Goal: Task Accomplishment & Management: Use online tool/utility

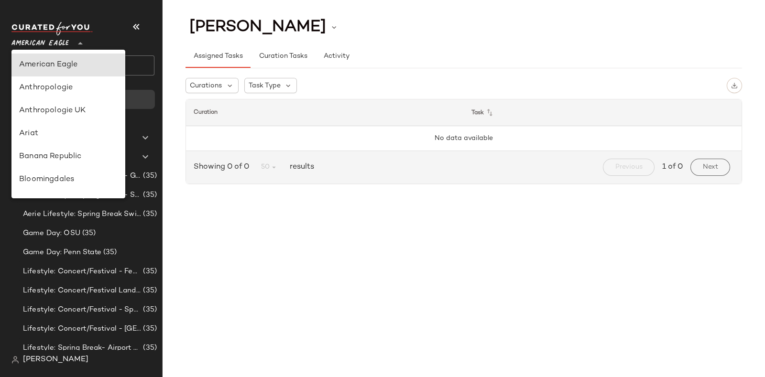
click at [74, 39] on div at bounding box center [79, 38] width 13 height 24
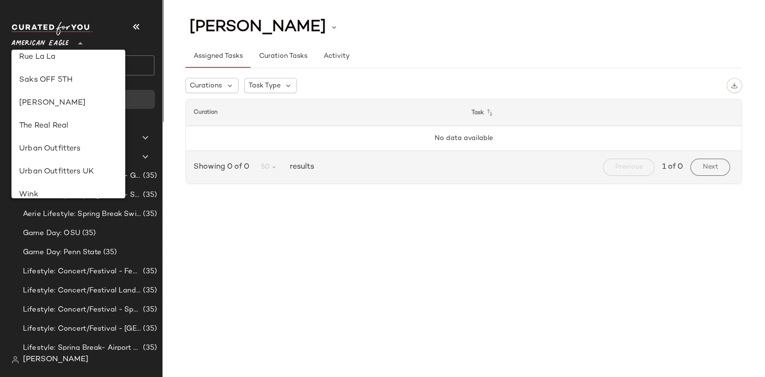
scroll to position [431, 0]
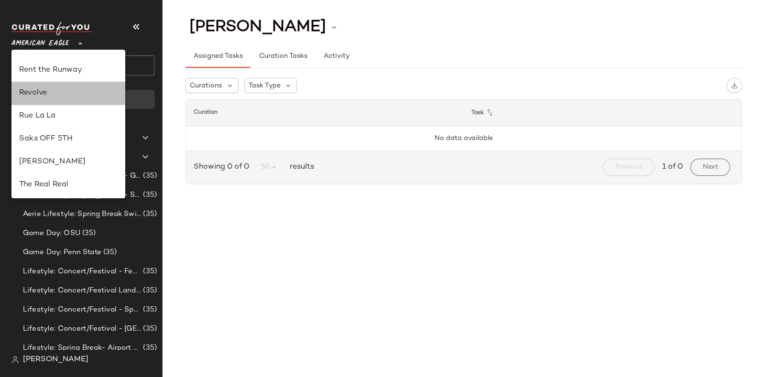
click at [59, 89] on div "Revolve" at bounding box center [68, 93] width 99 height 11
type input "**"
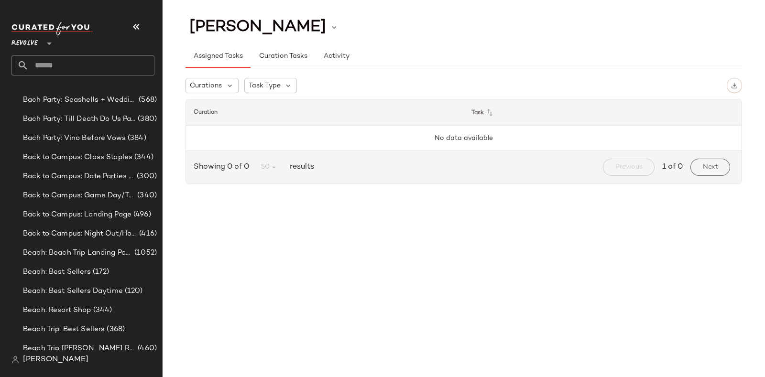
scroll to position [478, 0]
click at [93, 54] on div "Revolve **" at bounding box center [82, 49] width 143 height 54
click at [94, 56] on input "text" at bounding box center [92, 65] width 126 height 20
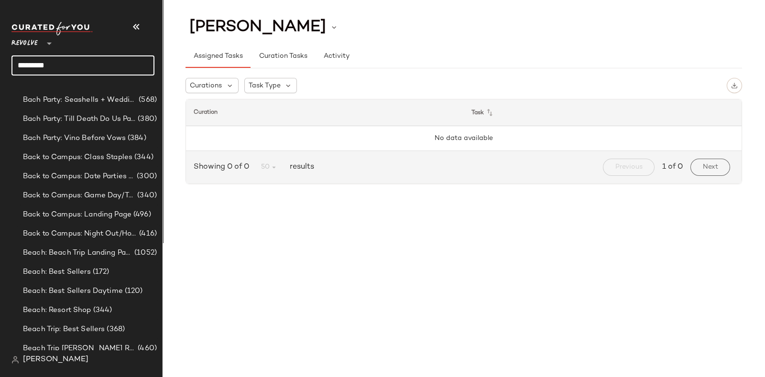
click at [94, 56] on input "*********" at bounding box center [82, 65] width 143 height 20
click at [91, 55] on input "*********" at bounding box center [82, 65] width 143 height 20
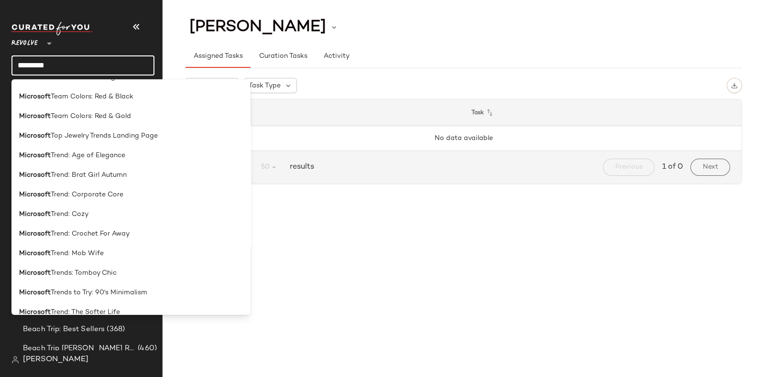
scroll to position [1901, 0]
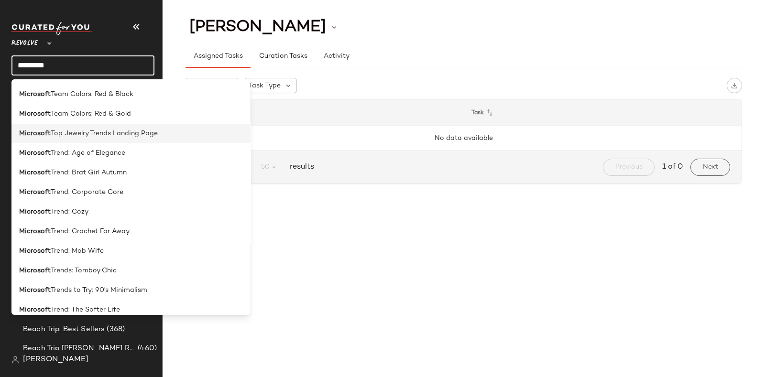
type input "*********"
click at [143, 132] on span "Top Jewelry Trends Landing Page" at bounding box center [104, 134] width 107 height 10
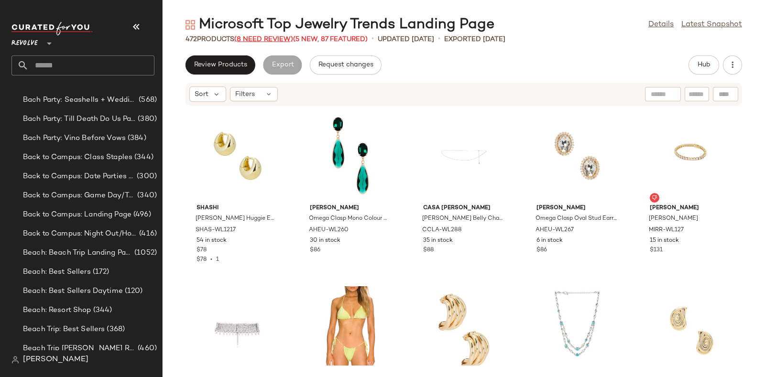
click at [274, 39] on span "(8 Need Review)" at bounding box center [263, 39] width 59 height 7
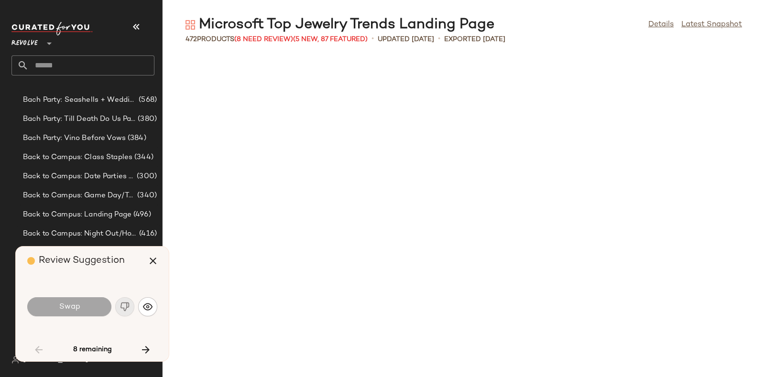
scroll to position [700, 0]
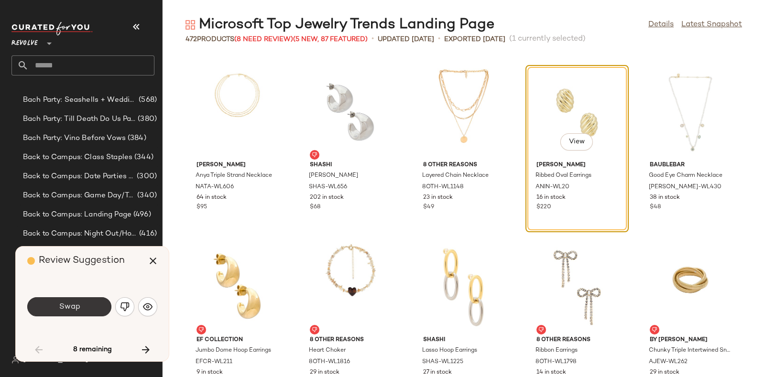
click at [91, 305] on button "Swap" at bounding box center [69, 307] width 84 height 19
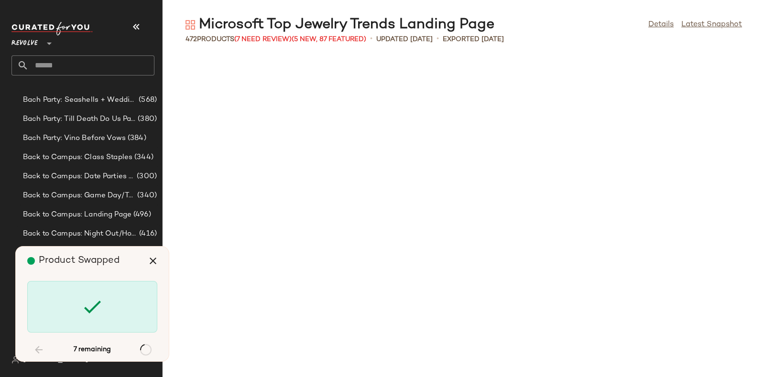
scroll to position [2100, 0]
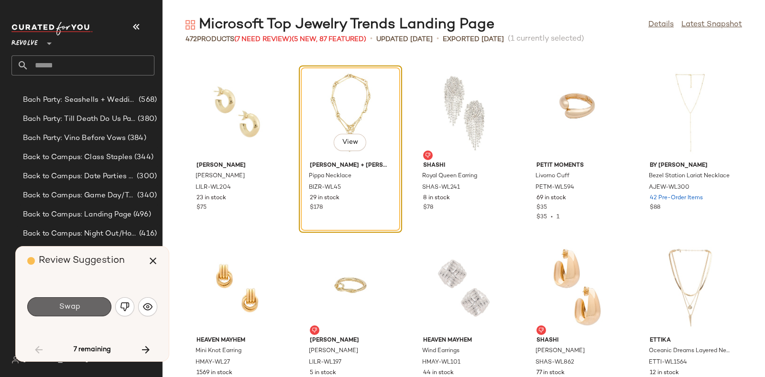
click at [79, 305] on span "Swap" at bounding box center [69, 307] width 22 height 9
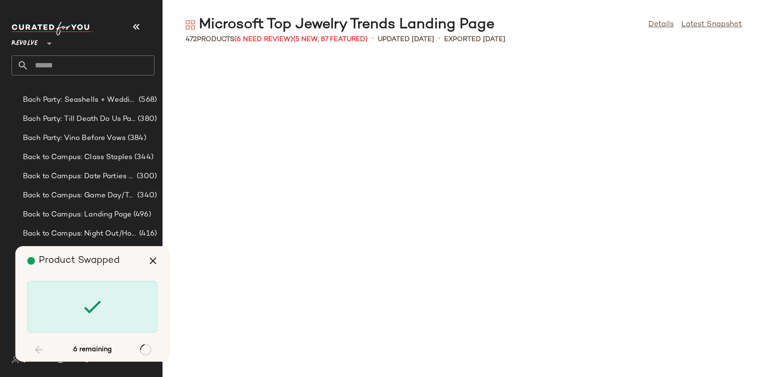
scroll to position [2801, 0]
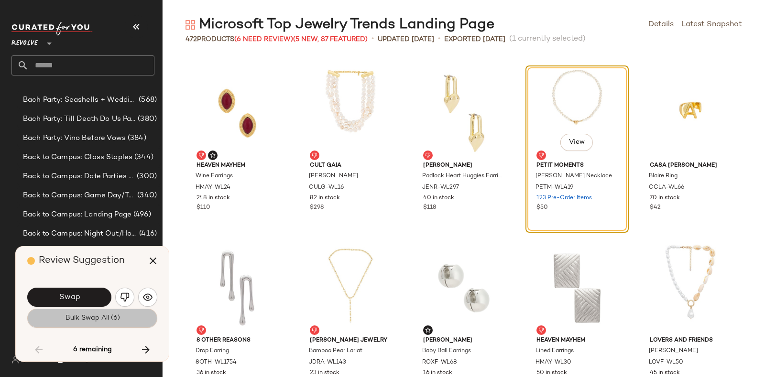
click at [98, 321] on span "Bulk Swap All (6)" at bounding box center [92, 319] width 55 height 8
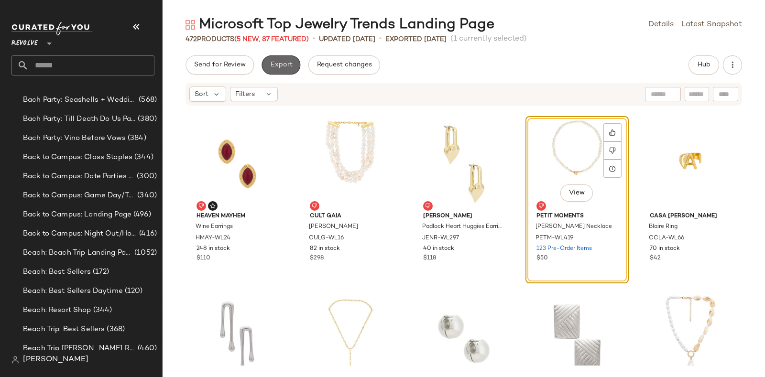
click at [282, 63] on span "Export" at bounding box center [281, 65] width 22 height 8
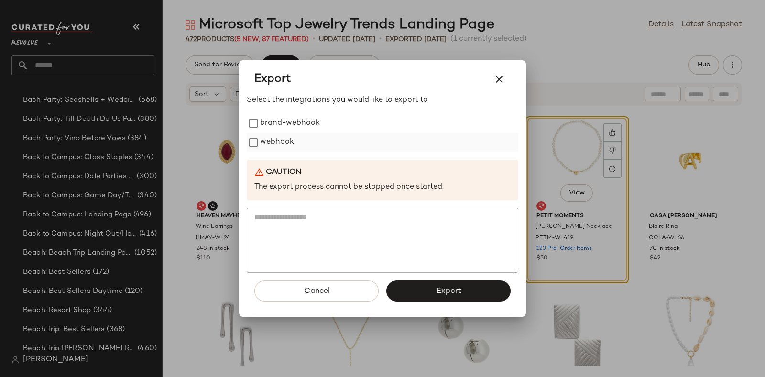
click at [275, 136] on label "webhook" at bounding box center [277, 142] width 34 height 19
click at [450, 289] on span "Export" at bounding box center [448, 291] width 25 height 9
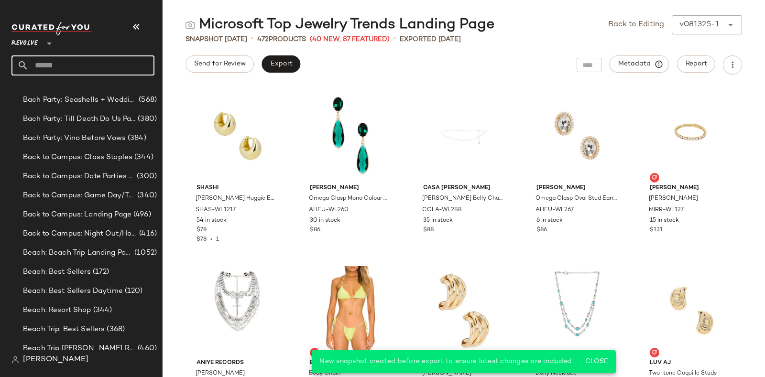
click at [110, 62] on input "text" at bounding box center [92, 65] width 126 height 20
paste input "*********"
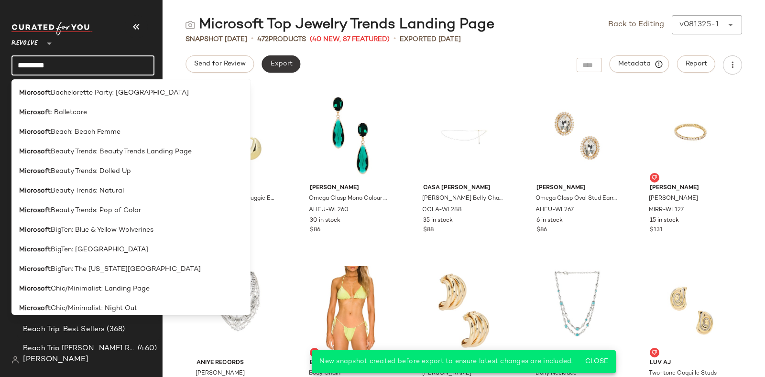
click at [280, 65] on span "Export" at bounding box center [281, 64] width 22 height 8
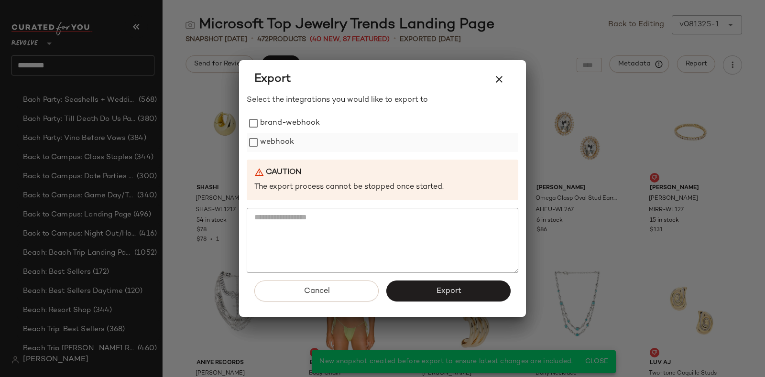
click at [270, 143] on label "webhook" at bounding box center [277, 142] width 34 height 19
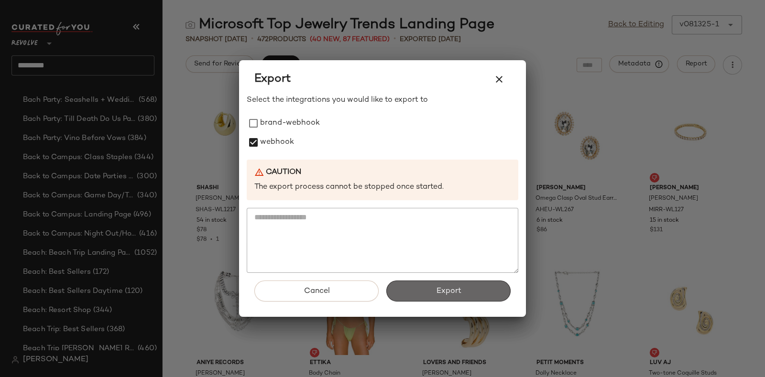
click at [435, 287] on button "Export" at bounding box center [448, 291] width 124 height 21
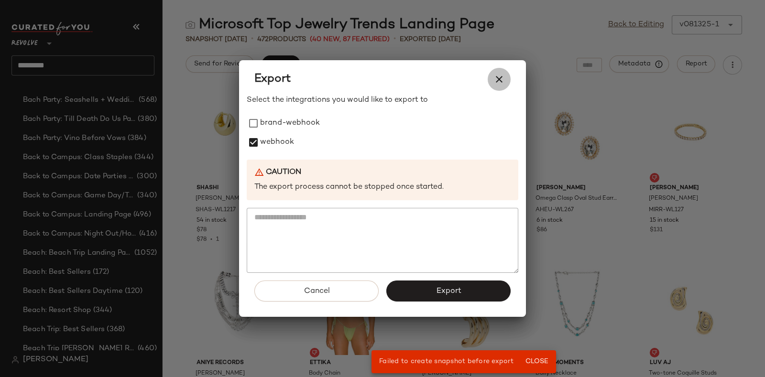
click at [497, 78] on icon "button" at bounding box center [499, 79] width 11 height 11
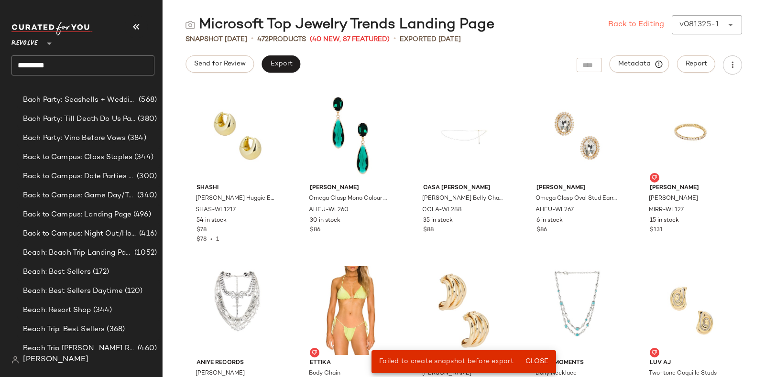
click at [614, 29] on link "Back to Editing" at bounding box center [636, 24] width 56 height 11
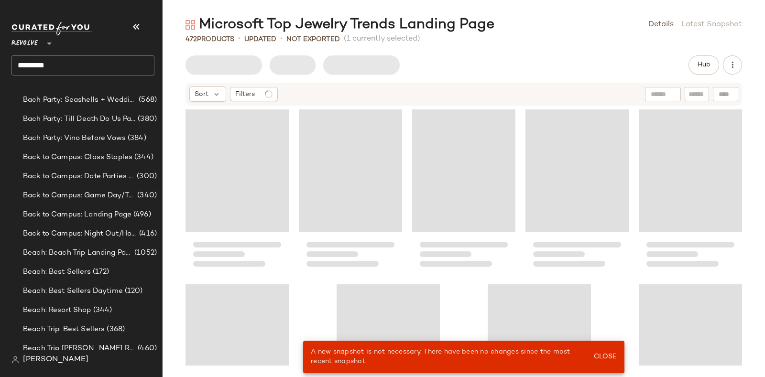
click at [123, 66] on input "*********" at bounding box center [82, 65] width 143 height 20
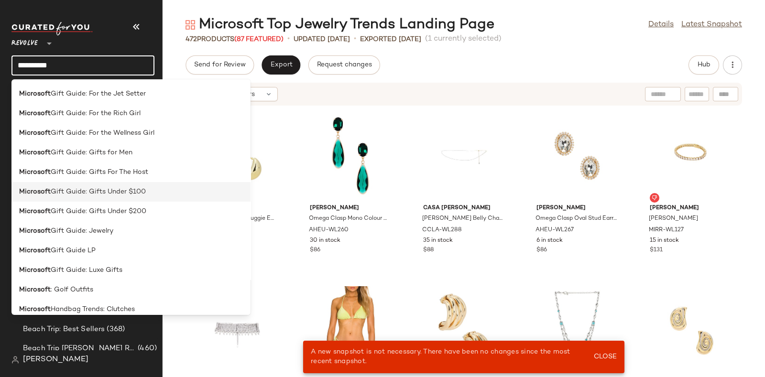
scroll to position [529, 0]
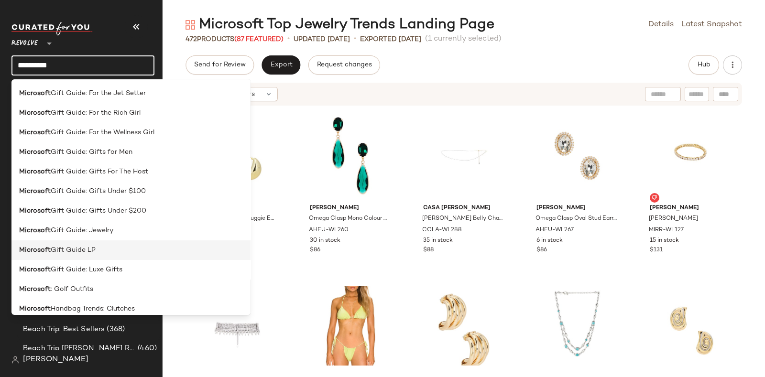
type input "*********"
click at [129, 251] on div "Microsoft Gift Guide LP" at bounding box center [131, 250] width 224 height 10
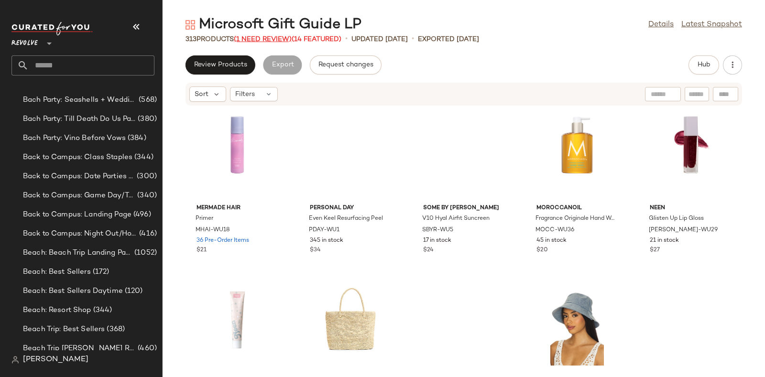
click at [265, 37] on span "(1 Need Review)" at bounding box center [263, 39] width 58 height 7
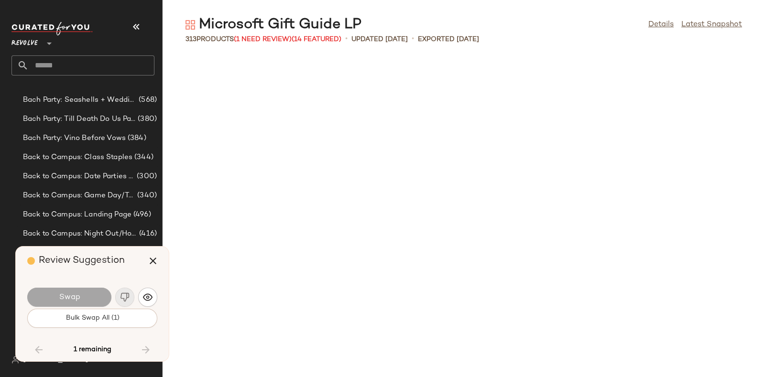
scroll to position [5077, 0]
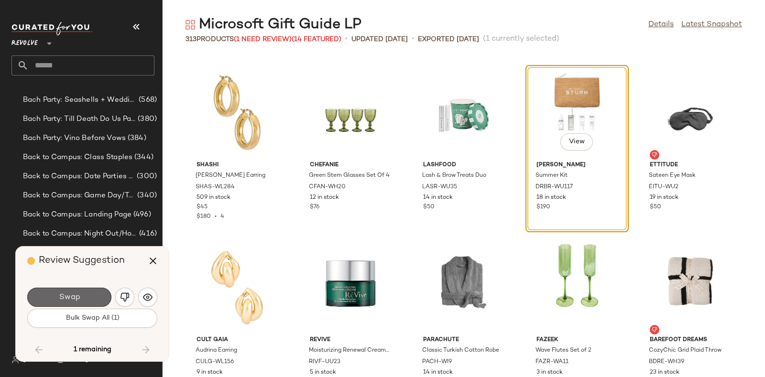
click at [87, 297] on button "Swap" at bounding box center [69, 297] width 84 height 19
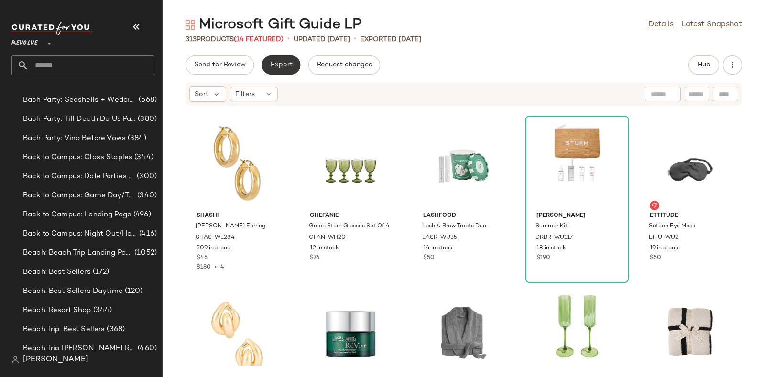
click at [274, 63] on span "Export" at bounding box center [281, 65] width 22 height 8
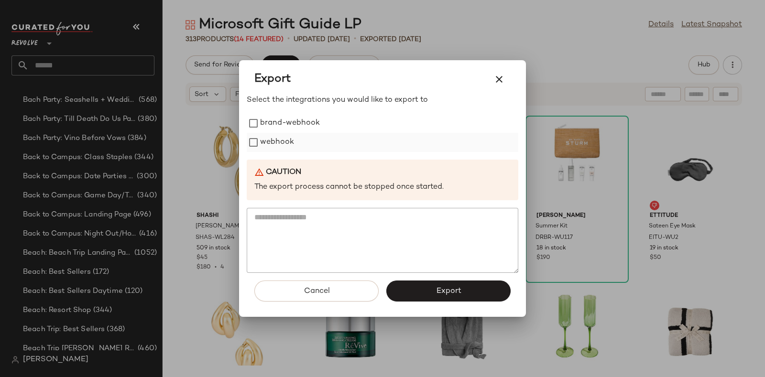
click at [288, 137] on label "webhook" at bounding box center [277, 142] width 34 height 19
click at [430, 299] on button "Export" at bounding box center [448, 291] width 124 height 21
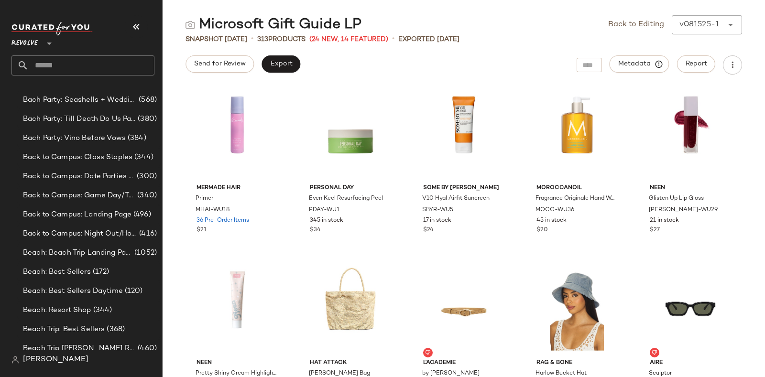
click at [97, 54] on div "Revolve **" at bounding box center [82, 49] width 143 height 54
click at [100, 61] on input "text" at bounding box center [92, 65] width 126 height 20
paste input "*********"
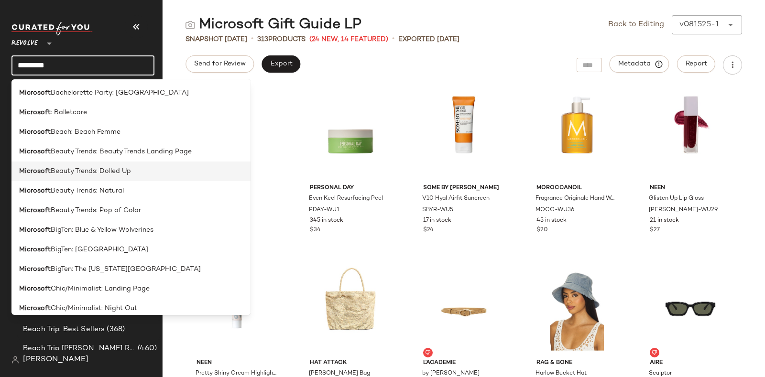
type input "*********"
click at [131, 173] on div "Microsoft Beauty Trends: Dolled Up" at bounding box center [131, 171] width 224 height 10
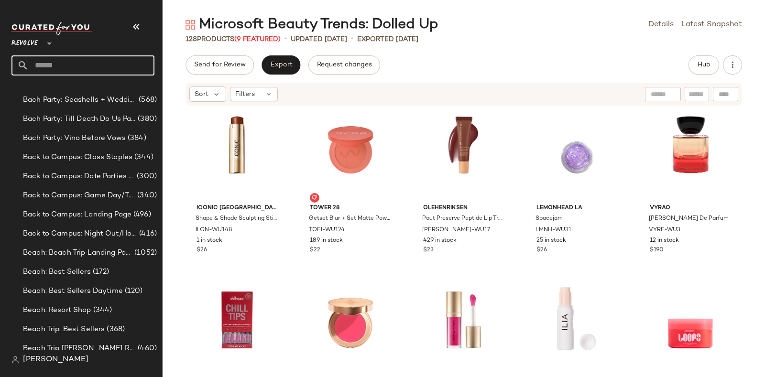
click at [108, 68] on input "text" at bounding box center [92, 65] width 126 height 20
paste input "*********"
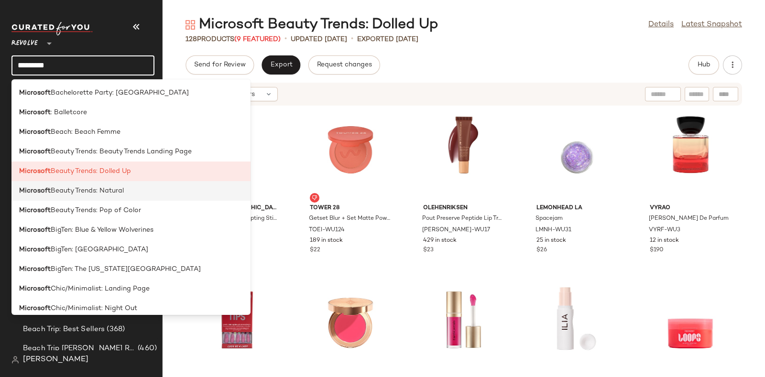
type input "*********"
click at [126, 189] on div "Microsoft Beauty Trends: Natural" at bounding box center [131, 191] width 224 height 10
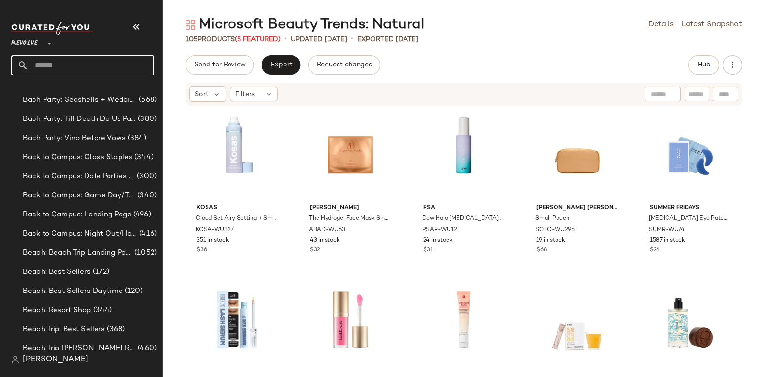
click at [138, 66] on input "text" at bounding box center [92, 65] width 126 height 20
paste input "*********"
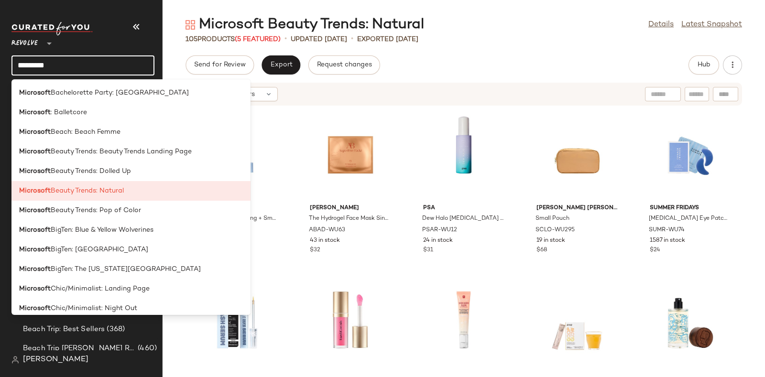
type input "*********"
click at [154, 209] on div "Microsoft Beauty Trends: Pop of Color" at bounding box center [131, 211] width 224 height 10
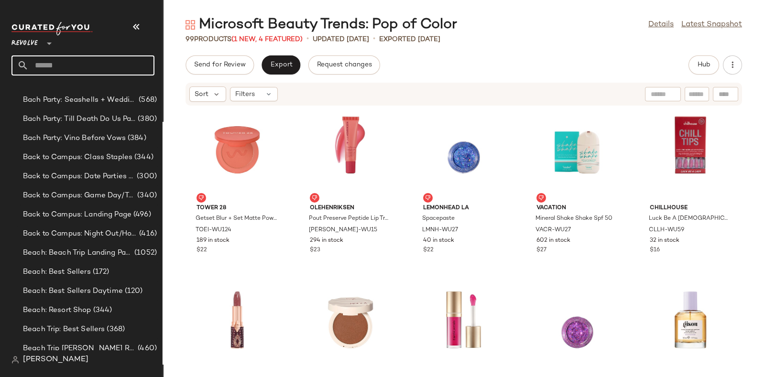
click at [98, 61] on input "text" at bounding box center [92, 65] width 126 height 20
paste input "*********"
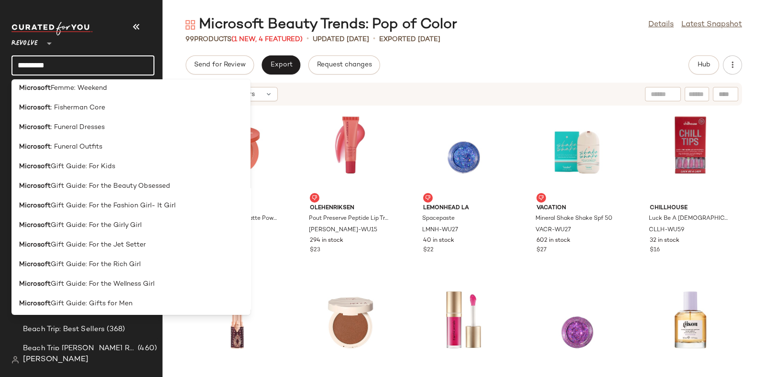
scroll to position [419, 0]
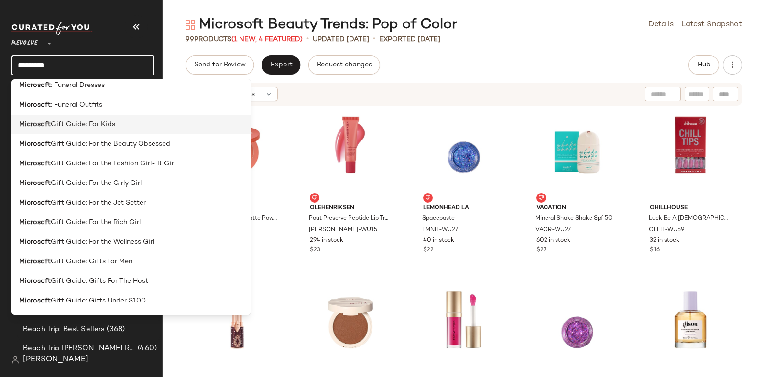
type input "*********"
click at [121, 123] on div "Microsoft Gift Guide: For Kids" at bounding box center [131, 125] width 224 height 10
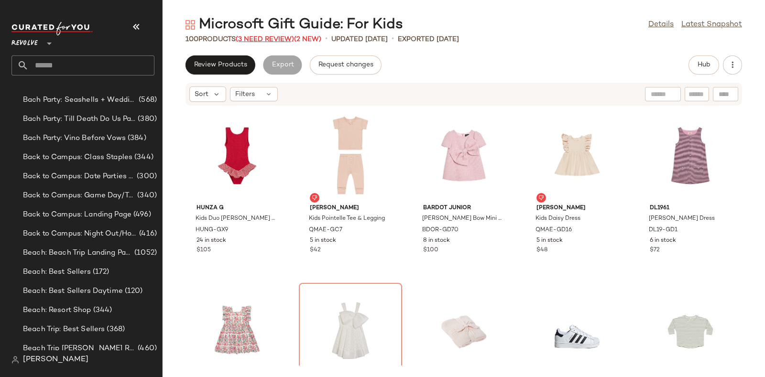
click at [263, 38] on span "(3 Need Review)" at bounding box center [265, 39] width 58 height 7
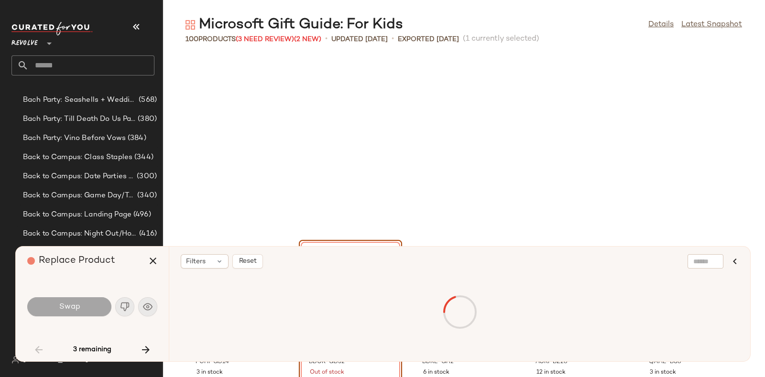
scroll to position [182, 0]
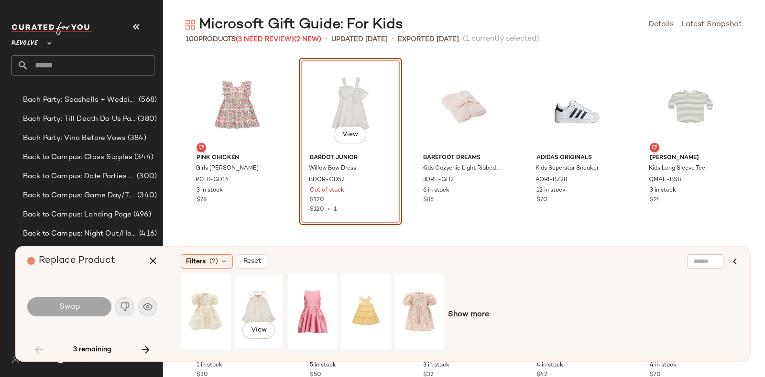
click at [273, 307] on div "View" at bounding box center [259, 312] width 43 height 68
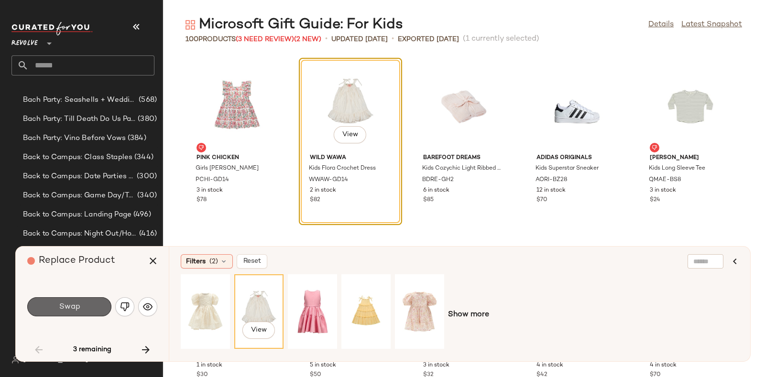
click at [89, 308] on button "Swap" at bounding box center [69, 307] width 84 height 19
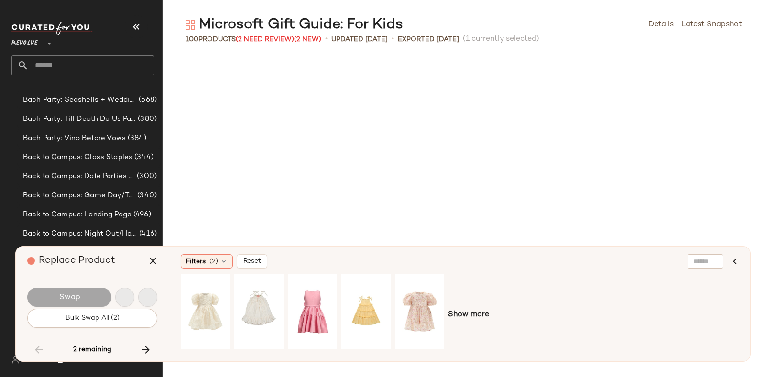
scroll to position [2626, 0]
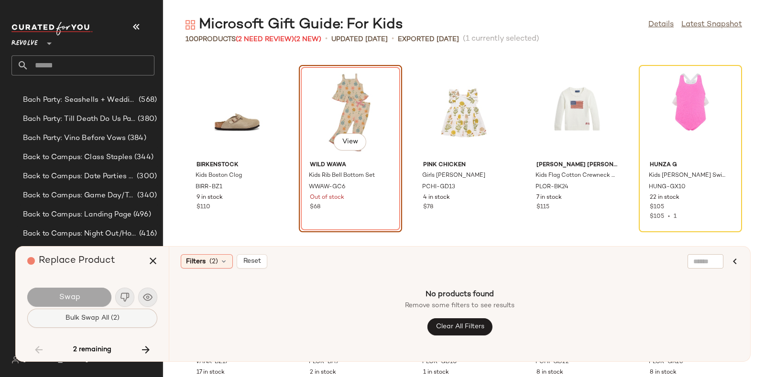
click at [110, 321] on span "Bulk Swap All (2)" at bounding box center [92, 319] width 55 height 8
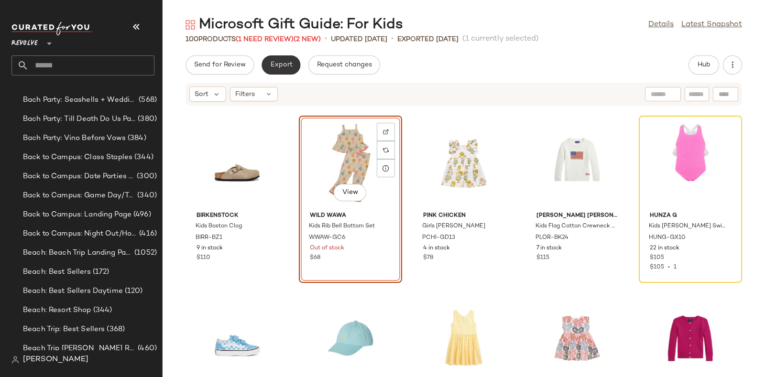
click at [270, 60] on button "Export" at bounding box center [281, 64] width 39 height 19
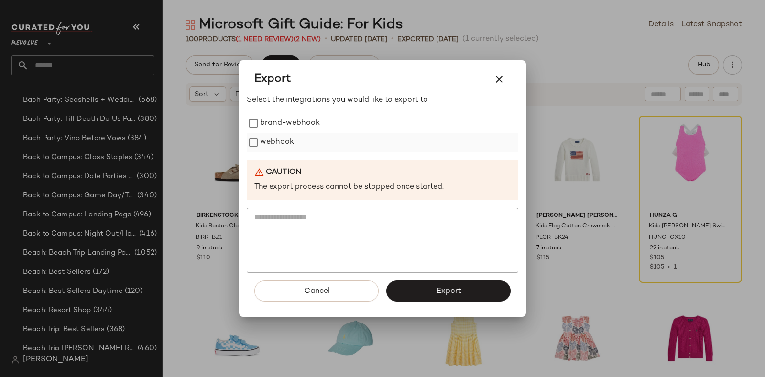
click at [283, 138] on label "webhook" at bounding box center [277, 142] width 34 height 19
click at [462, 292] on button "Export" at bounding box center [448, 291] width 124 height 21
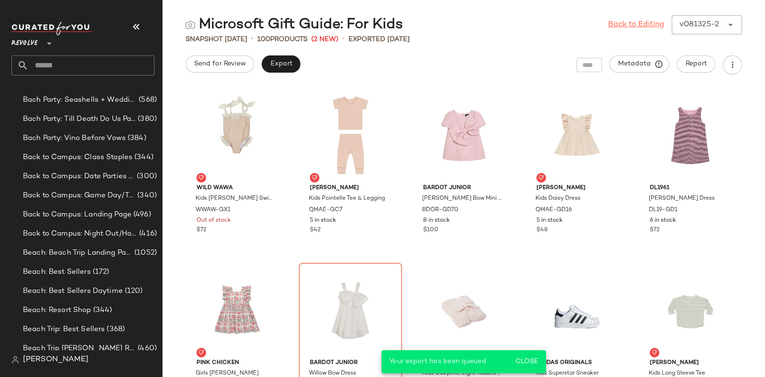
click at [631, 23] on link "Back to Editing" at bounding box center [636, 24] width 56 height 11
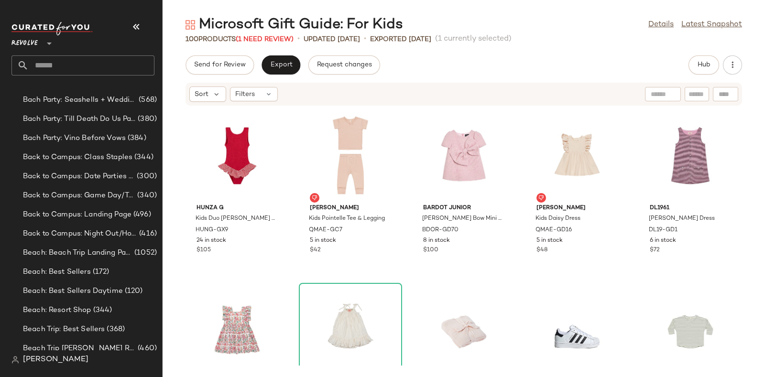
click at [99, 65] on input "text" at bounding box center [92, 65] width 126 height 20
paste input "*********"
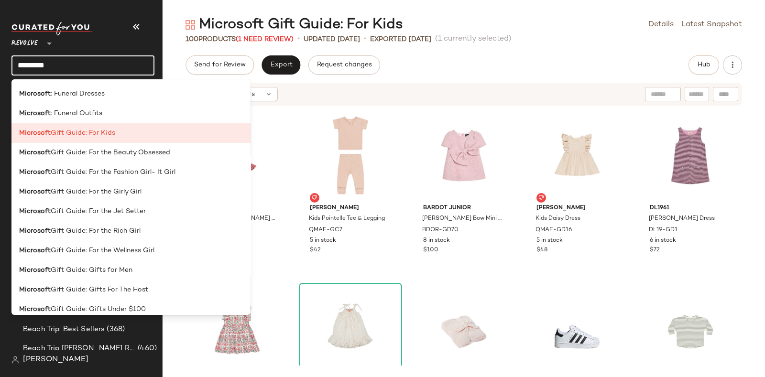
scroll to position [423, 0]
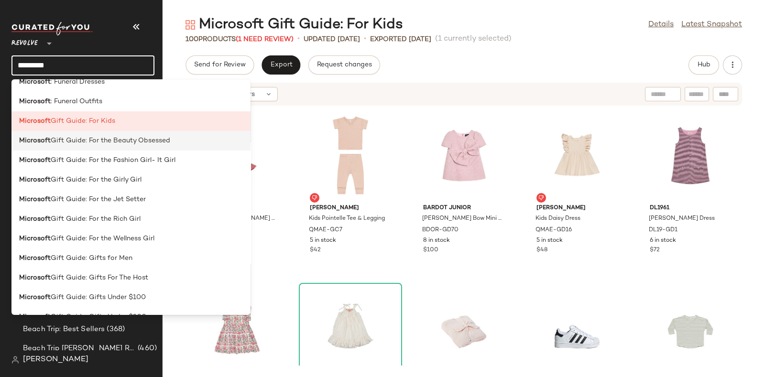
type input "*********"
click at [138, 139] on span "Gift Guide: For the Beauty Obsessed" at bounding box center [111, 141] width 120 height 10
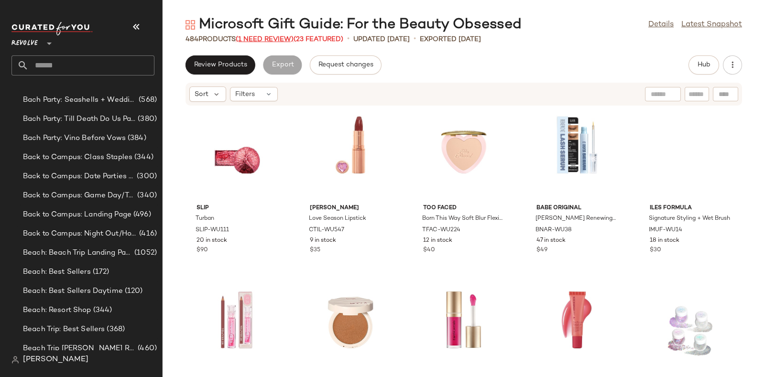
click at [268, 39] on span "(1 Need Review)" at bounding box center [265, 39] width 58 height 7
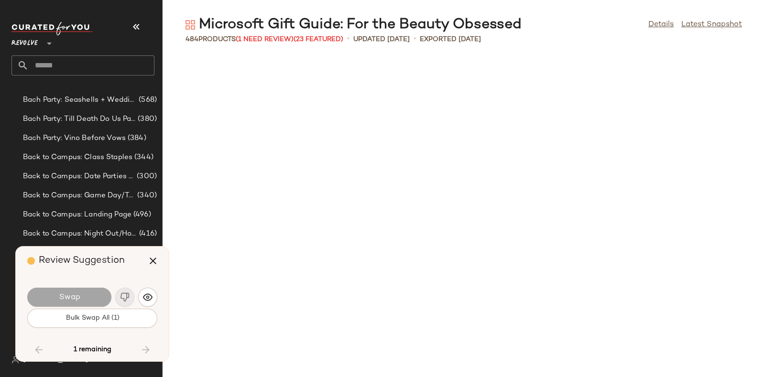
scroll to position [10854, 0]
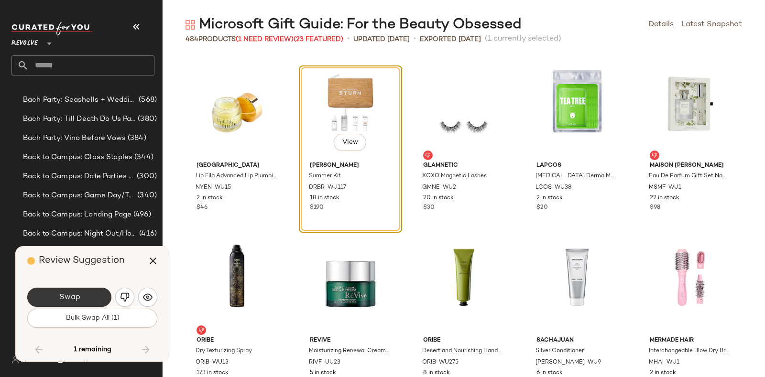
click at [74, 293] on span "Swap" at bounding box center [69, 297] width 22 height 9
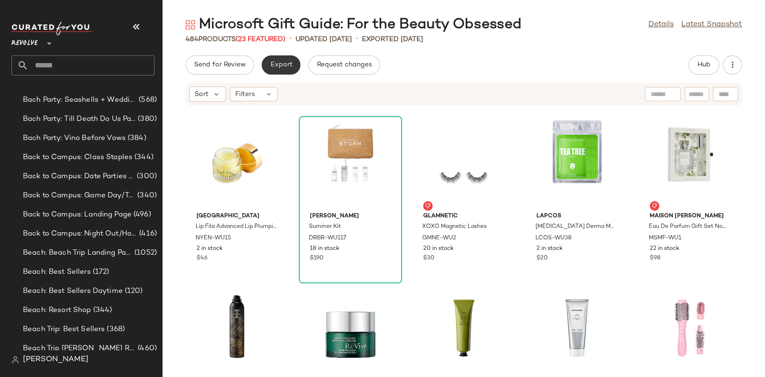
click at [275, 65] on span "Export" at bounding box center [281, 65] width 22 height 8
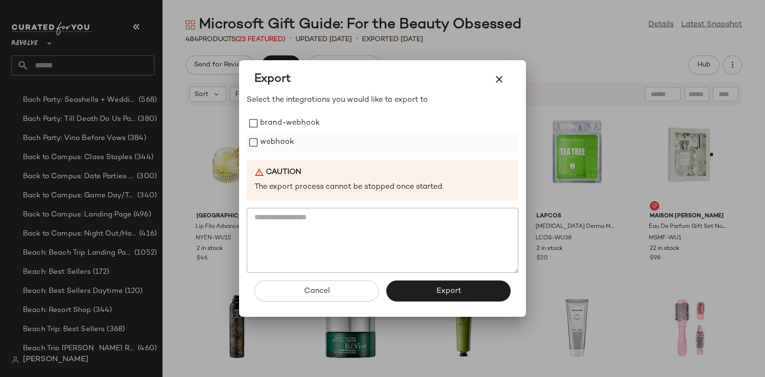
click at [286, 143] on label "webhook" at bounding box center [277, 142] width 34 height 19
click at [431, 297] on button "Export" at bounding box center [448, 291] width 124 height 21
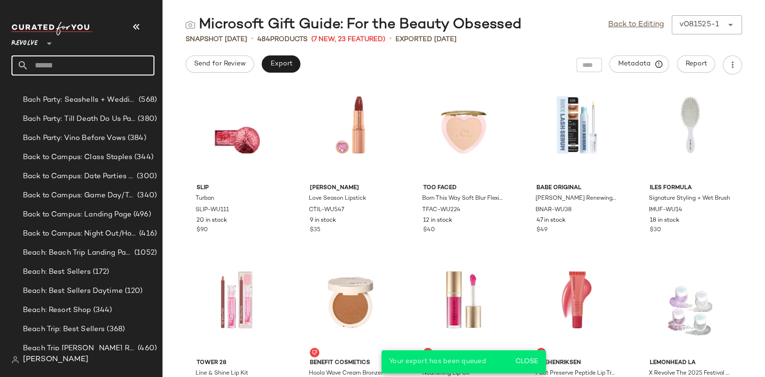
click at [132, 65] on input "text" at bounding box center [92, 65] width 126 height 20
paste input "*********"
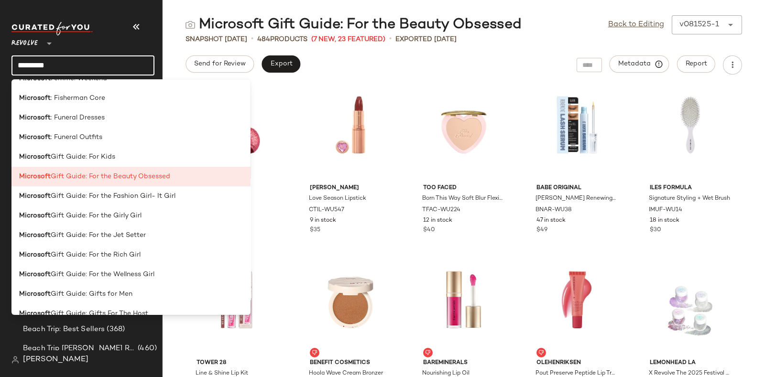
scroll to position [401, 0]
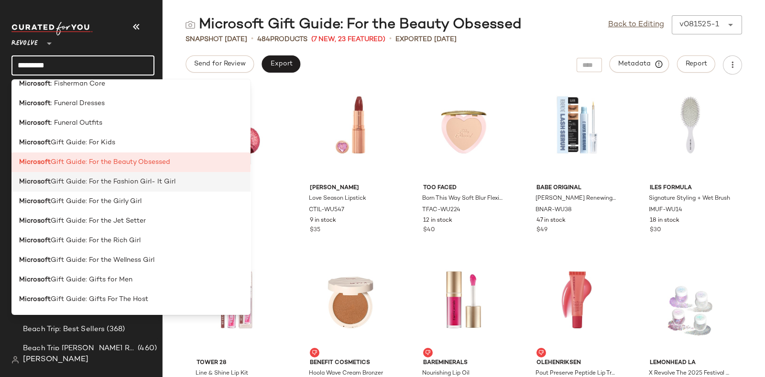
type input "*********"
click at [123, 181] on span "Gift Guide: For the Fashion Girl- It Girl" at bounding box center [113, 182] width 125 height 10
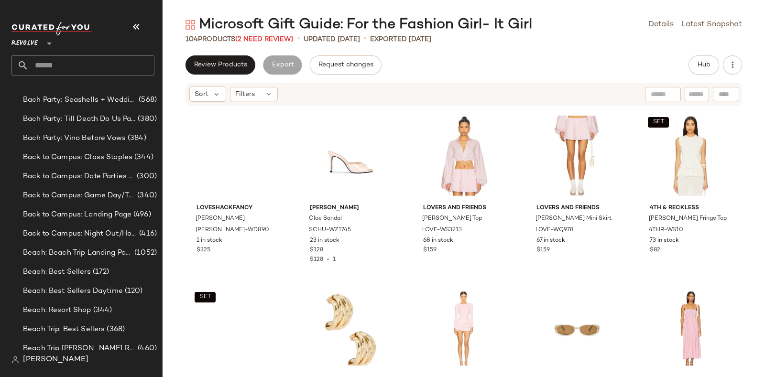
click at [258, 33] on div "Microsoft Gift Guide: For the Fashion Girl- It Girl" at bounding box center [359, 24] width 347 height 19
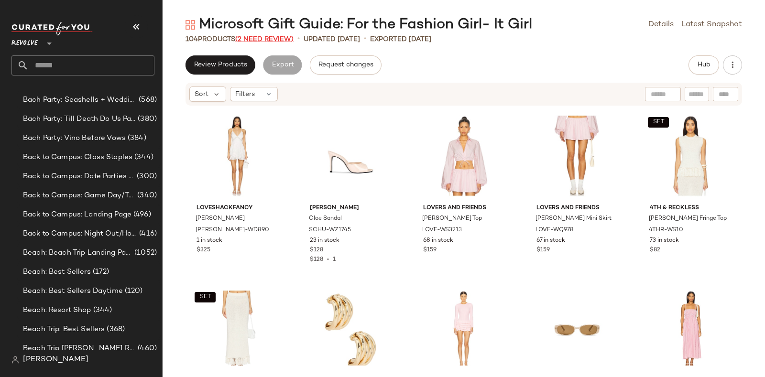
click at [262, 36] on span "(2 Need Review)" at bounding box center [264, 39] width 58 height 7
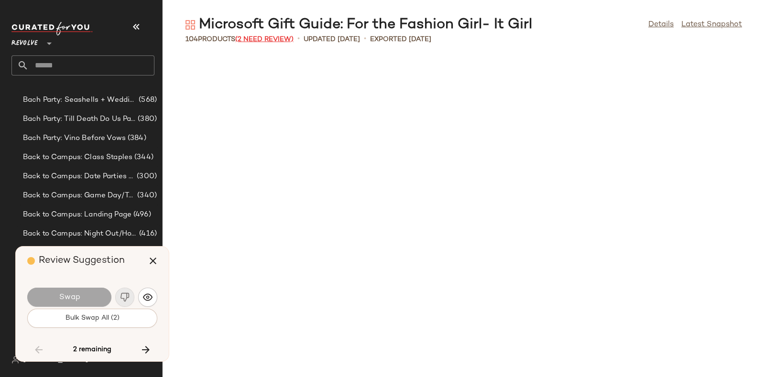
scroll to position [2801, 0]
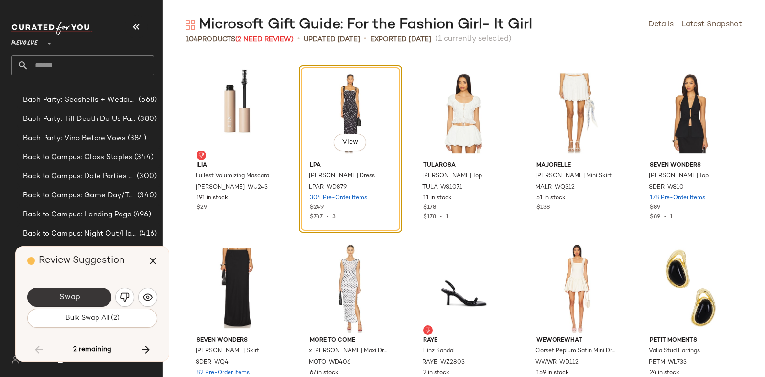
click at [96, 294] on button "Swap" at bounding box center [69, 297] width 84 height 19
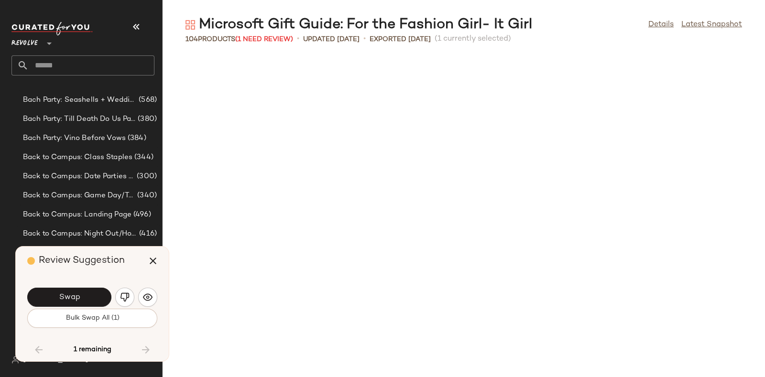
scroll to position [3326, 0]
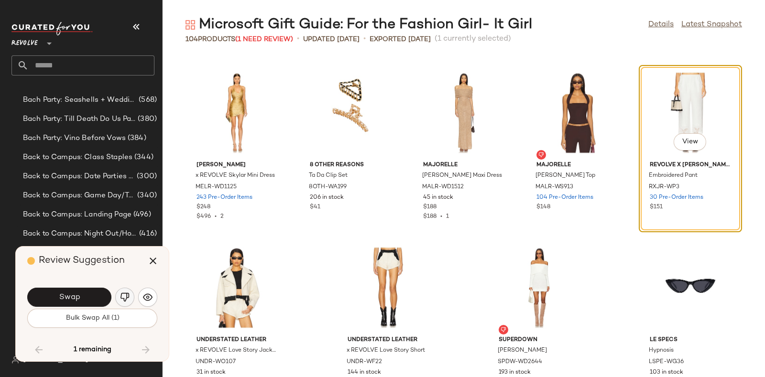
click at [120, 298] on img "button" at bounding box center [125, 298] width 10 height 10
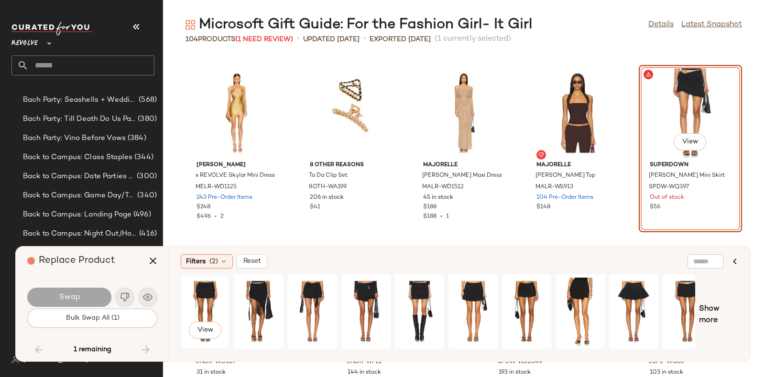
click at [206, 294] on div "View" at bounding box center [205, 312] width 43 height 68
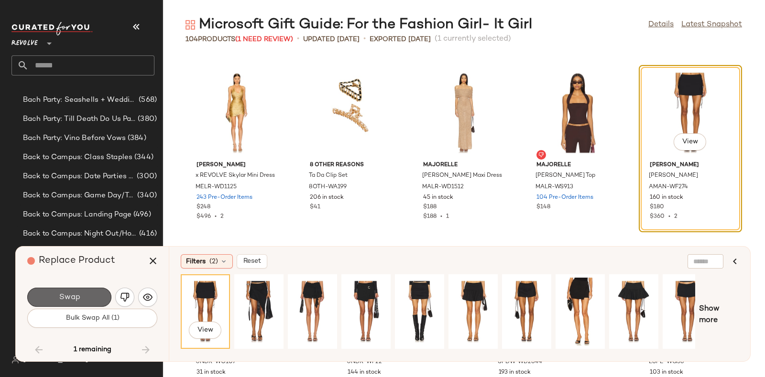
click at [91, 289] on button "Swap" at bounding box center [69, 297] width 84 height 19
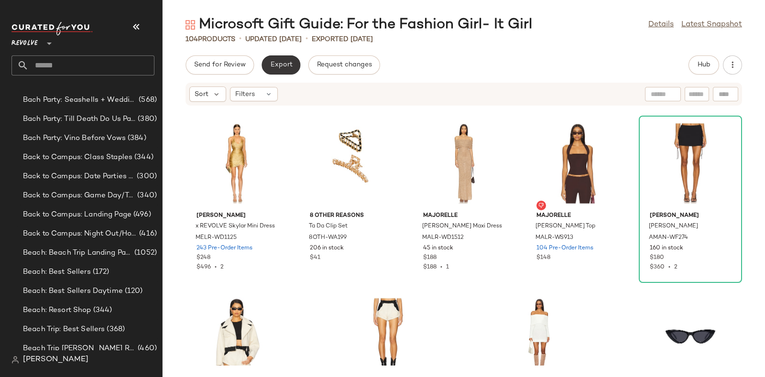
click at [279, 61] on span "Export" at bounding box center [281, 65] width 22 height 8
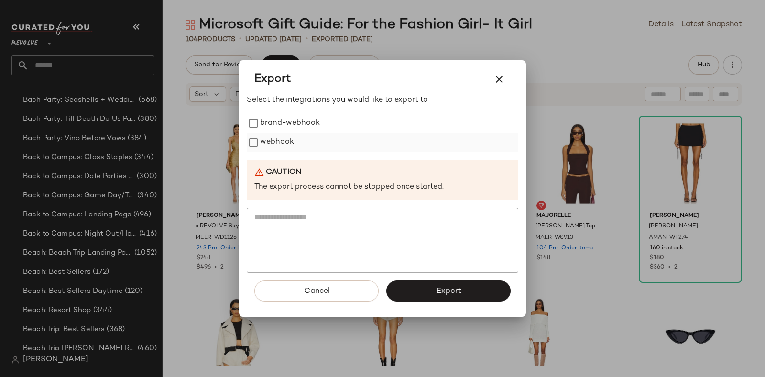
click at [272, 141] on label "webhook" at bounding box center [277, 142] width 34 height 19
click at [419, 288] on button "Export" at bounding box center [448, 291] width 124 height 21
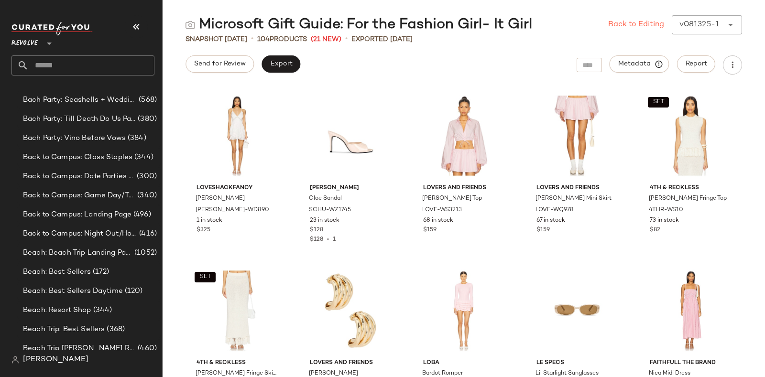
click at [649, 22] on link "Back to Editing" at bounding box center [636, 24] width 56 height 11
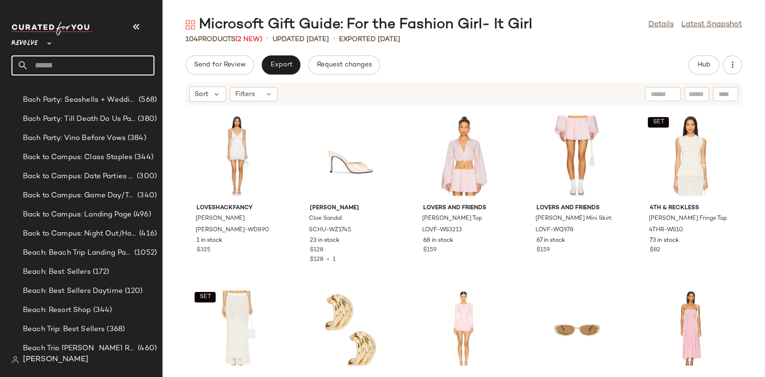
click at [106, 65] on input "text" at bounding box center [92, 65] width 126 height 20
paste input "*********"
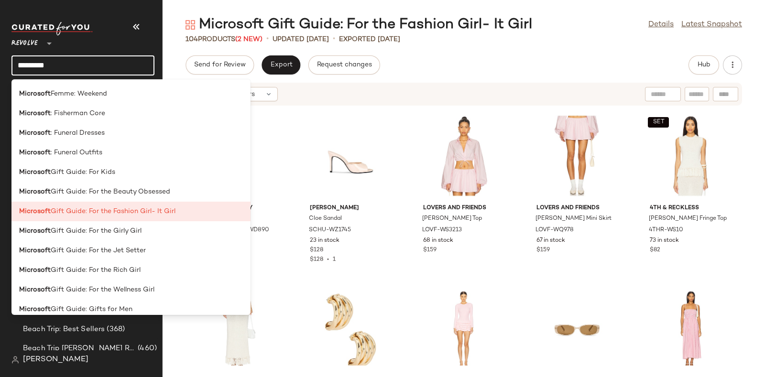
scroll to position [411, 0]
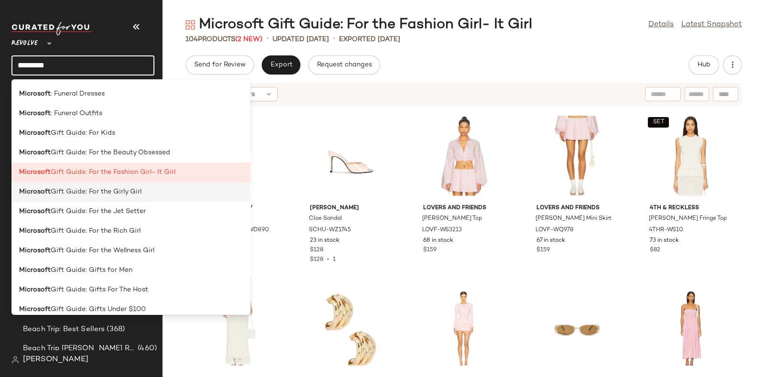
type input "*********"
click at [144, 192] on div "Microsoft Gift Guide: For the Girly Girl" at bounding box center [131, 192] width 224 height 10
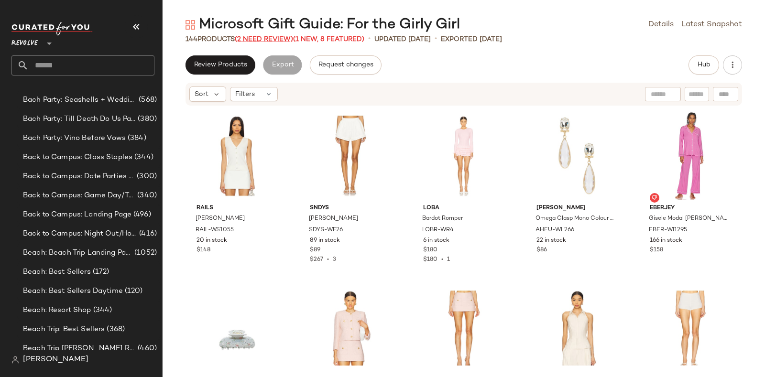
click at [274, 36] on span "(2 Need Review)" at bounding box center [264, 39] width 58 height 7
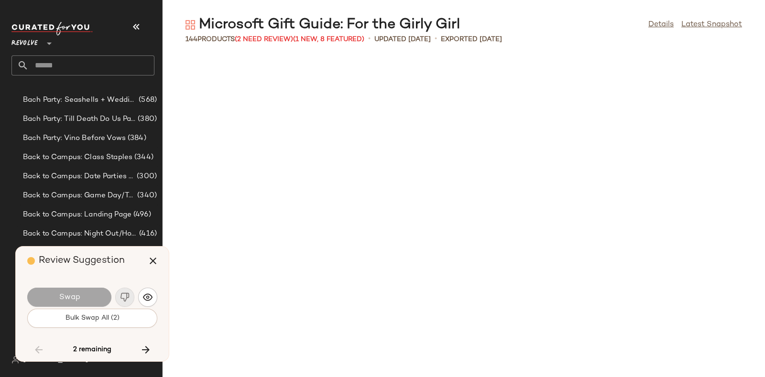
scroll to position [3151, 0]
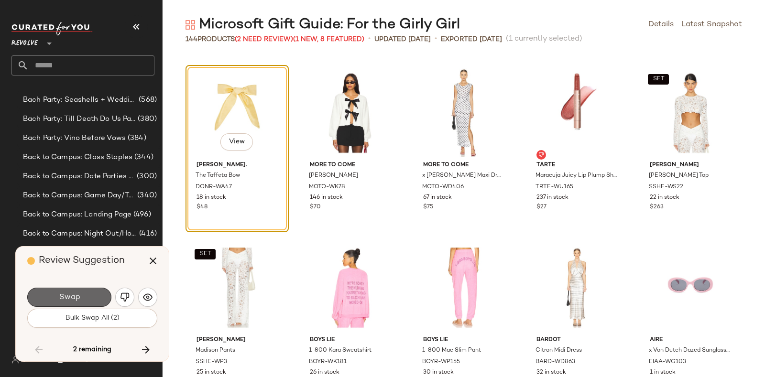
click at [81, 295] on button "Swap" at bounding box center [69, 297] width 84 height 19
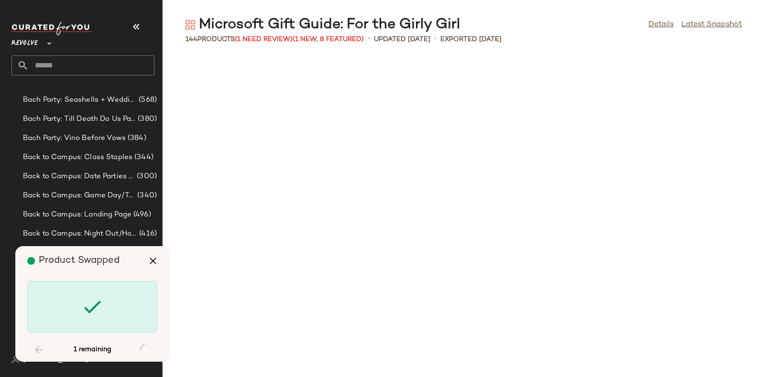
scroll to position [4726, 0]
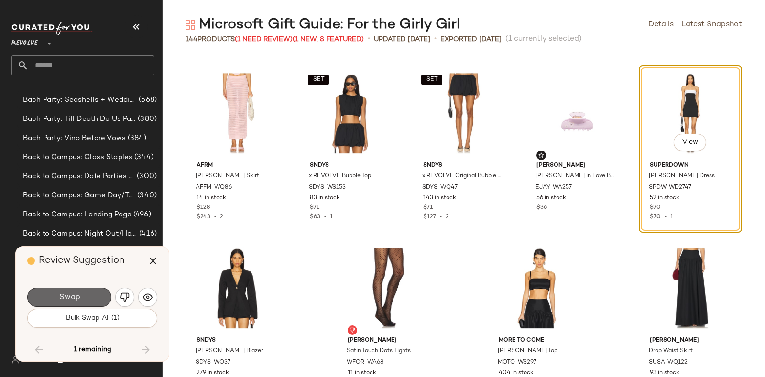
click at [85, 293] on button "Swap" at bounding box center [69, 297] width 84 height 19
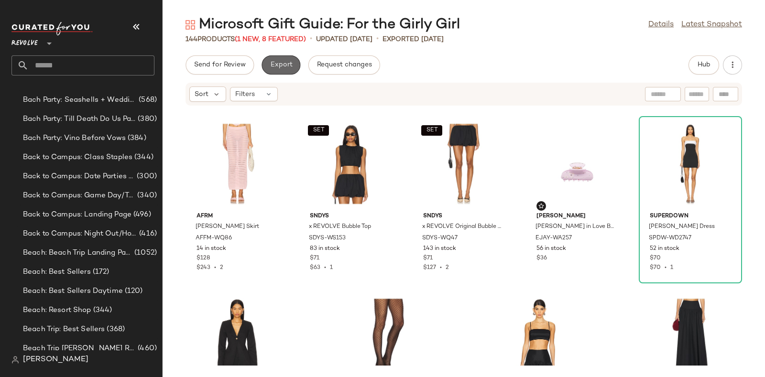
click at [285, 62] on span "Export" at bounding box center [281, 65] width 22 height 8
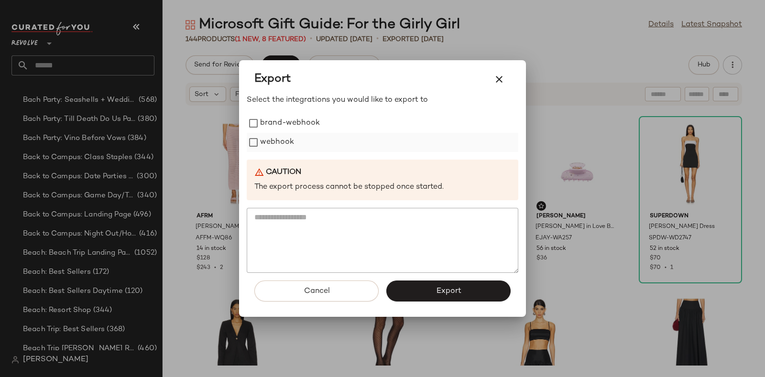
click at [288, 138] on label "webhook" at bounding box center [277, 142] width 34 height 19
click at [426, 295] on button "Export" at bounding box center [448, 291] width 124 height 21
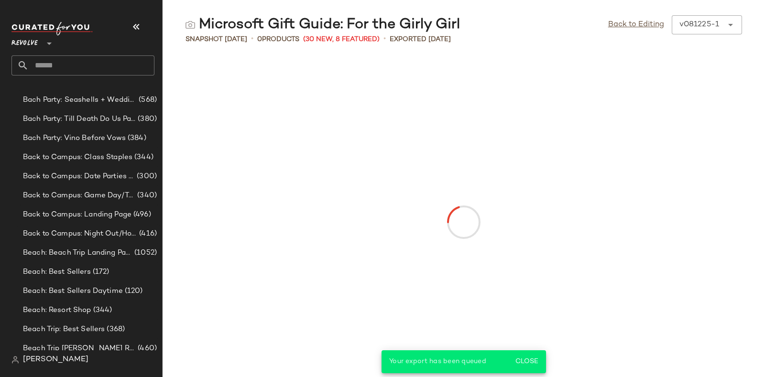
click at [135, 64] on input "text" at bounding box center [92, 65] width 126 height 20
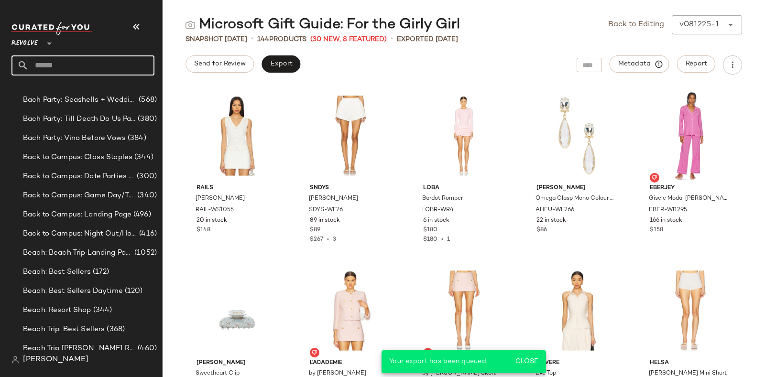
paste input "*********"
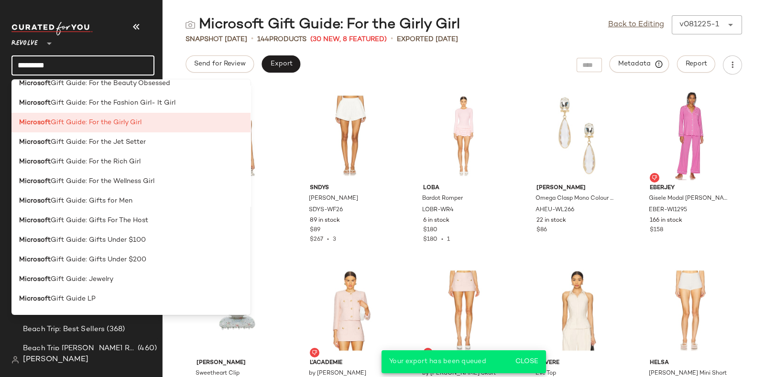
scroll to position [480, 0]
type input "*********"
click at [125, 143] on span "Gift Guide: For the Jet Setter" at bounding box center [98, 142] width 95 height 10
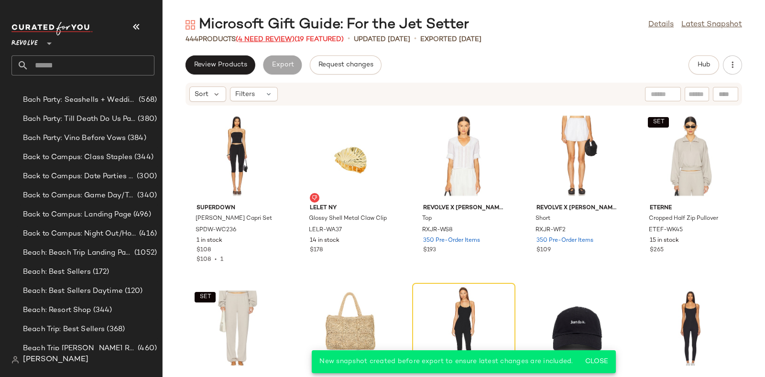
click at [270, 40] on span "(4 Need Review)" at bounding box center [265, 39] width 59 height 7
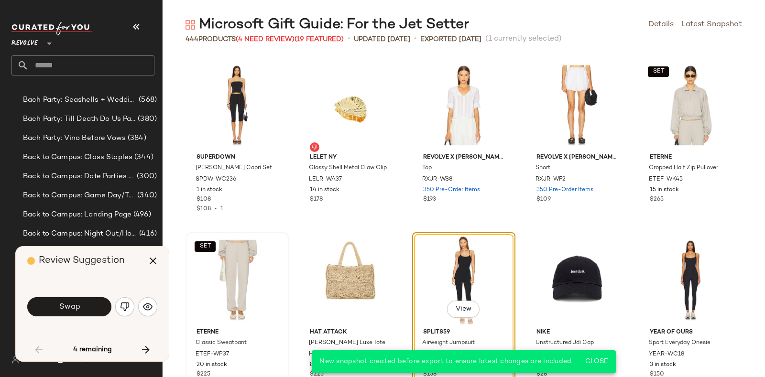
scroll to position [182, 0]
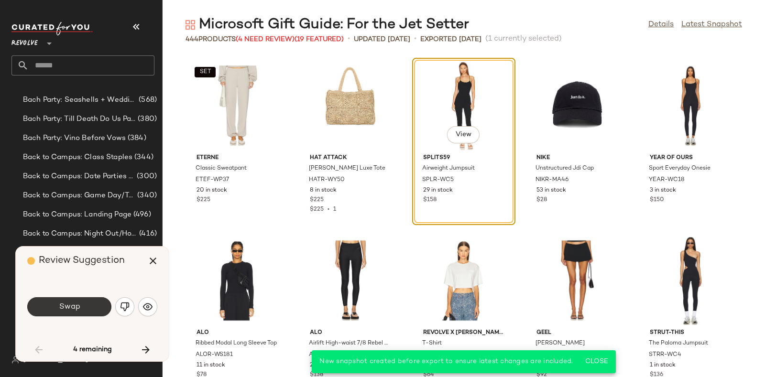
click at [83, 301] on button "Swap" at bounding box center [69, 307] width 84 height 19
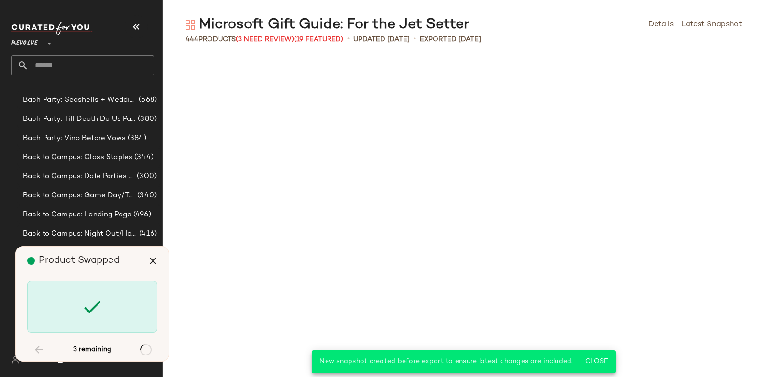
scroll to position [1225, 0]
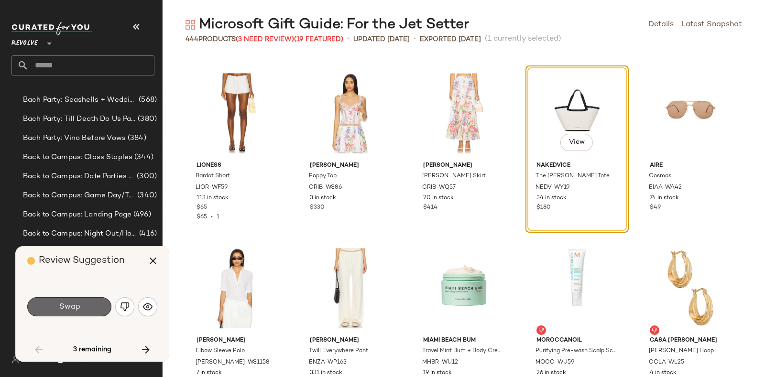
click at [93, 307] on button "Swap" at bounding box center [69, 307] width 84 height 19
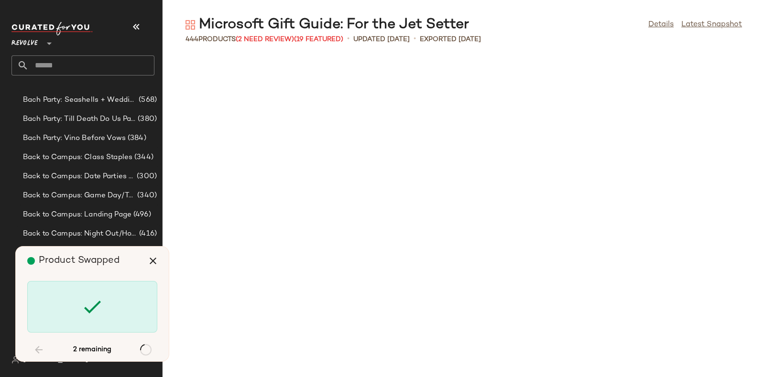
scroll to position [9803, 0]
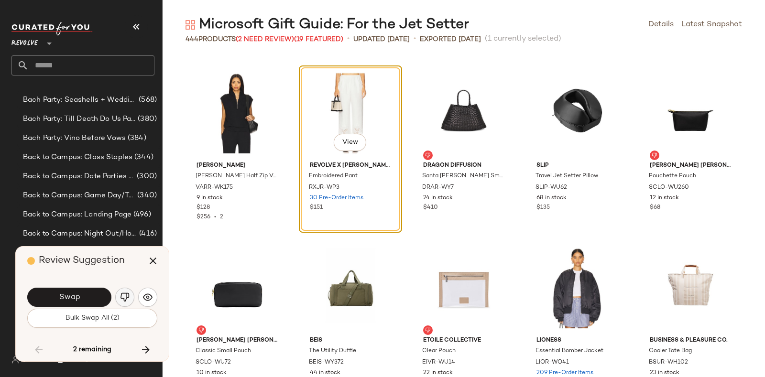
click at [123, 294] on img "button" at bounding box center [125, 298] width 10 height 10
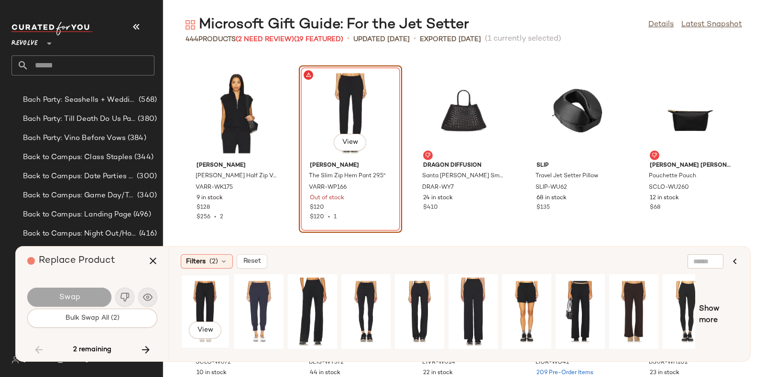
click at [209, 302] on div "View" at bounding box center [205, 312] width 43 height 68
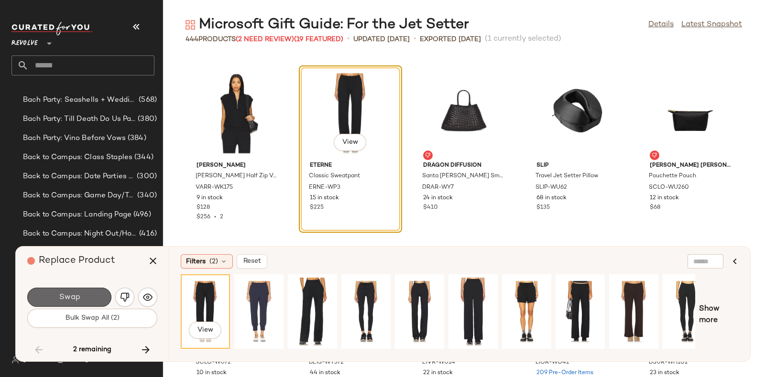
click at [64, 299] on span "Swap" at bounding box center [69, 297] width 22 height 9
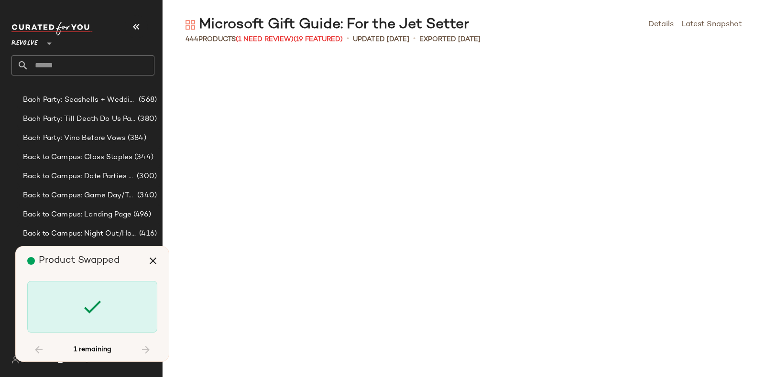
scroll to position [10679, 0]
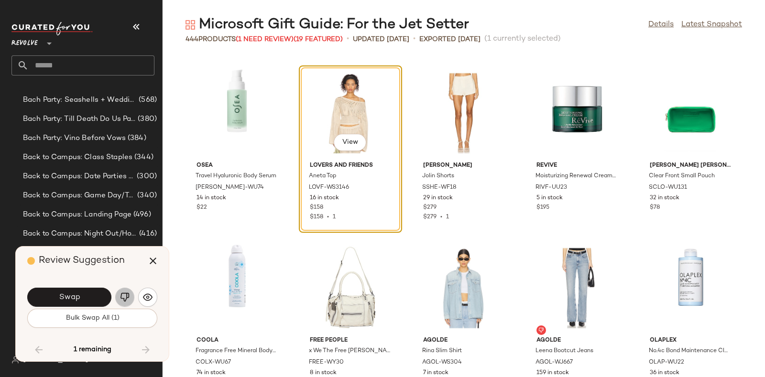
click at [120, 291] on button "button" at bounding box center [124, 297] width 19 height 19
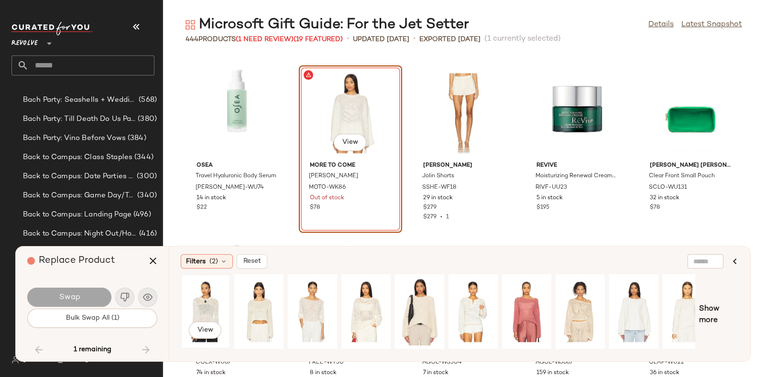
click at [201, 298] on div "View" at bounding box center [205, 312] width 43 height 68
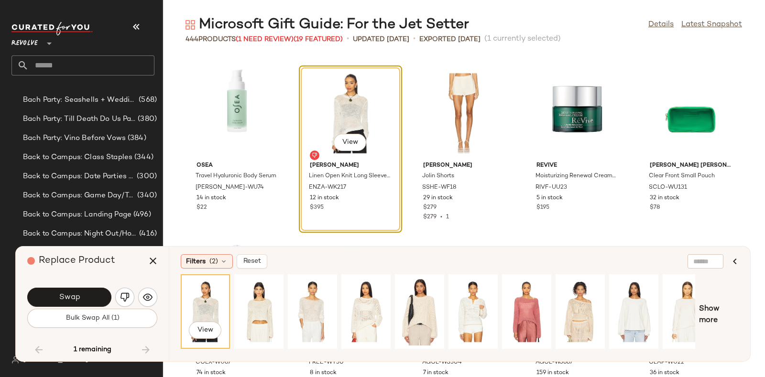
click at [201, 298] on div "View" at bounding box center [205, 312] width 43 height 68
click at [249, 306] on div "View" at bounding box center [259, 312] width 43 height 68
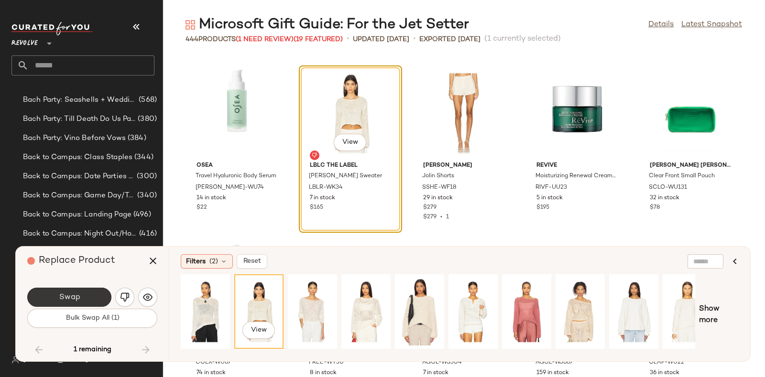
click at [94, 291] on button "Swap" at bounding box center [69, 297] width 84 height 19
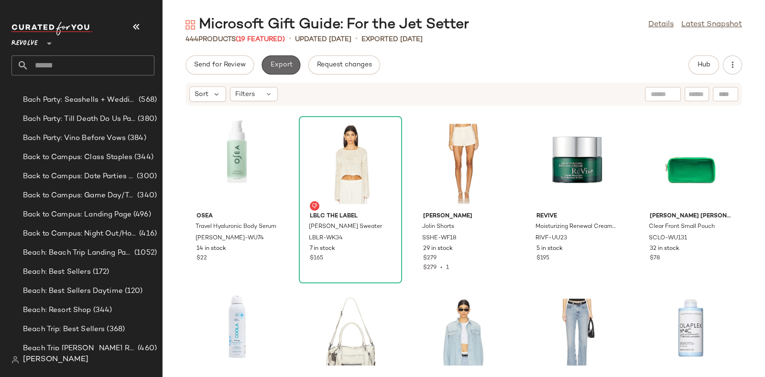
click at [286, 67] on span "Export" at bounding box center [281, 65] width 22 height 8
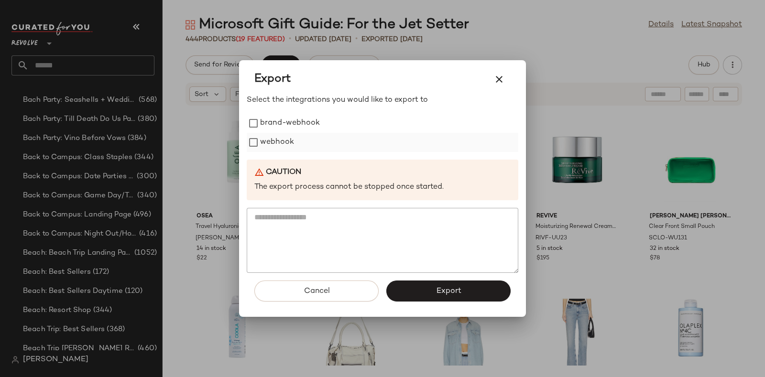
click at [289, 140] on label "webhook" at bounding box center [277, 142] width 34 height 19
click at [448, 289] on span "Export" at bounding box center [448, 291] width 25 height 9
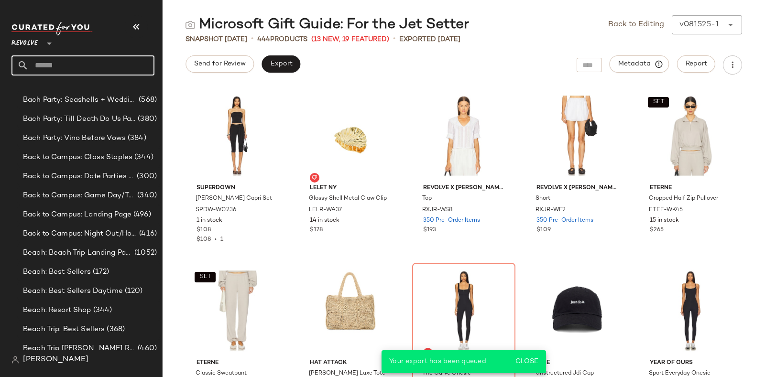
click at [121, 66] on input "text" at bounding box center [92, 65] width 126 height 20
paste input "*********"
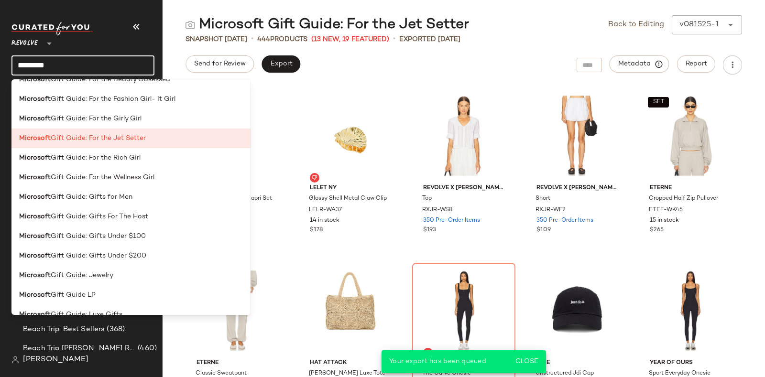
scroll to position [484, 0]
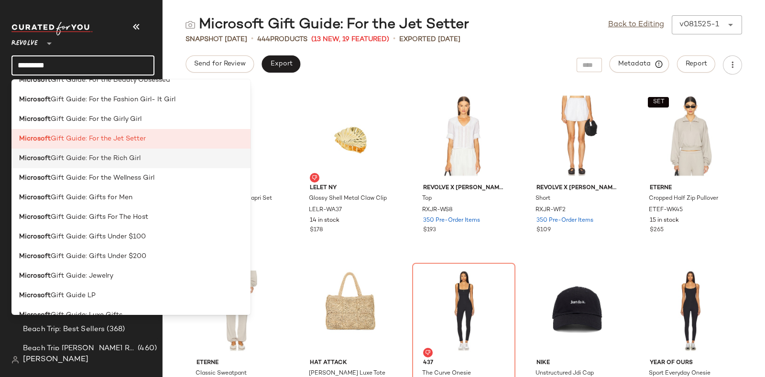
type input "*********"
click at [141, 160] on div "Microsoft Gift Guide: For the Rich Girl" at bounding box center [131, 159] width 224 height 10
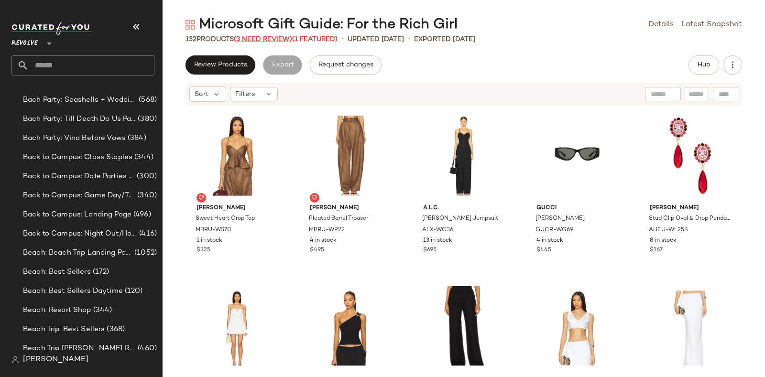
click at [268, 37] on span "(3 Need Review)" at bounding box center [263, 39] width 58 height 7
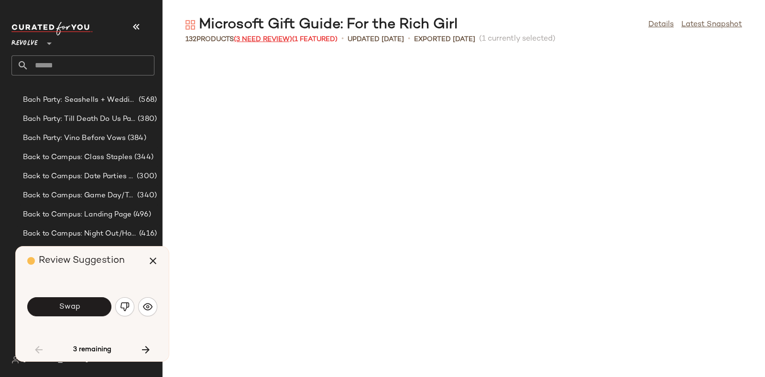
scroll to position [357, 0]
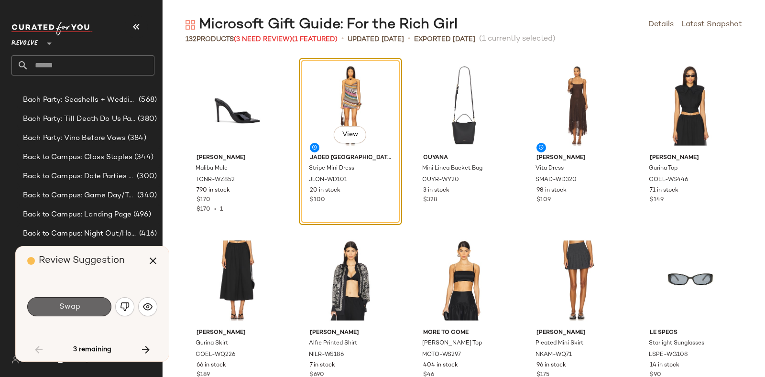
click at [84, 300] on button "Swap" at bounding box center [69, 307] width 84 height 19
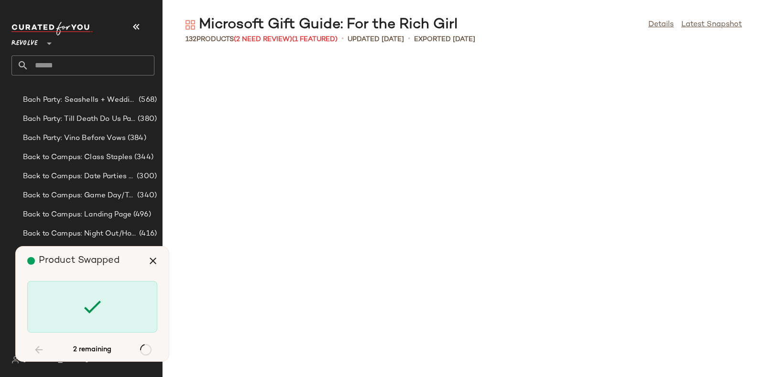
scroll to position [3501, 0]
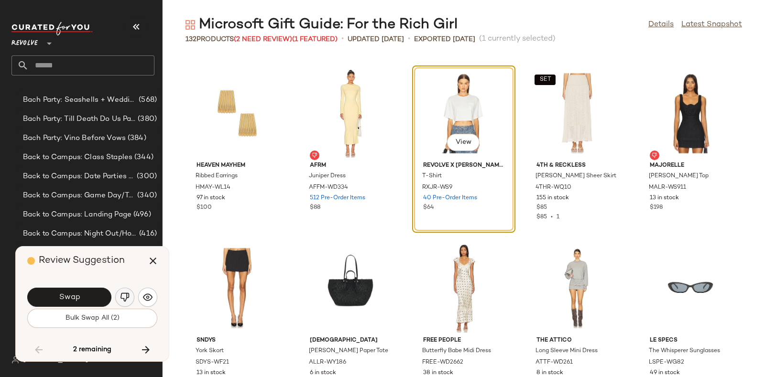
click at [121, 295] on img "button" at bounding box center [125, 298] width 10 height 10
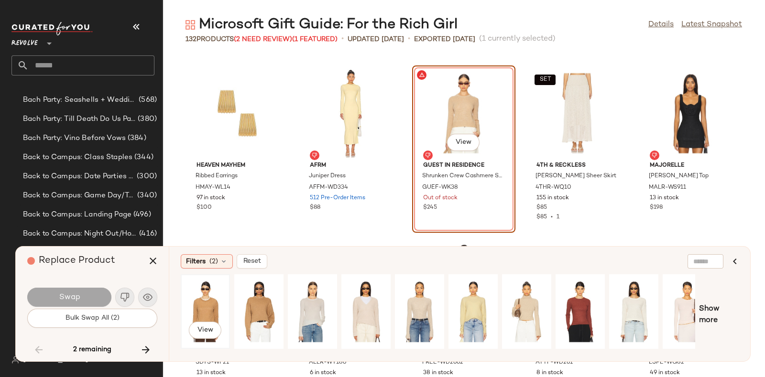
click at [212, 297] on div "View" at bounding box center [205, 312] width 43 height 68
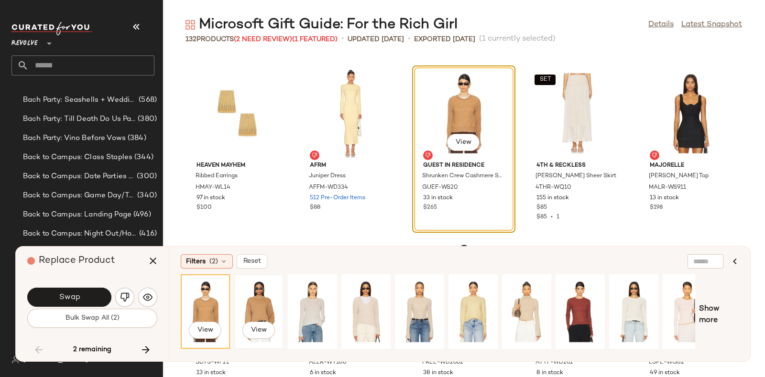
click at [247, 303] on div "View" at bounding box center [259, 312] width 43 height 68
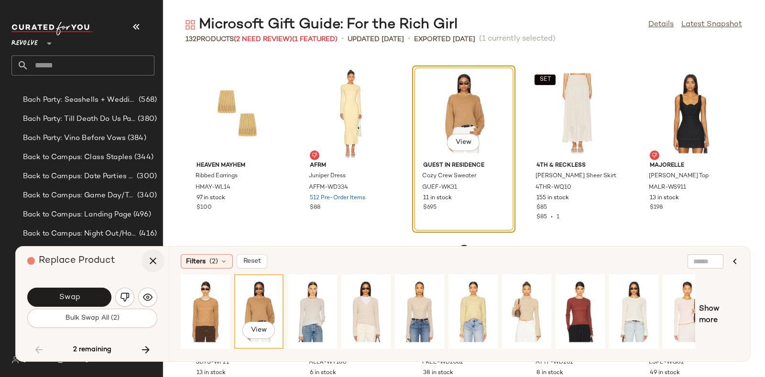
click at [148, 261] on icon "button" at bounding box center [152, 260] width 11 height 11
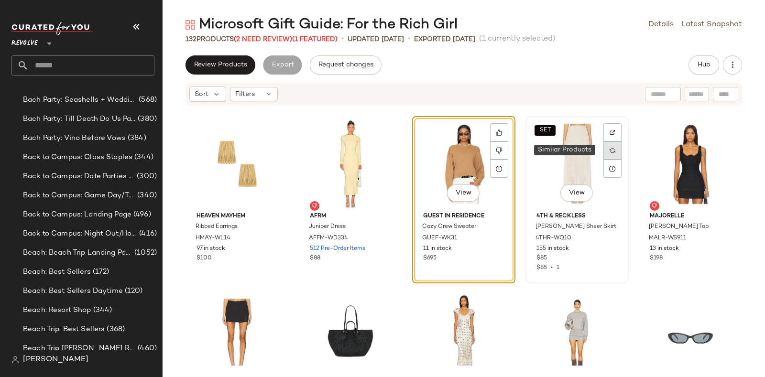
click at [610, 149] on img at bounding box center [613, 151] width 6 height 6
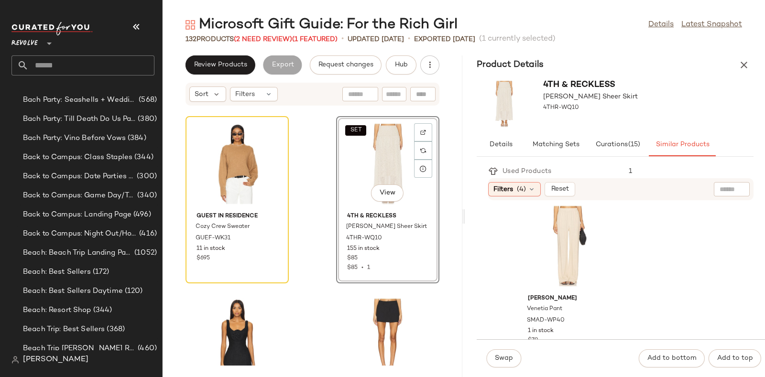
scroll to position [3356, 0]
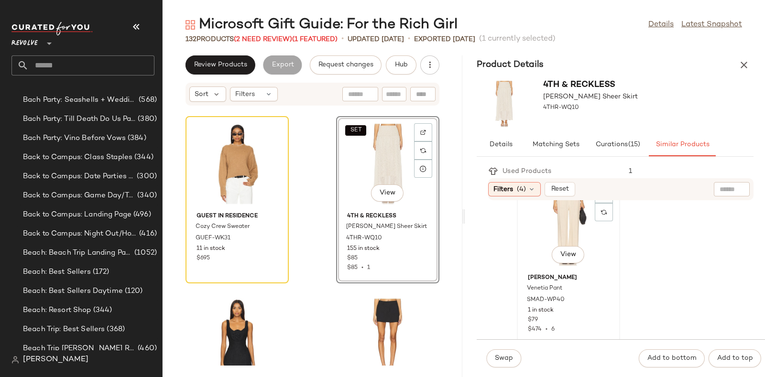
click at [552, 237] on div "View" at bounding box center [568, 225] width 97 height 89
click at [512, 360] on span "Swap" at bounding box center [504, 359] width 19 height 8
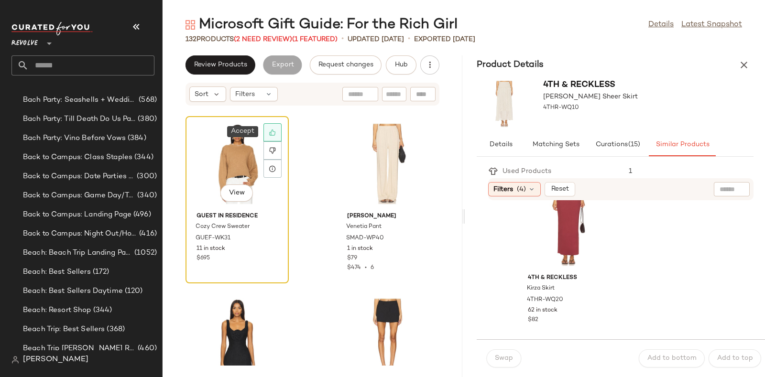
click at [274, 129] on icon at bounding box center [272, 132] width 7 height 7
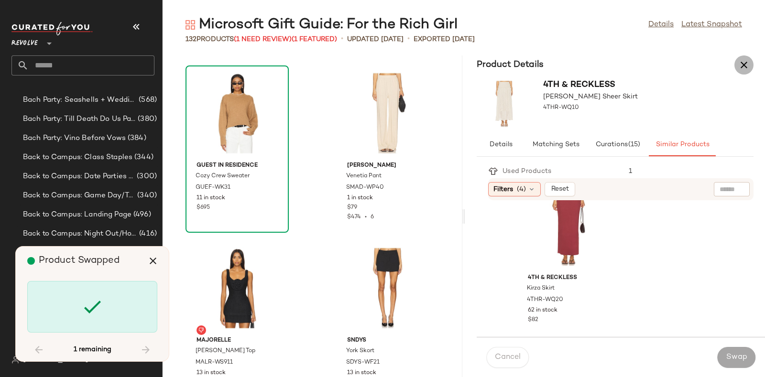
click at [743, 64] on icon "button" at bounding box center [744, 64] width 11 height 11
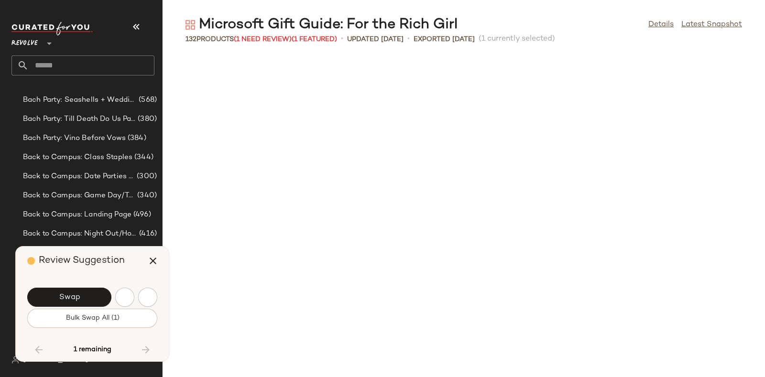
scroll to position [4027, 0]
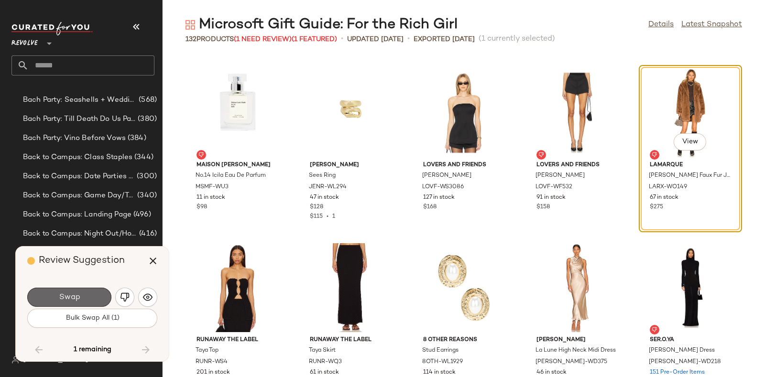
click at [85, 293] on button "Swap" at bounding box center [69, 297] width 84 height 19
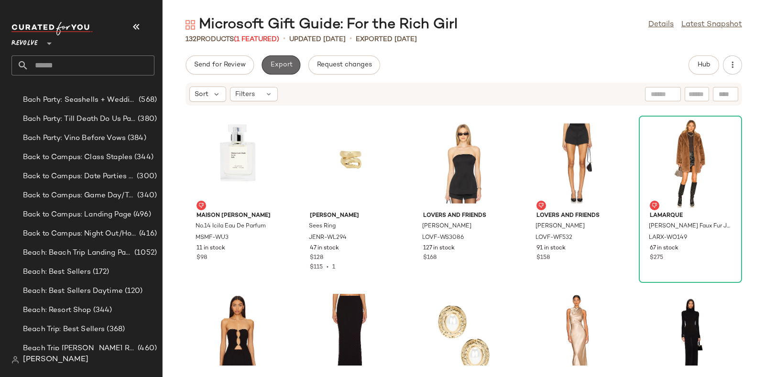
click at [290, 67] on span "Export" at bounding box center [281, 65] width 22 height 8
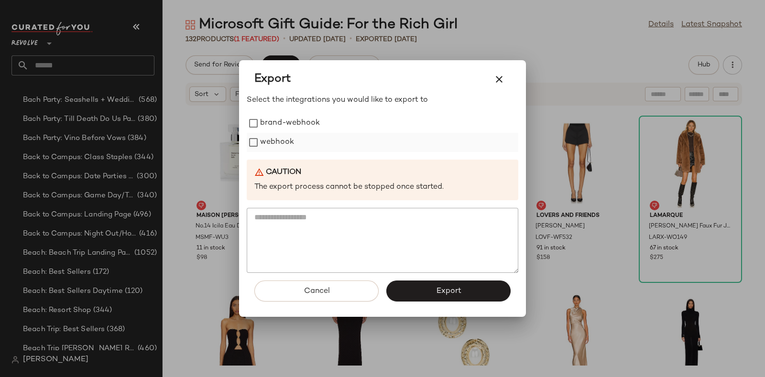
click at [278, 142] on label "webhook" at bounding box center [277, 142] width 34 height 19
click at [426, 289] on button "Export" at bounding box center [448, 291] width 124 height 21
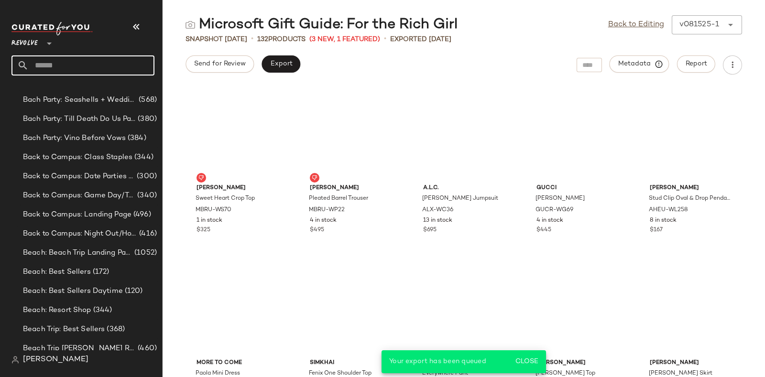
click at [117, 66] on input "text" at bounding box center [92, 65] width 126 height 20
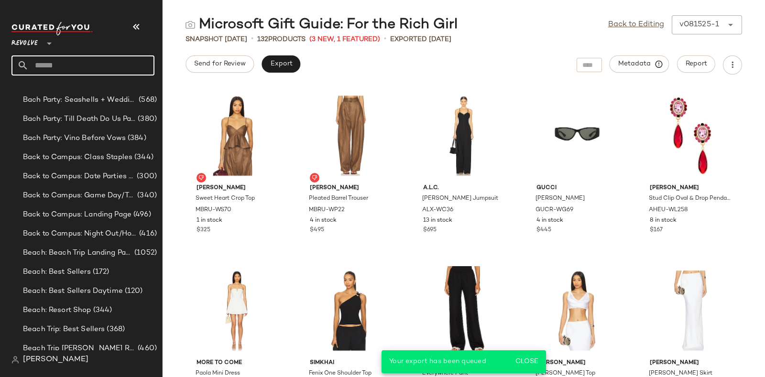
paste input "*********"
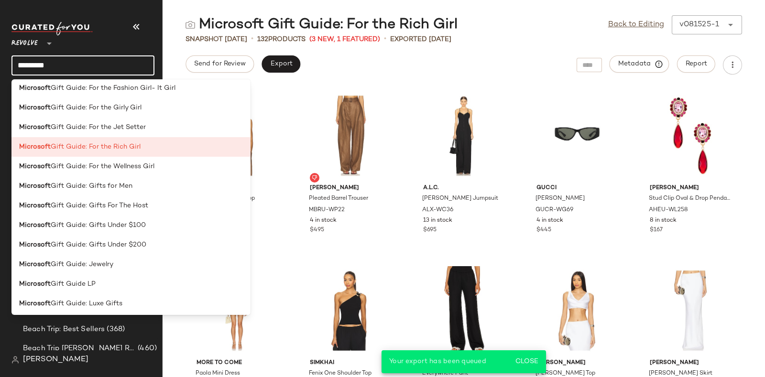
scroll to position [496, 0]
type input "*********"
click at [127, 168] on span "Gift Guide: For the Wellness Girl" at bounding box center [103, 166] width 104 height 10
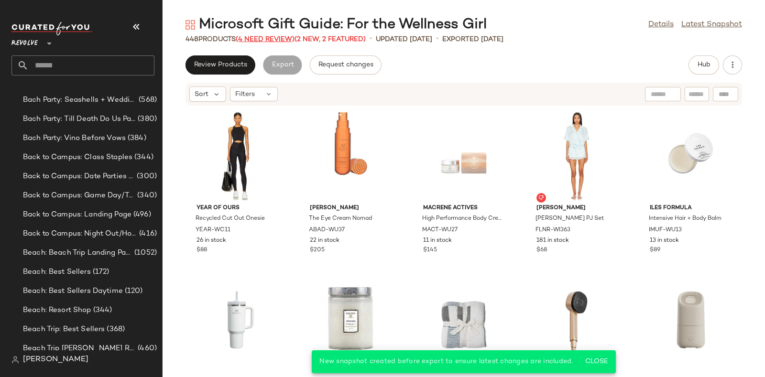
click at [263, 37] on span "(4 Need Review)" at bounding box center [265, 39] width 59 height 7
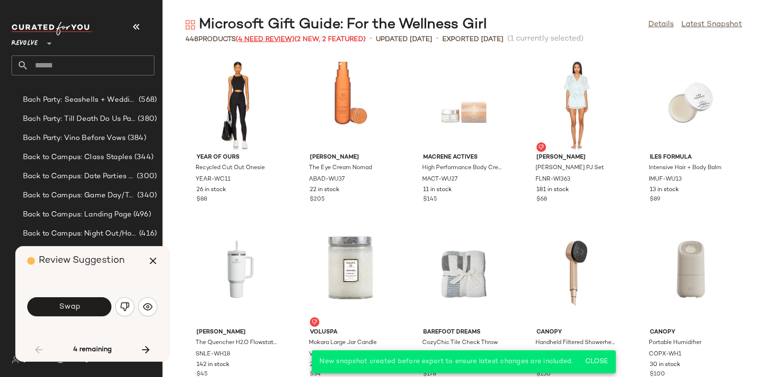
scroll to position [533, 0]
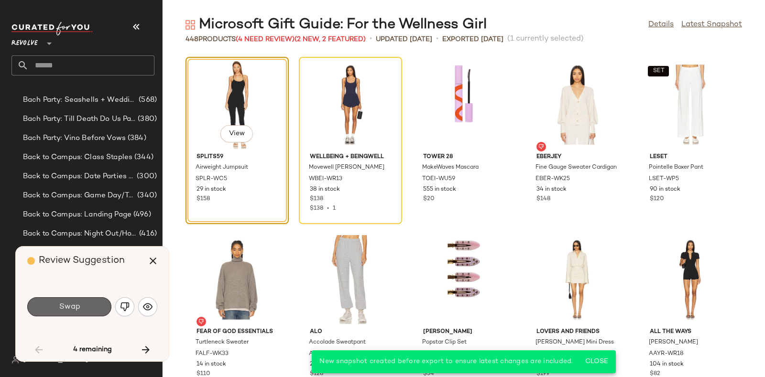
click at [86, 301] on button "Swap" at bounding box center [69, 307] width 84 height 19
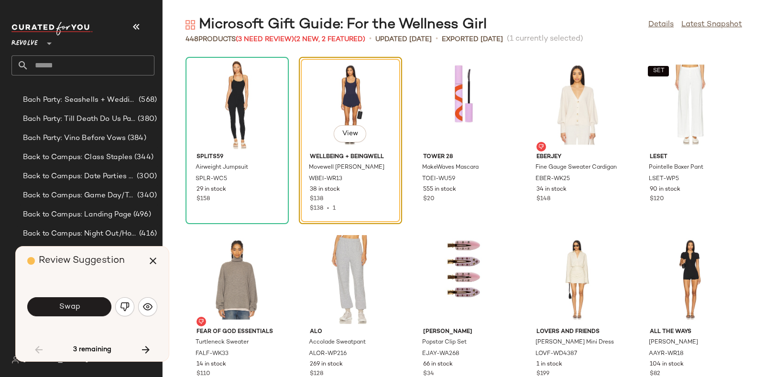
scroll to position [525, 0]
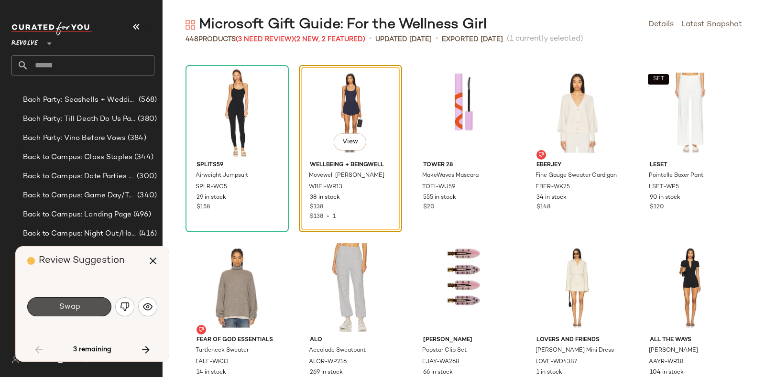
click at [86, 301] on button "Swap" at bounding box center [69, 307] width 84 height 19
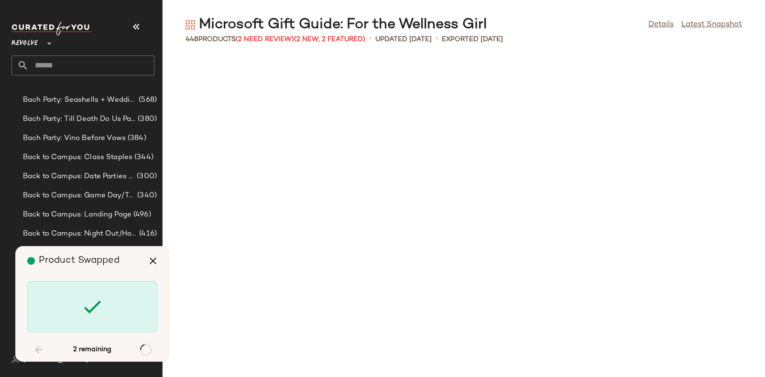
scroll to position [12780, 0]
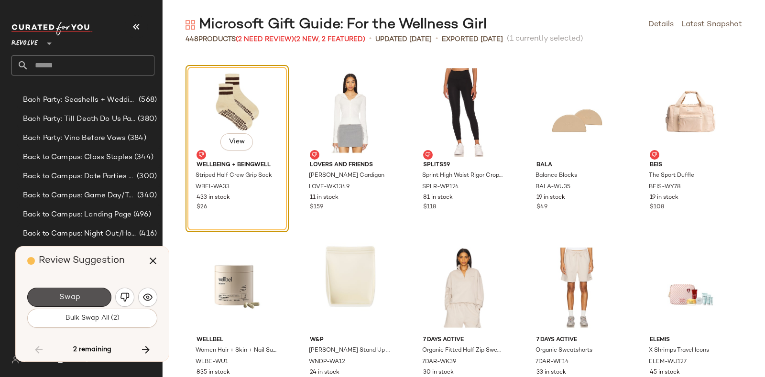
click at [86, 301] on button "Swap" at bounding box center [69, 297] width 84 height 19
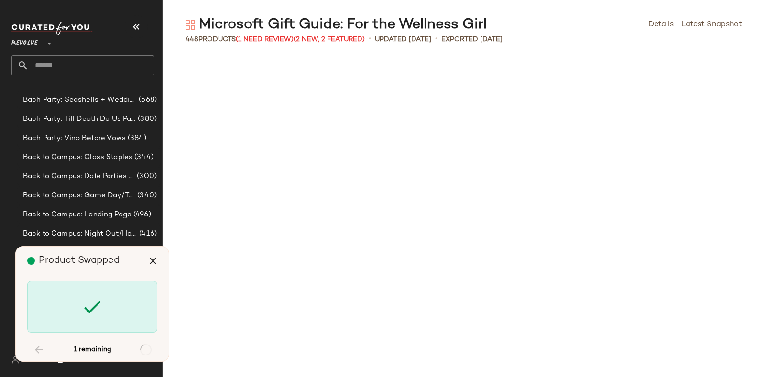
scroll to position [14180, 0]
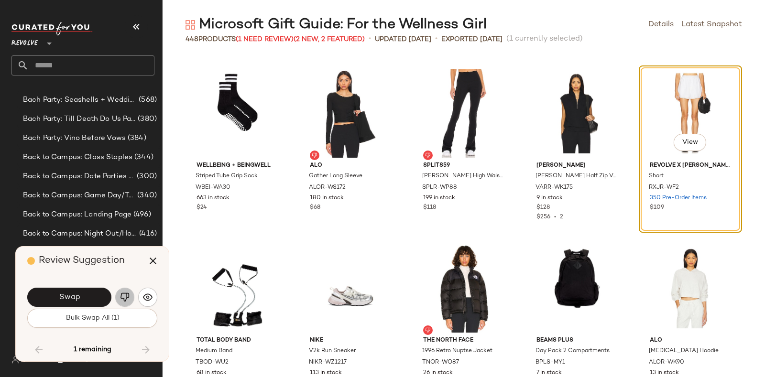
click at [125, 295] on img "button" at bounding box center [125, 298] width 10 height 10
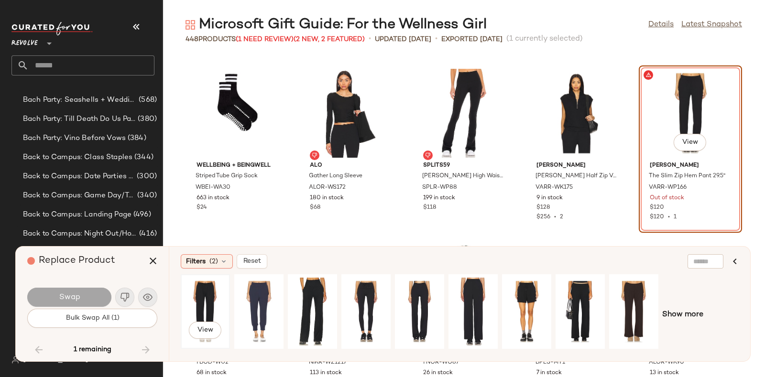
click at [207, 295] on div "View" at bounding box center [205, 312] width 43 height 68
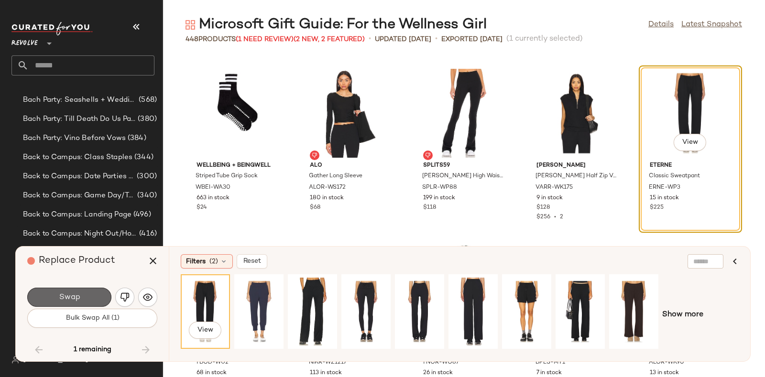
click at [82, 293] on button "Swap" at bounding box center [69, 297] width 84 height 19
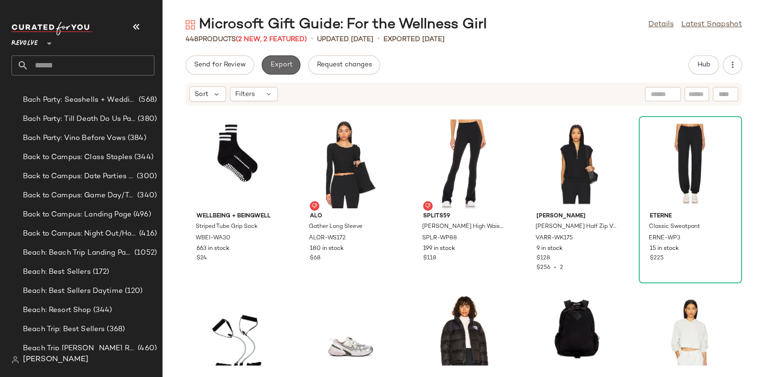
click at [285, 66] on span "Export" at bounding box center [281, 65] width 22 height 8
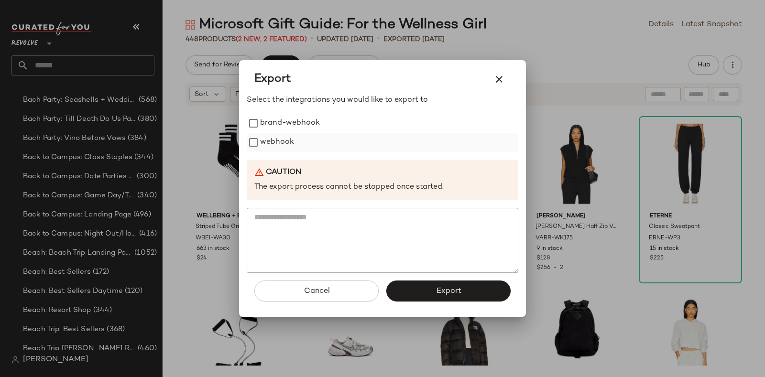
click at [275, 137] on label "webhook" at bounding box center [277, 142] width 34 height 19
click at [458, 290] on span "Export" at bounding box center [448, 291] width 25 height 9
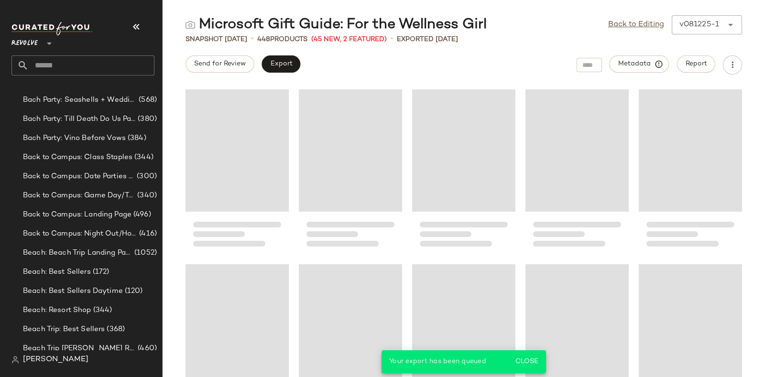
click at [117, 65] on input "text" at bounding box center [92, 65] width 126 height 20
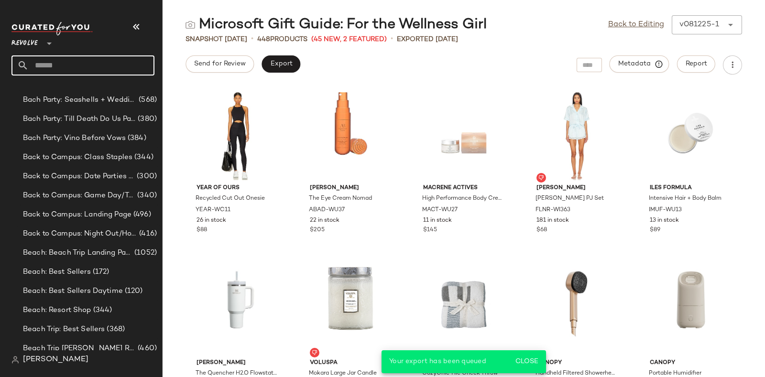
paste input "*********"
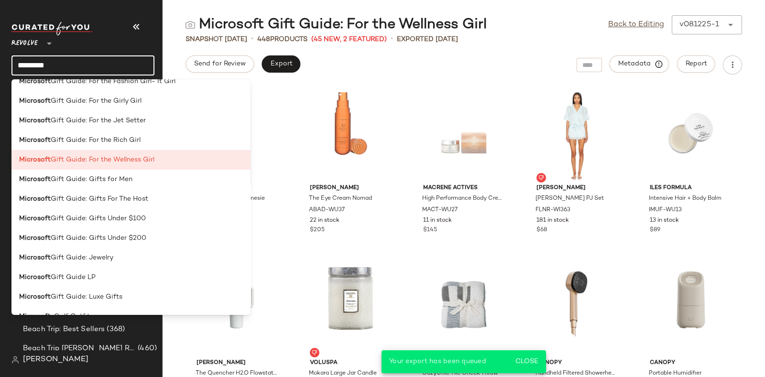
scroll to position [506, 0]
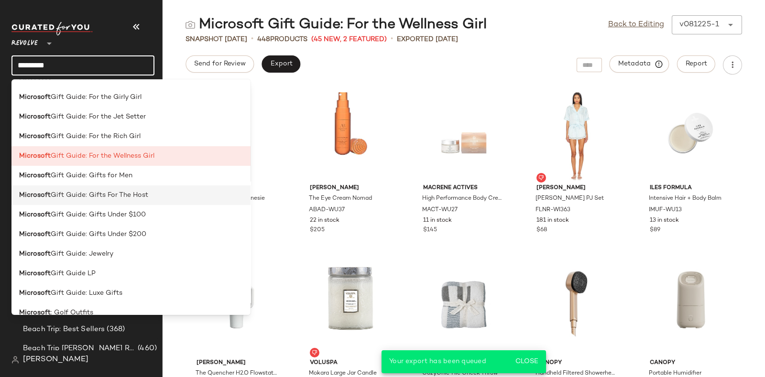
type input "*********"
click at [136, 191] on span "Gift Guide: Gifts For The Host" at bounding box center [100, 195] width 98 height 10
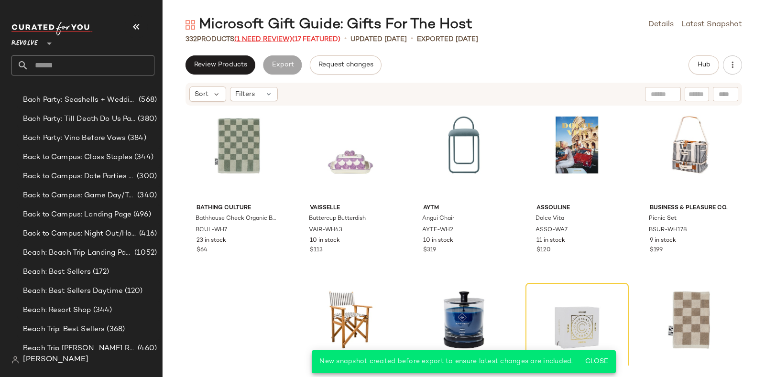
click at [265, 36] on span "(1 Need Review)" at bounding box center [263, 39] width 58 height 7
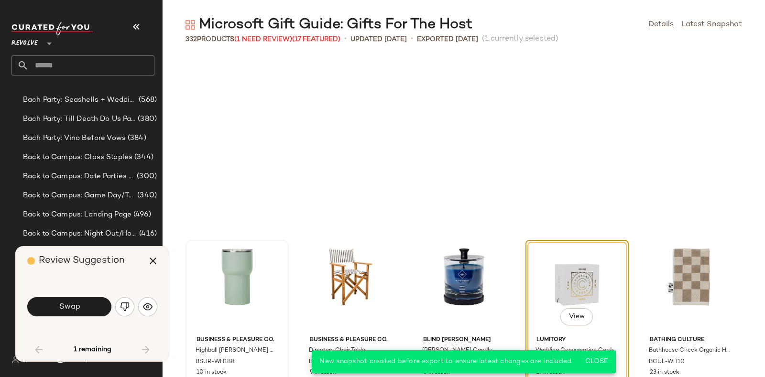
scroll to position [182, 0]
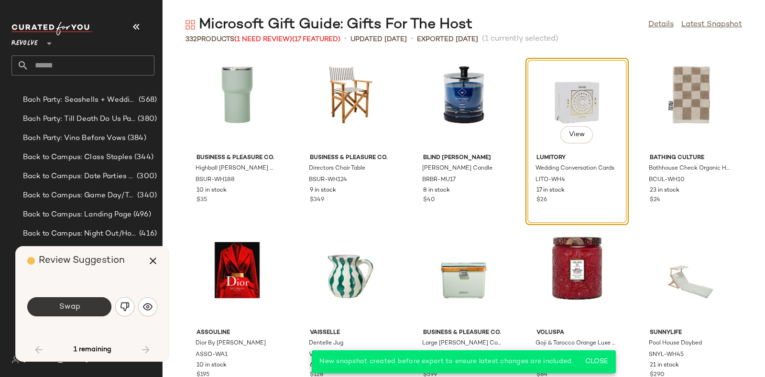
click at [75, 309] on span "Swap" at bounding box center [69, 307] width 22 height 9
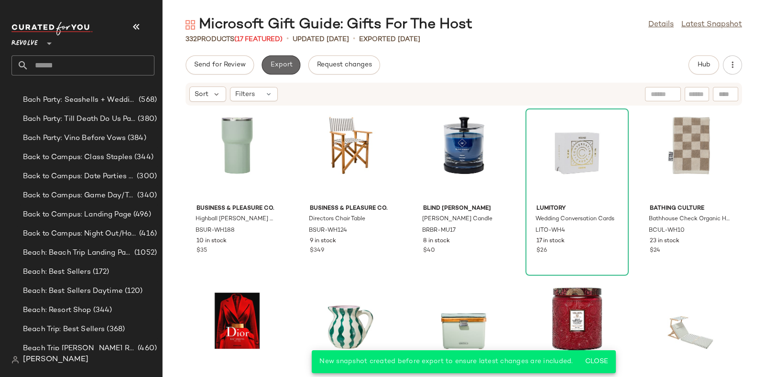
click at [285, 62] on span "Export" at bounding box center [281, 65] width 22 height 8
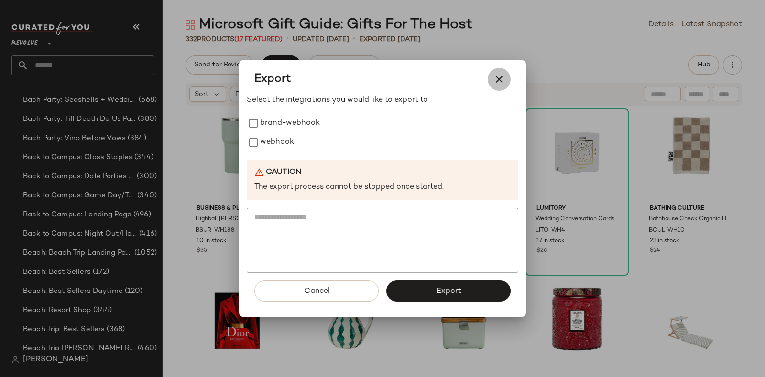
click at [494, 80] on icon "button" at bounding box center [499, 79] width 11 height 11
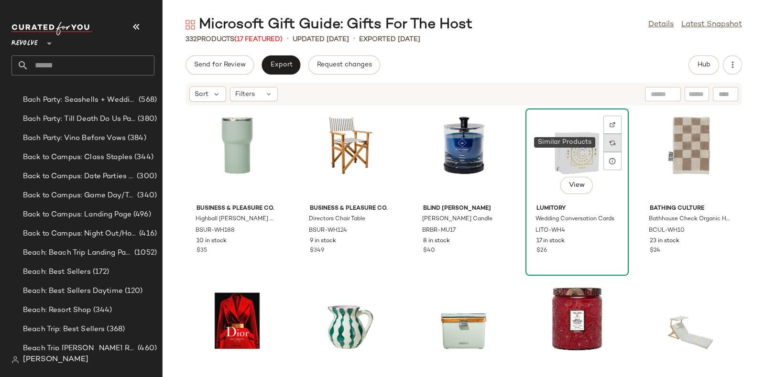
click at [610, 141] on img at bounding box center [613, 143] width 6 height 6
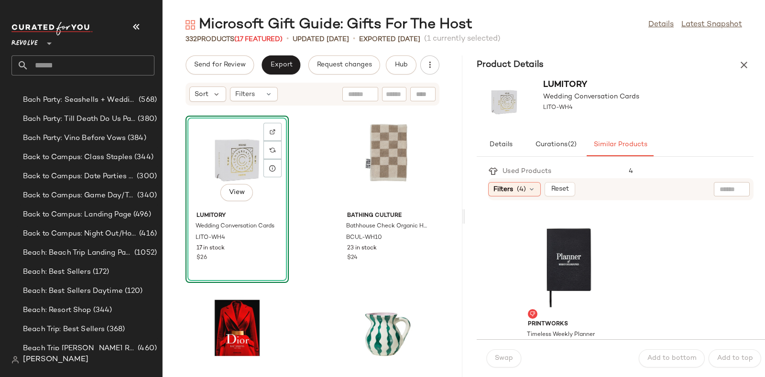
scroll to position [1033, 0]
click at [573, 242] on div "View" at bounding box center [568, 273] width 97 height 89
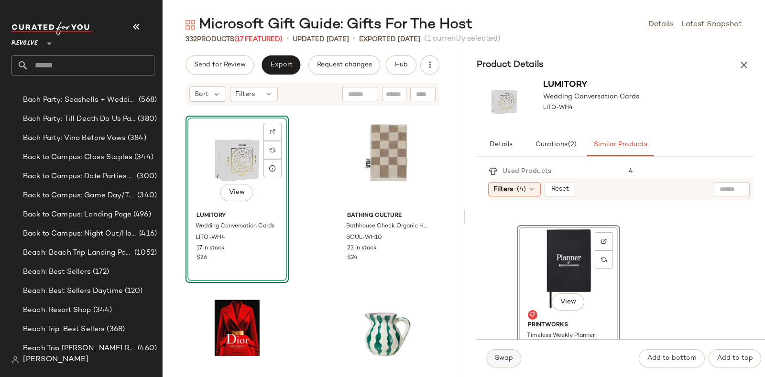
click at [504, 358] on span "Swap" at bounding box center [504, 359] width 19 height 8
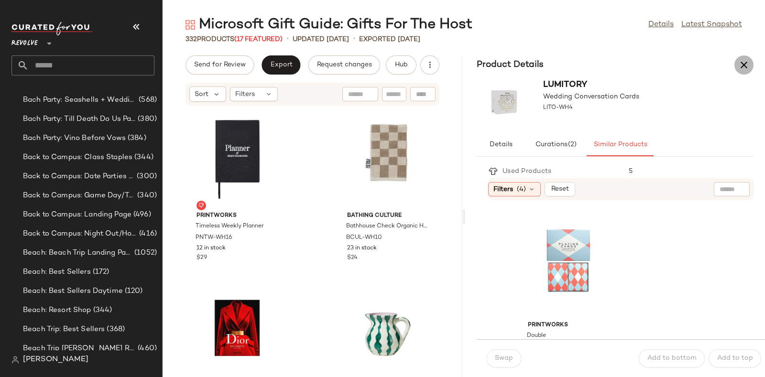
click at [744, 60] on icon "button" at bounding box center [744, 64] width 11 height 11
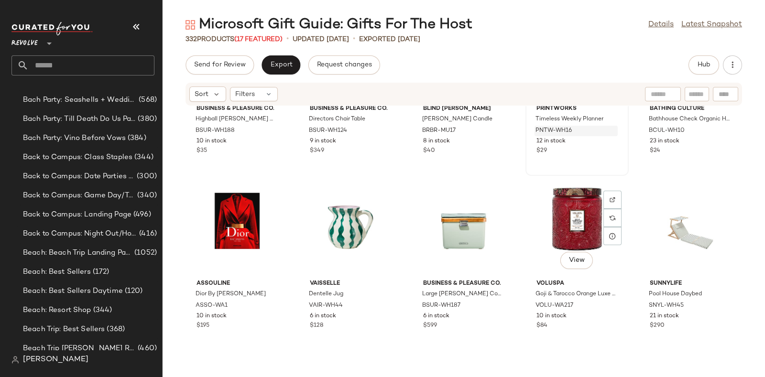
scroll to position [283, 0]
click at [284, 64] on span "Export" at bounding box center [281, 65] width 22 height 8
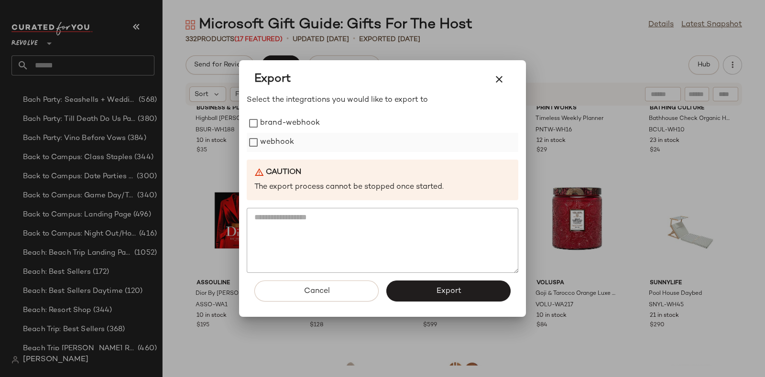
click at [284, 135] on label "webhook" at bounding box center [277, 142] width 34 height 19
click at [469, 298] on button "Export" at bounding box center [448, 291] width 124 height 21
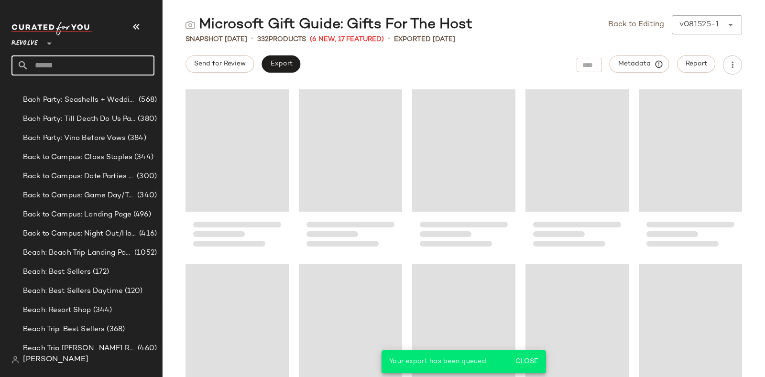
click at [108, 64] on input "text" at bounding box center [92, 65] width 126 height 20
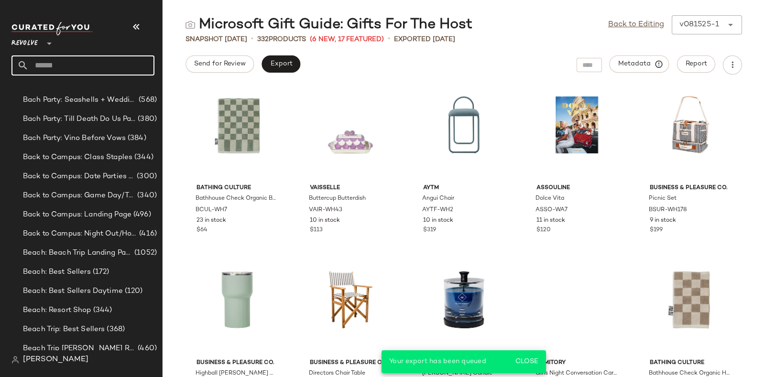
paste input "*********"
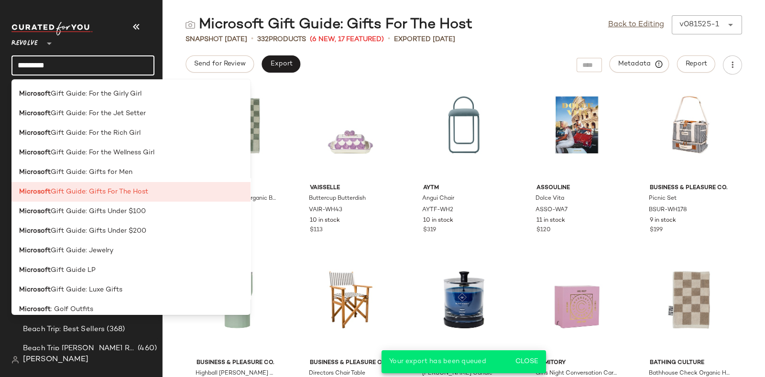
scroll to position [536, 0]
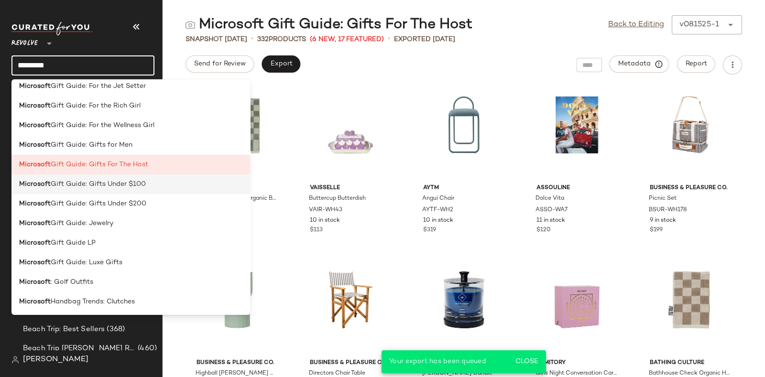
type input "*********"
click at [134, 188] on span "Gift Guide: Gifts Under $100" at bounding box center [98, 184] width 95 height 10
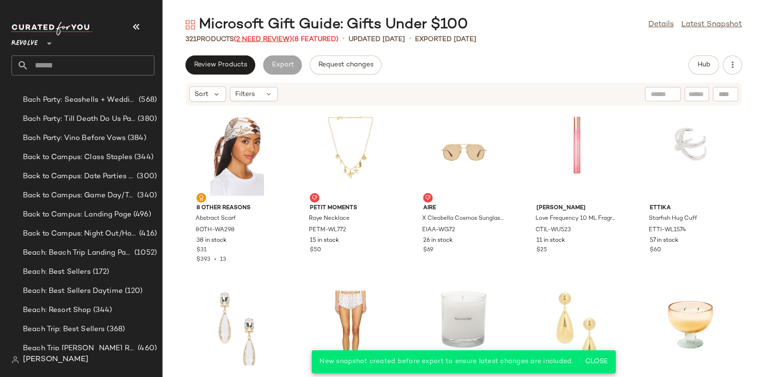
click at [263, 38] on span "(2 Need Review)" at bounding box center [263, 39] width 58 height 7
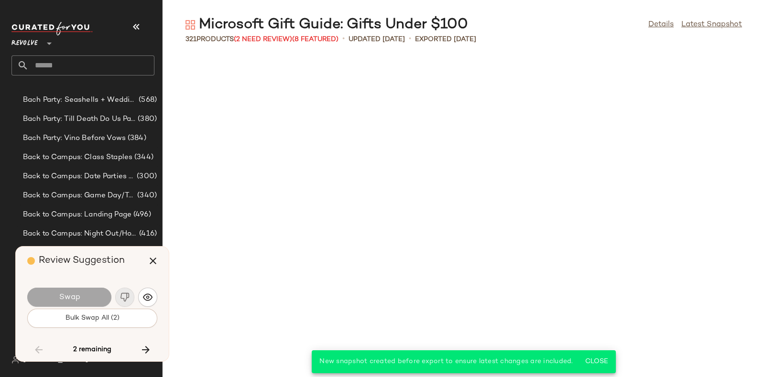
scroll to position [3326, 0]
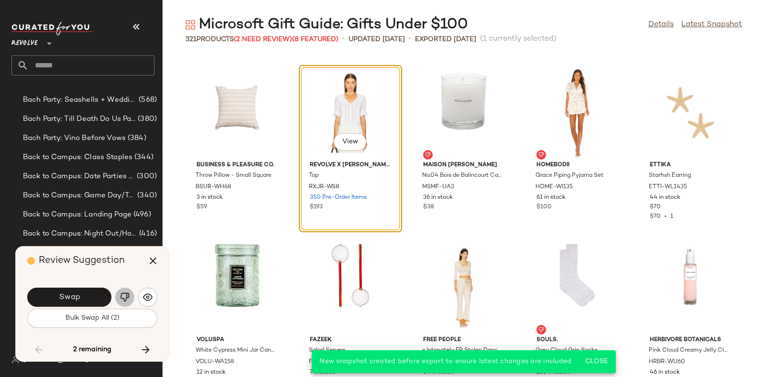
click at [119, 295] on button "button" at bounding box center [124, 297] width 19 height 19
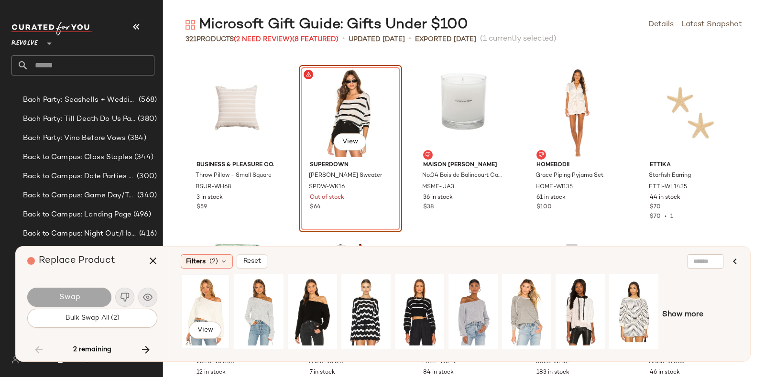
click at [215, 296] on div "View" at bounding box center [205, 312] width 43 height 68
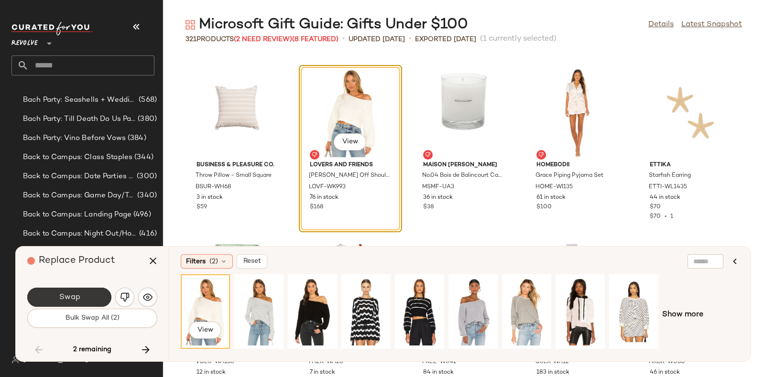
click at [62, 292] on button "Swap" at bounding box center [69, 297] width 84 height 19
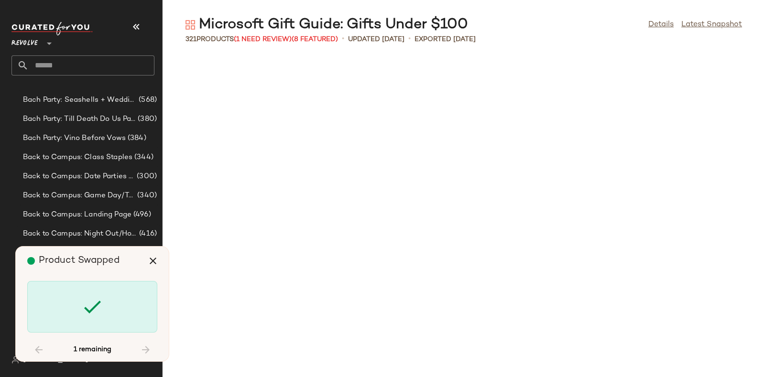
scroll to position [7352, 0]
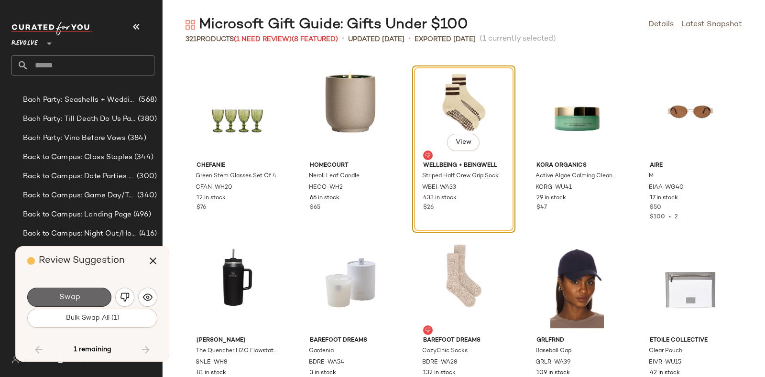
click at [96, 293] on button "Swap" at bounding box center [69, 297] width 84 height 19
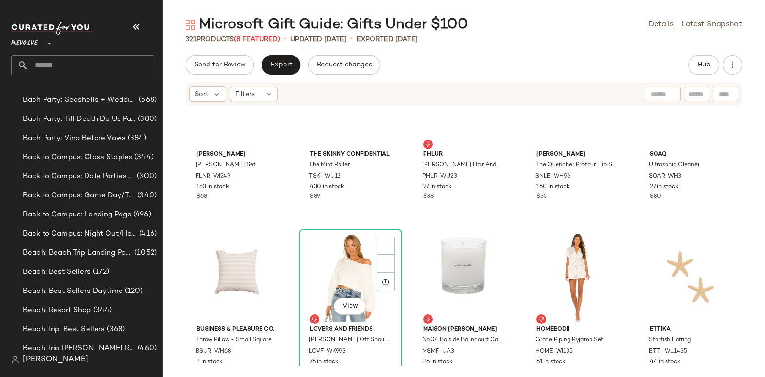
scroll to position [3289, 0]
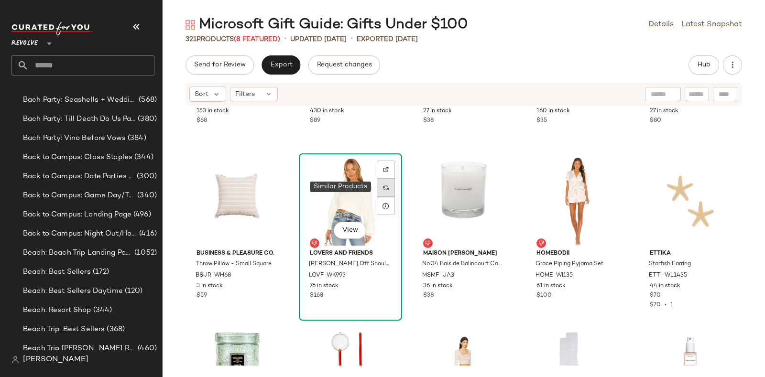
click at [385, 188] on img at bounding box center [386, 188] width 6 height 6
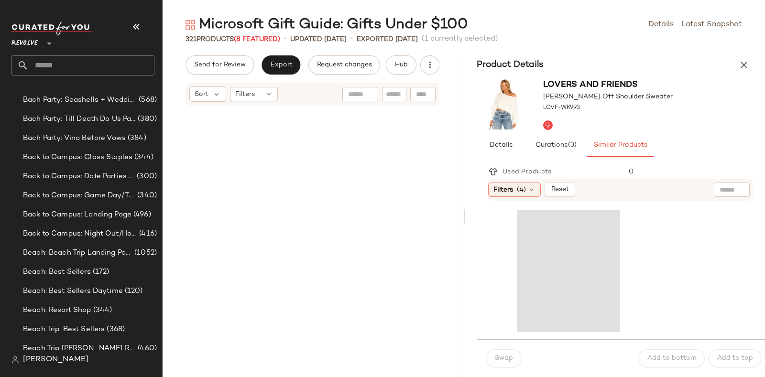
scroll to position [8403, 0]
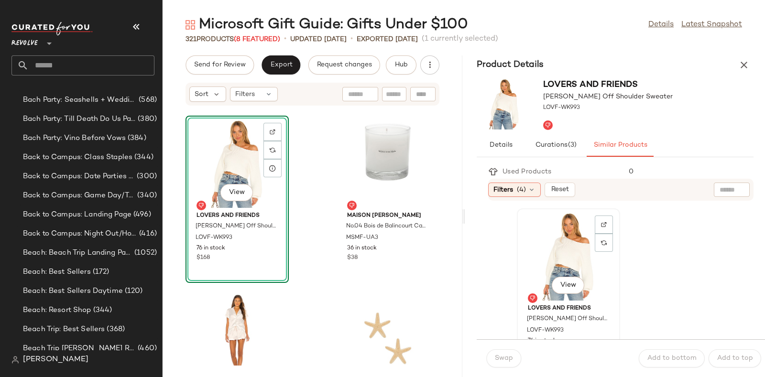
click at [550, 255] on div "View" at bounding box center [568, 256] width 97 height 89
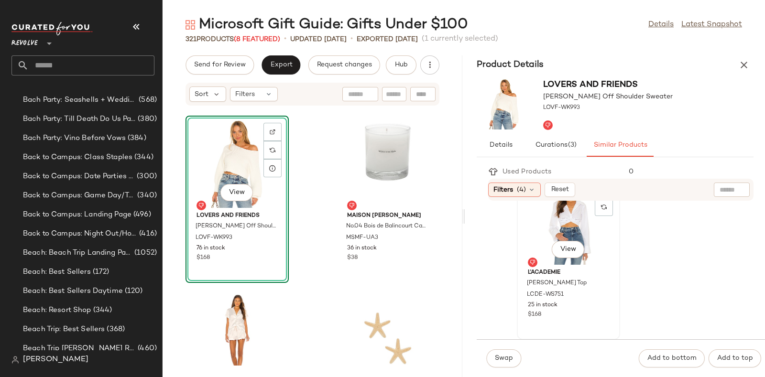
scroll to position [4202, 0]
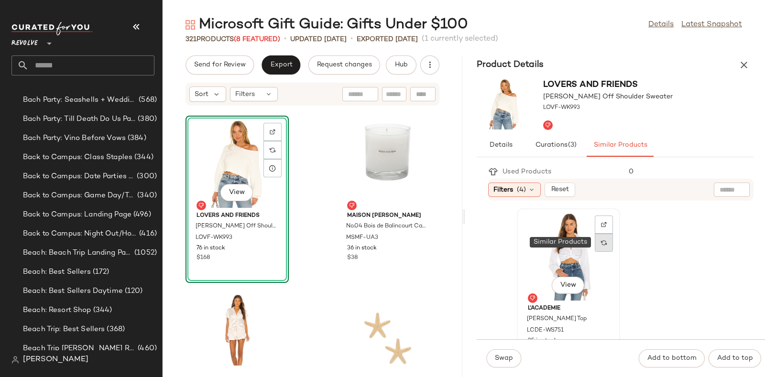
click at [602, 240] on img at bounding box center [604, 243] width 6 height 6
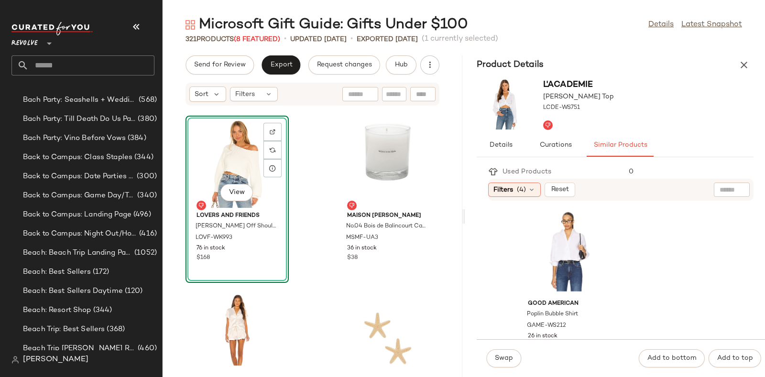
scroll to position [3338, 0]
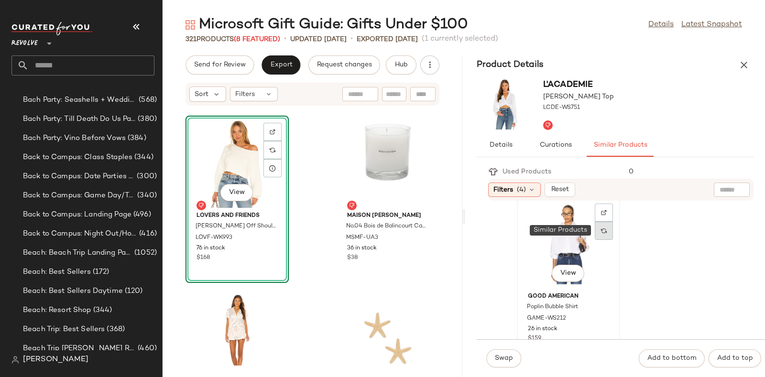
click at [605, 228] on img at bounding box center [604, 231] width 6 height 6
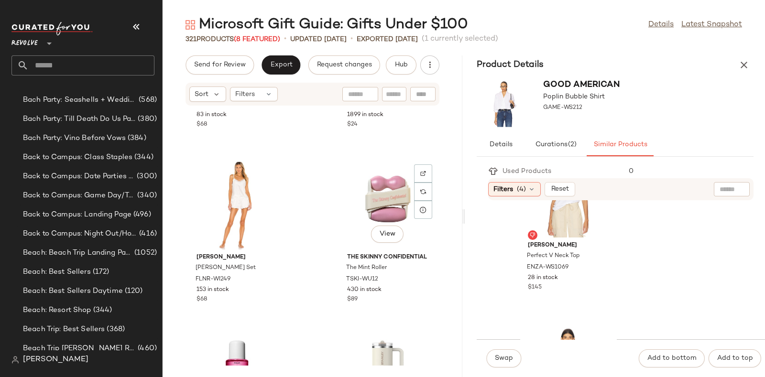
scroll to position [7836, 0]
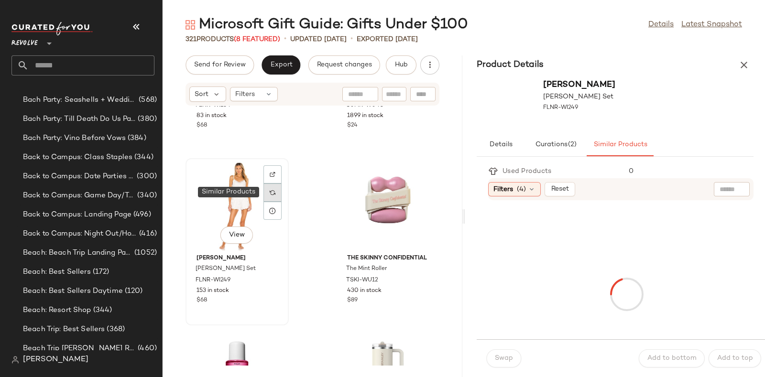
click at [268, 189] on div at bounding box center [273, 193] width 18 height 18
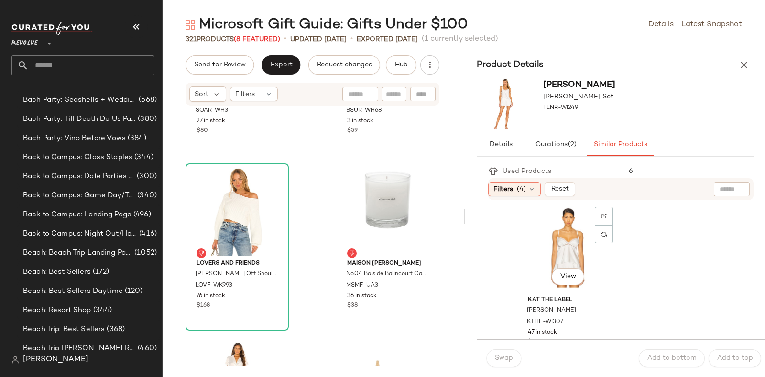
scroll to position [357, 0]
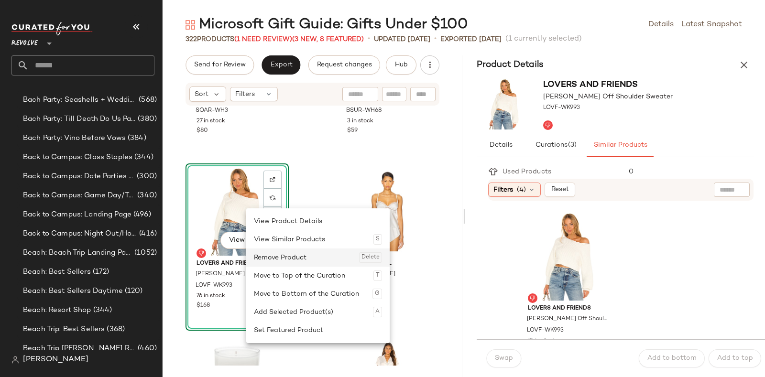
click at [274, 258] on div "Remove Product Delete" at bounding box center [318, 258] width 128 height 18
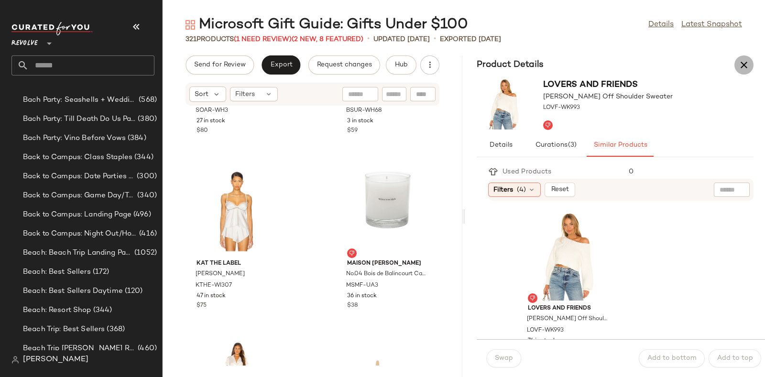
click at [741, 61] on icon "button" at bounding box center [744, 64] width 11 height 11
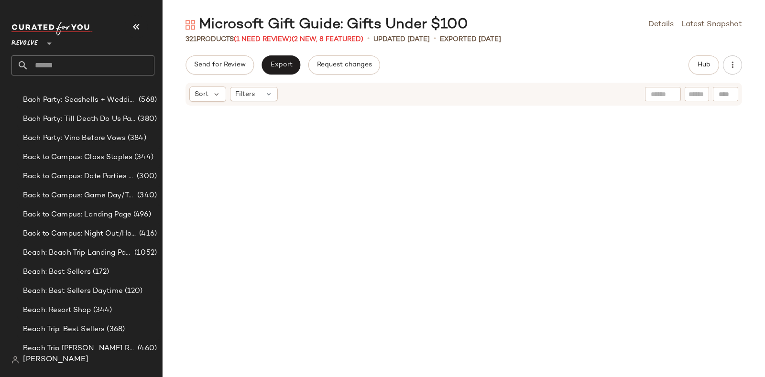
scroll to position [8180, 0]
click at [263, 38] on span "(1 Need Review)" at bounding box center [263, 39] width 58 height 7
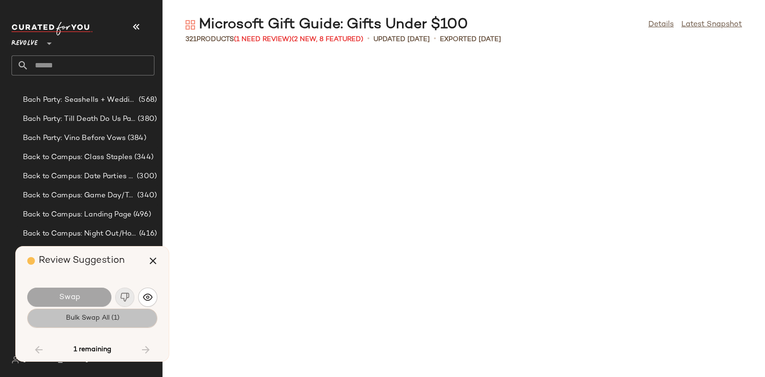
click at [121, 316] on button "Bulk Swap All (1)" at bounding box center [92, 318] width 130 height 19
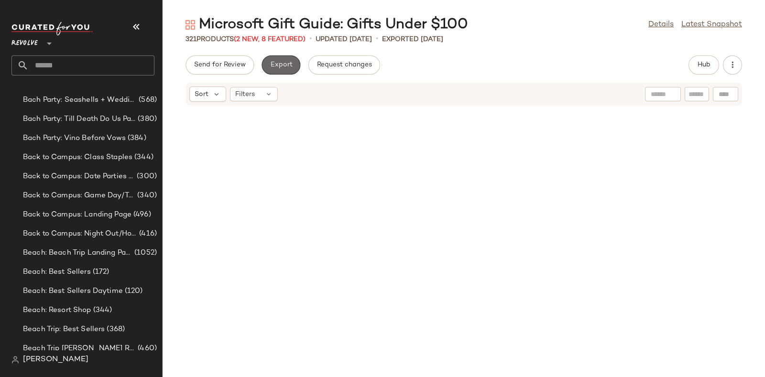
click at [284, 62] on span "Export" at bounding box center [281, 65] width 22 height 8
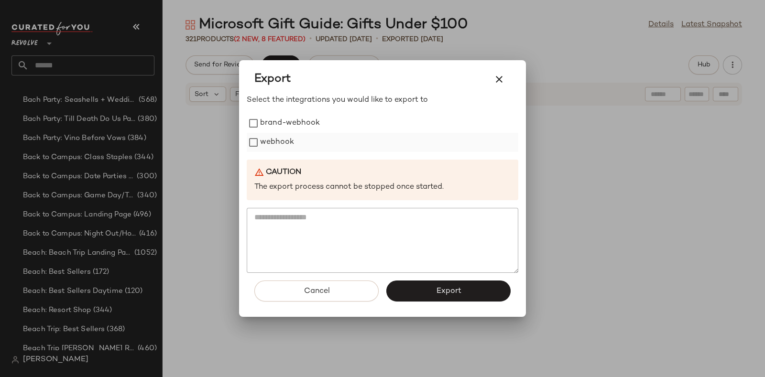
click at [288, 140] on label "webhook" at bounding box center [277, 142] width 34 height 19
click at [437, 295] on span "Export" at bounding box center [448, 291] width 25 height 9
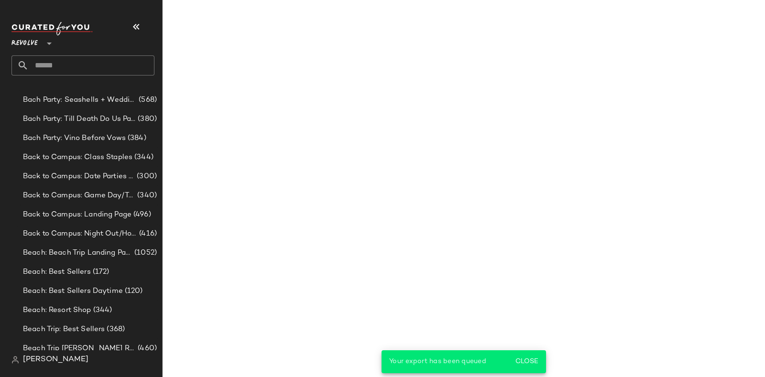
scroll to position [8705, 0]
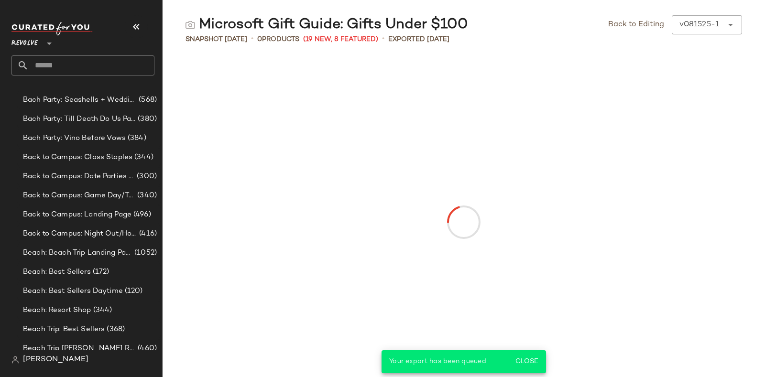
click at [127, 66] on input "text" at bounding box center [92, 65] width 126 height 20
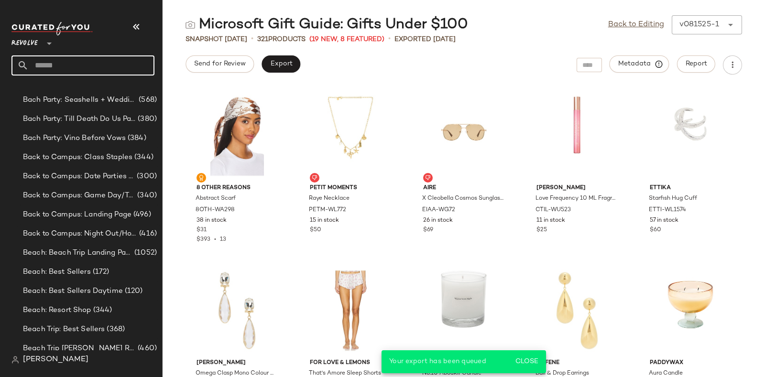
paste input "*********"
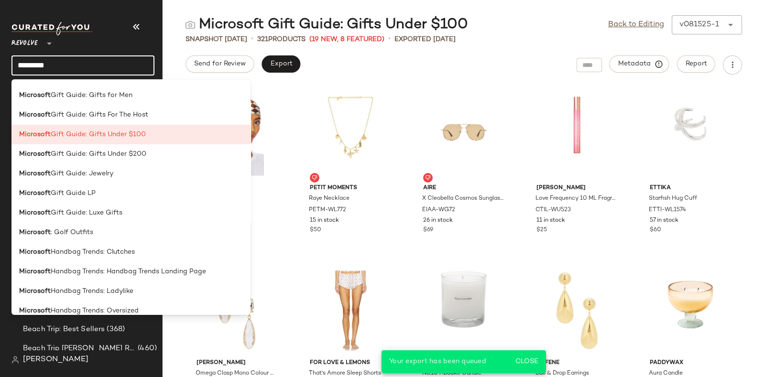
scroll to position [598, 0]
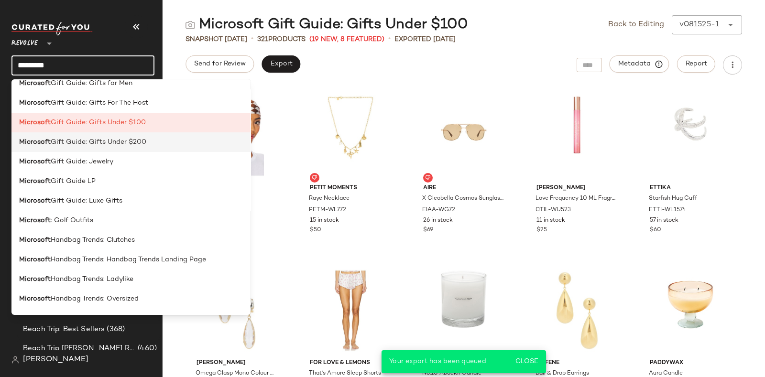
type input "*********"
click at [139, 143] on span "Gift Guide: Gifts Under $200" at bounding box center [99, 142] width 96 height 10
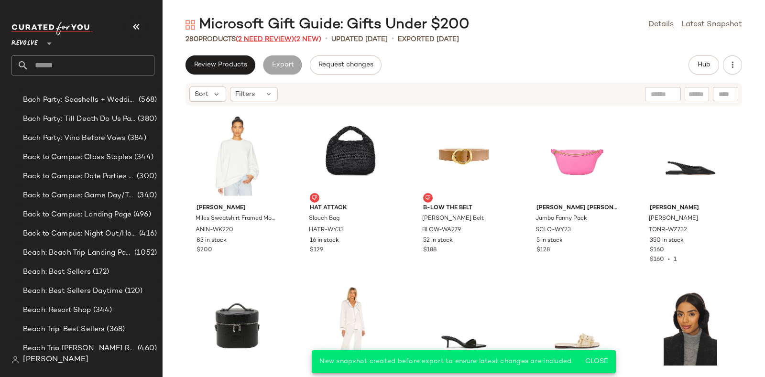
click at [272, 39] on span "(2 Need Review)" at bounding box center [265, 39] width 58 height 7
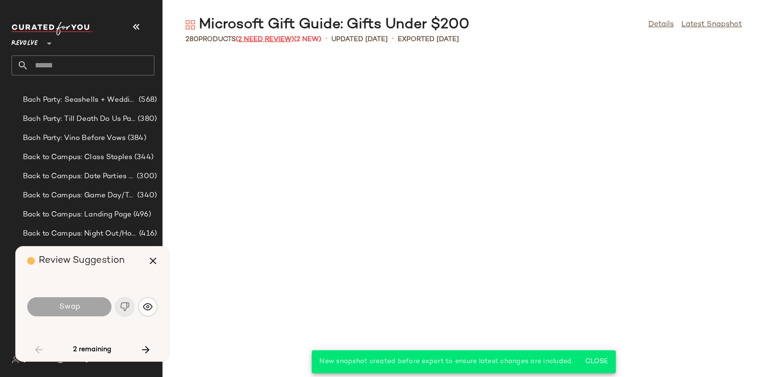
scroll to position [1225, 0]
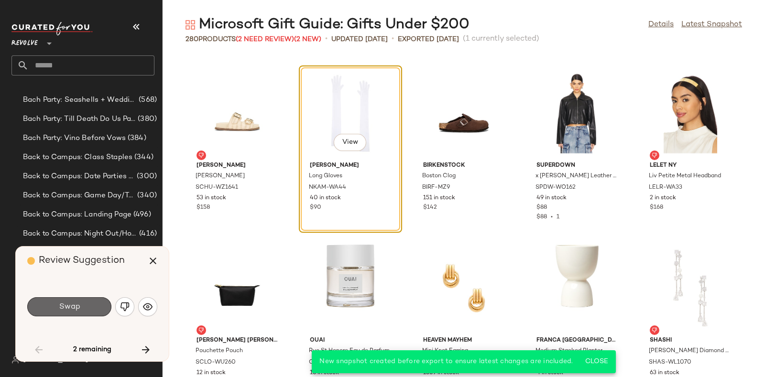
click at [93, 303] on button "Swap" at bounding box center [69, 307] width 84 height 19
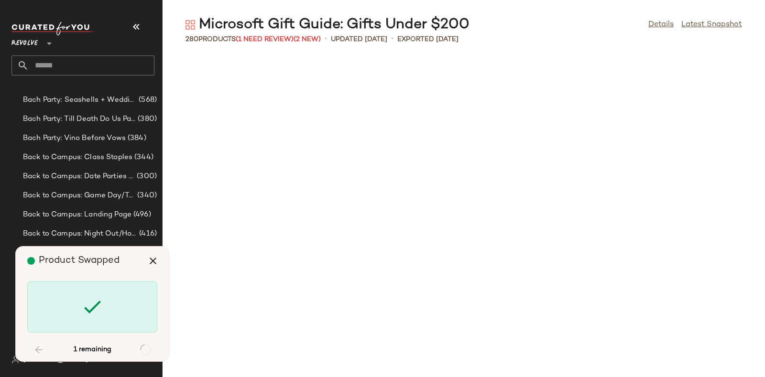
scroll to position [5252, 0]
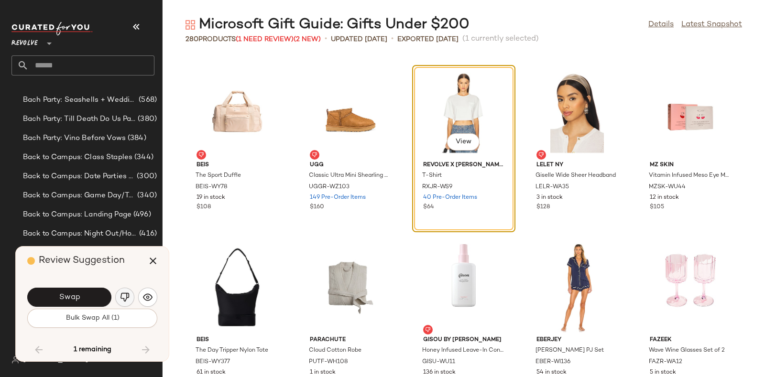
click at [125, 293] on img "button" at bounding box center [125, 298] width 10 height 10
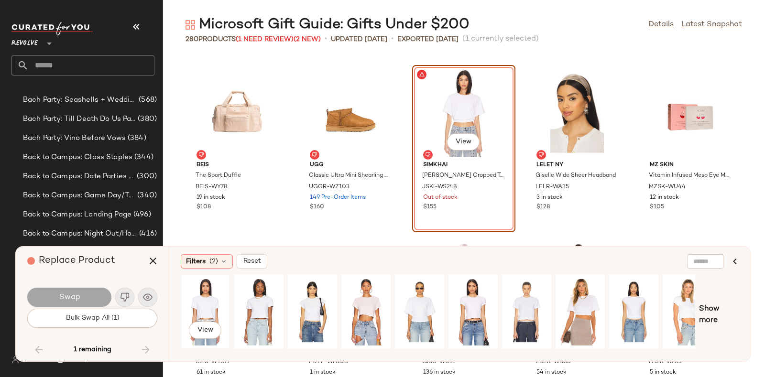
click at [201, 287] on div "View" at bounding box center [205, 312] width 43 height 68
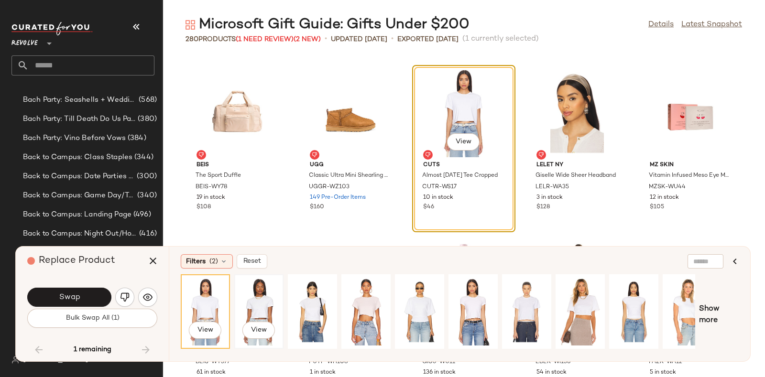
click at [259, 291] on div "View" at bounding box center [259, 312] width 43 height 68
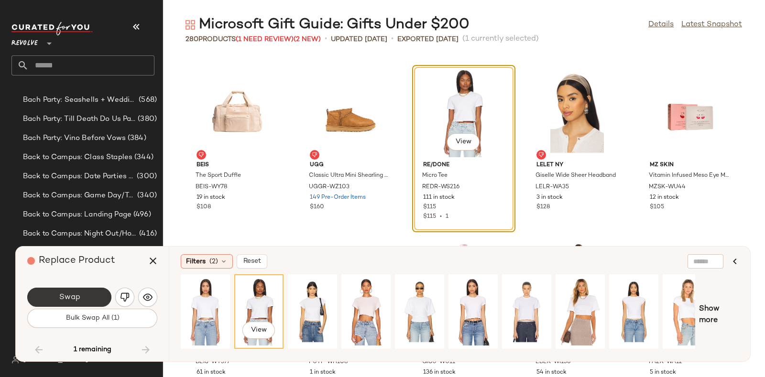
click at [84, 290] on div "Swap" at bounding box center [92, 297] width 130 height 23
click at [89, 298] on button "Swap" at bounding box center [69, 297] width 84 height 19
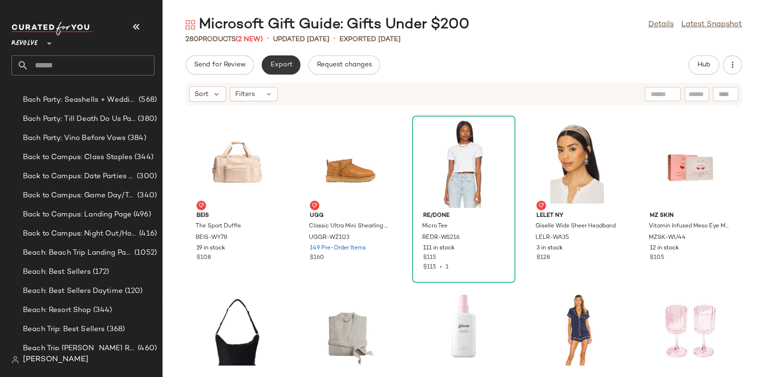
click at [280, 62] on span "Export" at bounding box center [281, 65] width 22 height 8
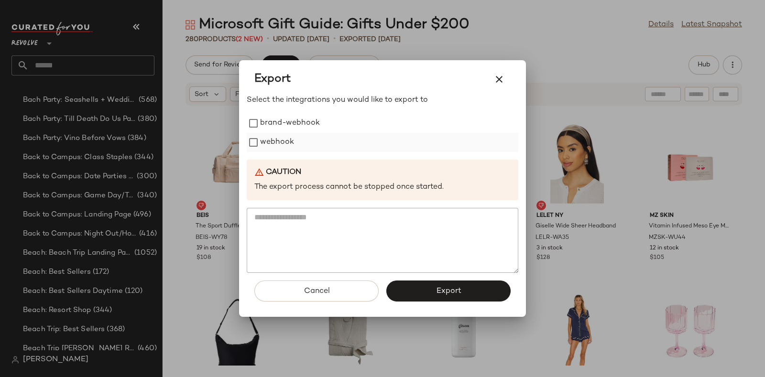
click at [281, 139] on label "webhook" at bounding box center [277, 142] width 34 height 19
click at [427, 286] on button "Export" at bounding box center [448, 291] width 124 height 21
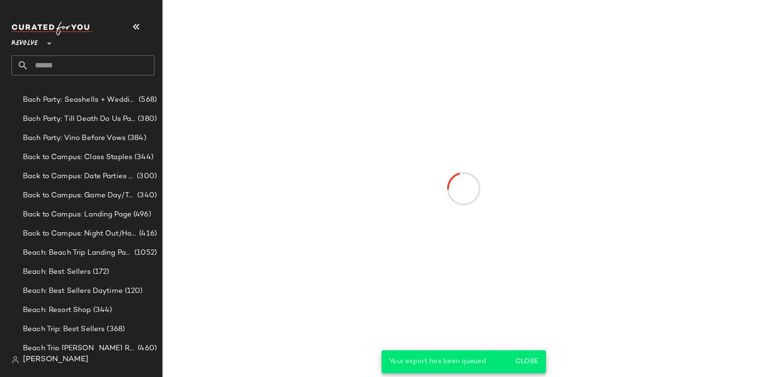
click at [121, 63] on input "text" at bounding box center [92, 65] width 126 height 20
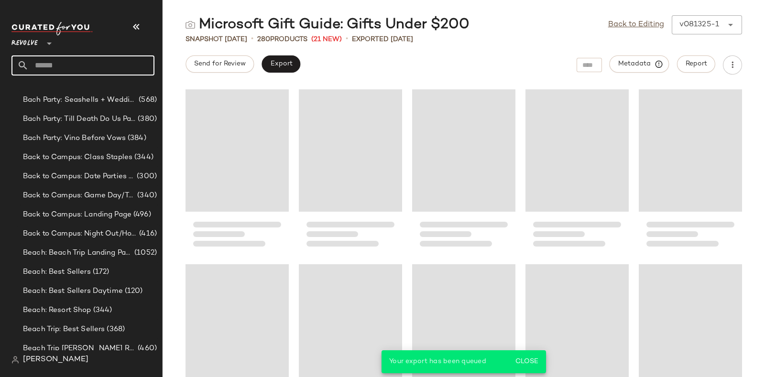
paste input "*********"
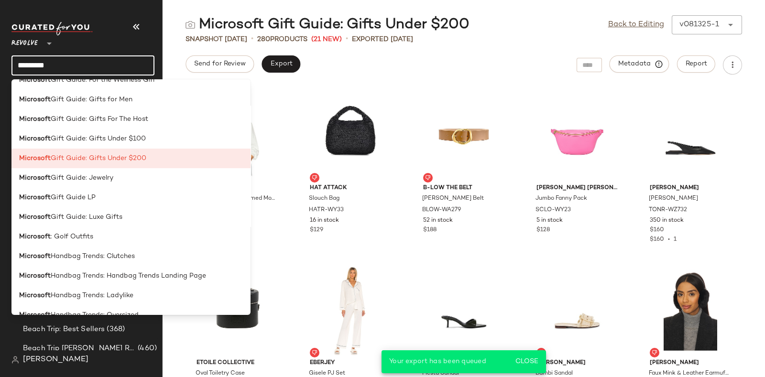
scroll to position [582, 0]
type input "*********"
click at [129, 175] on div "Microsoft Gift Guide: Jewelry" at bounding box center [131, 178] width 224 height 10
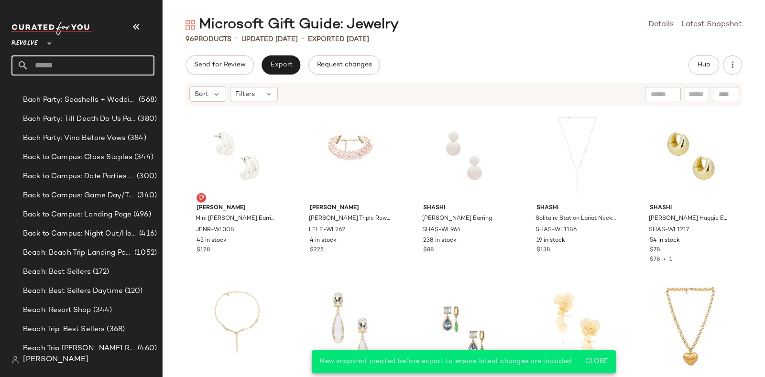
click at [132, 66] on input "text" at bounding box center [92, 65] width 126 height 20
paste input "*********"
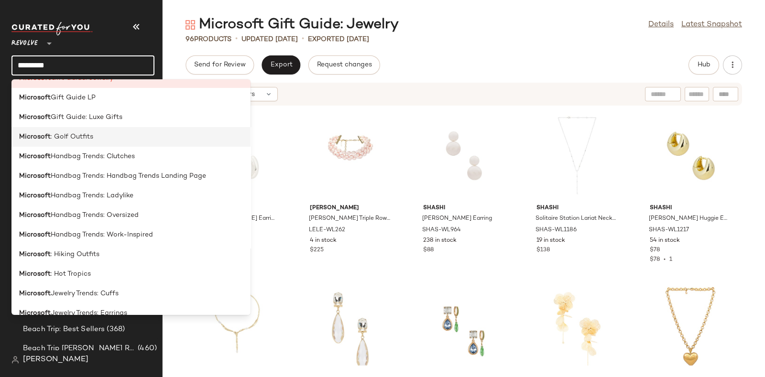
scroll to position [657, 0]
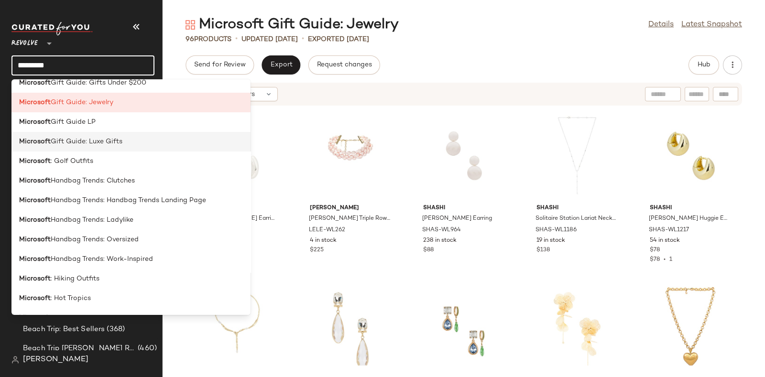
type input "*********"
click at [113, 144] on span "Gift Guide: Luxe Gifts" at bounding box center [87, 142] width 72 height 10
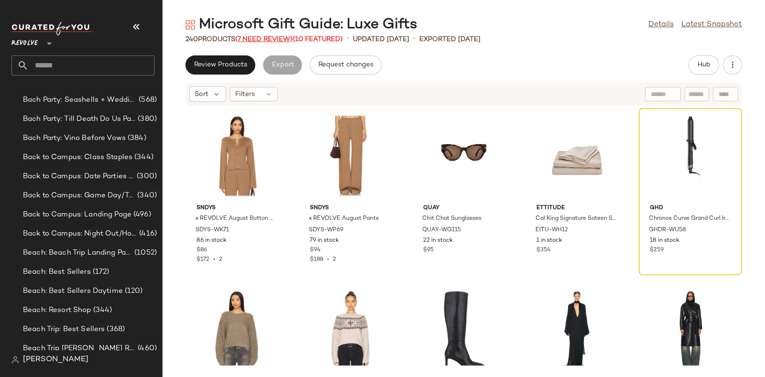
click at [263, 38] on span "(7 Need Review)" at bounding box center [263, 39] width 57 height 7
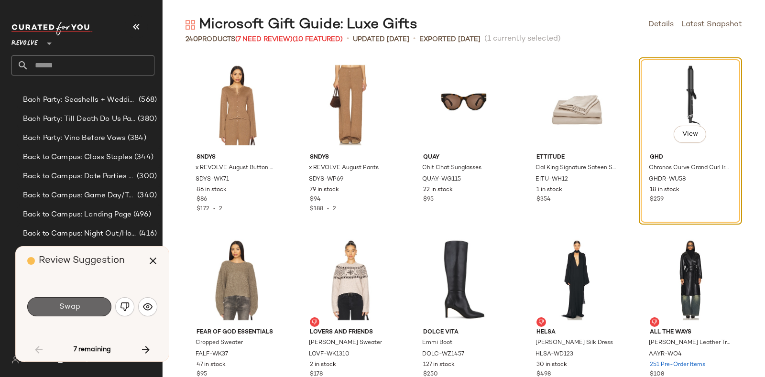
click at [80, 308] on button "Swap" at bounding box center [69, 307] width 84 height 19
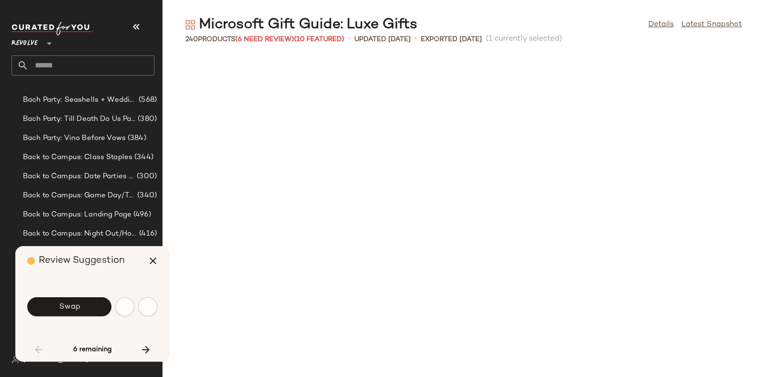
scroll to position [533, 0]
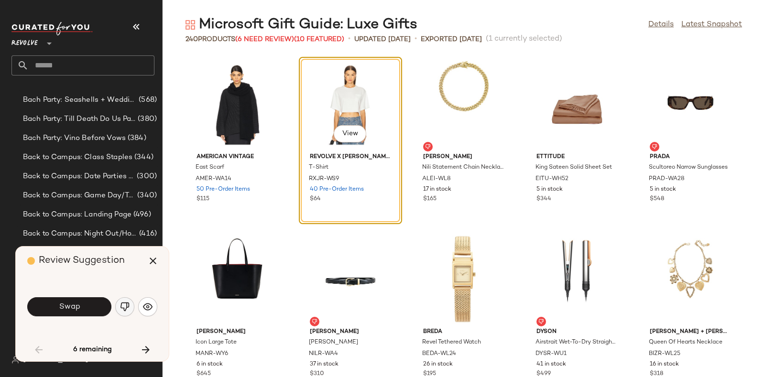
click at [128, 302] on img "button" at bounding box center [125, 307] width 10 height 10
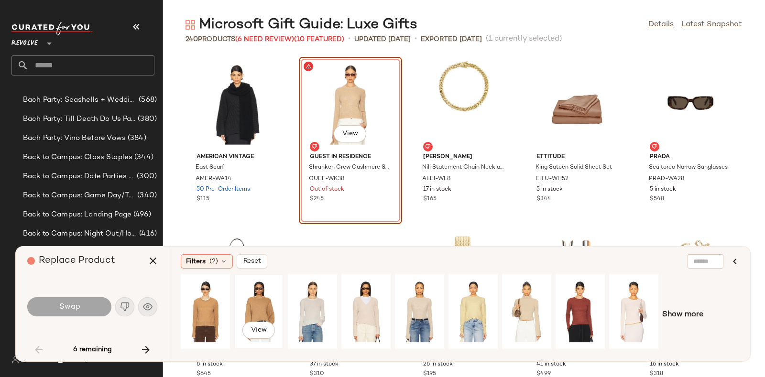
click at [254, 297] on div "View" at bounding box center [259, 312] width 43 height 68
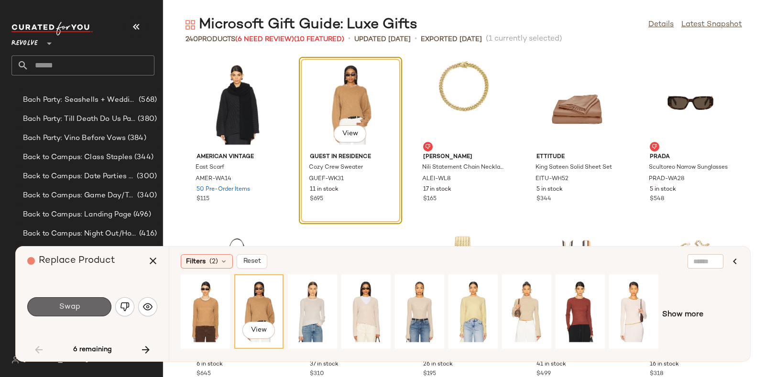
click at [89, 309] on button "Swap" at bounding box center [69, 307] width 84 height 19
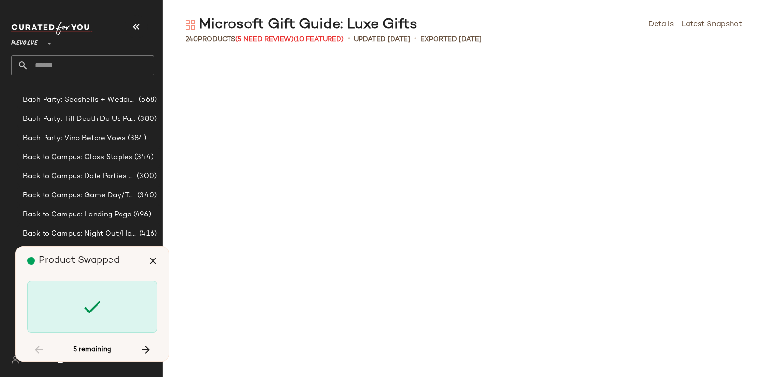
scroll to position [2276, 0]
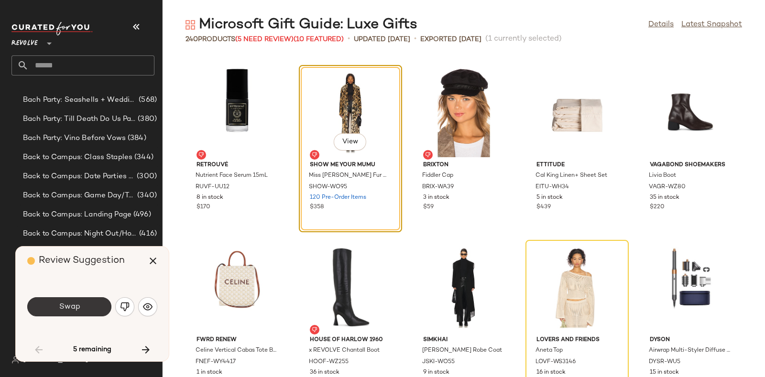
click at [101, 301] on button "Swap" at bounding box center [69, 307] width 84 height 19
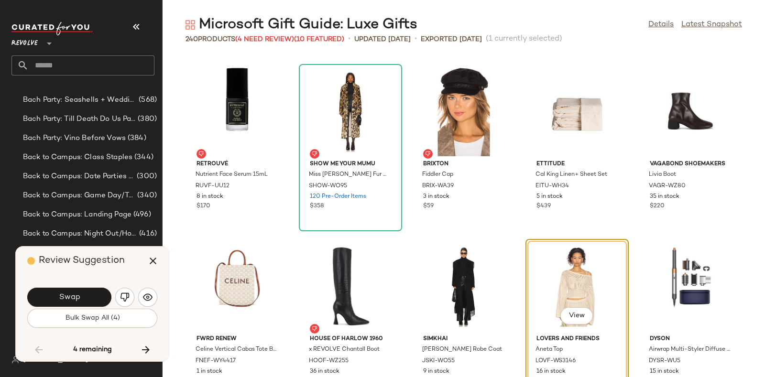
scroll to position [2275, 0]
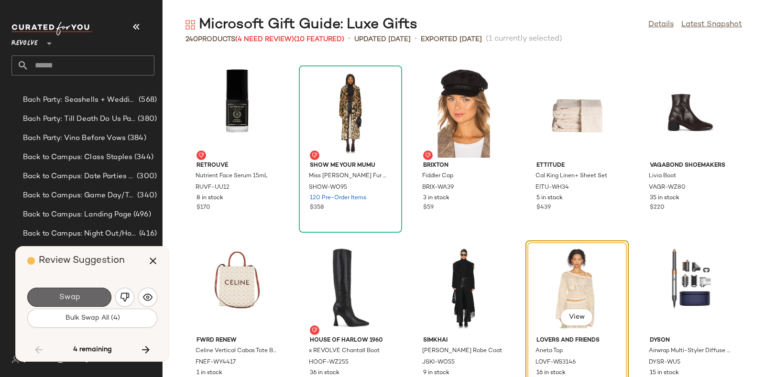
click at [77, 293] on span "Swap" at bounding box center [69, 297] width 22 height 9
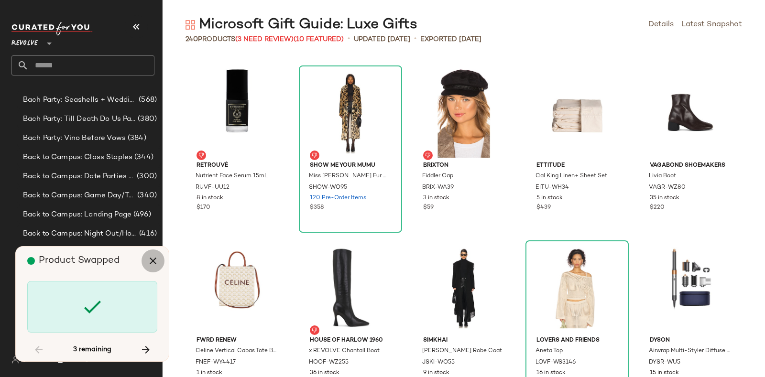
click at [145, 259] on button "button" at bounding box center [153, 261] width 23 height 23
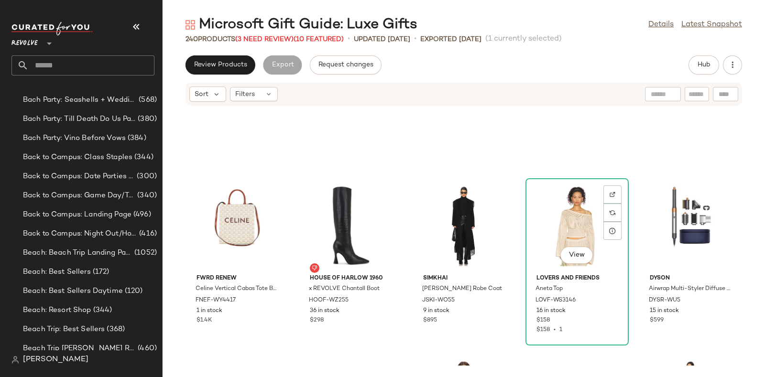
scroll to position [2389, 0]
click at [610, 210] on img at bounding box center [613, 213] width 6 height 6
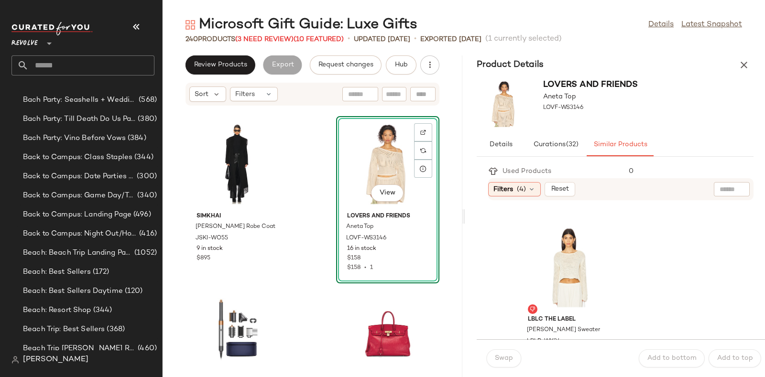
scroll to position [164, 0]
click at [564, 242] on div "View" at bounding box center [568, 267] width 97 height 89
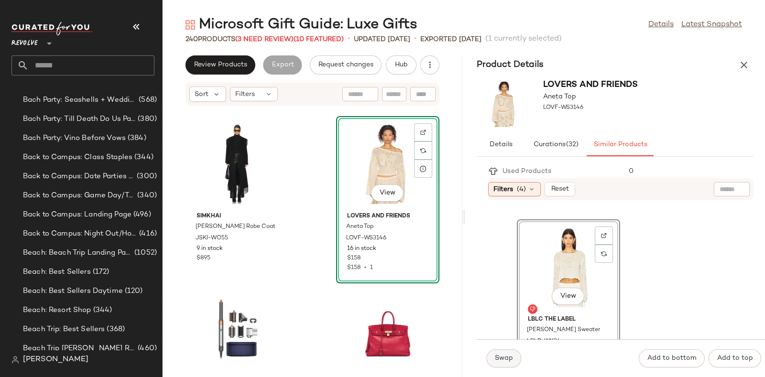
click at [498, 360] on span "Swap" at bounding box center [504, 359] width 19 height 8
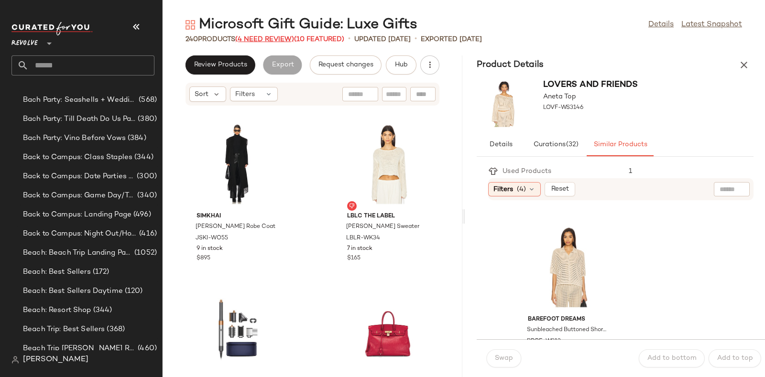
click at [271, 40] on span "(4 Need Review)" at bounding box center [264, 39] width 59 height 7
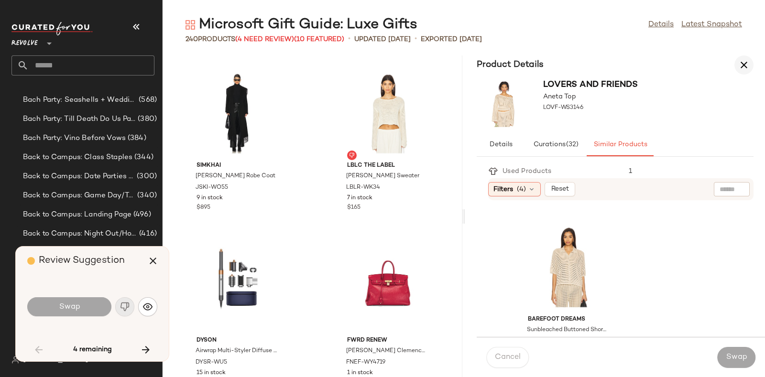
click at [748, 59] on icon "button" at bounding box center [744, 64] width 11 height 11
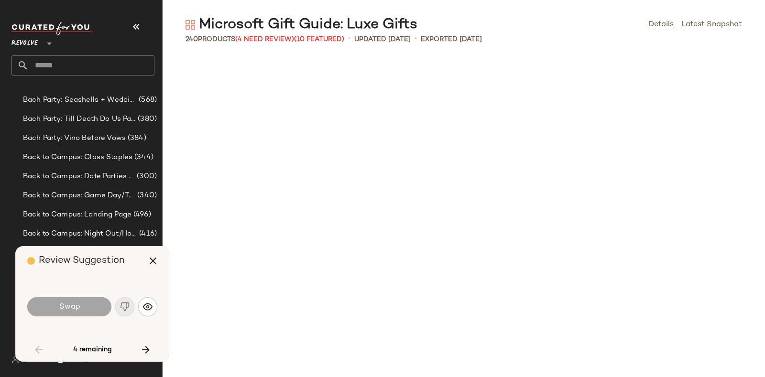
scroll to position [6127, 0]
click at [146, 345] on icon "button" at bounding box center [145, 349] width 11 height 11
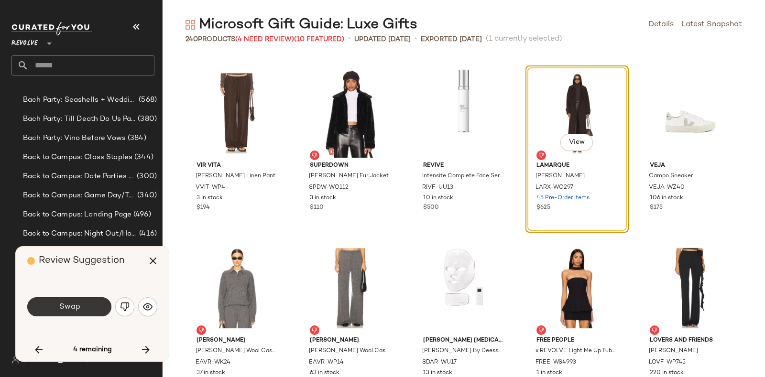
click at [86, 304] on button "Swap" at bounding box center [69, 307] width 84 height 19
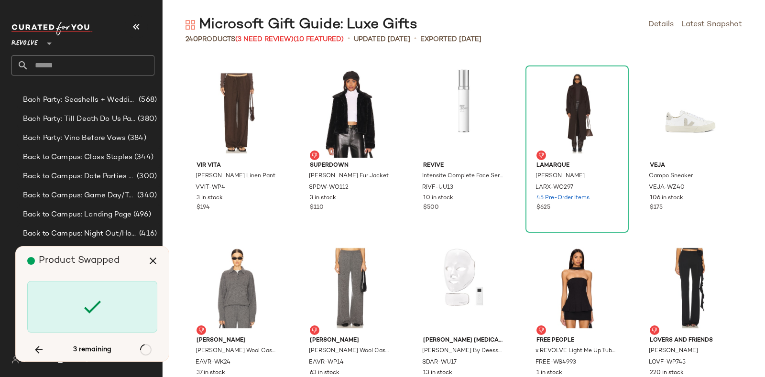
scroll to position [4377, 0]
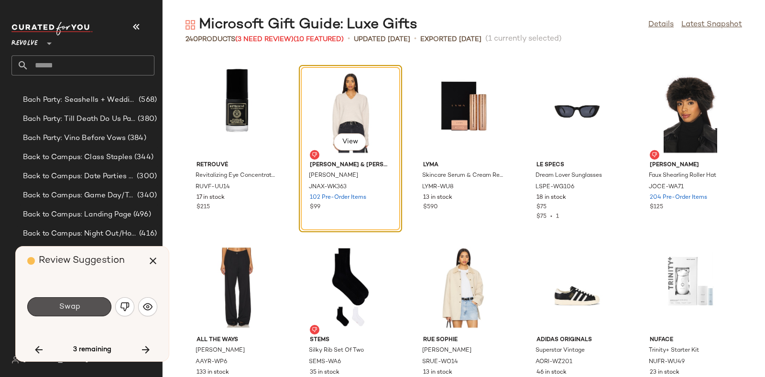
click at [86, 304] on button "Swap" at bounding box center [69, 307] width 84 height 19
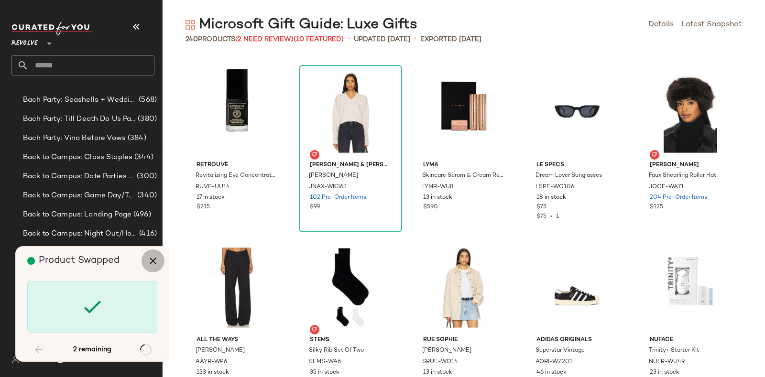
click at [150, 258] on icon "button" at bounding box center [152, 260] width 11 height 11
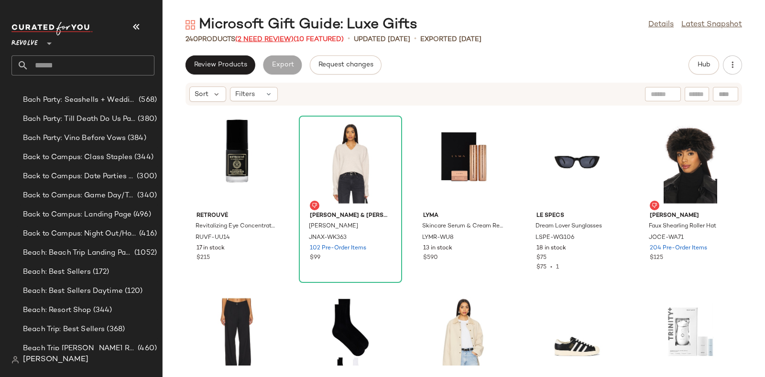
click at [268, 38] on span "(2 Need Review)" at bounding box center [264, 39] width 58 height 7
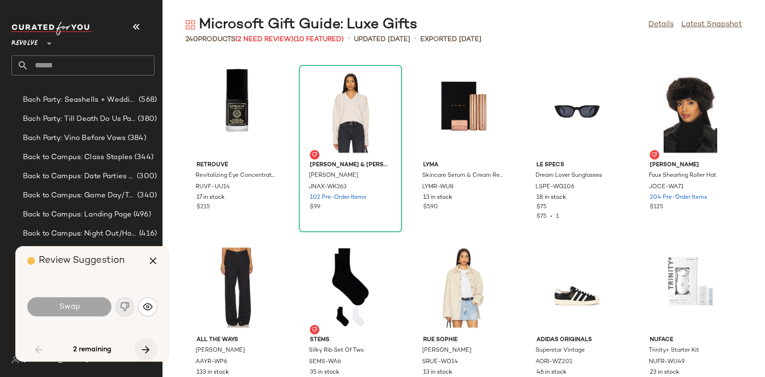
click at [146, 344] on icon "button" at bounding box center [145, 349] width 11 height 11
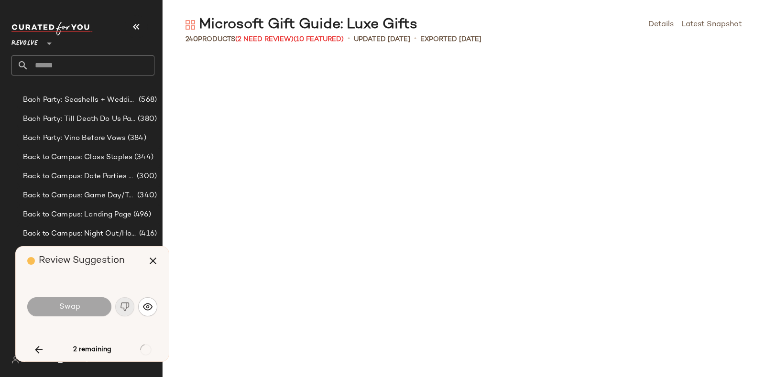
scroll to position [5077, 0]
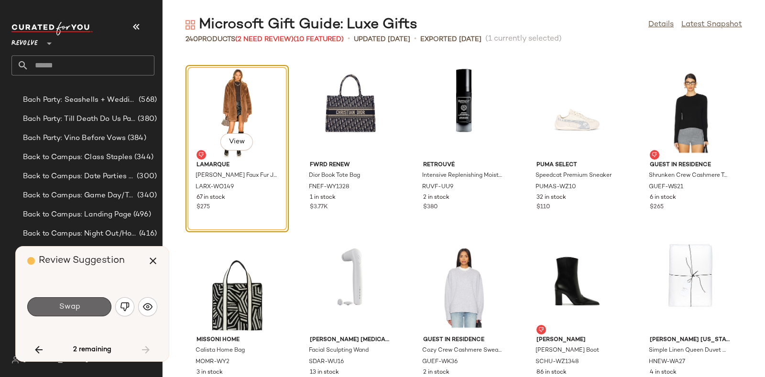
click at [88, 303] on button "Swap" at bounding box center [69, 307] width 84 height 19
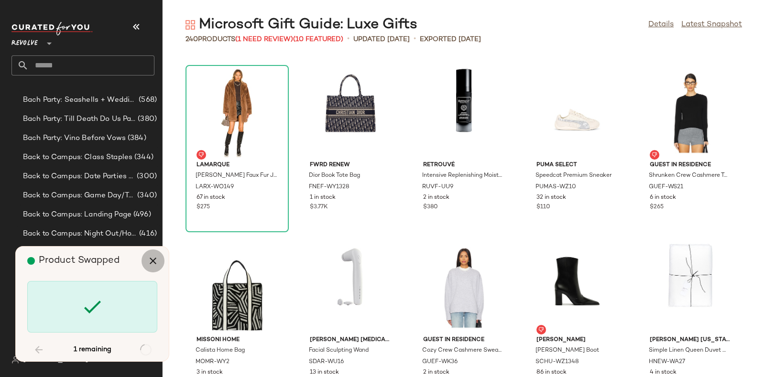
click at [151, 258] on icon "button" at bounding box center [152, 260] width 11 height 11
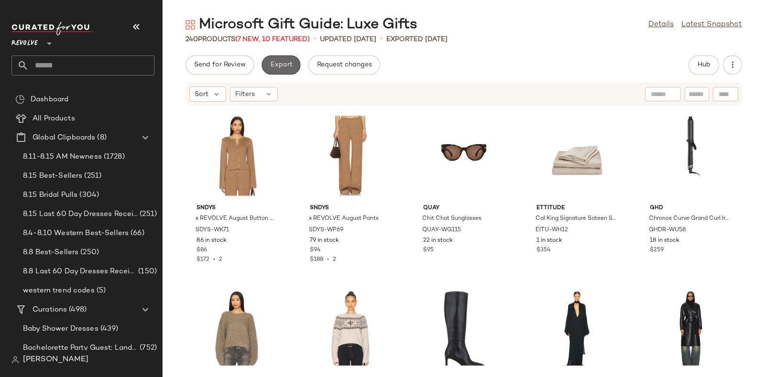
click at [271, 58] on button "Export" at bounding box center [281, 64] width 39 height 19
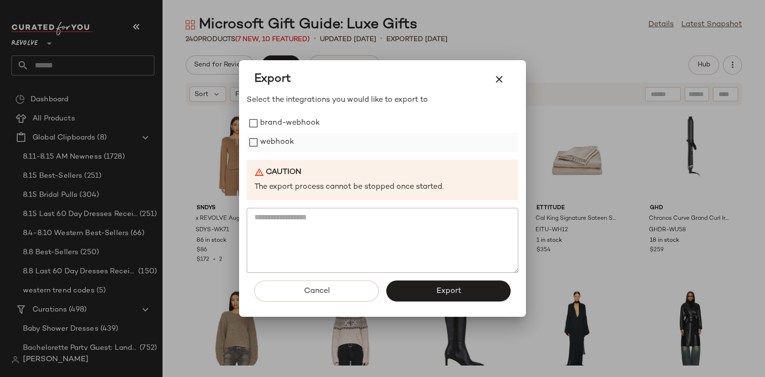
click at [282, 140] on label "webhook" at bounding box center [277, 142] width 34 height 19
click at [433, 290] on button "Export" at bounding box center [448, 291] width 124 height 21
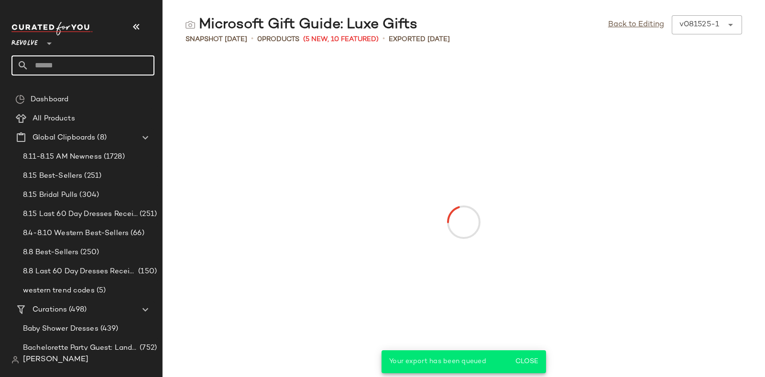
click at [111, 61] on input "text" at bounding box center [92, 65] width 126 height 20
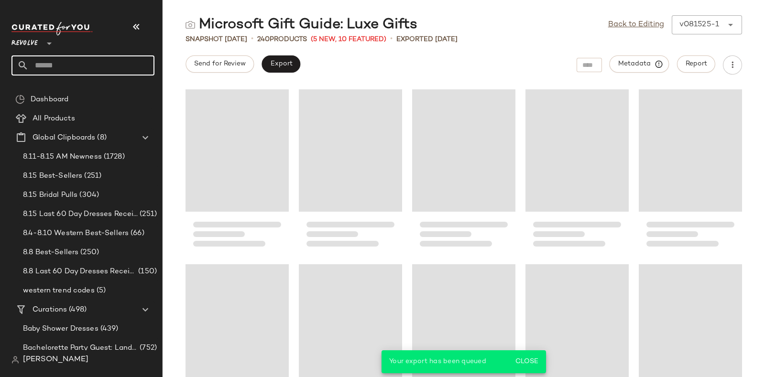
paste input "*********"
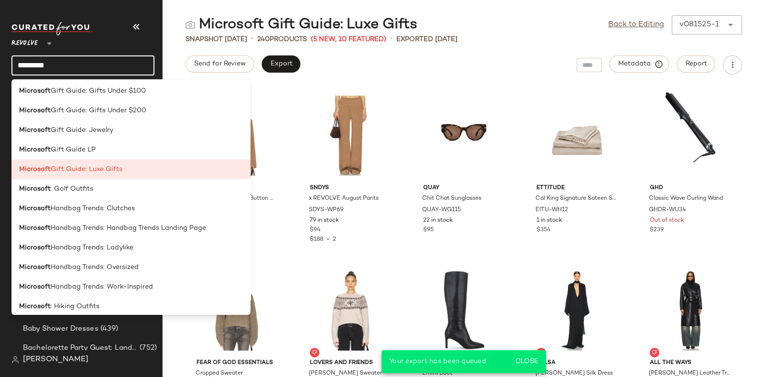
scroll to position [630, 0]
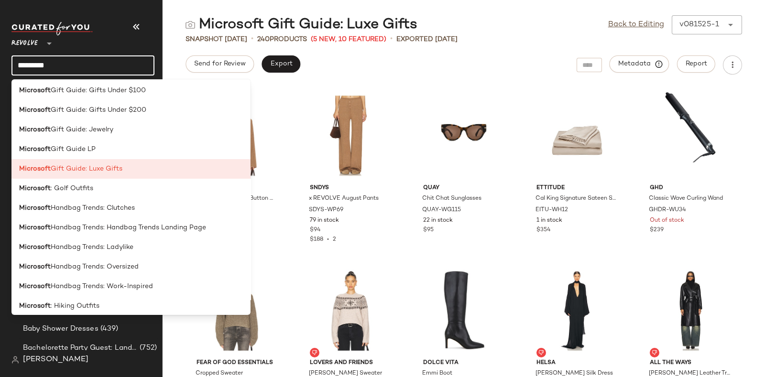
type input "*********"
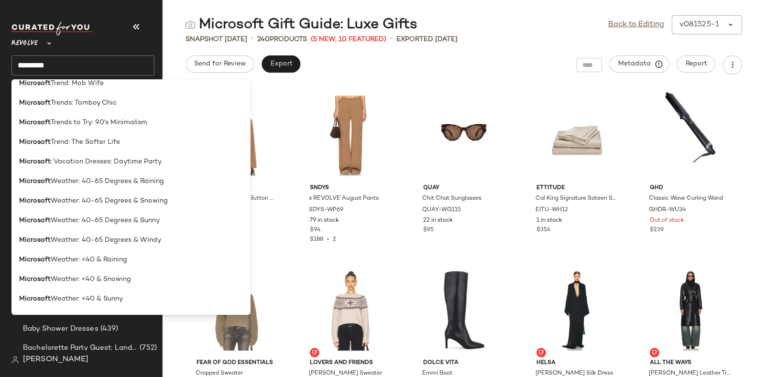
scroll to position [2041, 0]
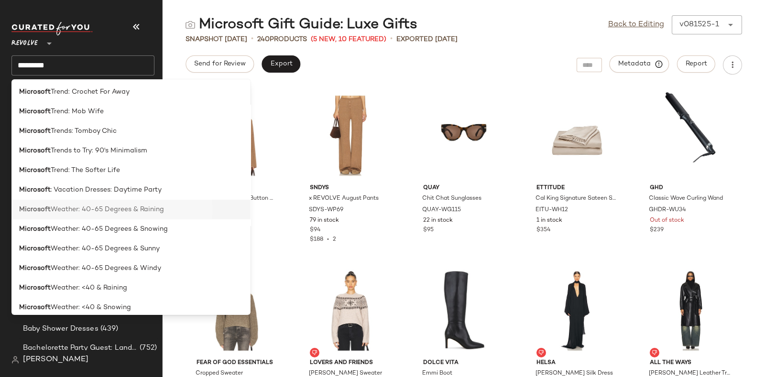
click at [122, 213] on span "Weather: 40-65 Degrees & Raining" at bounding box center [107, 210] width 113 height 10
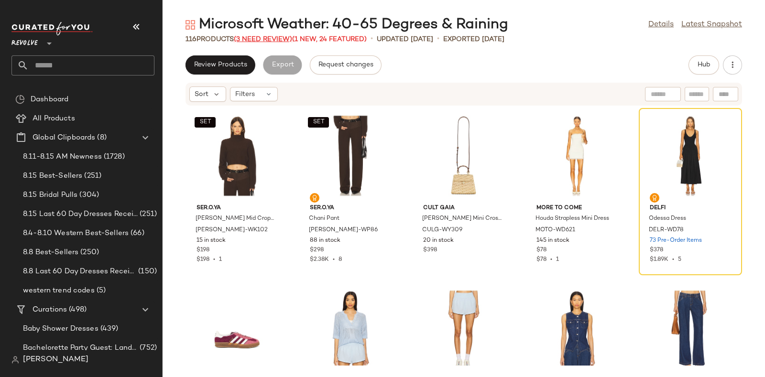
click at [258, 38] on span "(3 Need Review)" at bounding box center [263, 39] width 58 height 7
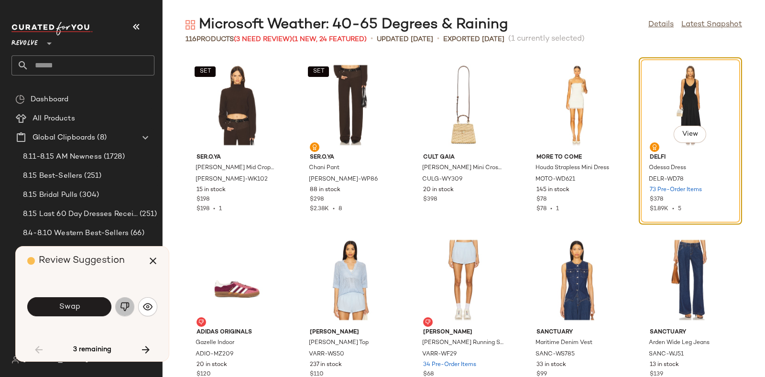
click at [120, 305] on img "button" at bounding box center [125, 307] width 10 height 10
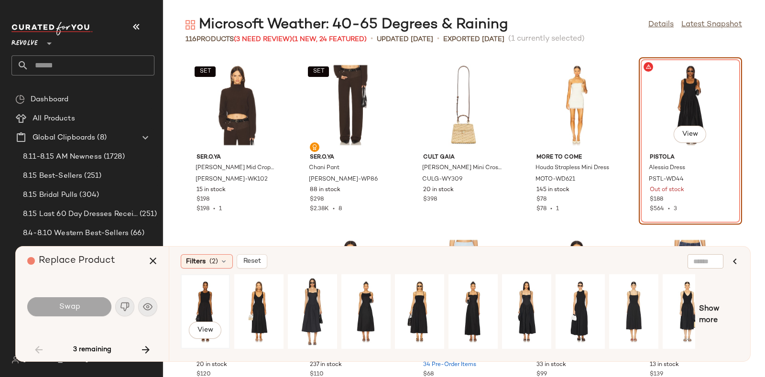
click at [192, 295] on div "View" at bounding box center [205, 312] width 43 height 68
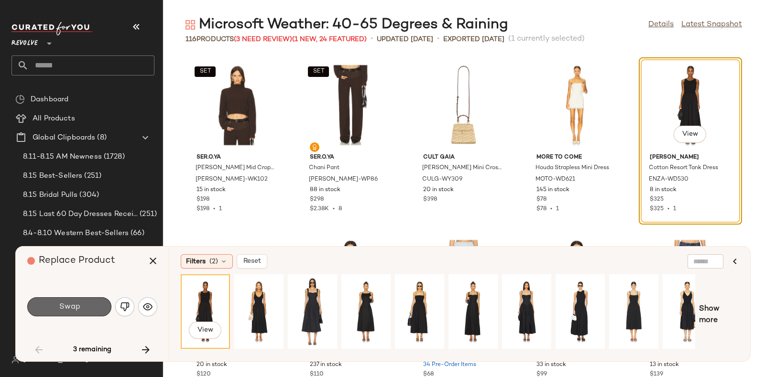
click at [85, 307] on button "Swap" at bounding box center [69, 307] width 84 height 19
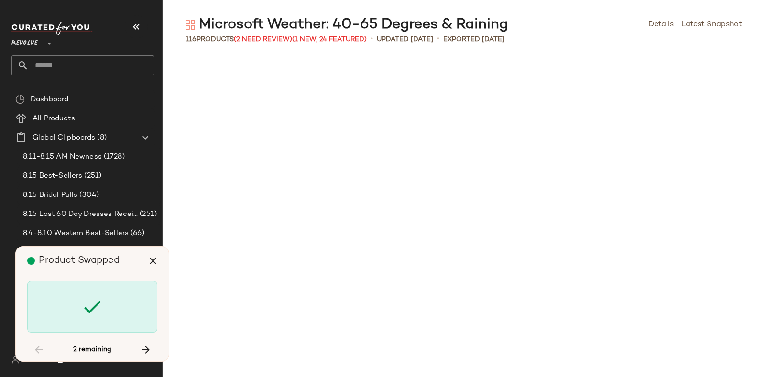
scroll to position [1401, 0]
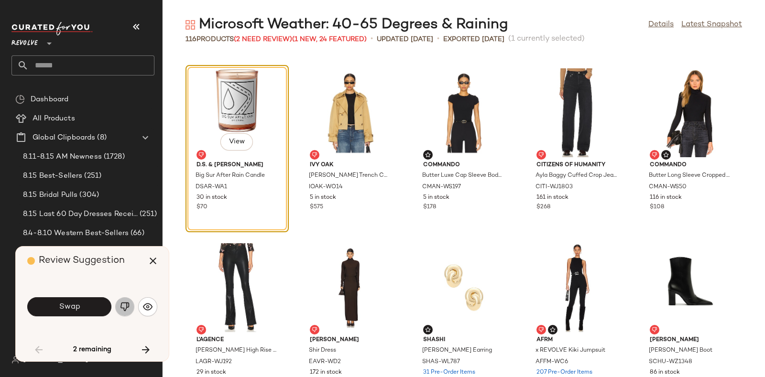
click at [122, 306] on img "button" at bounding box center [125, 307] width 10 height 10
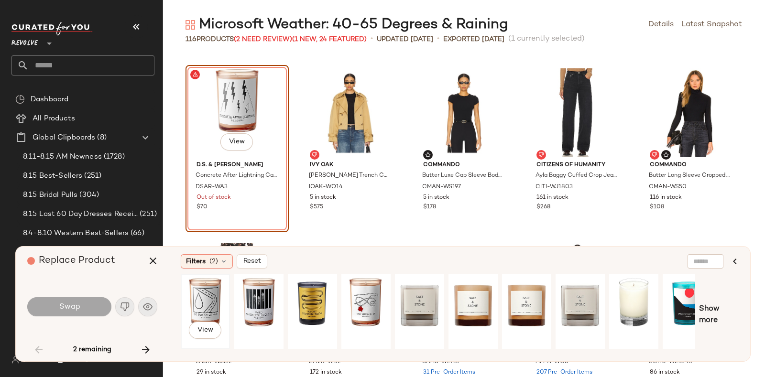
click at [194, 305] on div "View" at bounding box center [205, 312] width 43 height 68
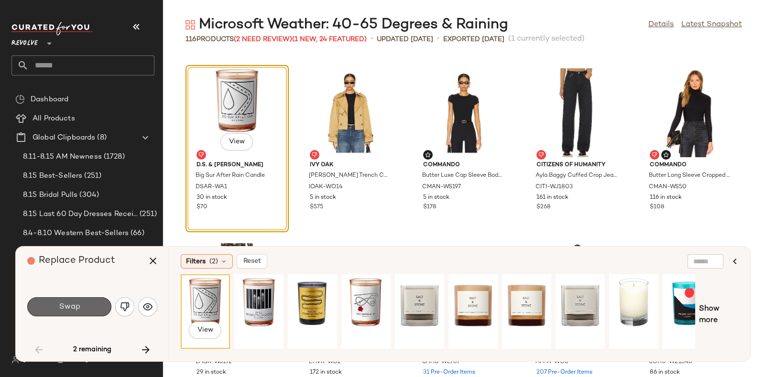
click at [71, 309] on span "Swap" at bounding box center [69, 307] width 22 height 9
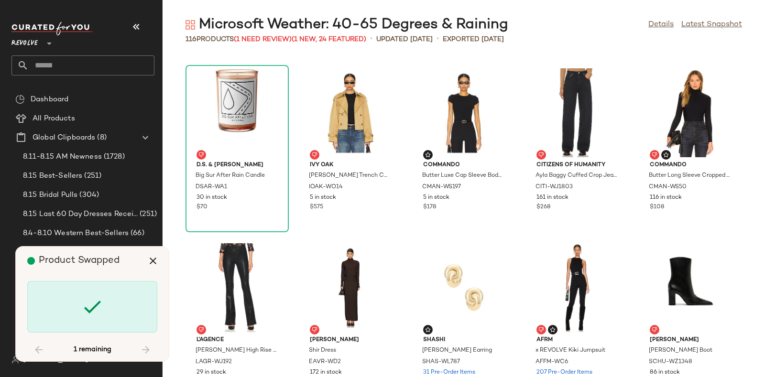
scroll to position [3851, 0]
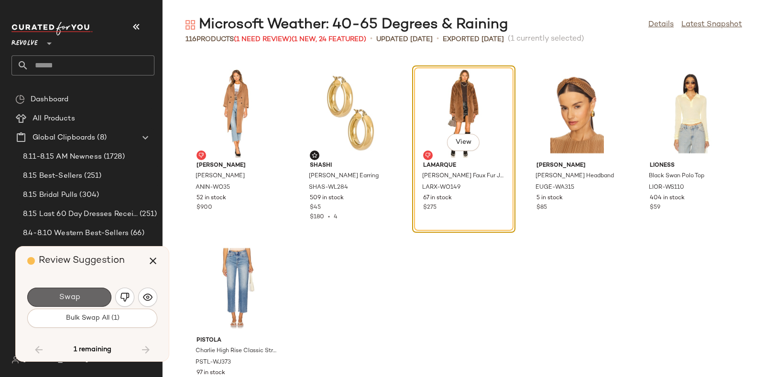
click at [97, 292] on button "Swap" at bounding box center [69, 297] width 84 height 19
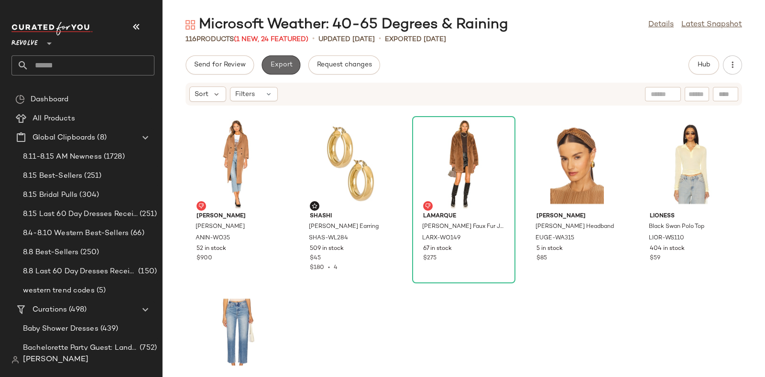
click at [281, 61] on span "Export" at bounding box center [281, 65] width 22 height 8
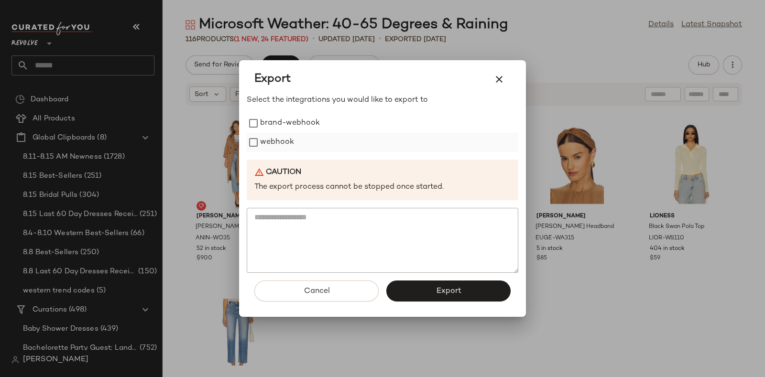
click at [276, 141] on label "webhook" at bounding box center [277, 142] width 34 height 19
click at [431, 291] on button "Export" at bounding box center [448, 291] width 124 height 21
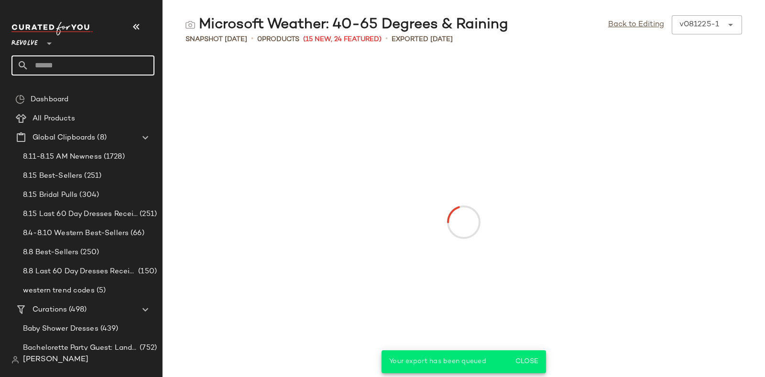
click at [129, 66] on input "text" at bounding box center [92, 65] width 126 height 20
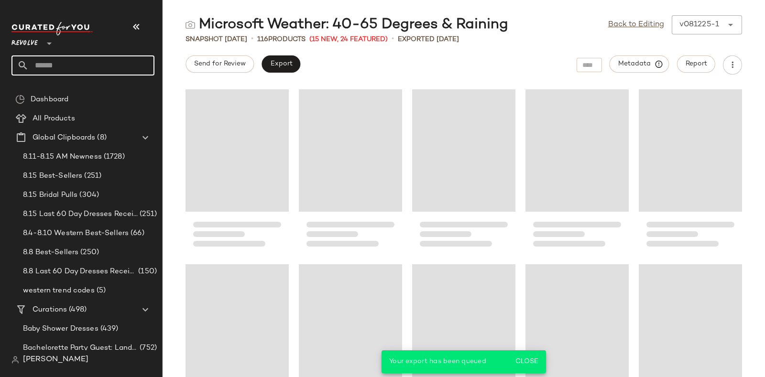
paste input "*********"
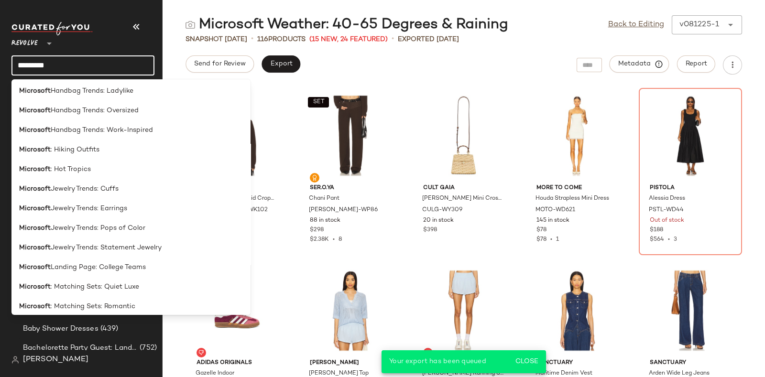
scroll to position [787, 0]
type input "*********"
click at [432, 56] on div "Send for Review Export Metadata Report" at bounding box center [464, 64] width 603 height 19
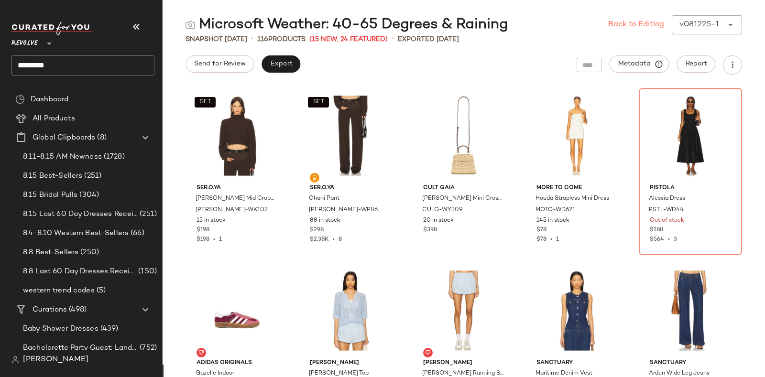
click at [634, 22] on link "Back to Editing" at bounding box center [636, 24] width 56 height 11
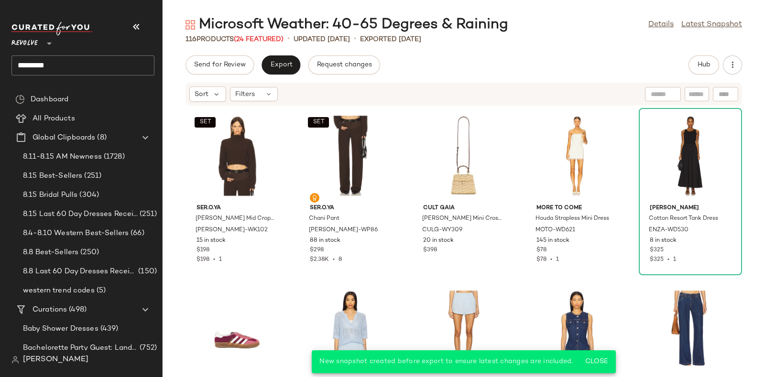
click at [132, 66] on input "*********" at bounding box center [82, 65] width 143 height 20
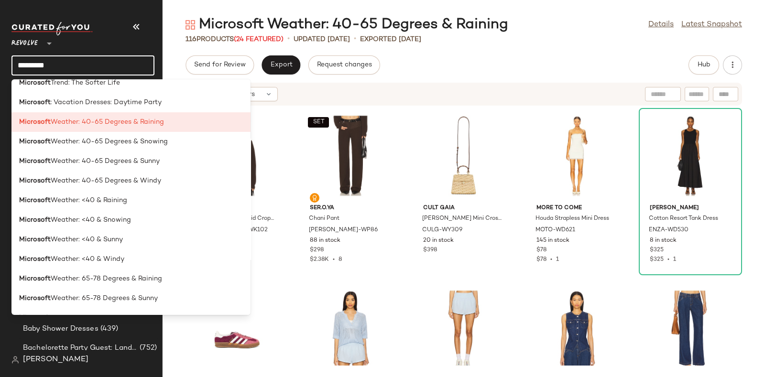
scroll to position [2126, 0]
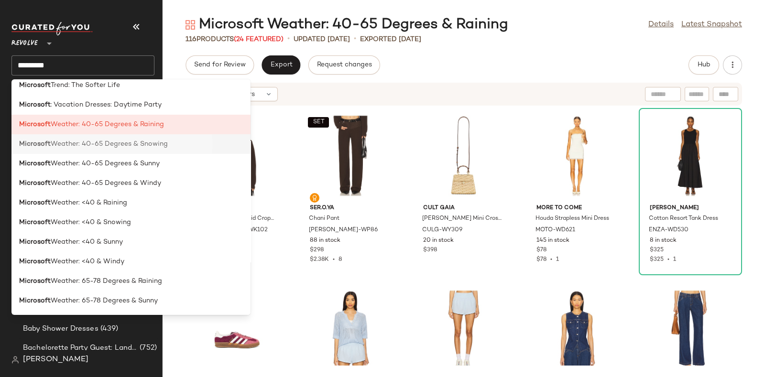
click at [148, 147] on span "Weather: 40-65 Degrees & Snowing" at bounding box center [109, 144] width 117 height 10
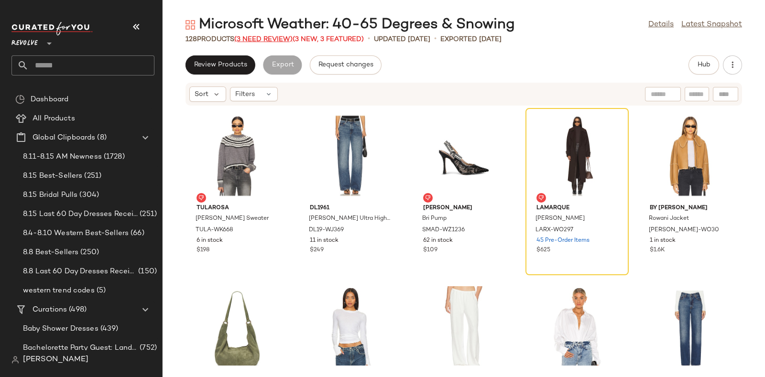
click at [251, 38] on span "(3 Need Review)" at bounding box center [263, 39] width 58 height 7
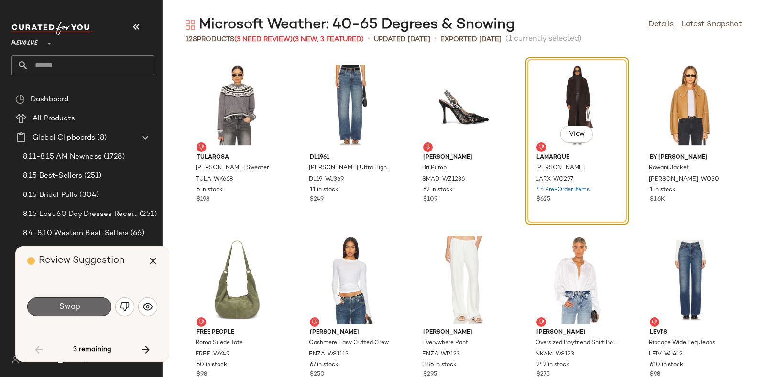
click at [93, 305] on button "Swap" at bounding box center [69, 307] width 84 height 19
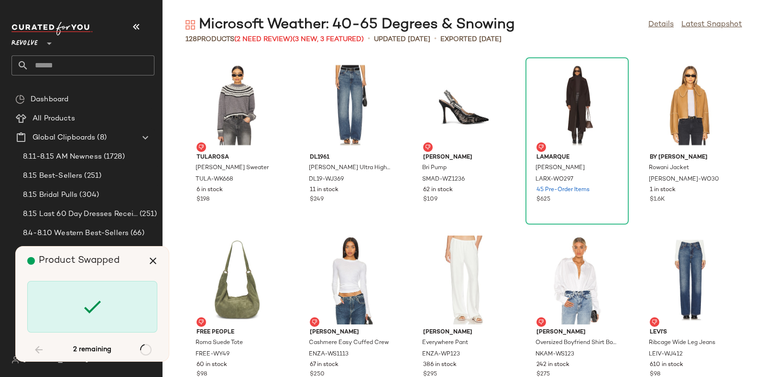
scroll to position [2100, 0]
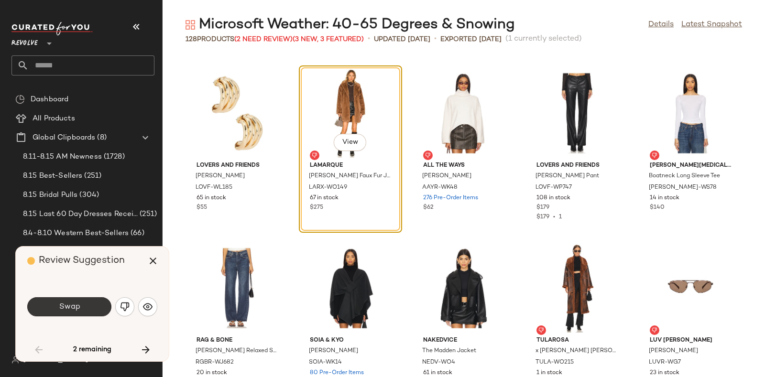
click at [86, 307] on button "Swap" at bounding box center [69, 307] width 84 height 19
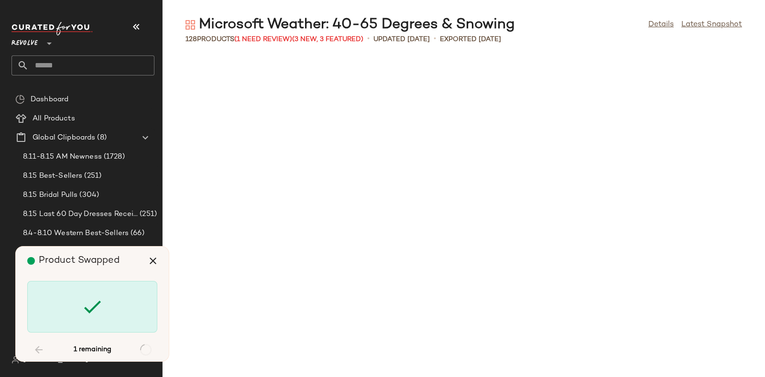
scroll to position [3501, 0]
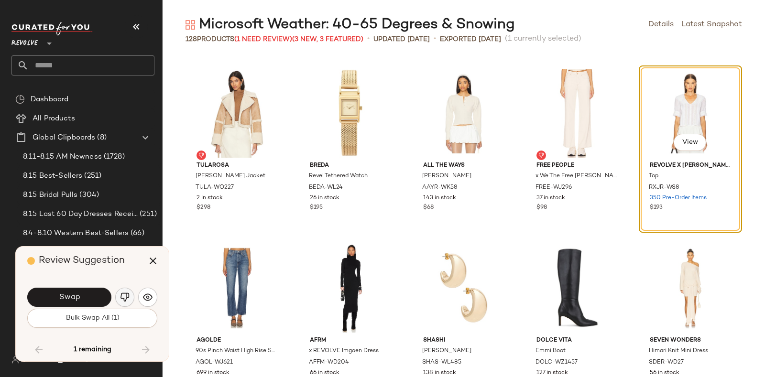
click at [122, 298] on img "button" at bounding box center [125, 298] width 10 height 10
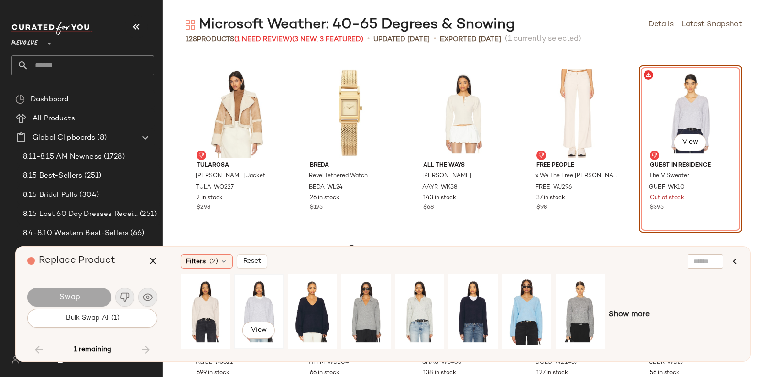
click at [249, 295] on div "View" at bounding box center [259, 312] width 43 height 68
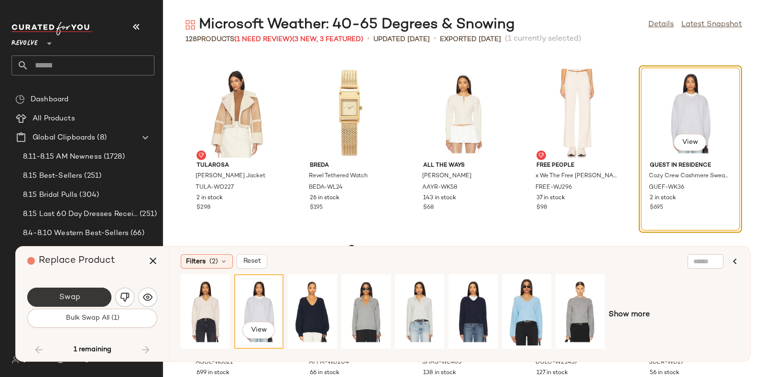
click at [90, 291] on button "Swap" at bounding box center [69, 297] width 84 height 19
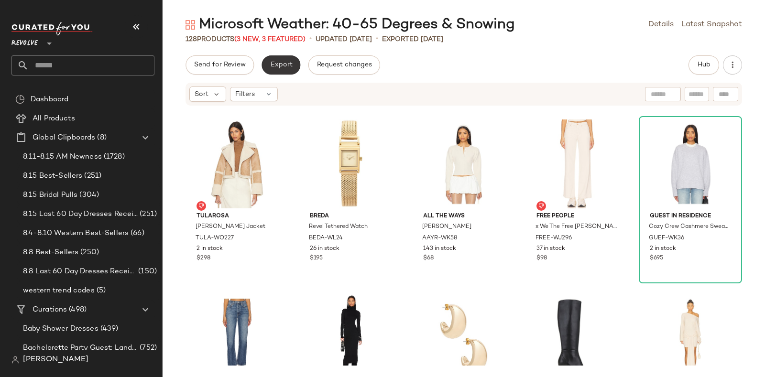
click at [278, 64] on span "Export" at bounding box center [281, 65] width 22 height 8
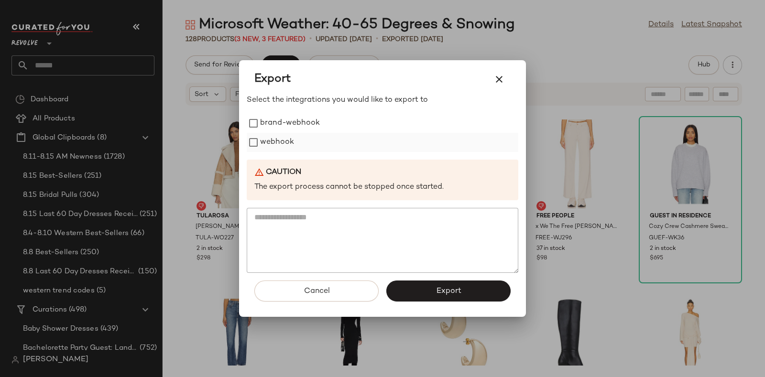
click at [284, 140] on label "webhook" at bounding box center [277, 142] width 34 height 19
click at [443, 291] on span "Export" at bounding box center [448, 291] width 25 height 9
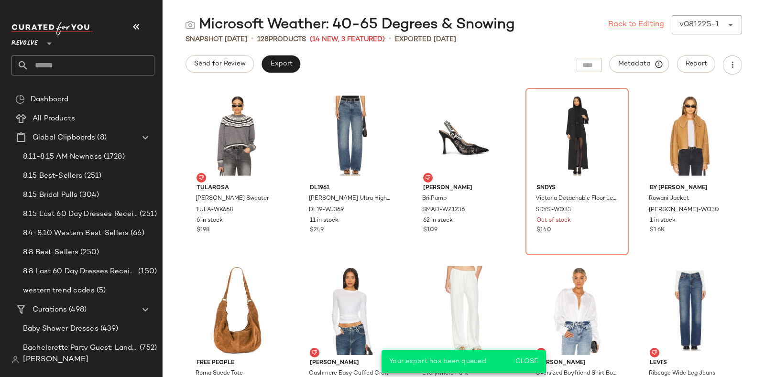
click at [623, 19] on link "Back to Editing" at bounding box center [636, 24] width 56 height 11
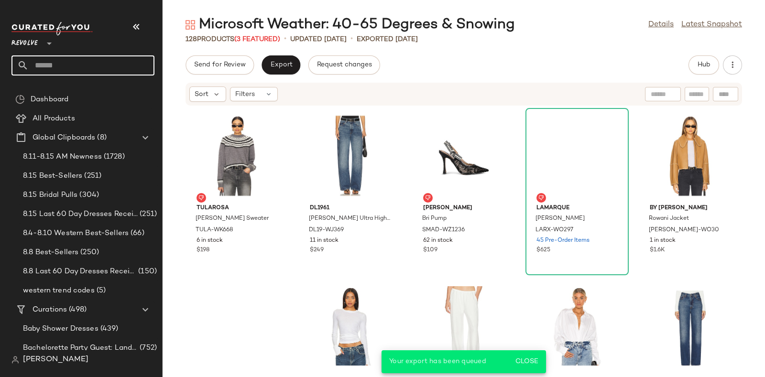
click at [125, 63] on input "text" at bounding box center [92, 65] width 126 height 20
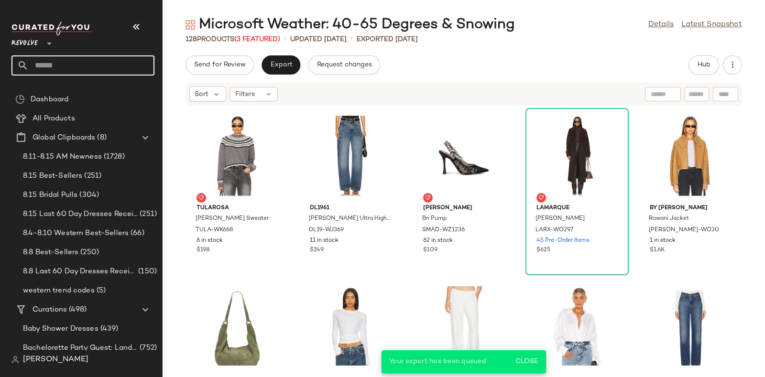
paste input "*********"
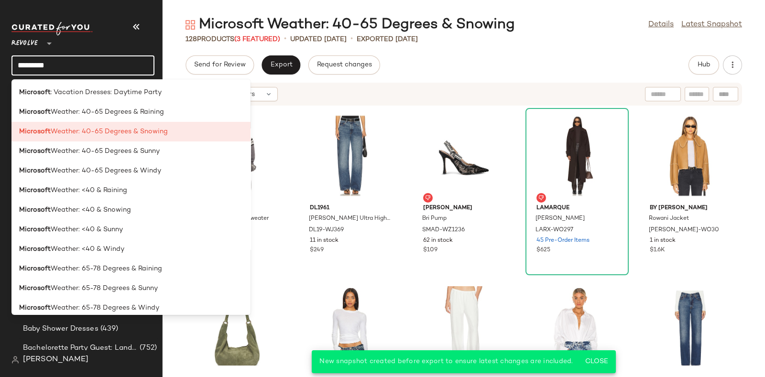
scroll to position [2137, 0]
type input "*********"
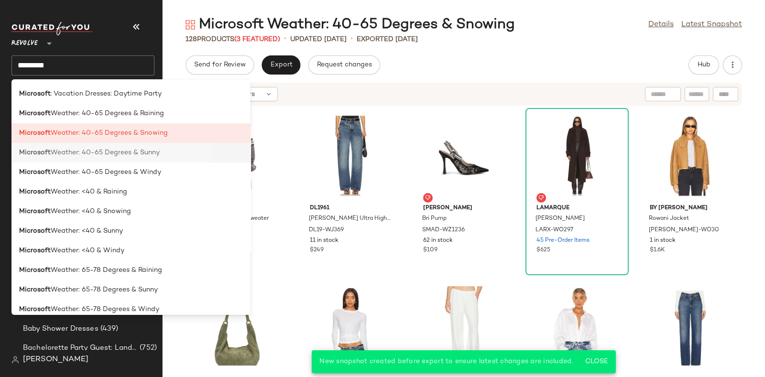
click at [152, 154] on span "Weather: 40-65 Degrees & Sunny" at bounding box center [105, 153] width 109 height 10
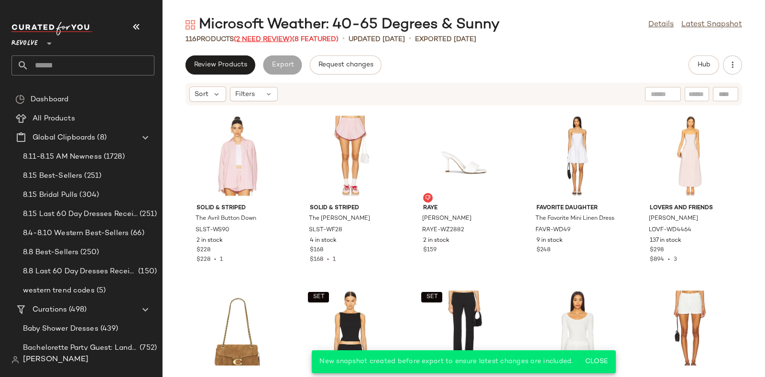
click at [262, 36] on span "(2 Need Review)" at bounding box center [263, 39] width 58 height 7
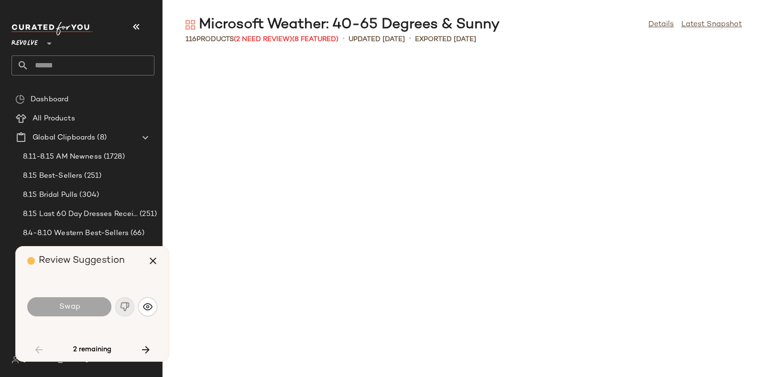
scroll to position [2100, 0]
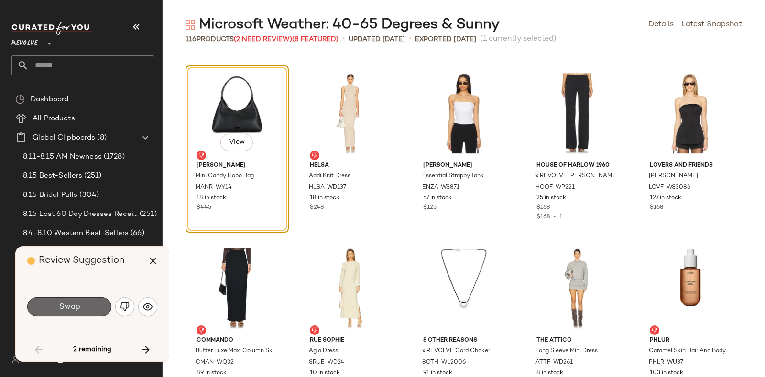
click at [88, 305] on button "Swap" at bounding box center [69, 307] width 84 height 19
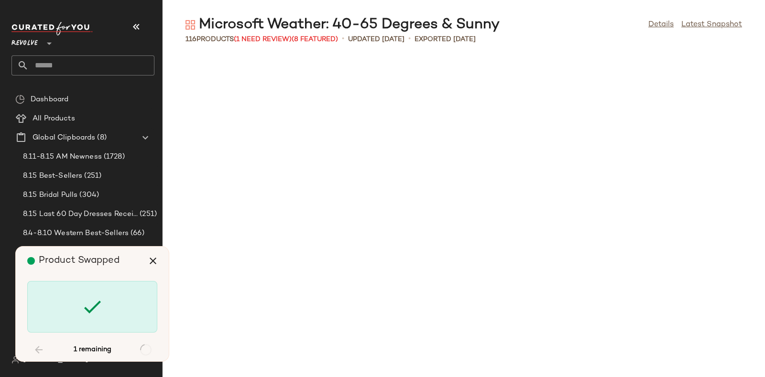
scroll to position [2976, 0]
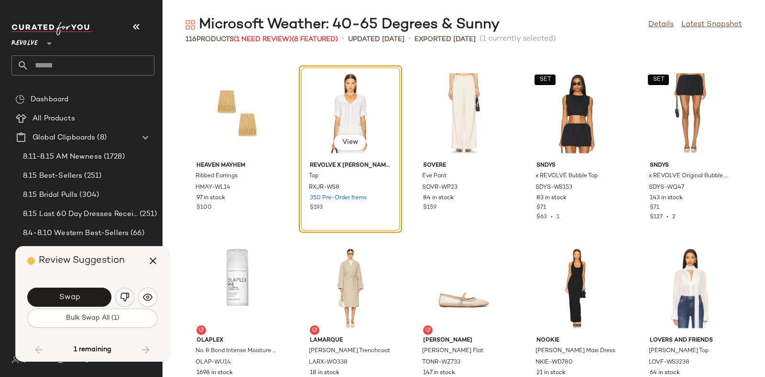
click at [119, 292] on button "button" at bounding box center [124, 297] width 19 height 19
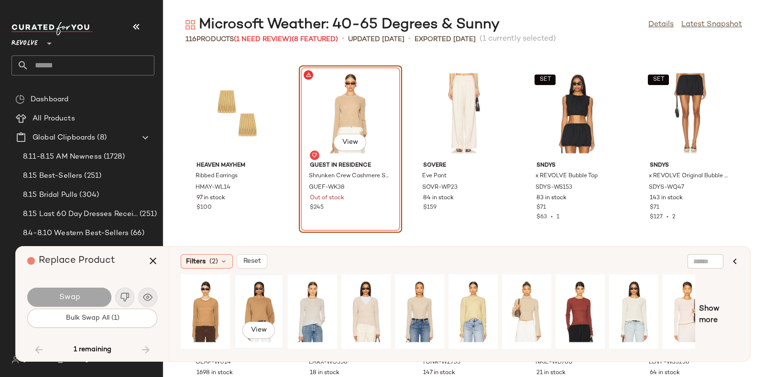
click at [262, 284] on div "View" at bounding box center [259, 312] width 43 height 68
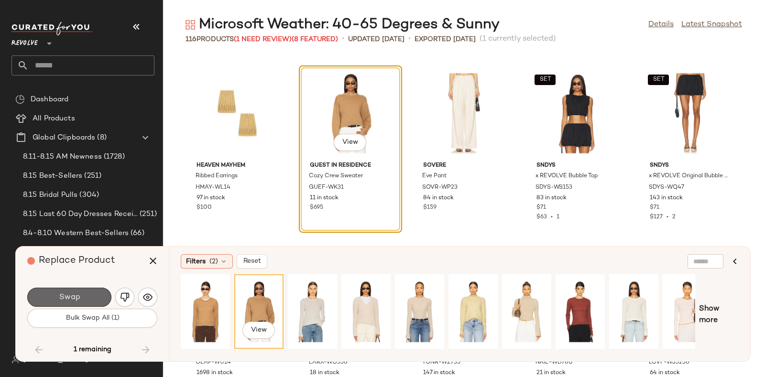
click at [90, 293] on button "Swap" at bounding box center [69, 297] width 84 height 19
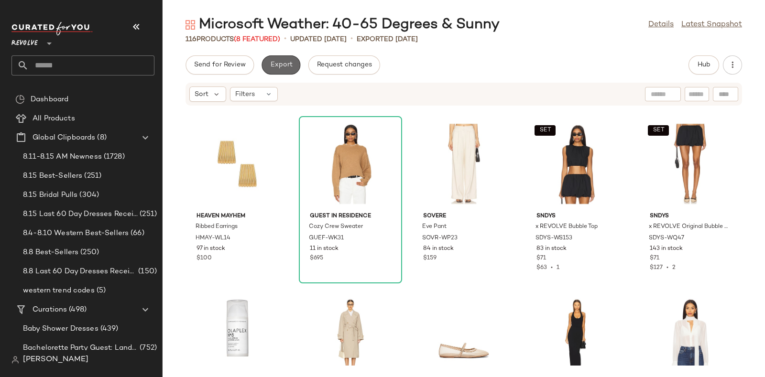
click at [287, 65] on span "Export" at bounding box center [281, 65] width 22 height 8
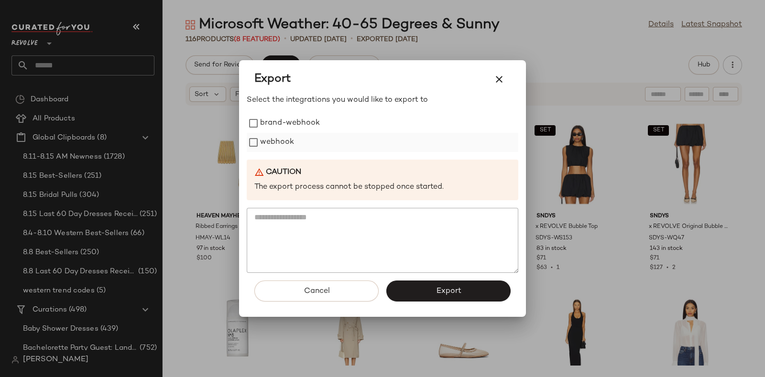
click at [277, 140] on label "webhook" at bounding box center [277, 142] width 34 height 19
click at [423, 289] on button "Export" at bounding box center [448, 291] width 124 height 21
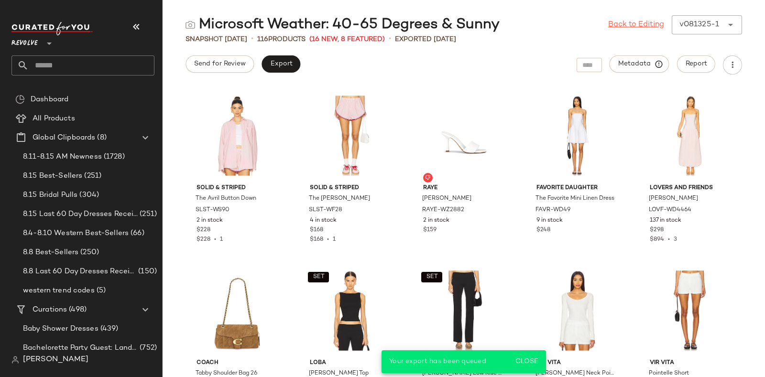
click at [624, 25] on link "Back to Editing" at bounding box center [636, 24] width 56 height 11
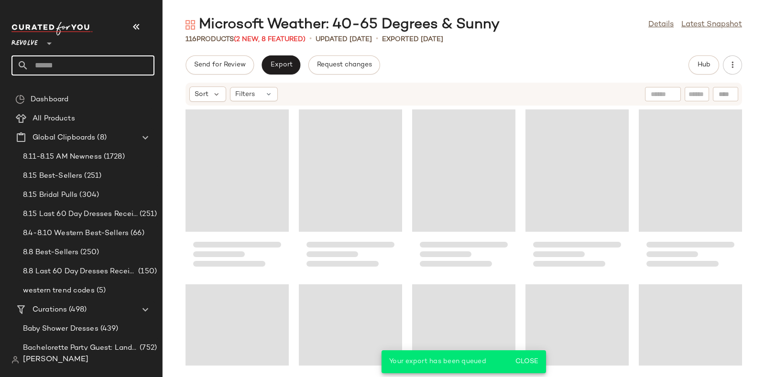
click at [115, 61] on input "text" at bounding box center [92, 65] width 126 height 20
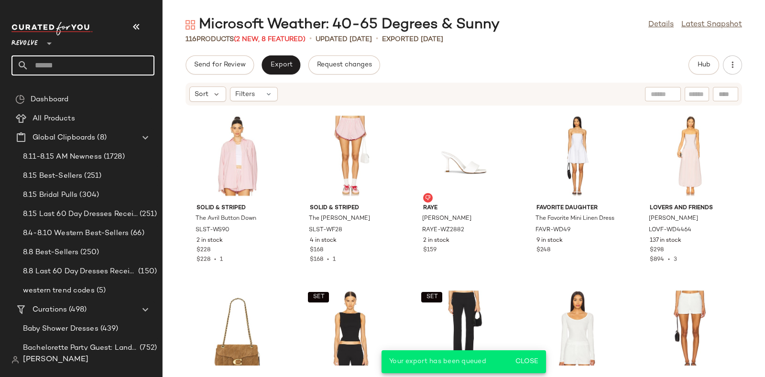
paste input "*********"
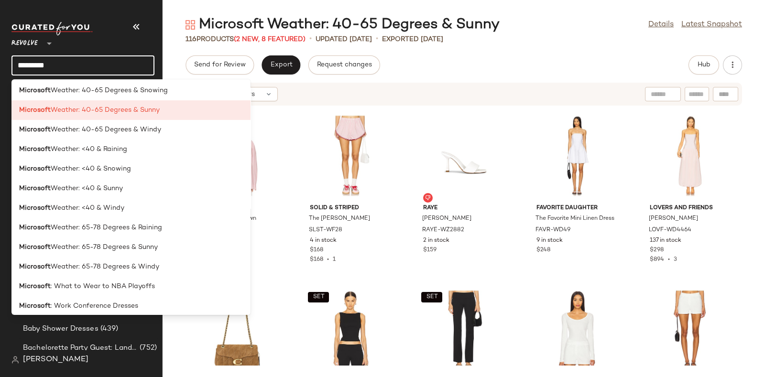
scroll to position [2169, 0]
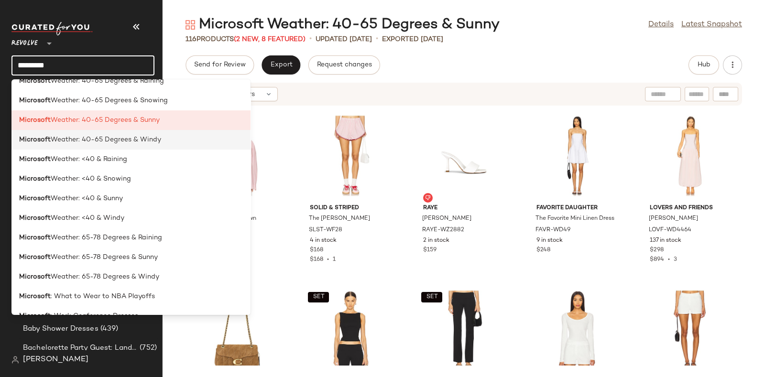
type input "*********"
click at [155, 141] on span "Weather: 40-65 Degrees & Windy" at bounding box center [106, 140] width 110 height 10
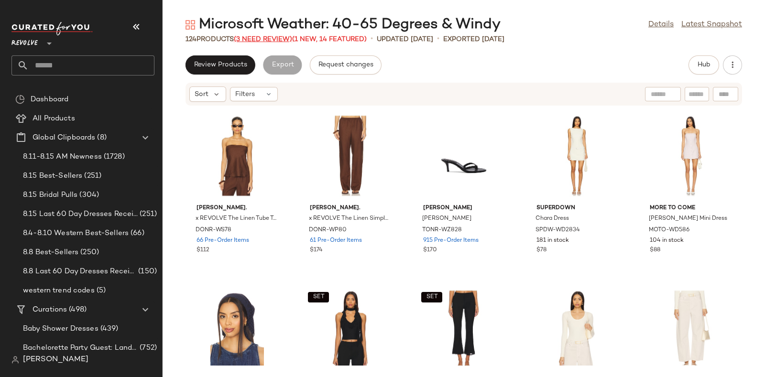
click at [256, 39] on span "(3 Need Review)" at bounding box center [263, 39] width 58 height 7
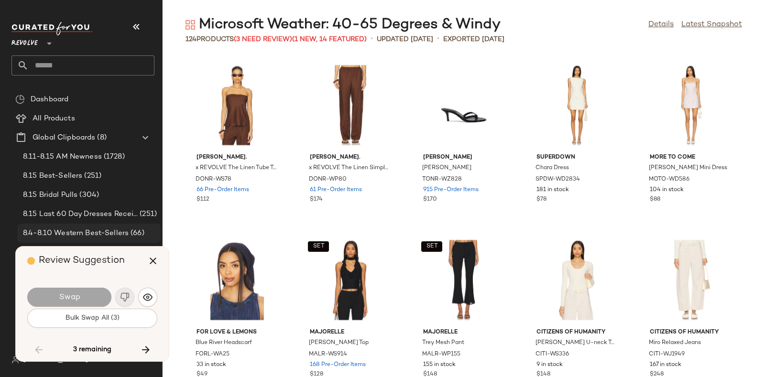
scroll to position [3501, 0]
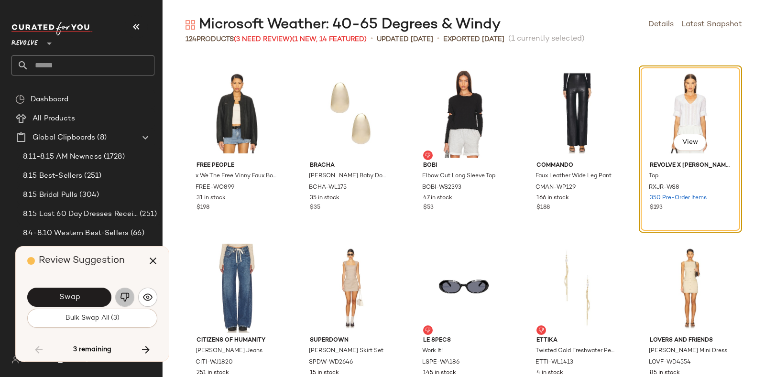
click at [118, 293] on button "button" at bounding box center [124, 297] width 19 height 19
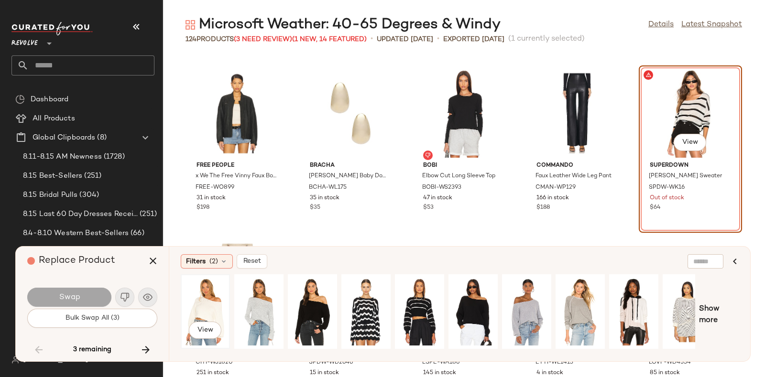
click at [200, 310] on div "View" at bounding box center [205, 312] width 43 height 68
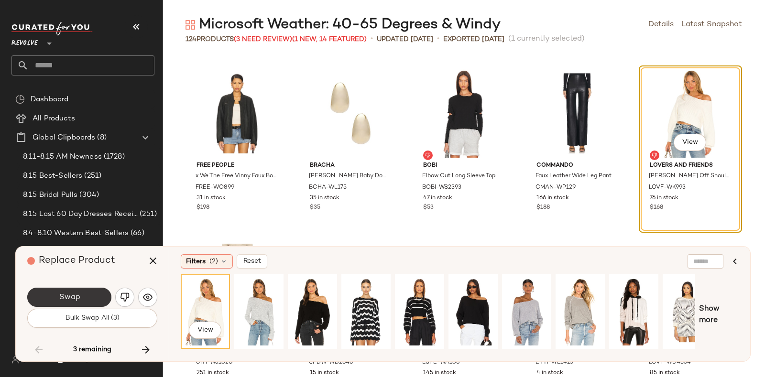
click at [85, 290] on button "Swap" at bounding box center [69, 297] width 84 height 19
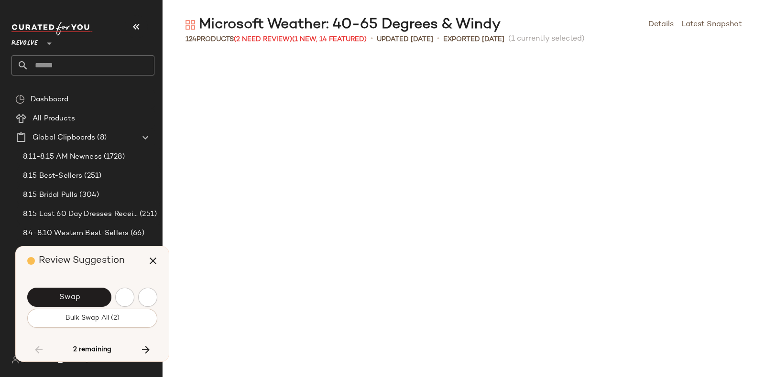
scroll to position [3851, 0]
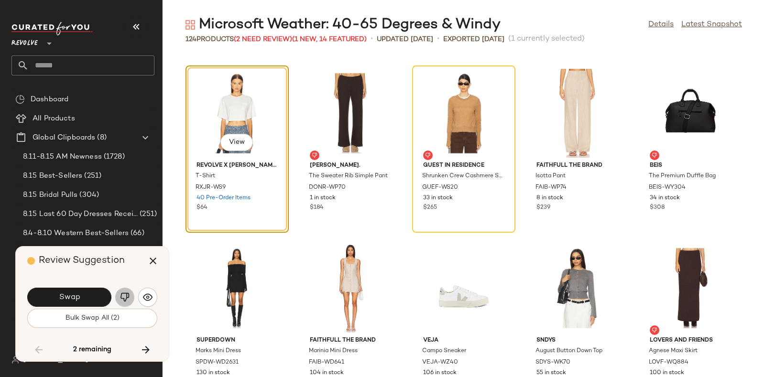
click at [121, 292] on button "button" at bounding box center [124, 297] width 19 height 19
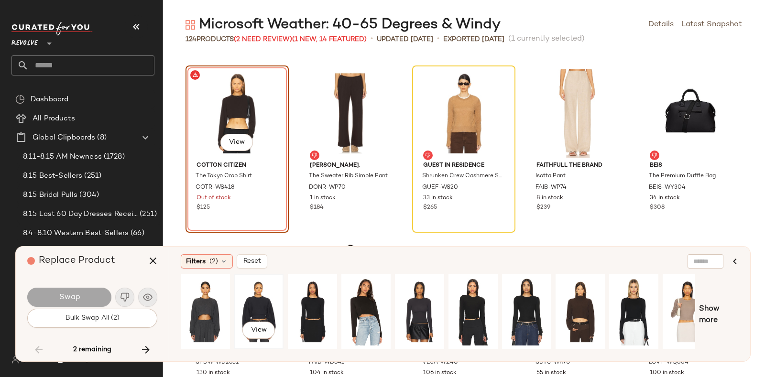
click at [257, 295] on div "View" at bounding box center [259, 312] width 43 height 68
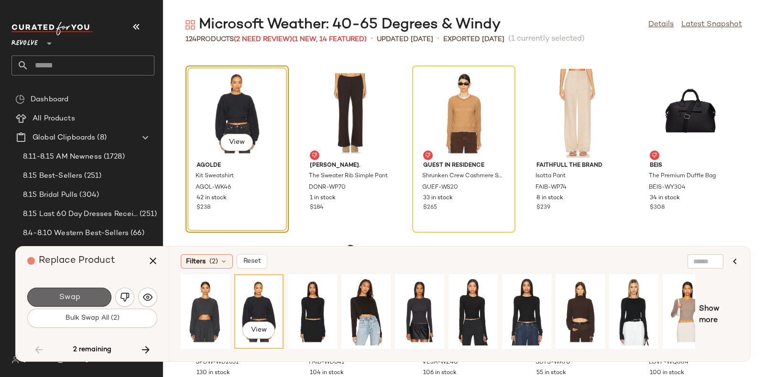
click at [89, 293] on button "Swap" at bounding box center [69, 297] width 84 height 19
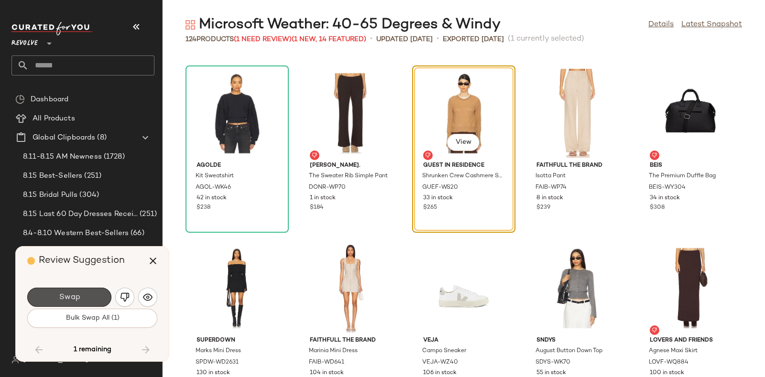
click at [89, 293] on button "Swap" at bounding box center [69, 297] width 84 height 19
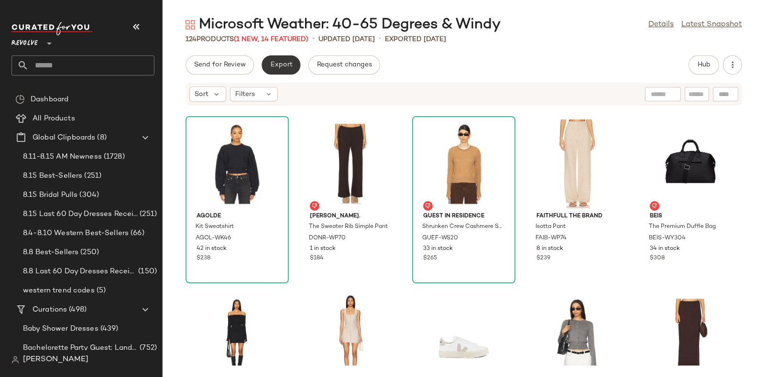
click at [283, 66] on span "Export" at bounding box center [281, 65] width 22 height 8
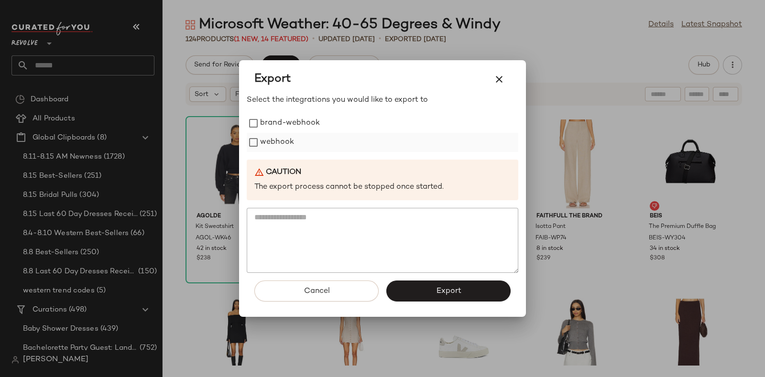
click at [279, 133] on label "webhook" at bounding box center [277, 142] width 34 height 19
click at [438, 283] on button "Export" at bounding box center [448, 291] width 124 height 21
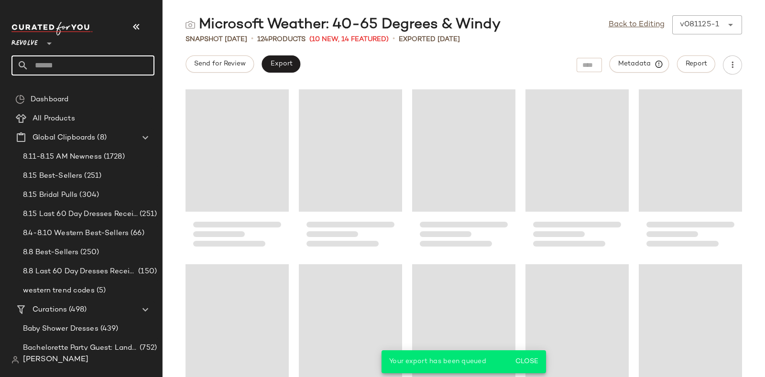
click at [96, 73] on input "text" at bounding box center [92, 65] width 126 height 20
paste input "*********"
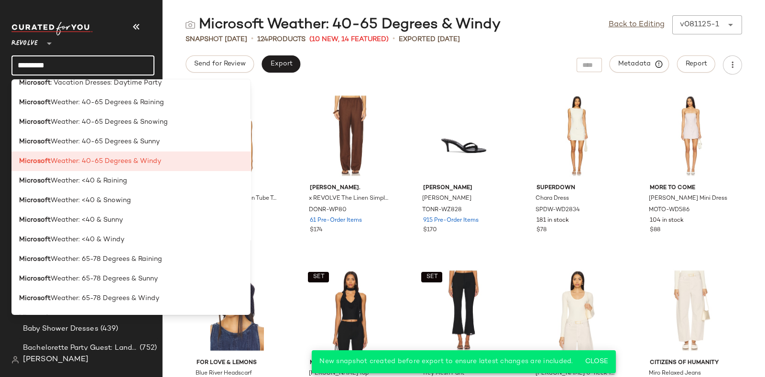
scroll to position [2148, 0]
type input "*********"
click at [136, 183] on div "Microsoft Weather: <40 & Raining" at bounding box center [131, 181] width 224 height 10
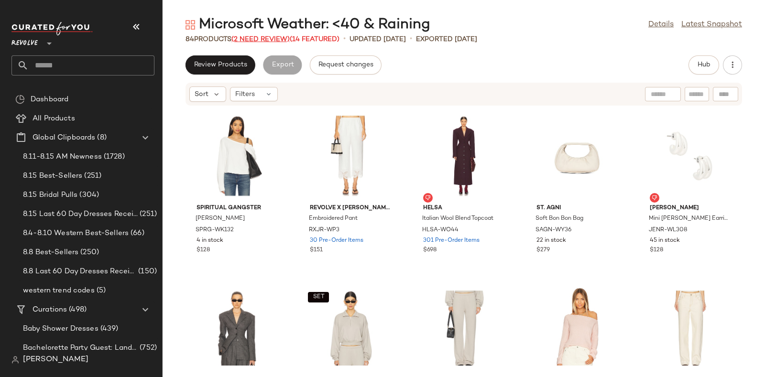
click at [265, 39] on span "(2 Need Review)" at bounding box center [261, 39] width 58 height 7
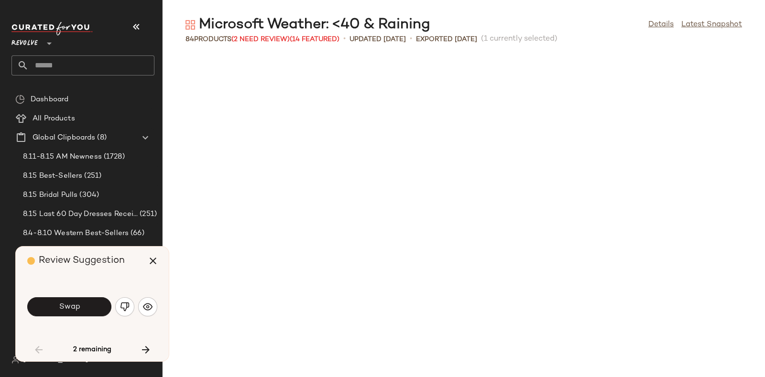
scroll to position [533, 0]
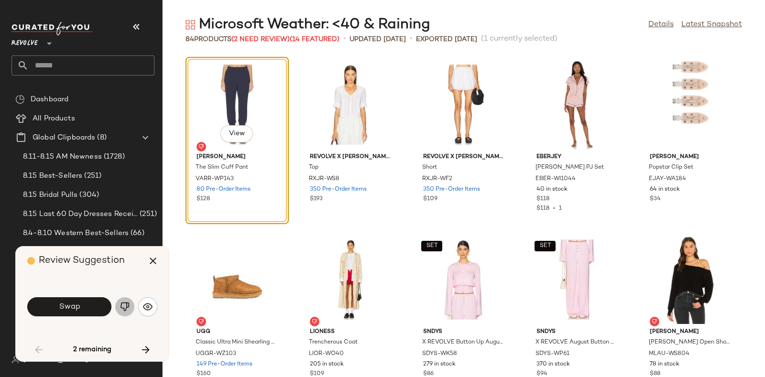
click at [121, 312] on button "button" at bounding box center [124, 307] width 19 height 19
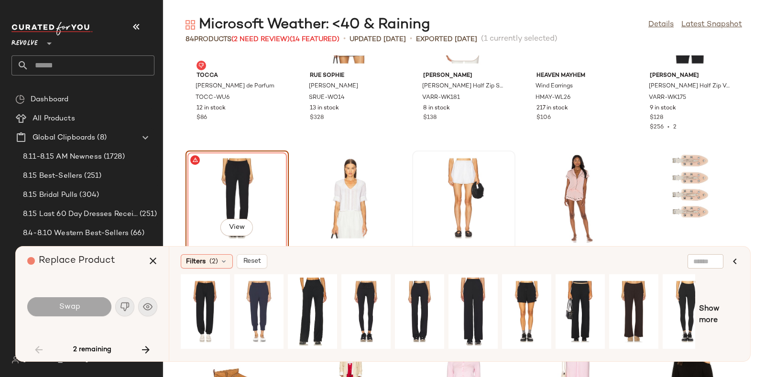
scroll to position [464, 0]
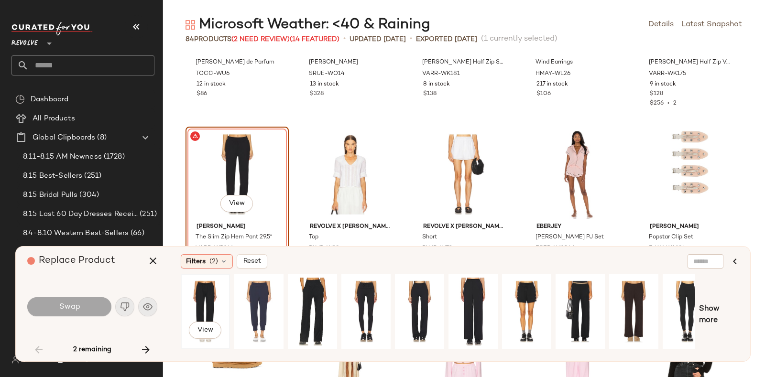
click at [206, 294] on div "View" at bounding box center [205, 312] width 43 height 68
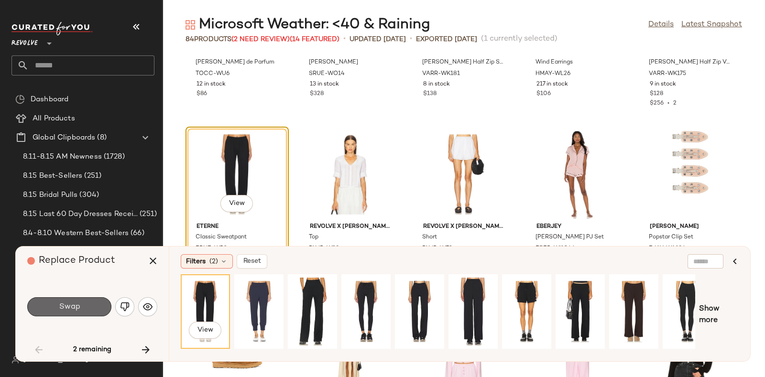
click at [67, 309] on span "Swap" at bounding box center [69, 307] width 22 height 9
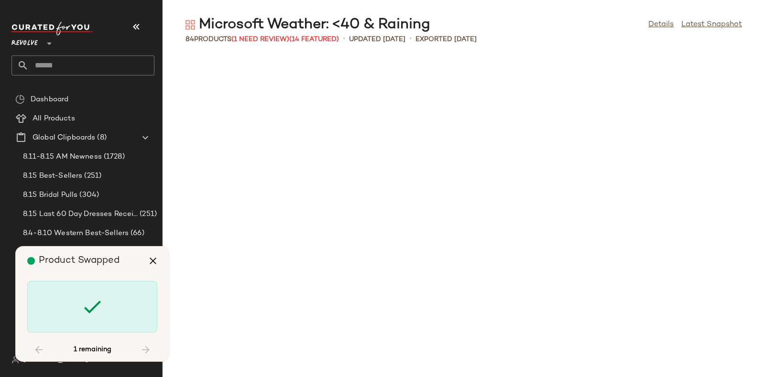
scroll to position [1925, 0]
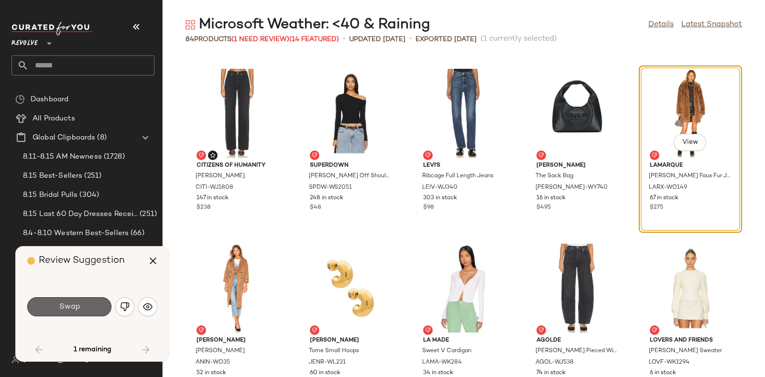
click at [77, 307] on span "Swap" at bounding box center [69, 307] width 22 height 9
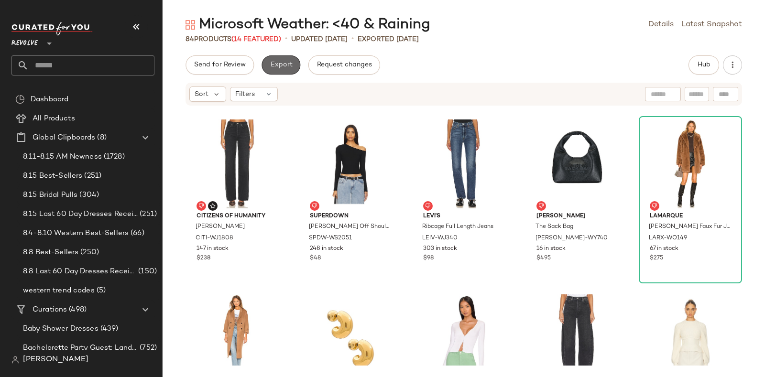
click at [280, 66] on span "Export" at bounding box center [281, 65] width 22 height 8
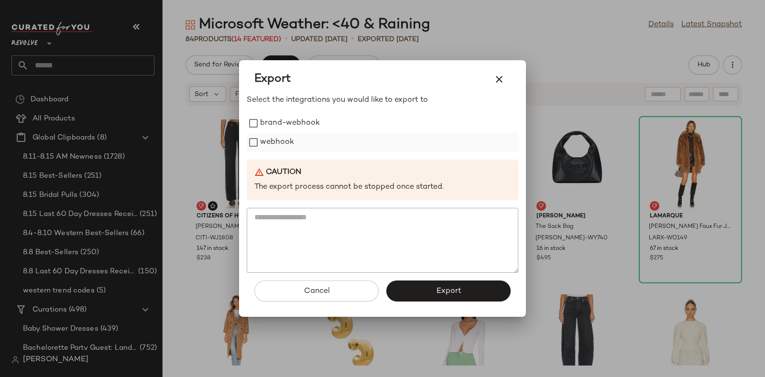
click at [280, 140] on label "webhook" at bounding box center [277, 142] width 34 height 19
click at [444, 298] on button "Export" at bounding box center [448, 291] width 124 height 21
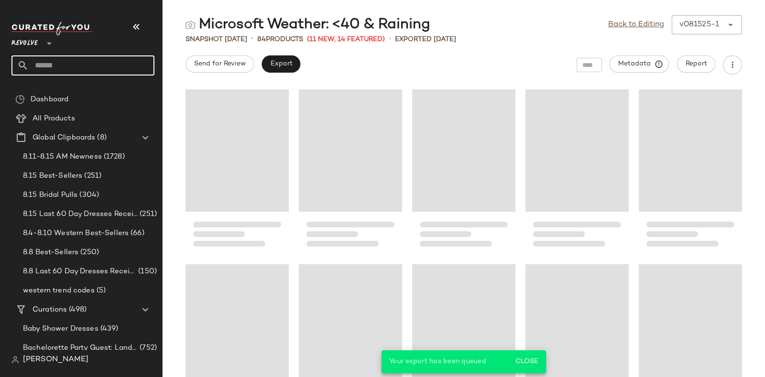
click at [114, 65] on input "text" at bounding box center [92, 65] width 126 height 20
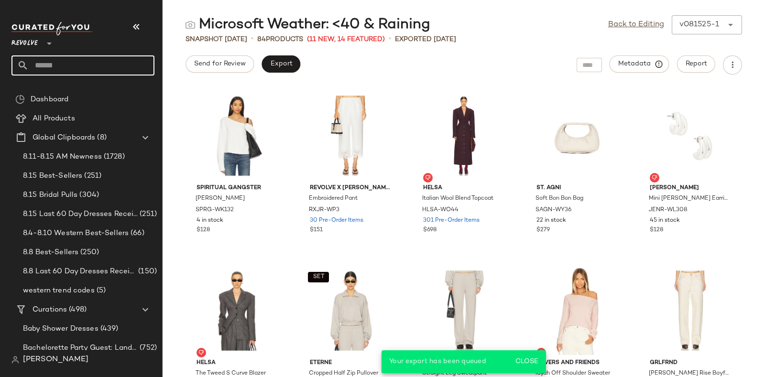
paste input "*********"
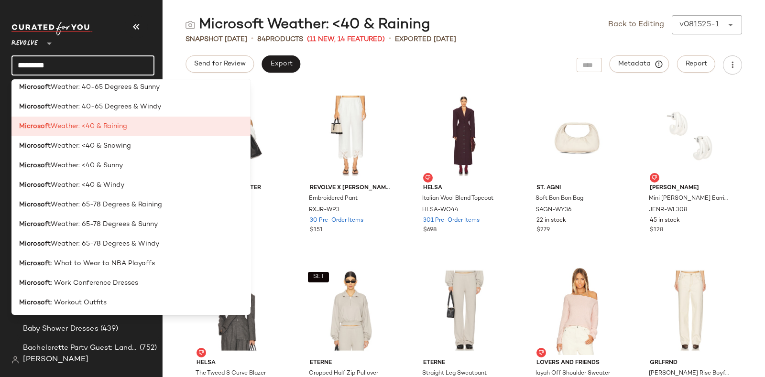
scroll to position [2201, 0]
type input "*********"
click at [146, 149] on div "Microsoft Weather: <40 & Snowing" at bounding box center [131, 147] width 224 height 10
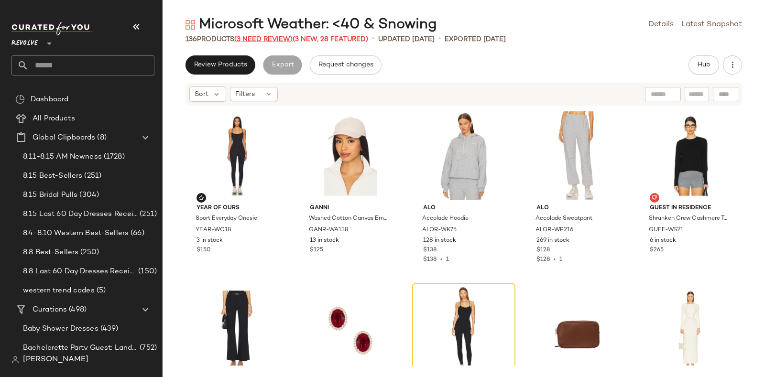
click at [264, 36] on span "(3 Need Review)" at bounding box center [263, 39] width 58 height 7
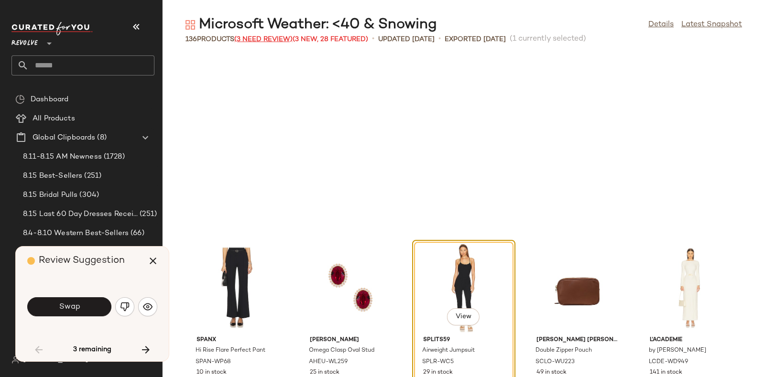
scroll to position [182, 0]
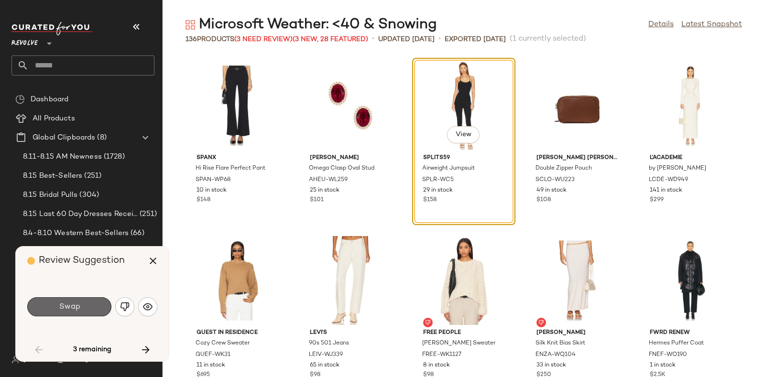
click at [89, 307] on button "Swap" at bounding box center [69, 307] width 84 height 19
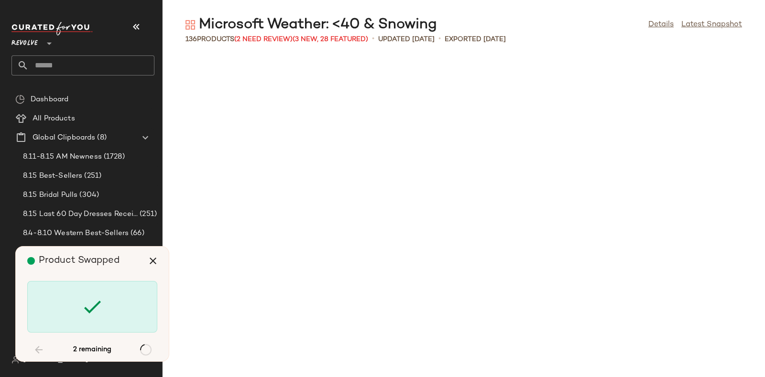
scroll to position [1925, 0]
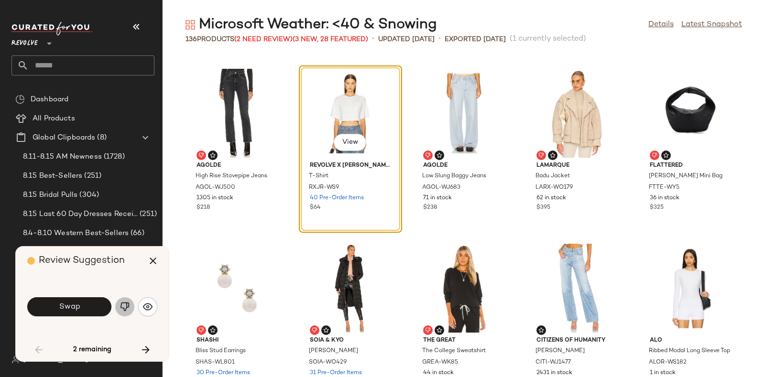
click at [122, 302] on img "button" at bounding box center [125, 307] width 10 height 10
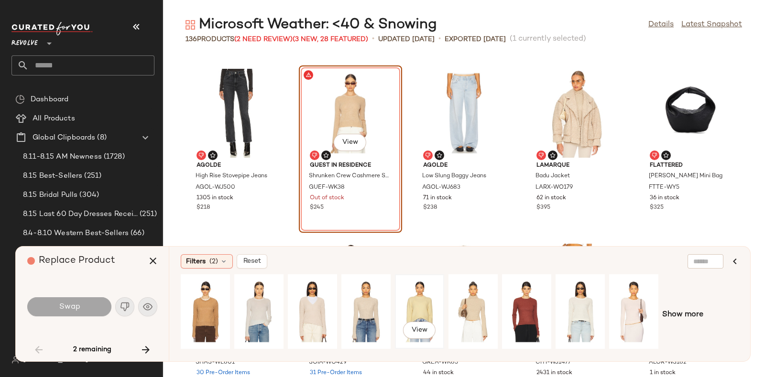
click at [424, 294] on div "View" at bounding box center [419, 312] width 43 height 68
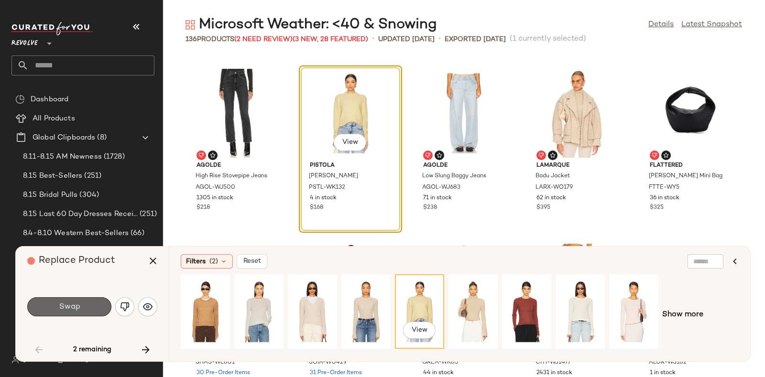
click at [82, 302] on button "Swap" at bounding box center [69, 307] width 84 height 19
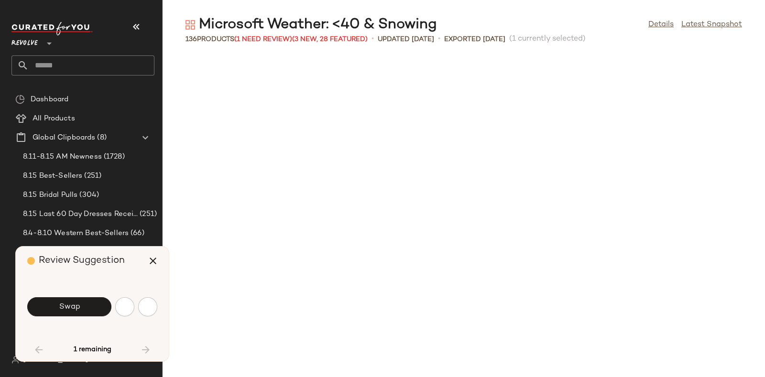
scroll to position [2276, 0]
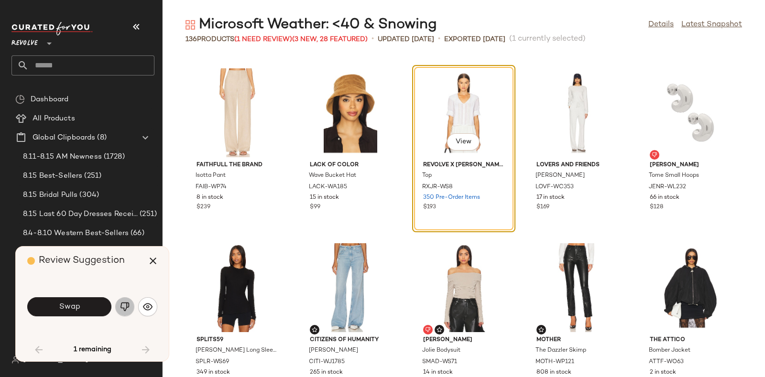
click at [124, 303] on img "button" at bounding box center [125, 307] width 10 height 10
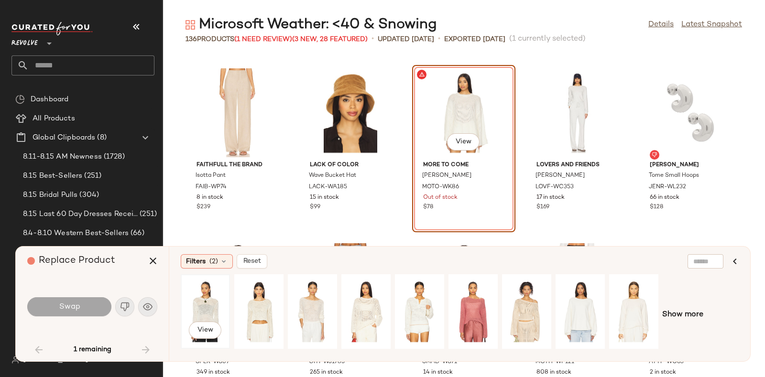
click at [195, 309] on div "View" at bounding box center [205, 312] width 43 height 68
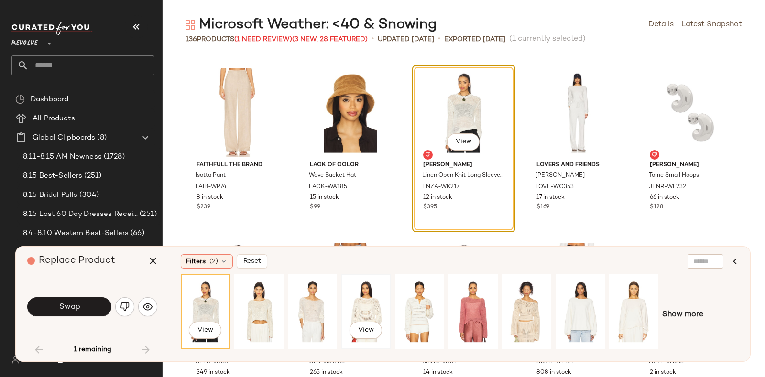
click at [362, 297] on div "View" at bounding box center [366, 312] width 43 height 68
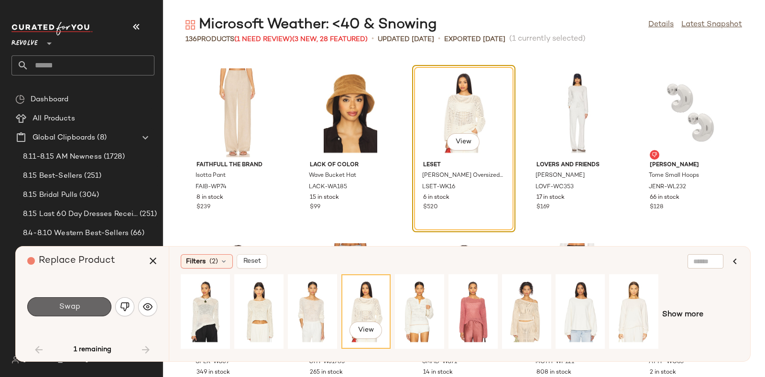
click at [88, 304] on button "Swap" at bounding box center [69, 307] width 84 height 19
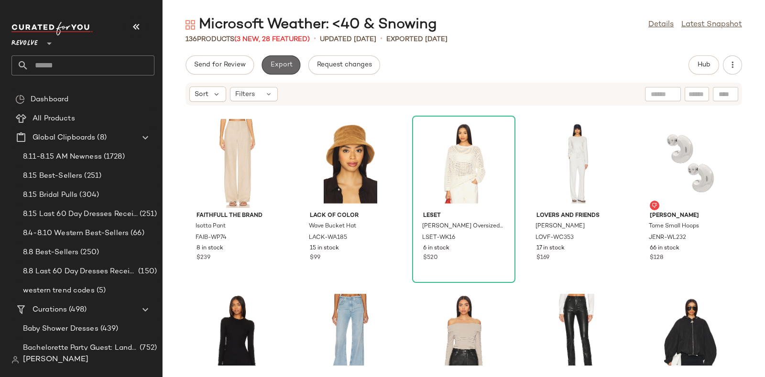
click at [279, 62] on span "Export" at bounding box center [281, 65] width 22 height 8
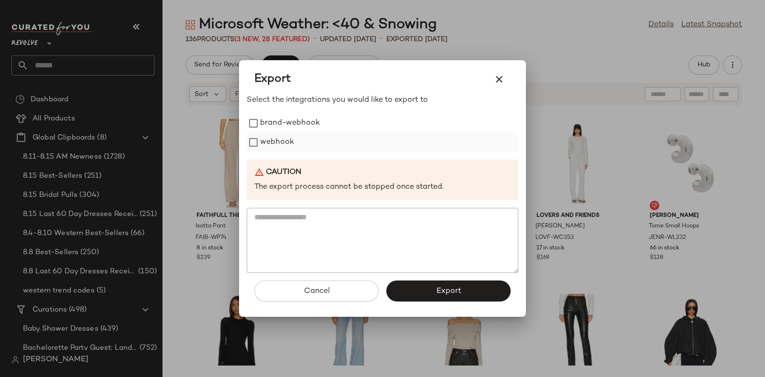
click at [287, 135] on label "webhook" at bounding box center [277, 142] width 34 height 19
click at [430, 286] on button "Export" at bounding box center [448, 291] width 124 height 21
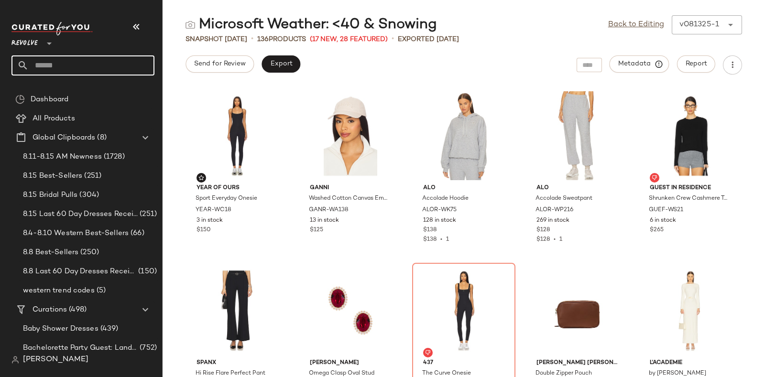
click at [119, 70] on input "text" at bounding box center [92, 65] width 126 height 20
paste input "*********"
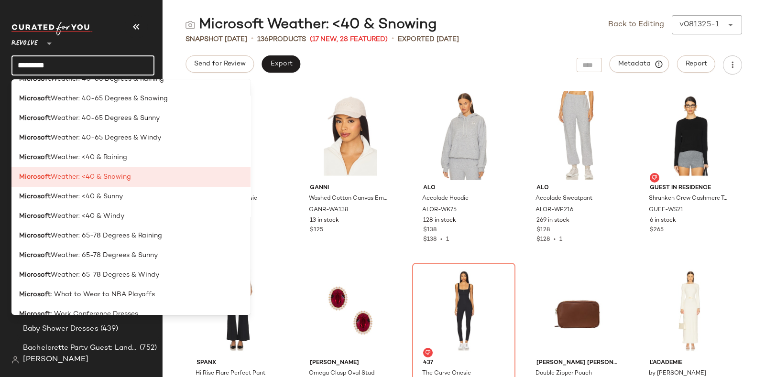
scroll to position [2177, 0]
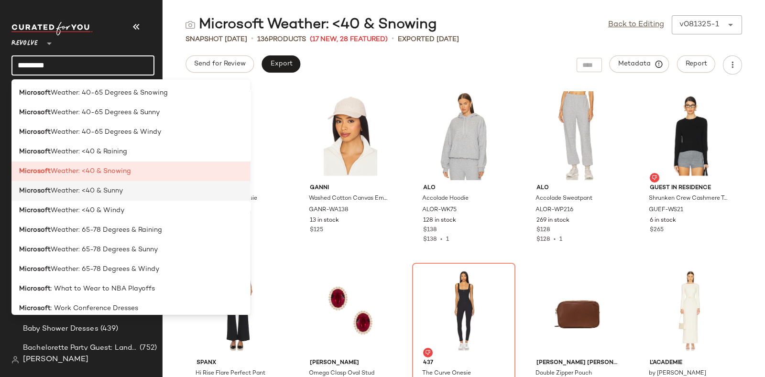
type input "*********"
click at [129, 189] on div "Microsoft Weather: <40 & Sunny" at bounding box center [131, 191] width 224 height 10
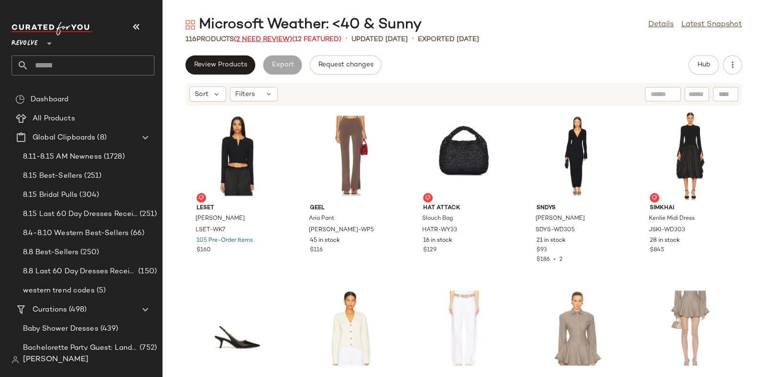
click at [262, 39] on span "(2 Need Review)" at bounding box center [263, 39] width 58 height 7
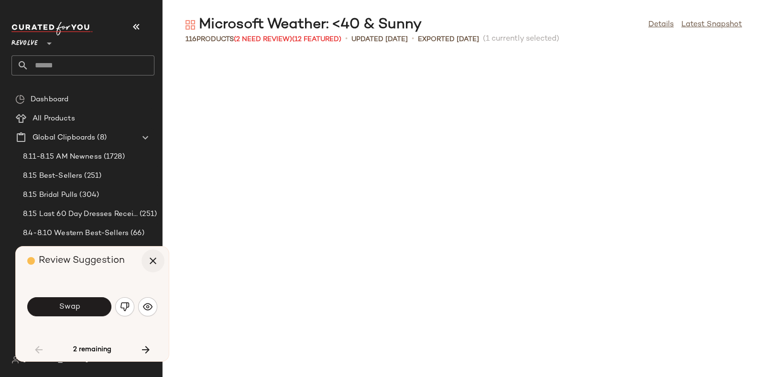
scroll to position [357, 0]
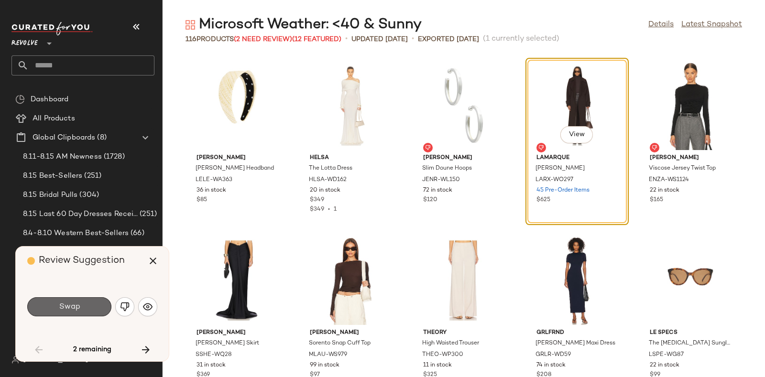
click at [94, 302] on button "Swap" at bounding box center [69, 307] width 84 height 19
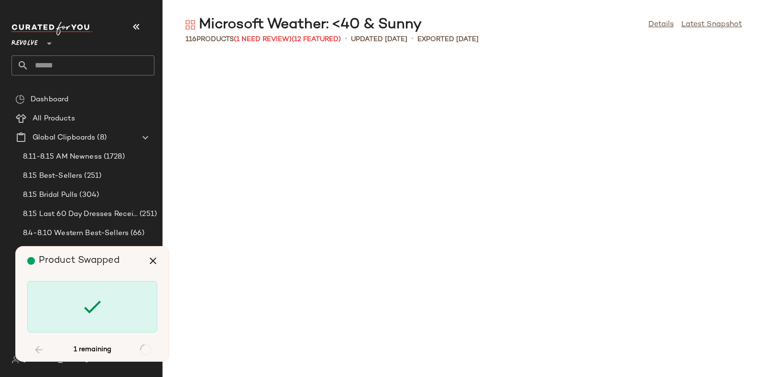
scroll to position [1576, 0]
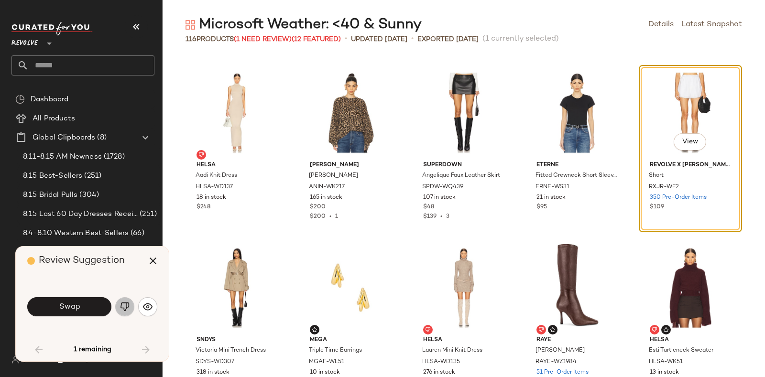
click at [120, 302] on img "button" at bounding box center [125, 307] width 10 height 10
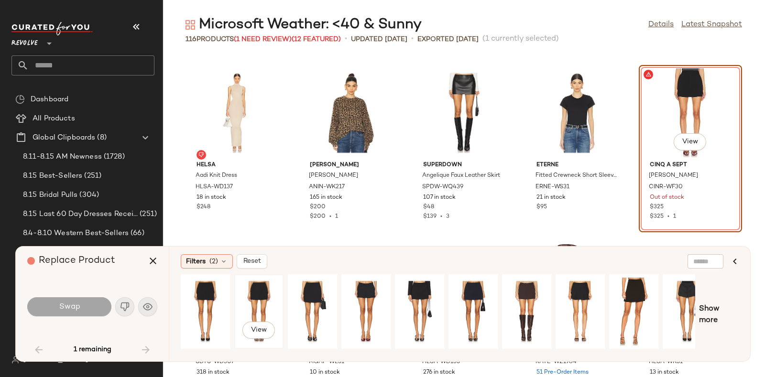
click at [270, 282] on div "View" at bounding box center [259, 312] width 43 height 68
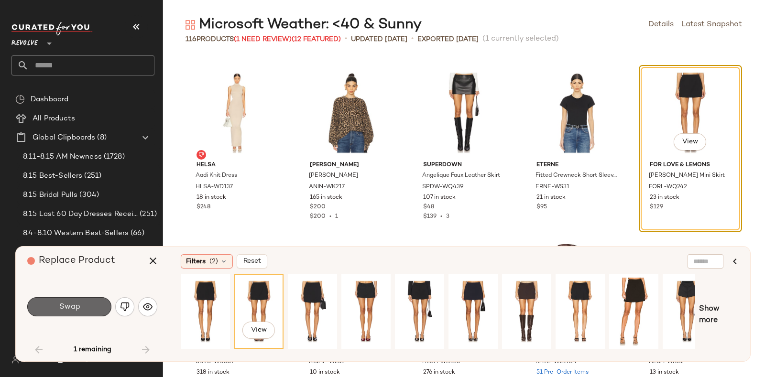
click at [71, 310] on span "Swap" at bounding box center [69, 307] width 22 height 9
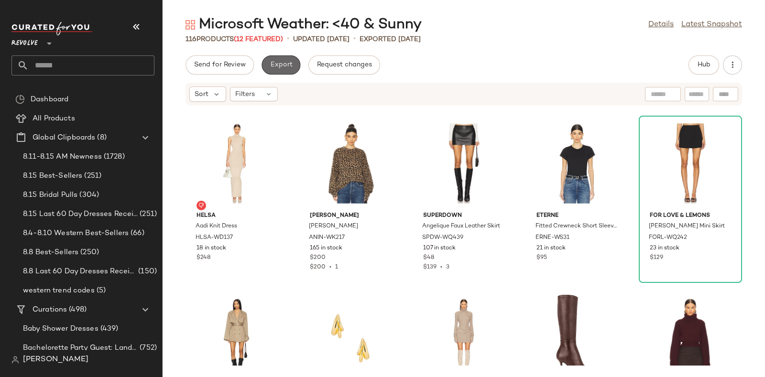
click at [287, 68] on span "Export" at bounding box center [281, 65] width 22 height 8
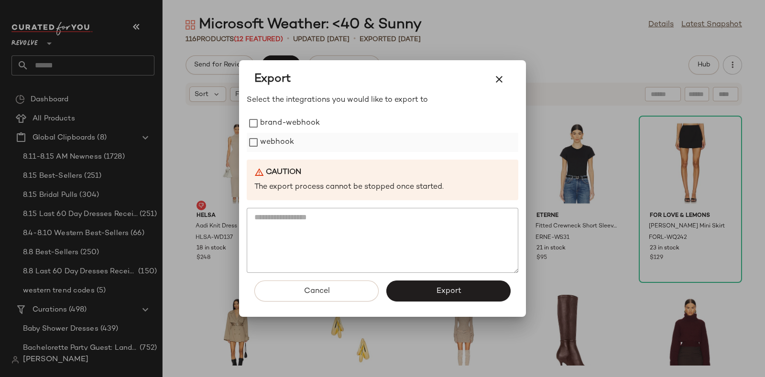
click at [280, 142] on label "webhook" at bounding box center [277, 142] width 34 height 19
click at [435, 287] on button "Export" at bounding box center [448, 291] width 124 height 21
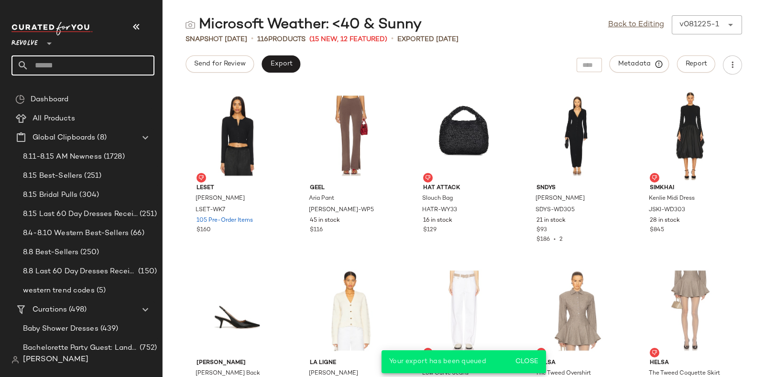
click at [132, 69] on input "text" at bounding box center [92, 65] width 126 height 20
paste input "*********"
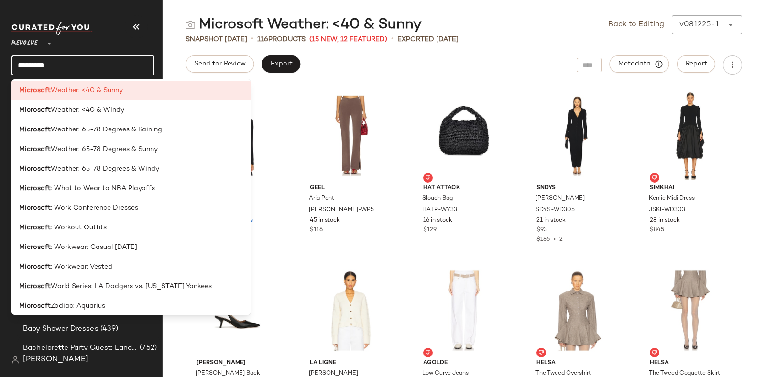
scroll to position [2286, 0]
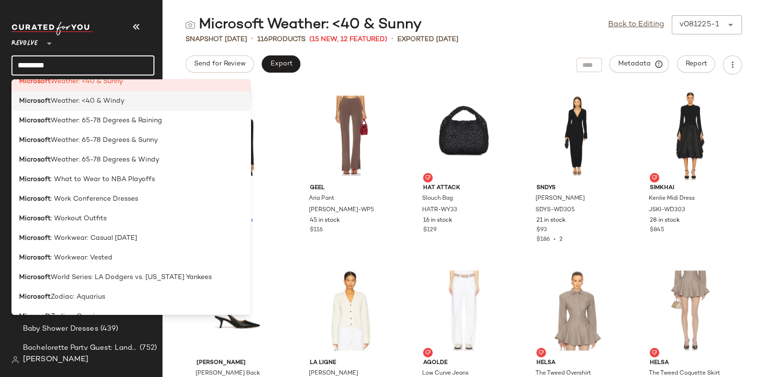
type input "*********"
click at [151, 104] on div "Microsoft Weather: <40 & Windy" at bounding box center [131, 101] width 224 height 10
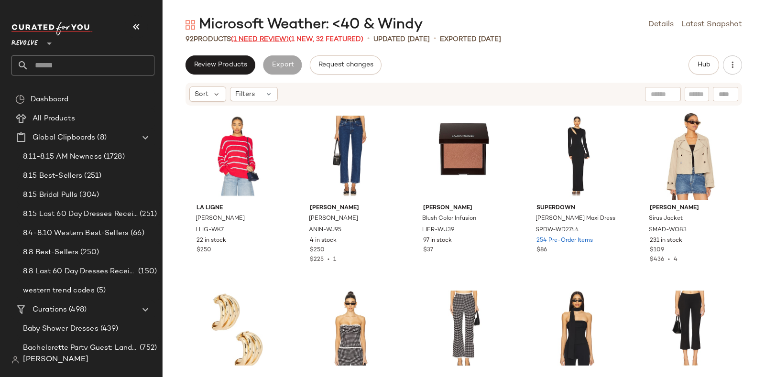
click at [256, 36] on span "(1 Need Review)" at bounding box center [260, 39] width 58 height 7
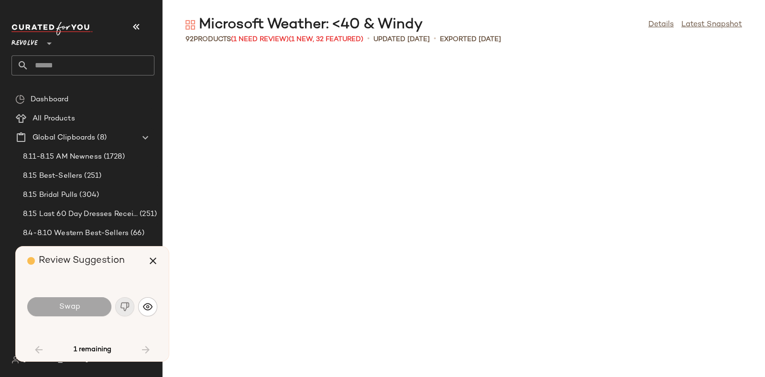
scroll to position [1576, 0]
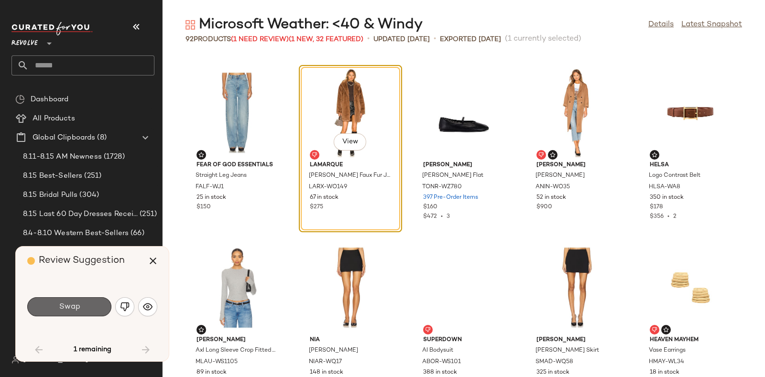
click at [88, 302] on button "Swap" at bounding box center [69, 307] width 84 height 19
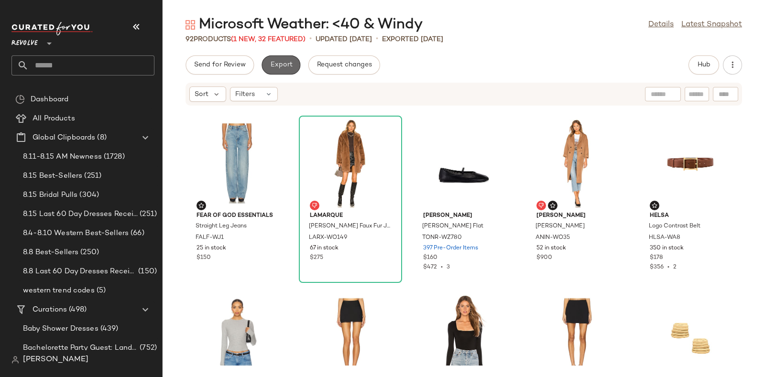
click at [283, 68] on span "Export" at bounding box center [281, 65] width 22 height 8
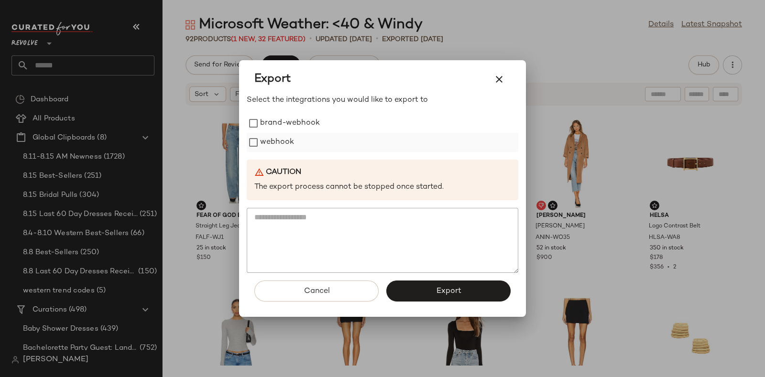
click at [277, 134] on label "webhook" at bounding box center [277, 142] width 34 height 19
click at [431, 281] on button "Export" at bounding box center [448, 291] width 124 height 21
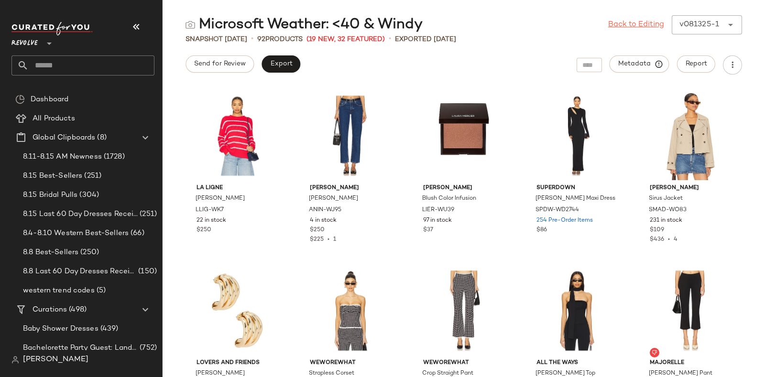
click at [642, 19] on link "Back to Editing" at bounding box center [636, 24] width 56 height 11
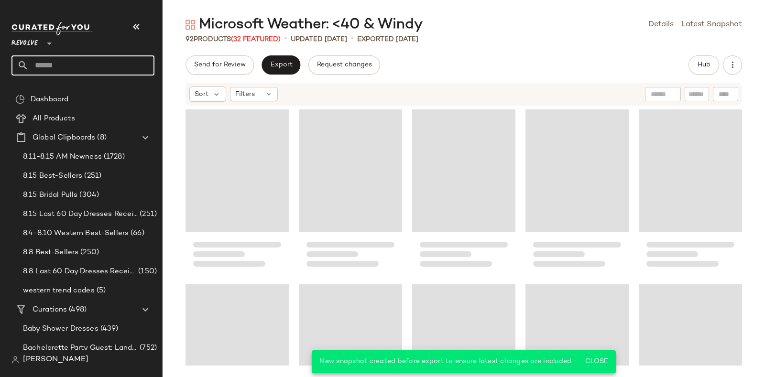
click at [132, 60] on input "text" at bounding box center [92, 65] width 126 height 20
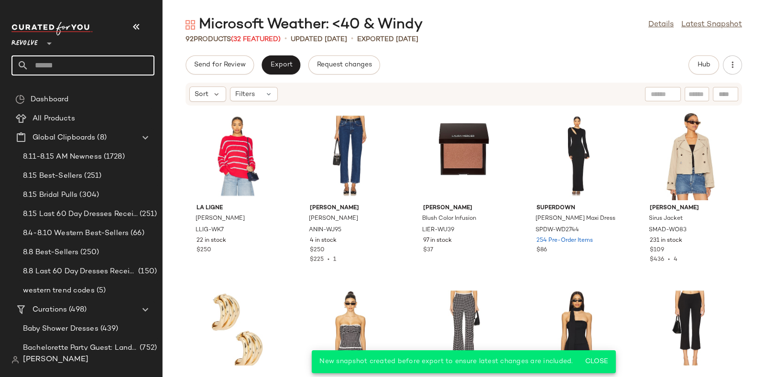
paste input "*********"
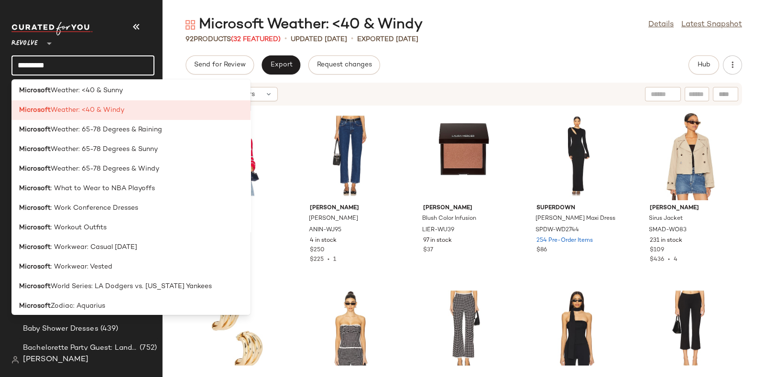
scroll to position [2268, 0]
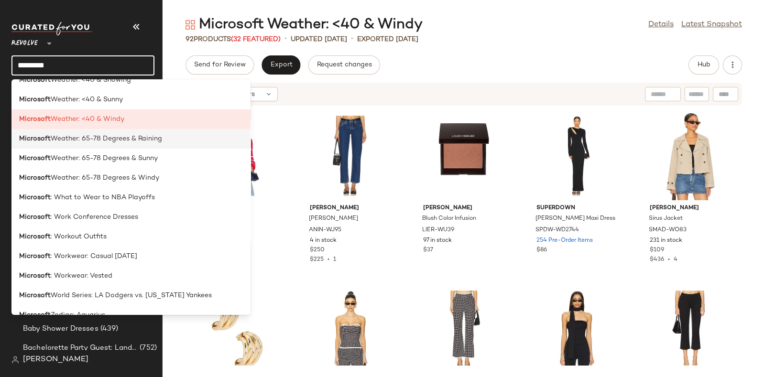
type input "*********"
click at [163, 140] on div "Microsoft Weather: 65-78 Degrees & Raining" at bounding box center [131, 139] width 224 height 10
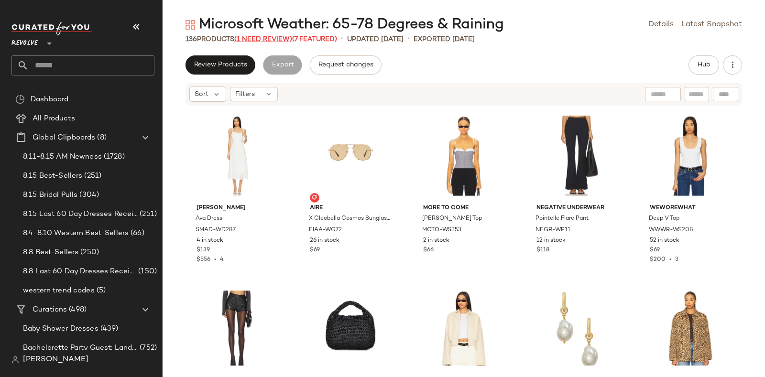
click at [259, 41] on span "(1 Need Review)" at bounding box center [263, 39] width 58 height 7
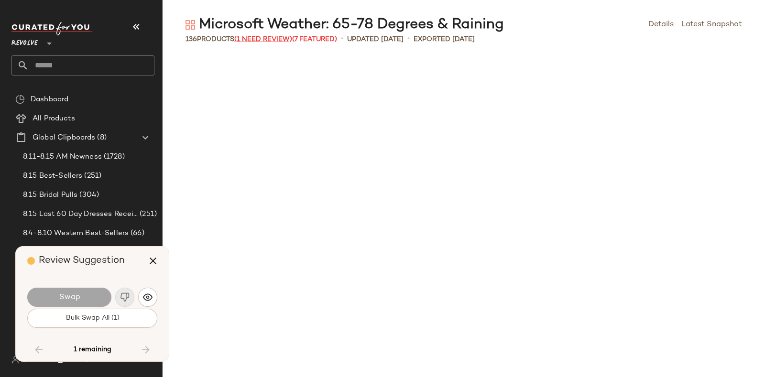
scroll to position [3151, 0]
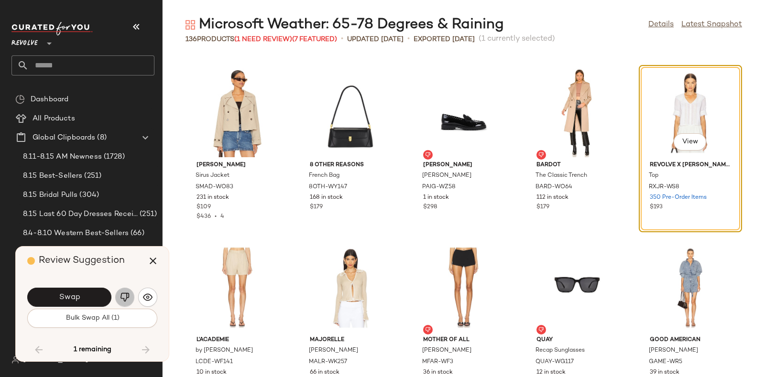
click at [121, 294] on img "button" at bounding box center [125, 298] width 10 height 10
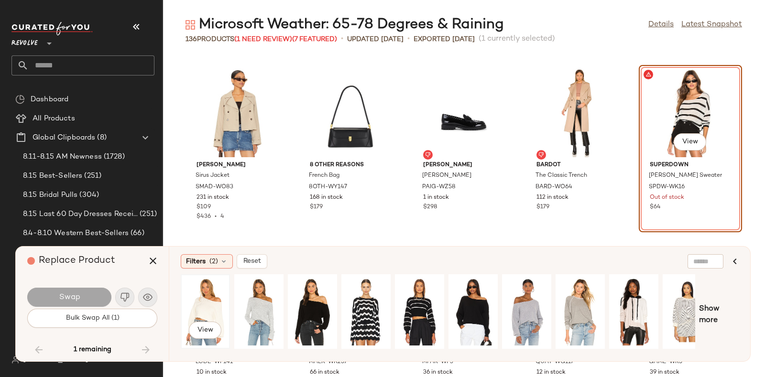
click at [188, 301] on div "View" at bounding box center [205, 312] width 43 height 68
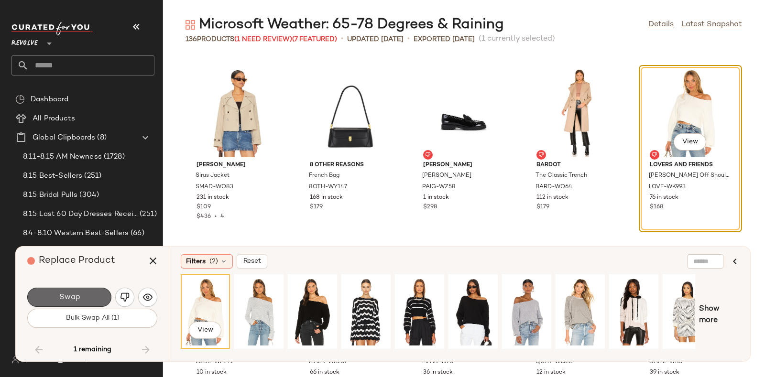
click at [91, 291] on button "Swap" at bounding box center [69, 297] width 84 height 19
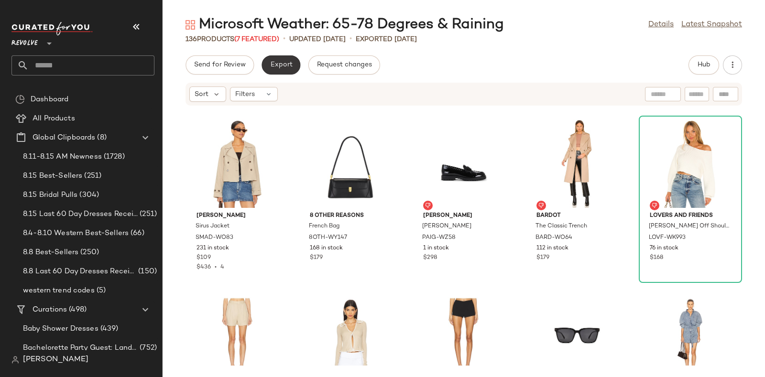
click at [282, 63] on span "Export" at bounding box center [281, 65] width 22 height 8
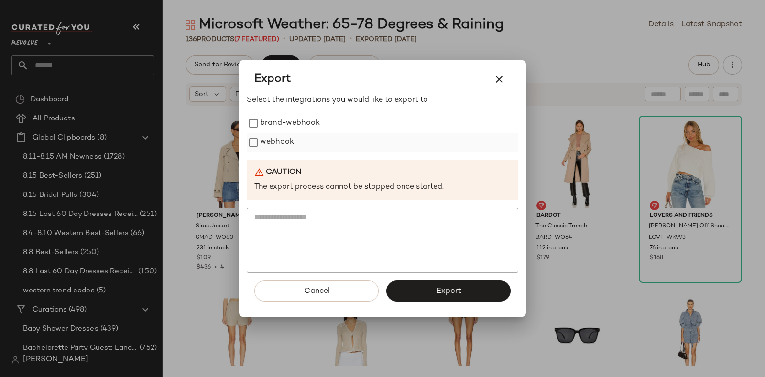
click at [278, 135] on label "webhook" at bounding box center [277, 142] width 34 height 19
click at [443, 287] on span "Export" at bounding box center [448, 291] width 25 height 9
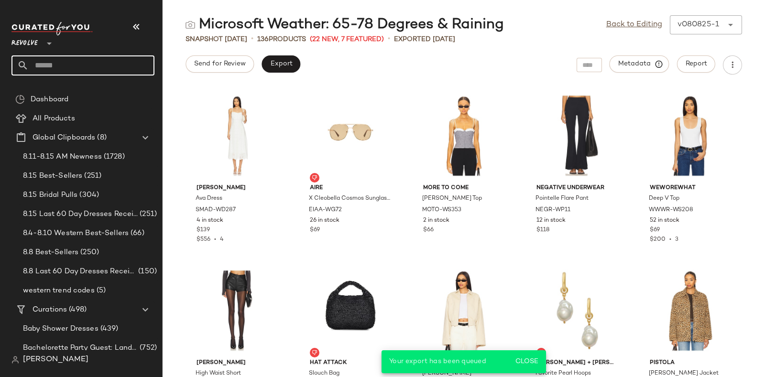
click at [134, 66] on input "text" at bounding box center [92, 65] width 126 height 20
paste input "*********"
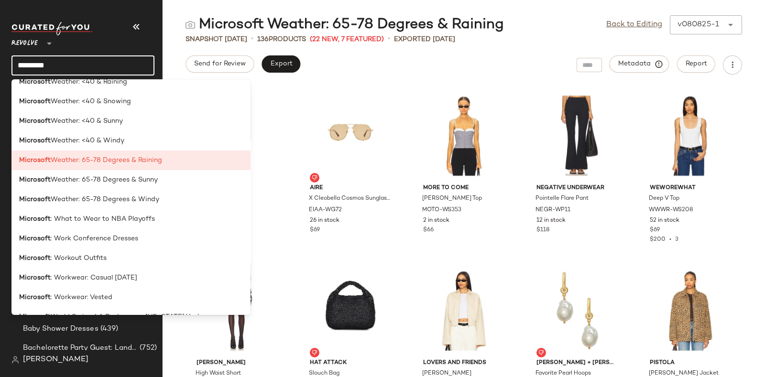
scroll to position [2246, 0]
type input "*********"
click at [154, 182] on span "Weather: 65-78 Degrees & Sunny" at bounding box center [104, 181] width 107 height 10
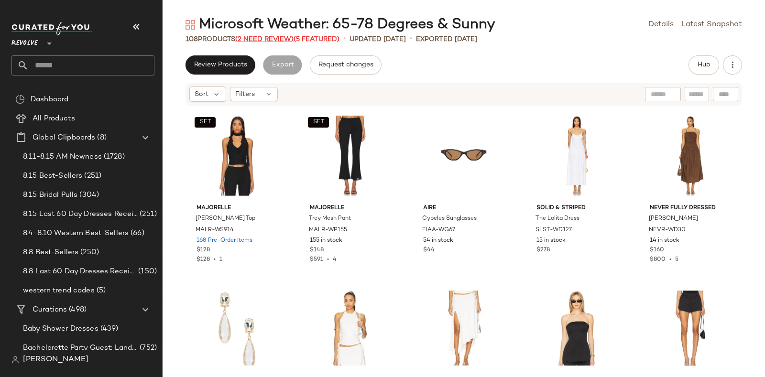
click at [271, 37] on span "(2 Need Review)" at bounding box center [264, 39] width 58 height 7
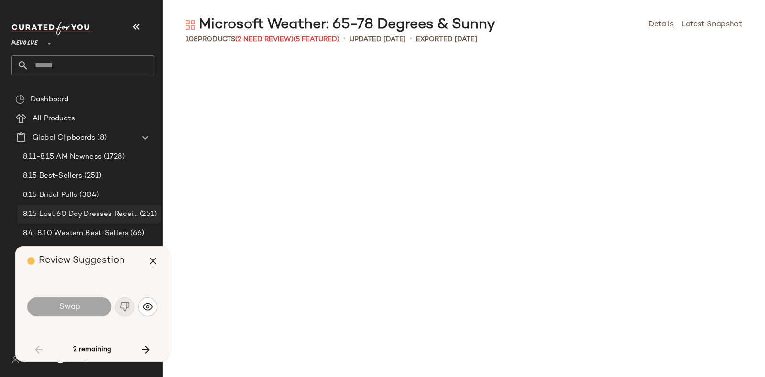
scroll to position [1750, 0]
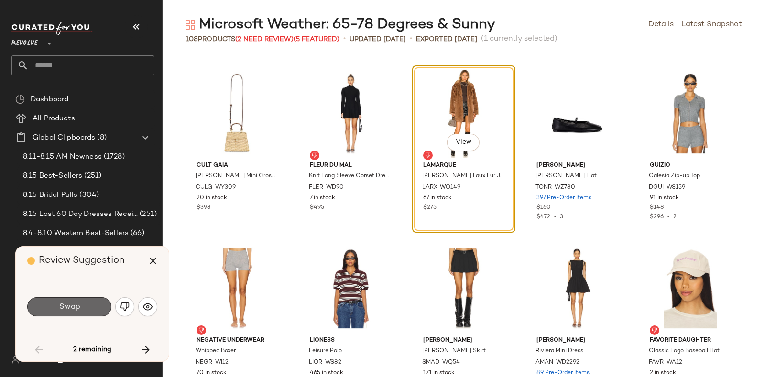
click at [83, 304] on button "Swap" at bounding box center [69, 307] width 84 height 19
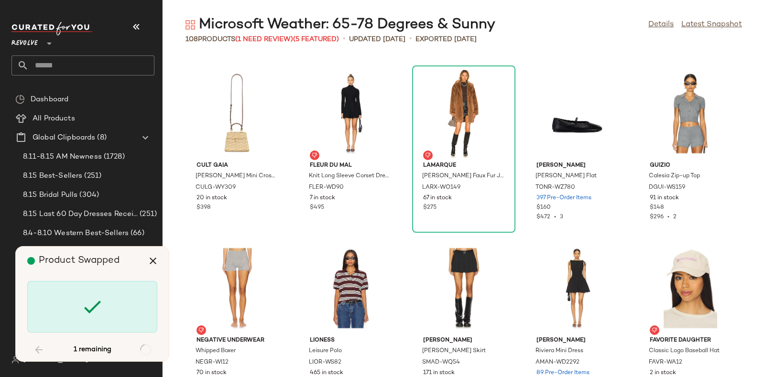
scroll to position [3151, 0]
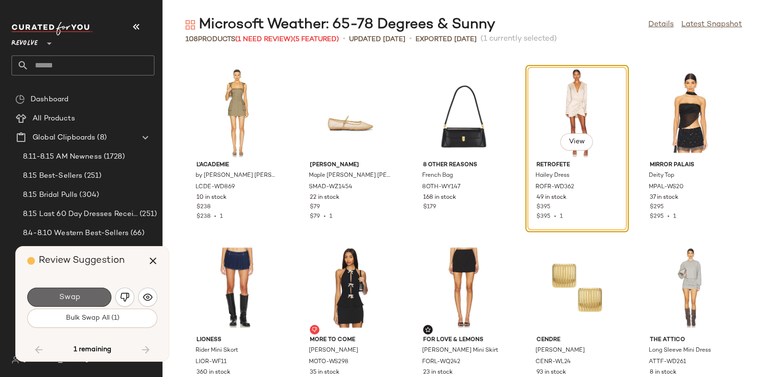
click at [103, 294] on button "Swap" at bounding box center [69, 297] width 84 height 19
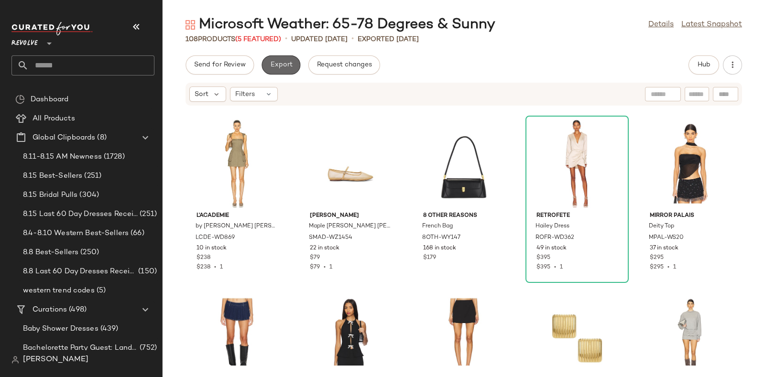
click at [285, 65] on span "Export" at bounding box center [281, 65] width 22 height 8
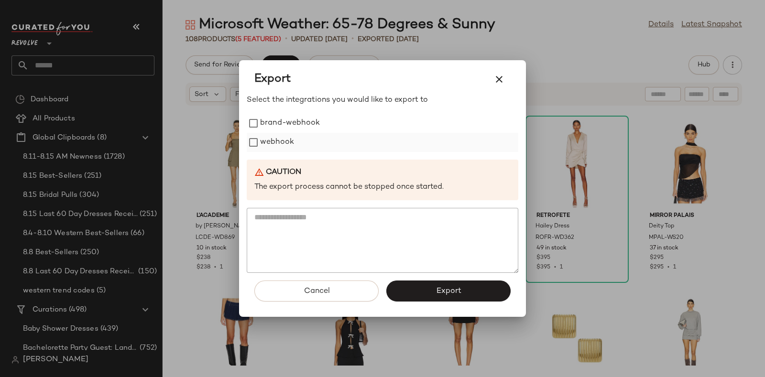
click at [268, 139] on label "webhook" at bounding box center [277, 142] width 34 height 19
click at [433, 295] on button "Export" at bounding box center [448, 291] width 124 height 21
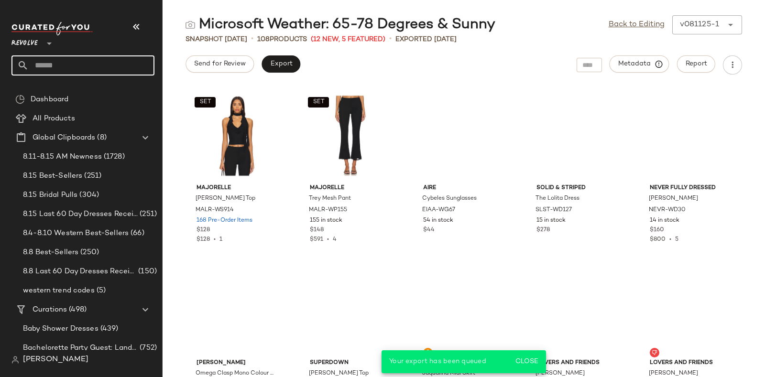
click at [135, 59] on input "text" at bounding box center [92, 65] width 126 height 20
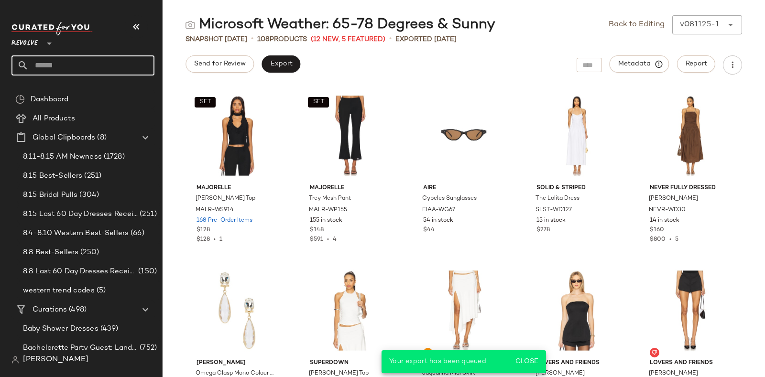
paste input "*********"
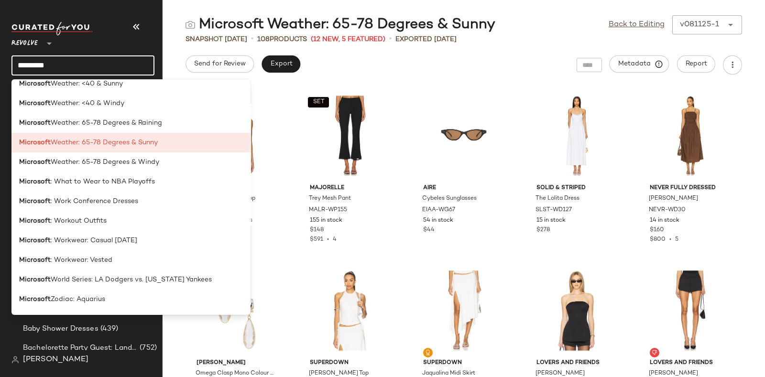
scroll to position [2292, 0]
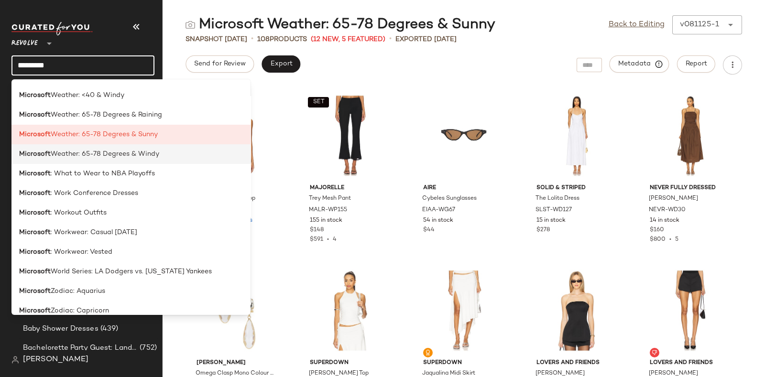
type input "*********"
click at [163, 154] on div "Microsoft Weather: 65-78 Degrees & Windy" at bounding box center [131, 154] width 224 height 10
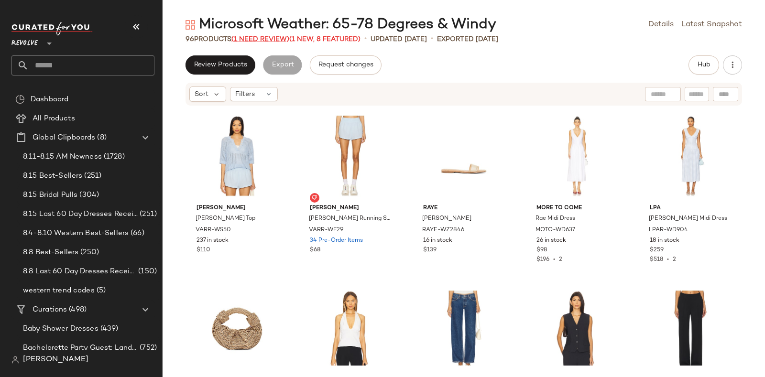
click at [267, 36] on span "(1 Need Review)" at bounding box center [261, 39] width 58 height 7
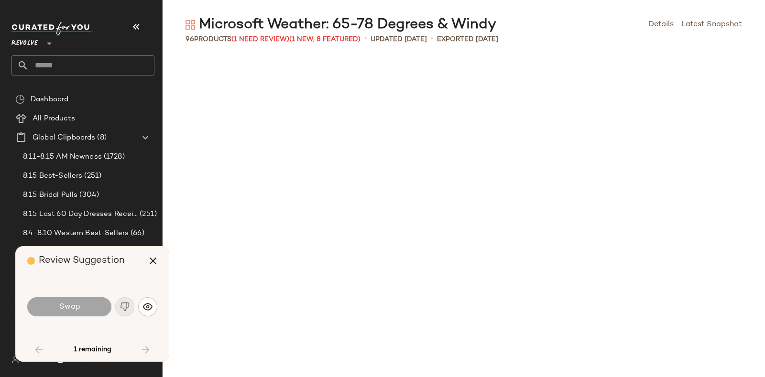
scroll to position [1925, 0]
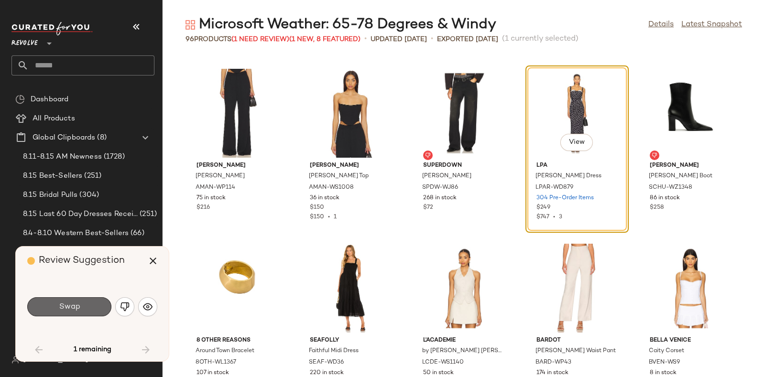
click at [85, 302] on button "Swap" at bounding box center [69, 307] width 84 height 19
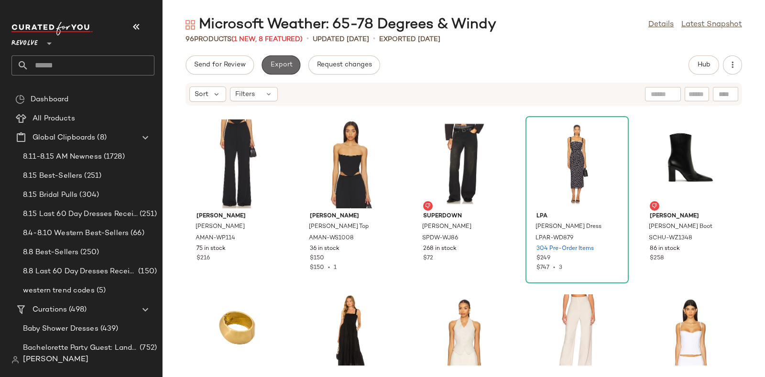
click at [284, 61] on span "Export" at bounding box center [281, 65] width 22 height 8
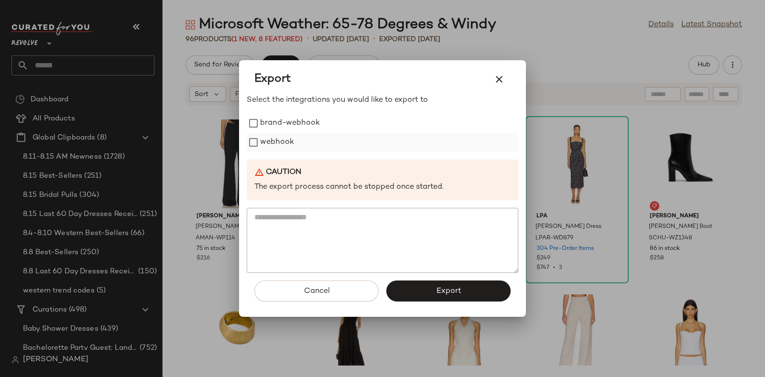
click at [276, 138] on label "webhook" at bounding box center [277, 142] width 34 height 19
click at [433, 288] on button "Export" at bounding box center [448, 291] width 124 height 21
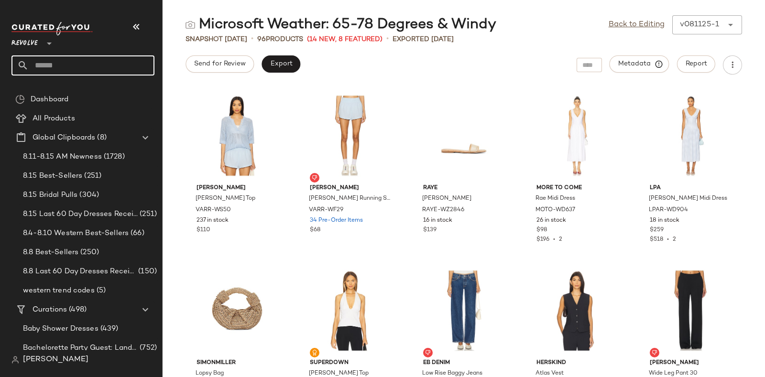
click at [91, 71] on input "text" at bounding box center [92, 65] width 126 height 20
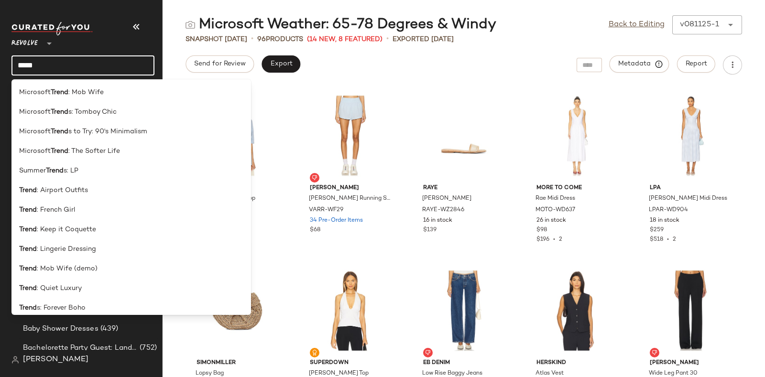
scroll to position [556, 0]
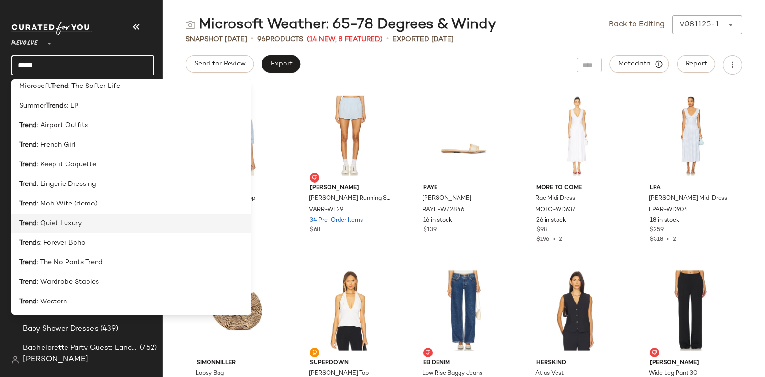
type input "*****"
click at [123, 224] on div "Trend : Quiet Luxury" at bounding box center [131, 224] width 224 height 10
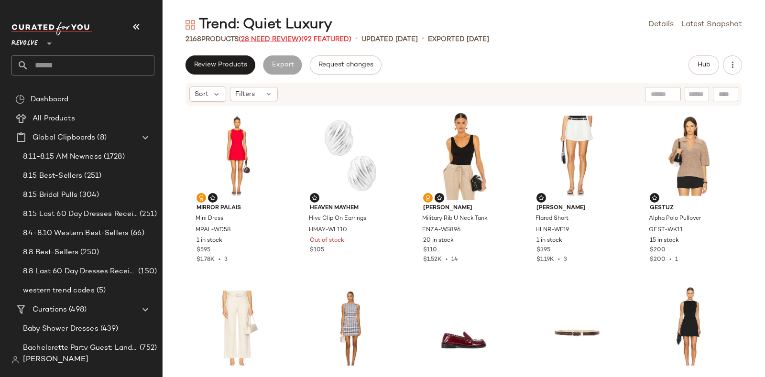
click at [280, 37] on span "(28 Need Review)" at bounding box center [270, 39] width 63 height 7
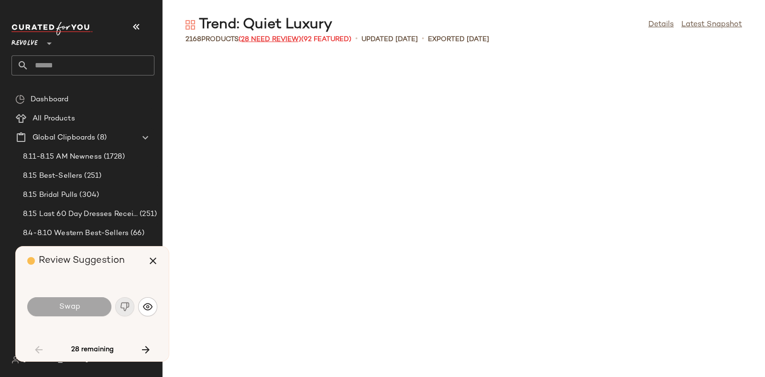
scroll to position [875, 0]
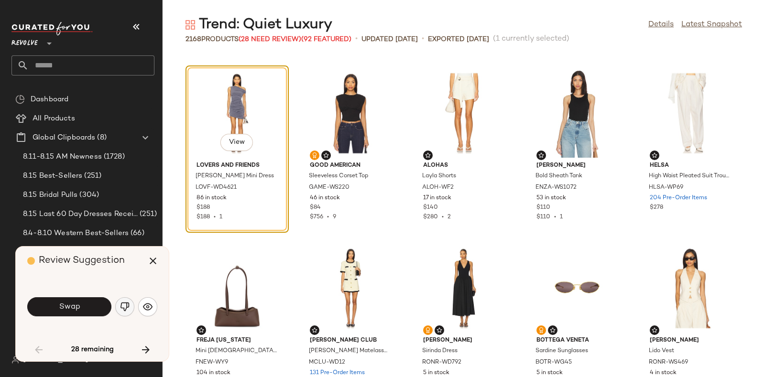
click at [122, 307] on img "button" at bounding box center [125, 307] width 10 height 10
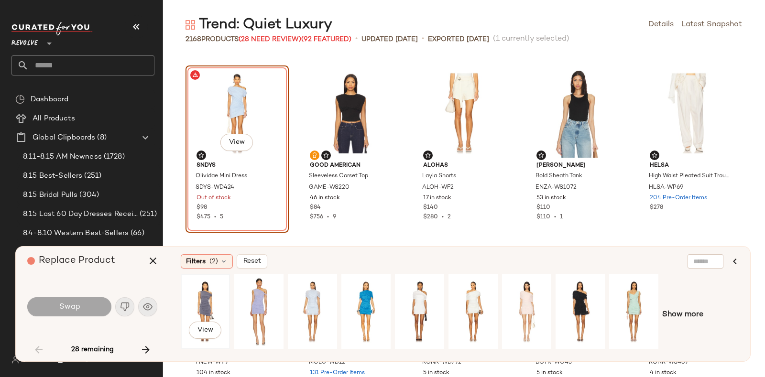
click at [200, 296] on div "View" at bounding box center [205, 312] width 43 height 68
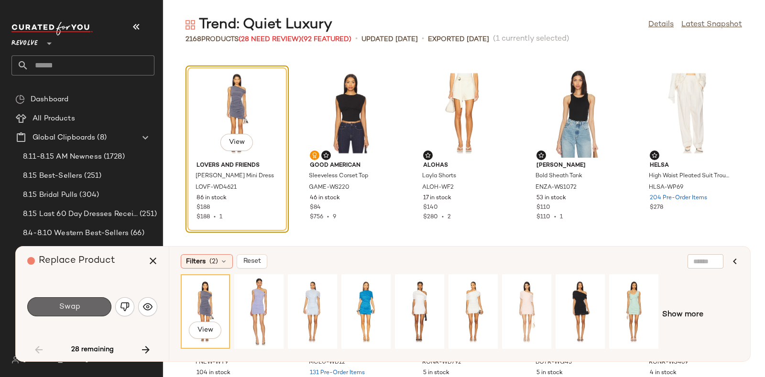
click at [83, 300] on button "Swap" at bounding box center [69, 307] width 84 height 19
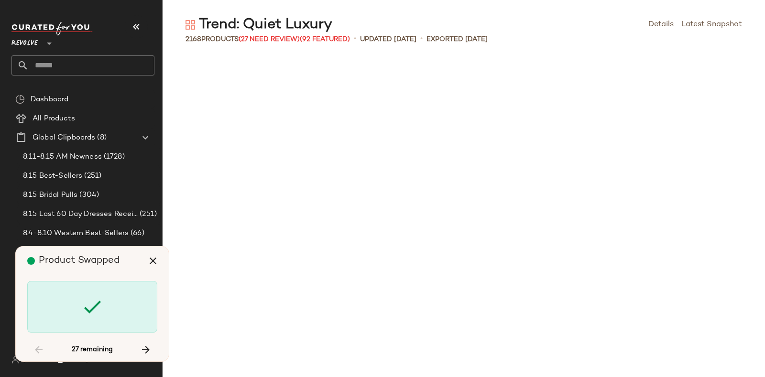
scroll to position [2100, 0]
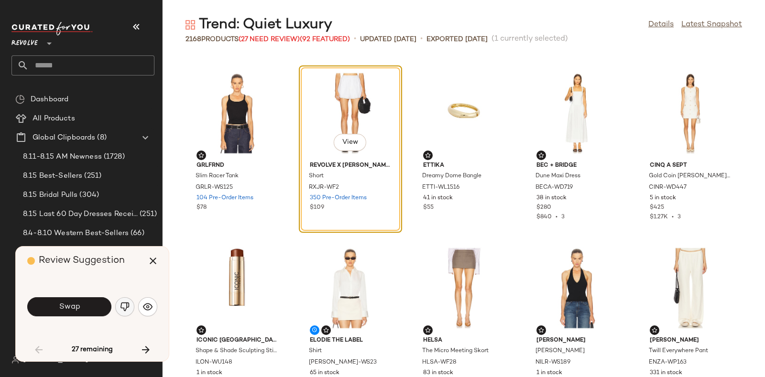
click at [122, 306] on img "button" at bounding box center [125, 307] width 10 height 10
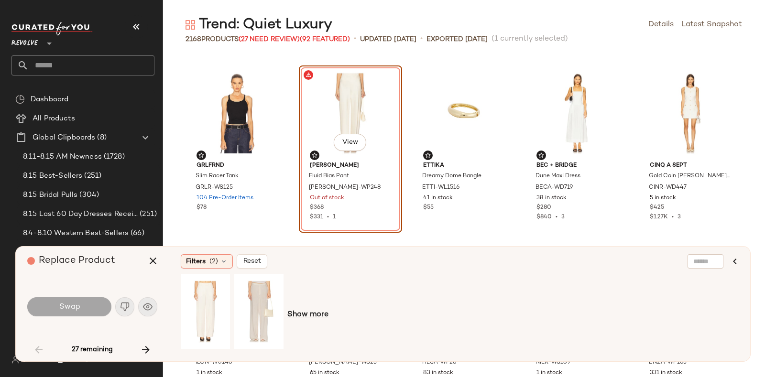
click at [311, 314] on span "Show more" at bounding box center [307, 314] width 41 height 11
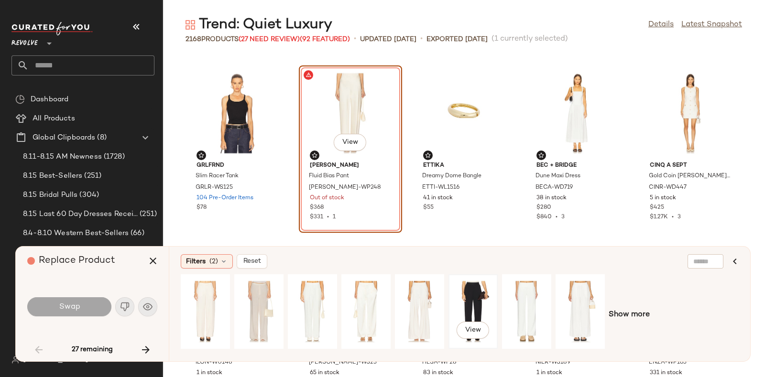
click at [485, 295] on div "View" at bounding box center [473, 312] width 43 height 68
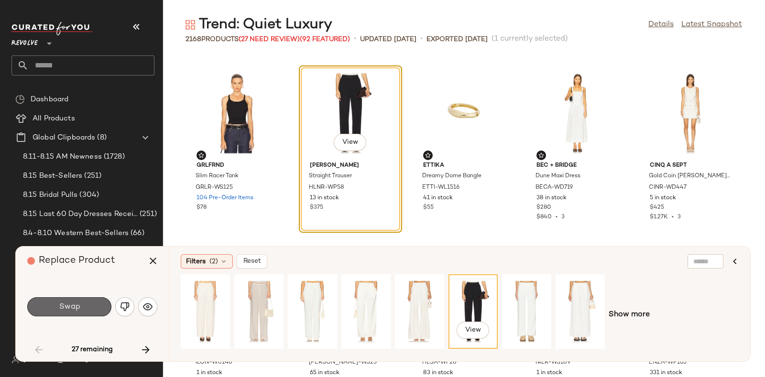
click at [84, 309] on button "Swap" at bounding box center [69, 307] width 84 height 19
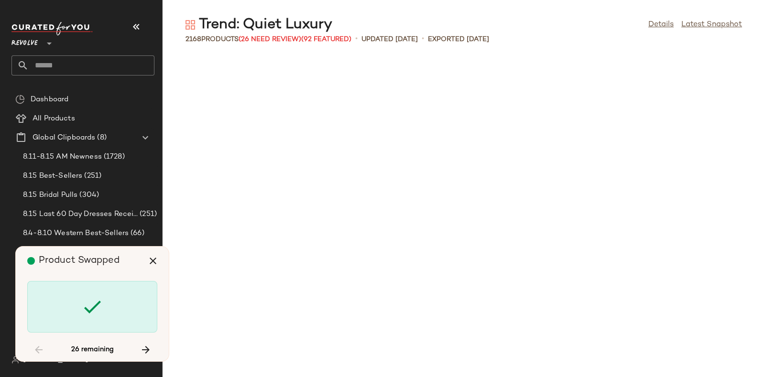
scroll to position [3851, 0]
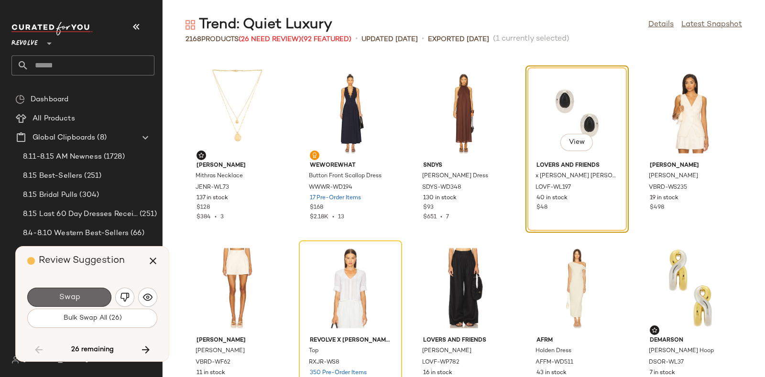
click at [83, 293] on button "Swap" at bounding box center [69, 297] width 84 height 19
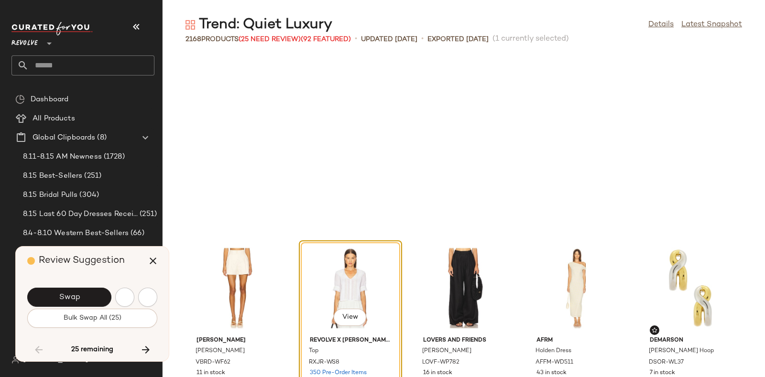
scroll to position [4027, 0]
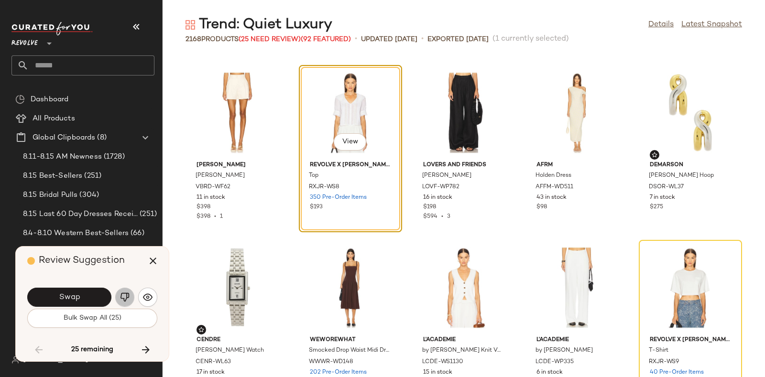
click at [124, 289] on button "button" at bounding box center [124, 297] width 19 height 19
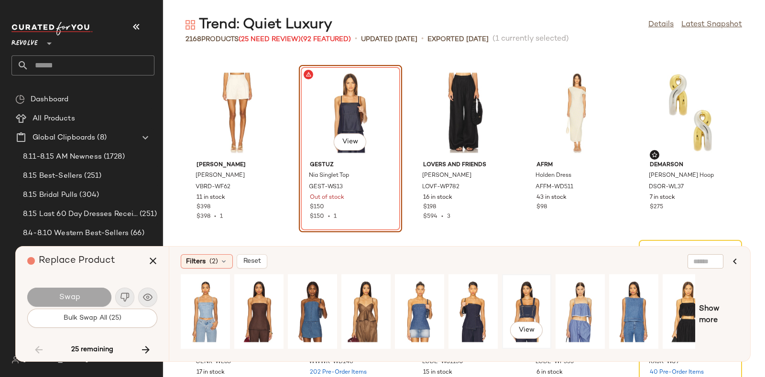
scroll to position [0, 16]
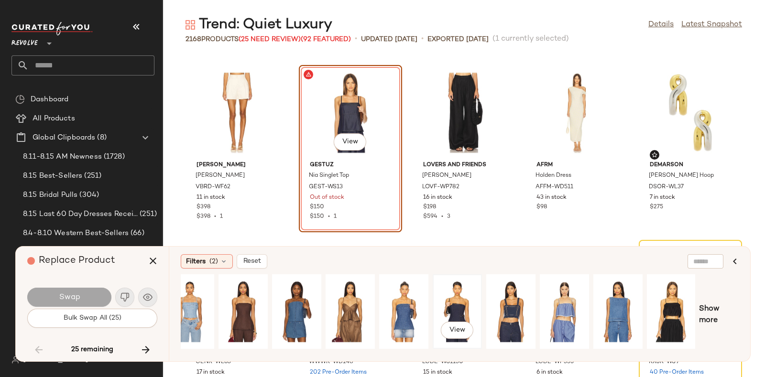
click at [443, 303] on div "View" at bounding box center [457, 312] width 43 height 68
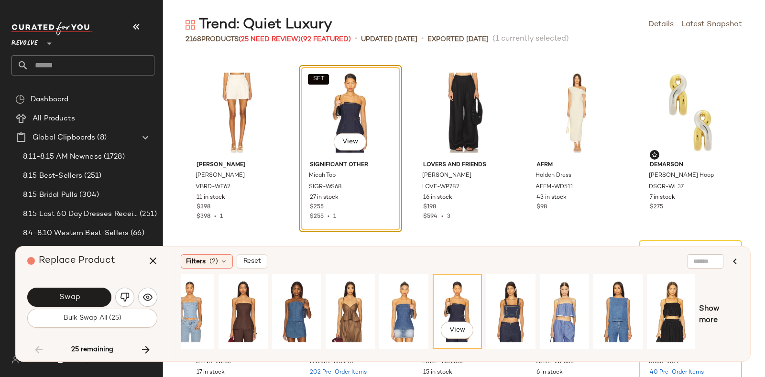
click at [443, 303] on div "View" at bounding box center [457, 312] width 43 height 68
click at [157, 257] on icon "button" at bounding box center [152, 260] width 11 height 11
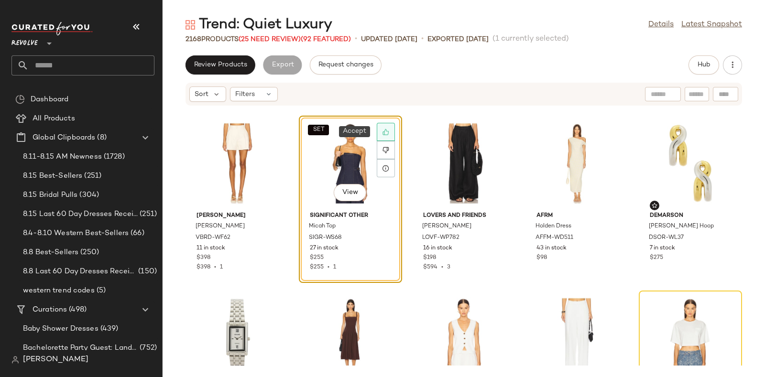
click at [386, 131] on icon at bounding box center [386, 132] width 6 height 6
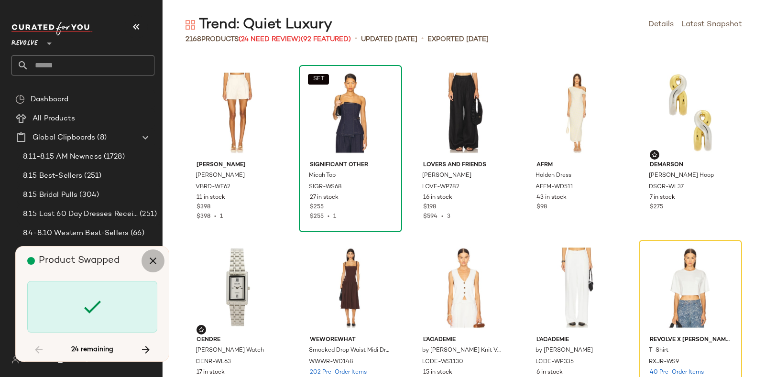
click at [151, 256] on icon "button" at bounding box center [152, 260] width 11 height 11
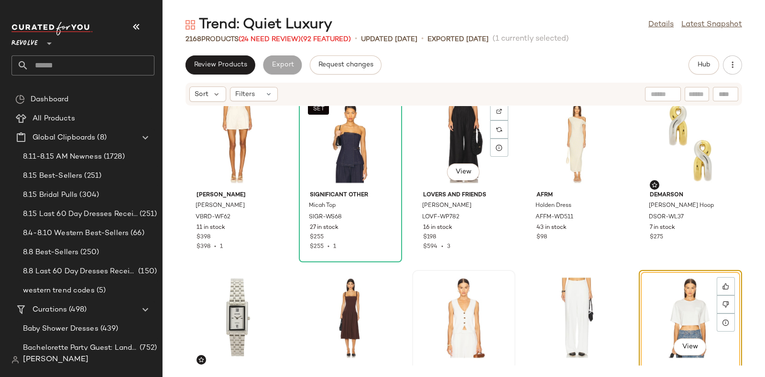
scroll to position [3966, 0]
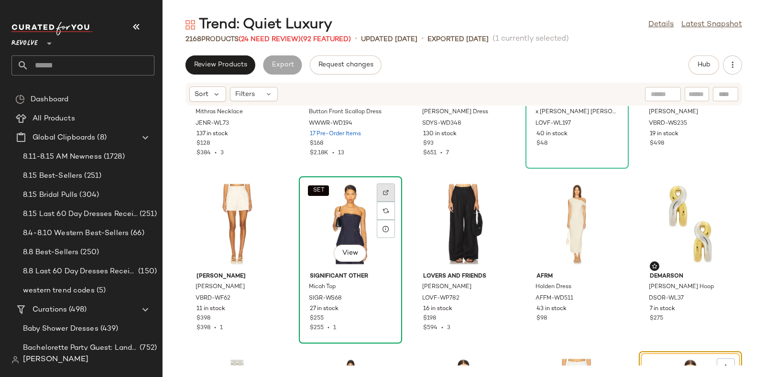
click at [387, 190] on img at bounding box center [386, 193] width 6 height 6
click at [709, 60] on button "Hub" at bounding box center [704, 64] width 31 height 19
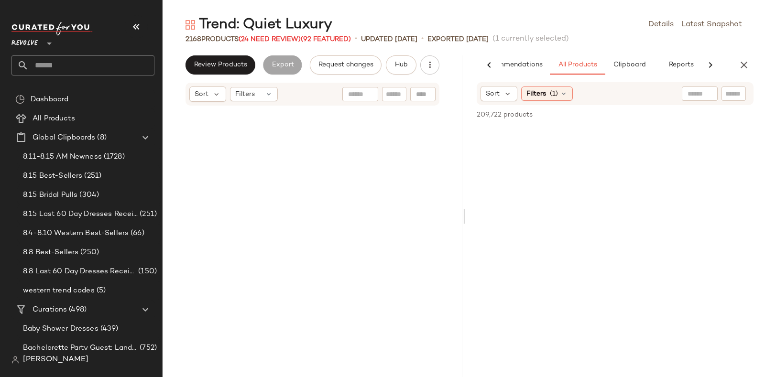
scroll to position [10854, 0]
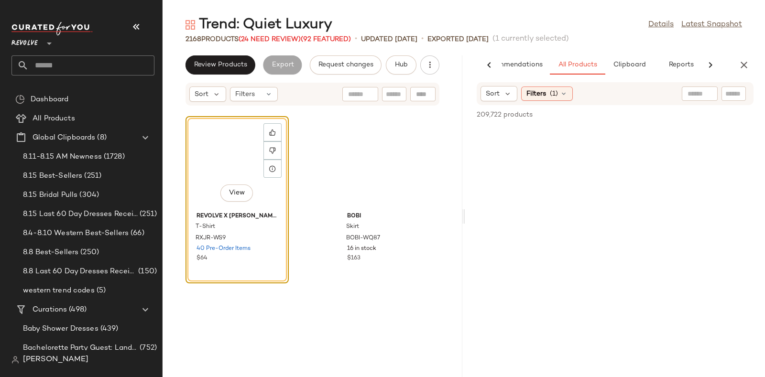
click at [740, 94] on div at bounding box center [734, 94] width 24 height 14
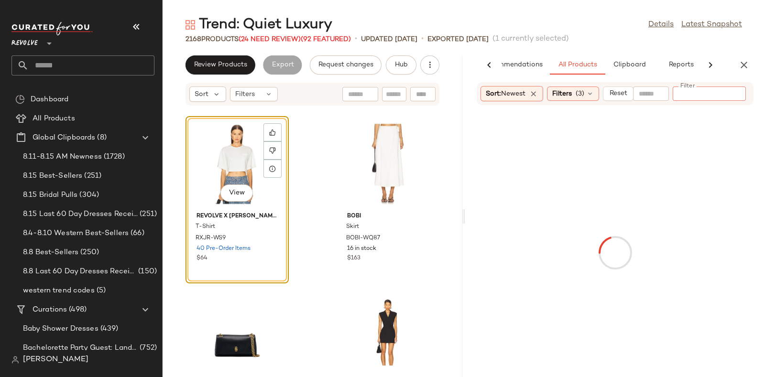
paste input "*********"
type input "*********"
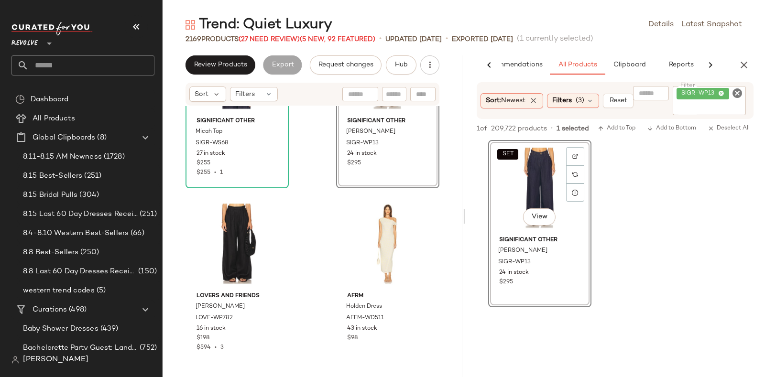
scroll to position [10252, 0]
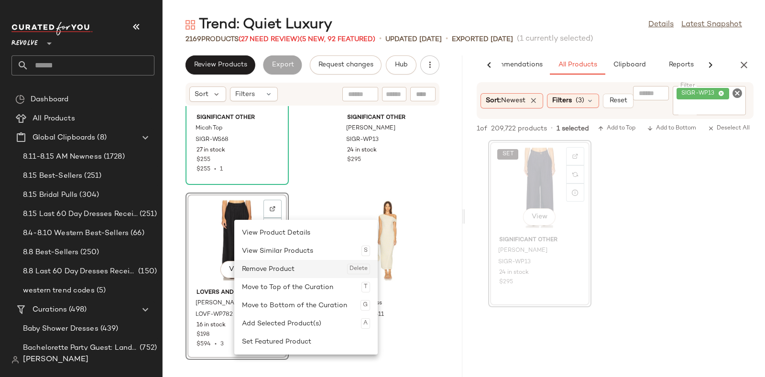
click at [252, 272] on div "Remove Product Delete" at bounding box center [306, 269] width 128 height 18
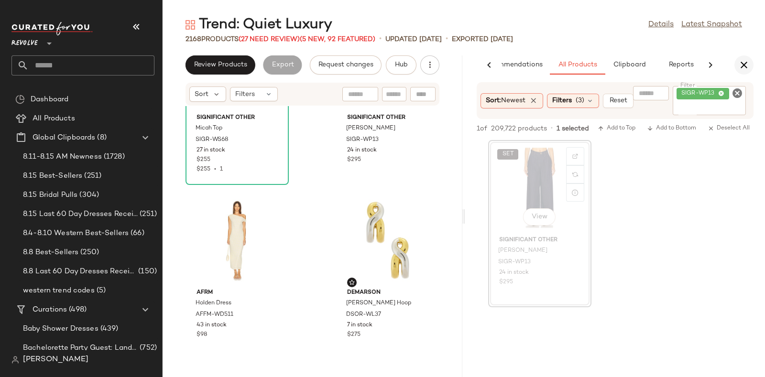
click at [745, 66] on icon "button" at bounding box center [744, 64] width 11 height 11
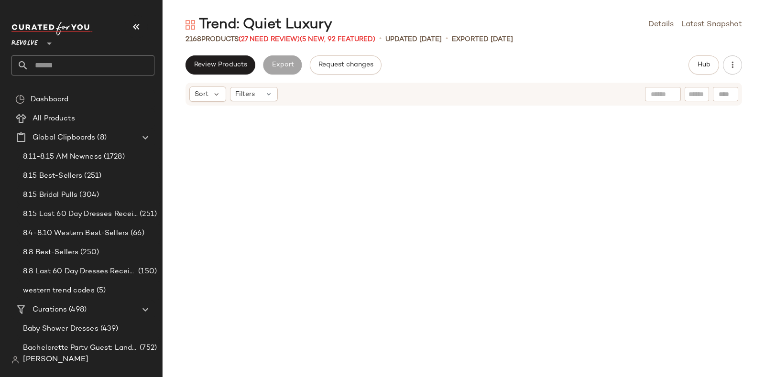
scroll to position [10077, 0]
click at [251, 39] on span "(27 Need Review)" at bounding box center [269, 39] width 61 height 7
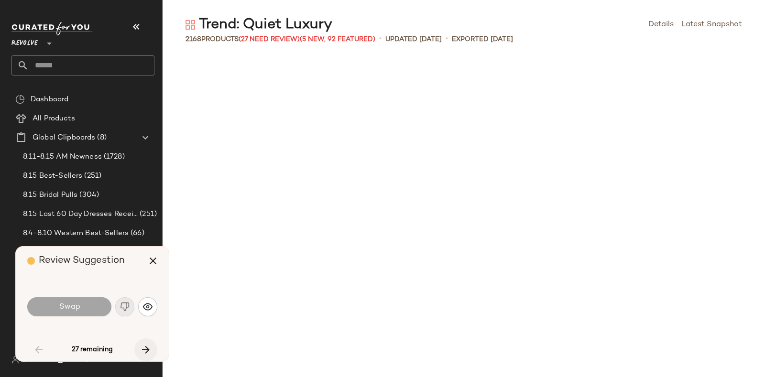
click at [146, 346] on icon "button" at bounding box center [145, 349] width 11 height 11
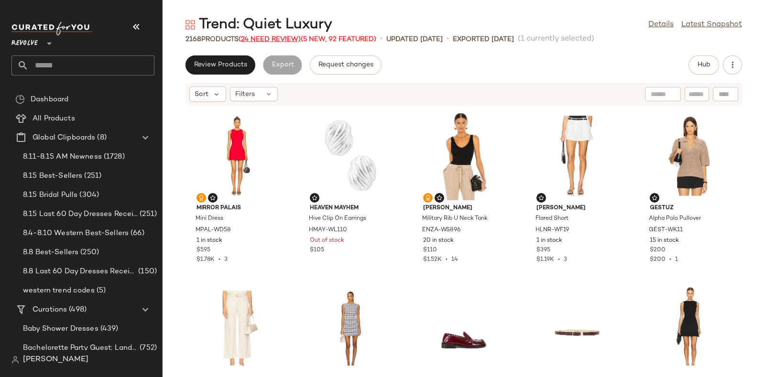
click at [264, 38] on span "(24 Need Review)" at bounding box center [270, 39] width 62 height 7
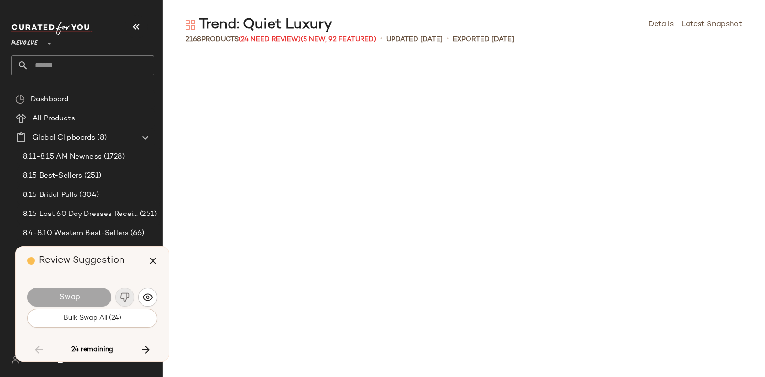
scroll to position [4202, 0]
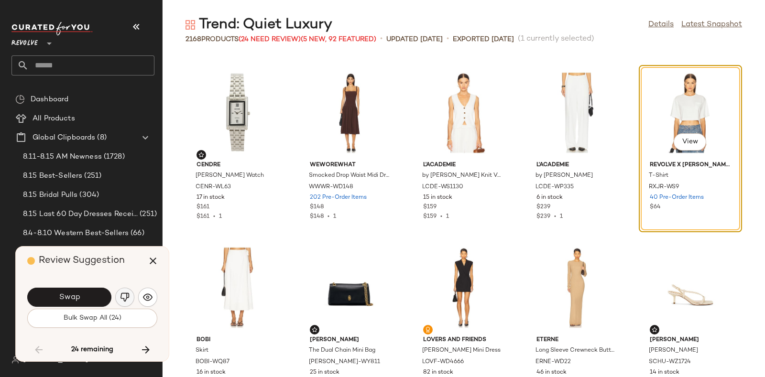
click at [125, 294] on img "button" at bounding box center [125, 298] width 10 height 10
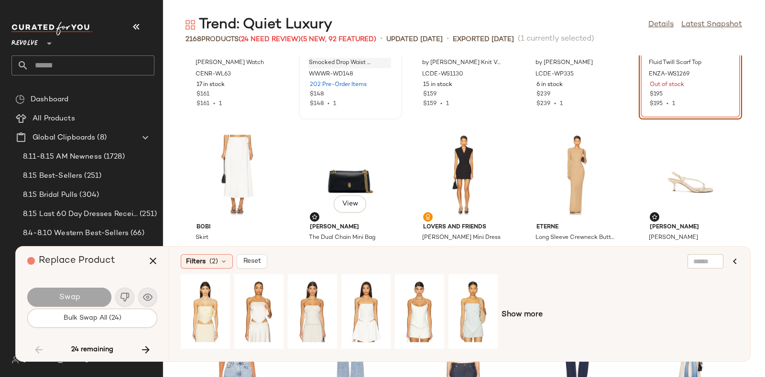
scroll to position [4317, 0]
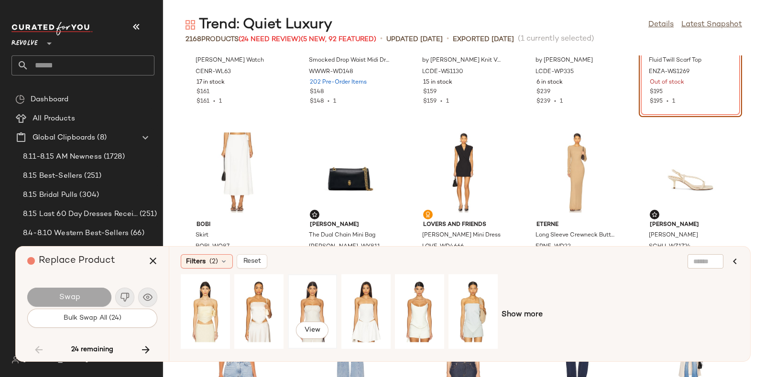
click at [312, 305] on div "View" at bounding box center [312, 312] width 43 height 68
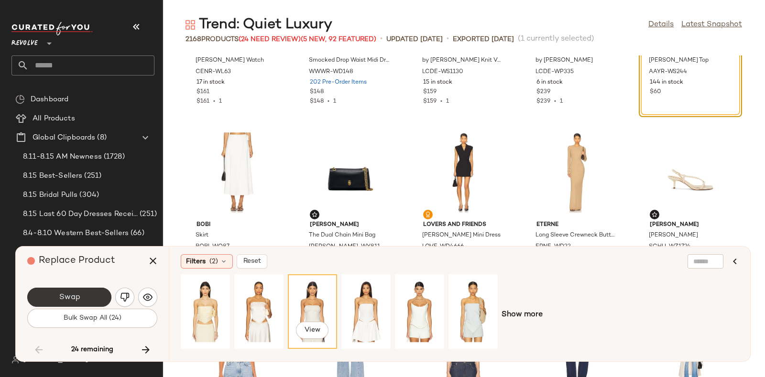
click at [74, 292] on button "Swap" at bounding box center [69, 297] width 84 height 19
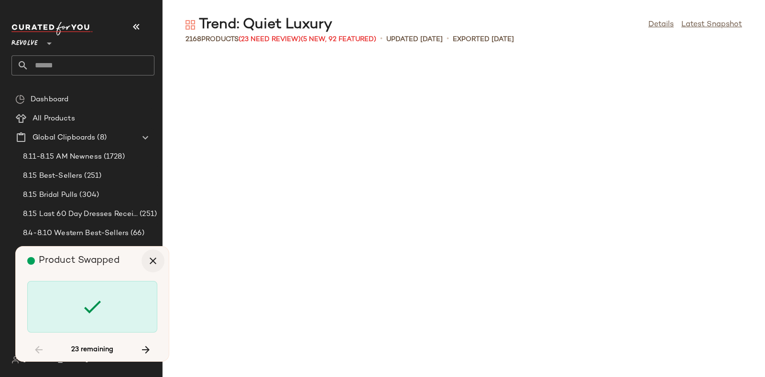
scroll to position [6127, 0]
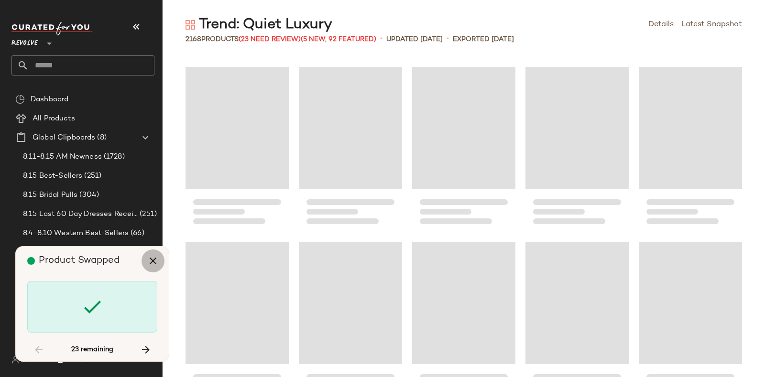
click at [159, 258] on button "button" at bounding box center [153, 261] width 23 height 23
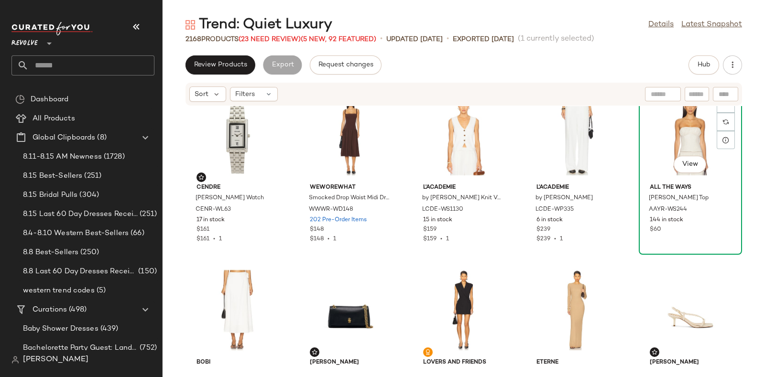
scroll to position [4176, 0]
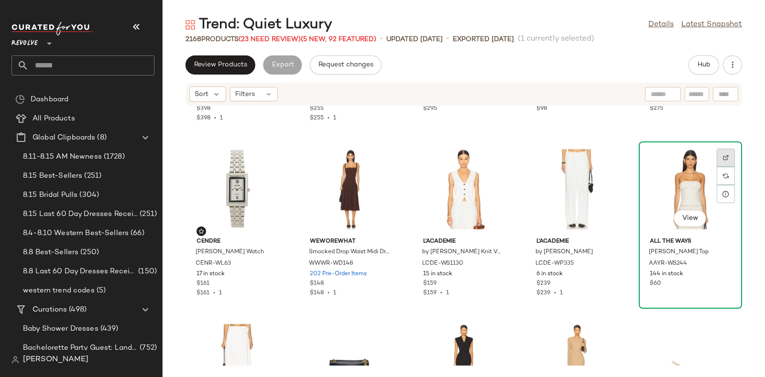
click at [723, 155] on img at bounding box center [726, 158] width 6 height 6
click at [707, 62] on span "Hub" at bounding box center [703, 65] width 13 height 8
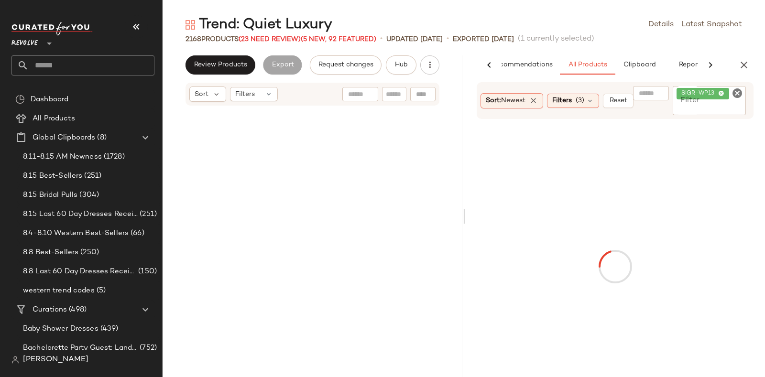
scroll to position [10504, 0]
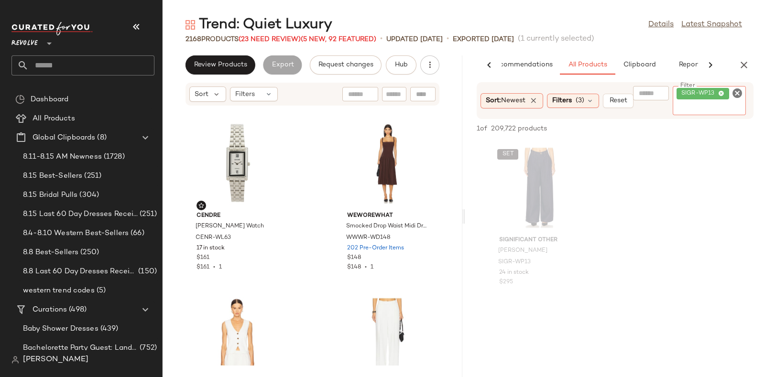
click at [732, 96] on div "Filter SIGR-WP13 Filter" at bounding box center [709, 100] width 73 height 29
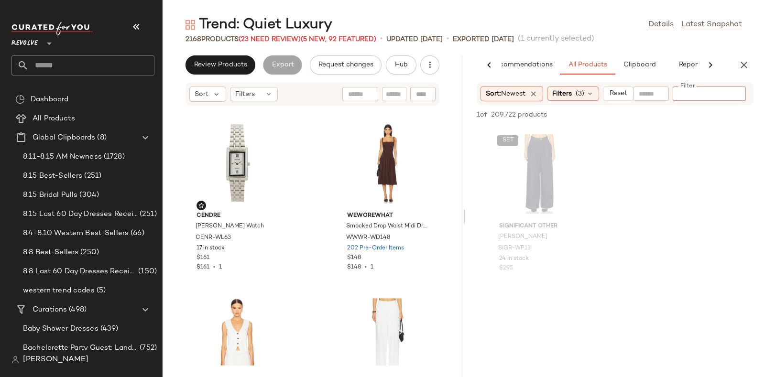
paste input "*********"
type input "*********"
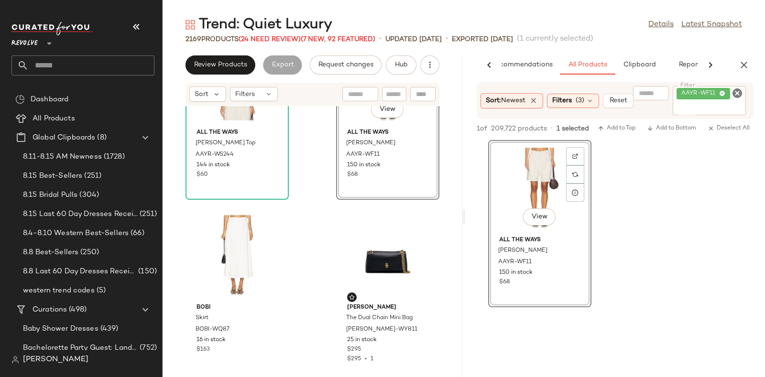
scroll to position [10950, 0]
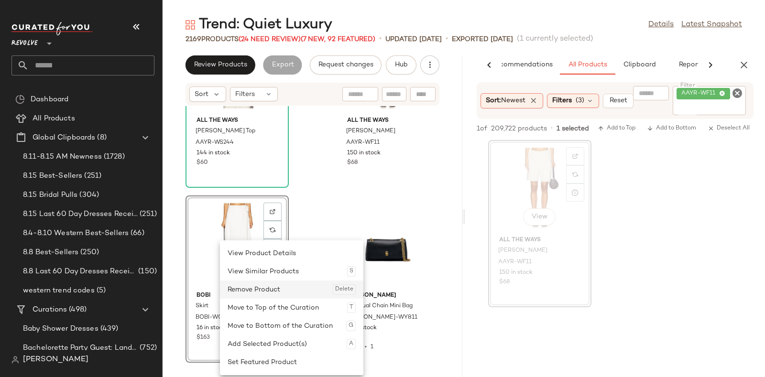
click at [252, 286] on div "Remove Product Delete" at bounding box center [292, 290] width 128 height 18
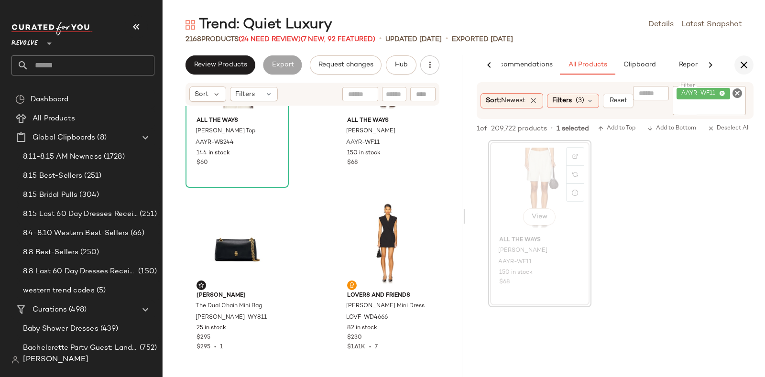
click at [741, 61] on icon "button" at bounding box center [744, 64] width 11 height 11
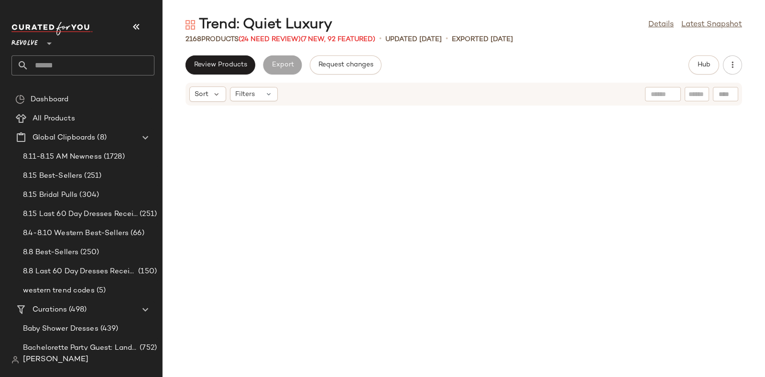
scroll to position [10774, 0]
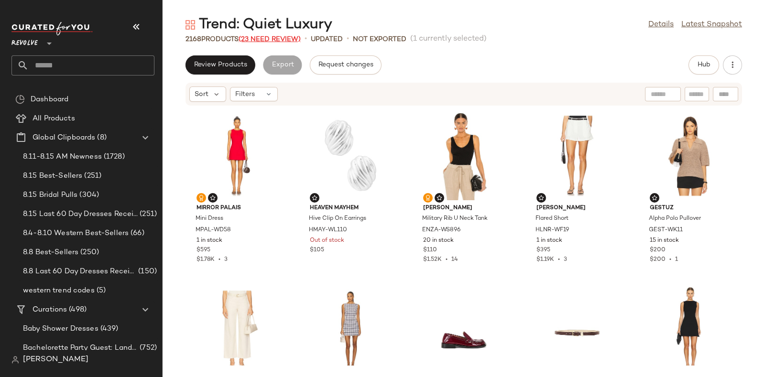
click at [272, 39] on span "(23 Need Review)" at bounding box center [270, 39] width 62 height 7
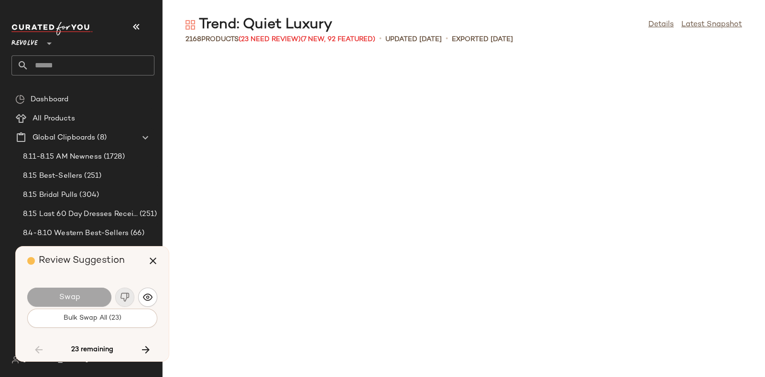
scroll to position [6127, 0]
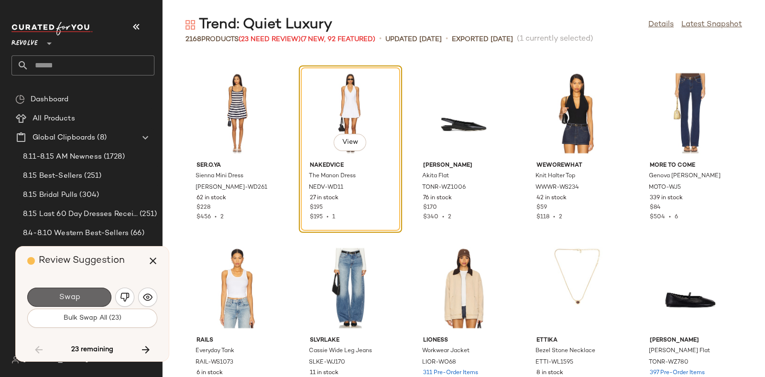
click at [91, 291] on button "Swap" at bounding box center [69, 297] width 84 height 19
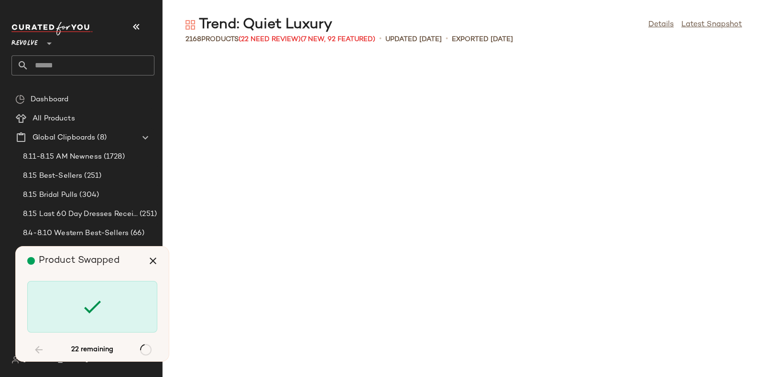
scroll to position [7177, 0]
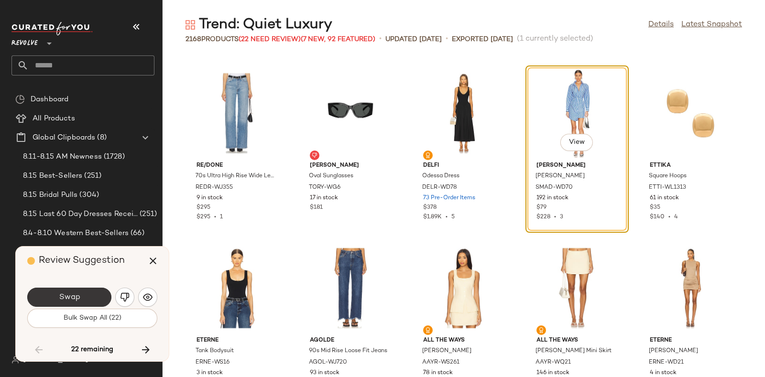
click at [86, 295] on button "Swap" at bounding box center [69, 297] width 84 height 19
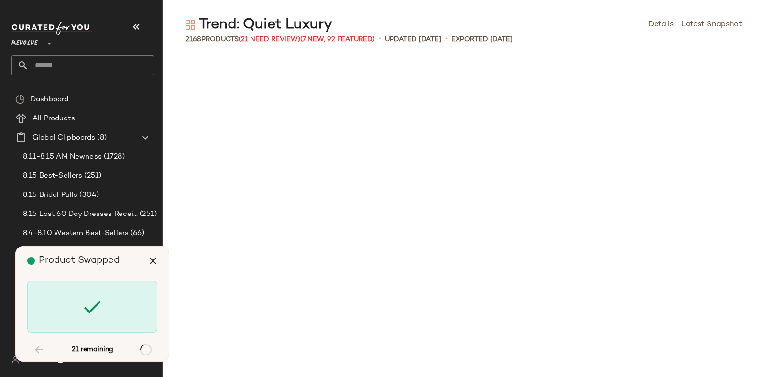
scroll to position [11729, 0]
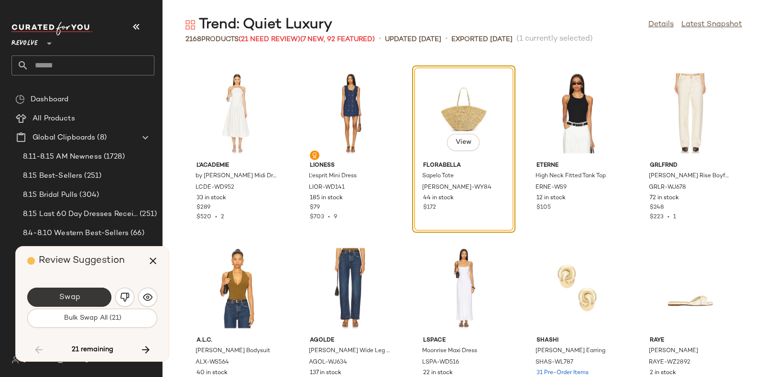
click at [90, 293] on button "Swap" at bounding box center [69, 297] width 84 height 19
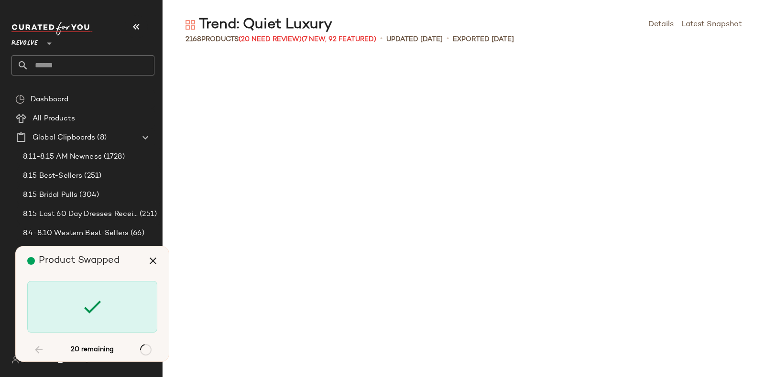
scroll to position [14531, 0]
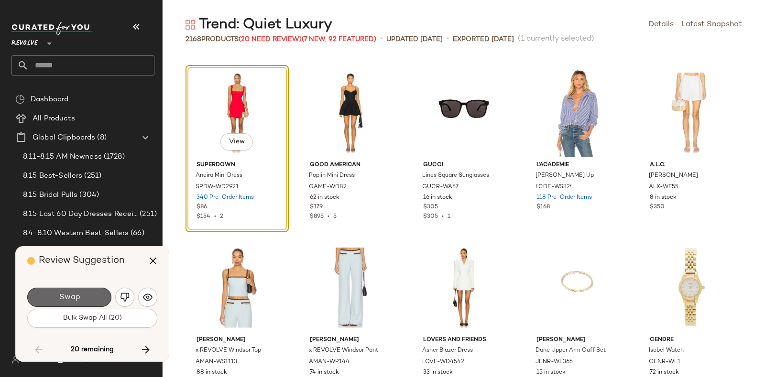
click at [93, 293] on button "Swap" at bounding box center [69, 297] width 84 height 19
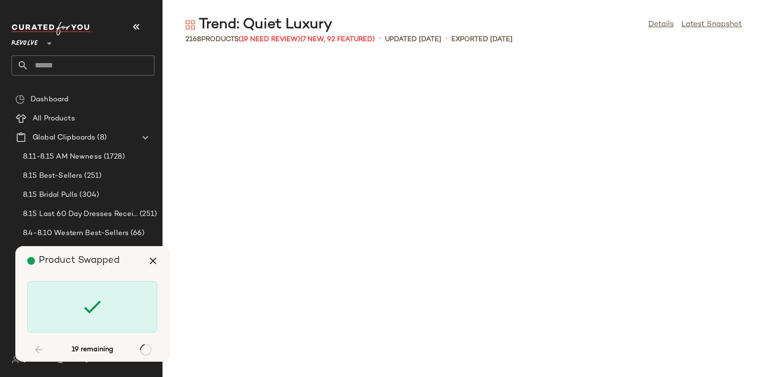
scroll to position [22584, 0]
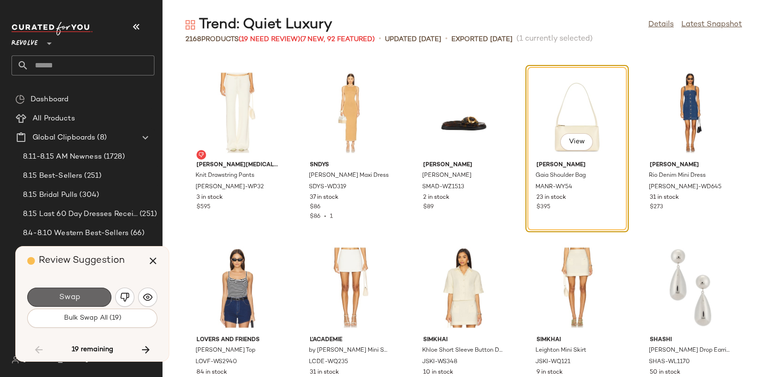
click at [92, 294] on button "Swap" at bounding box center [69, 297] width 84 height 19
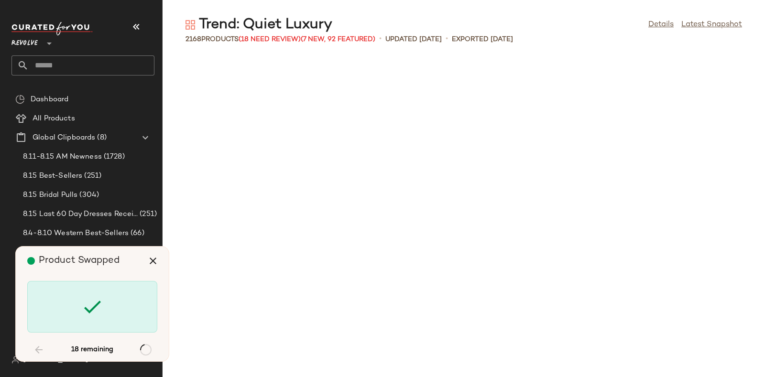
scroll to position [26610, 0]
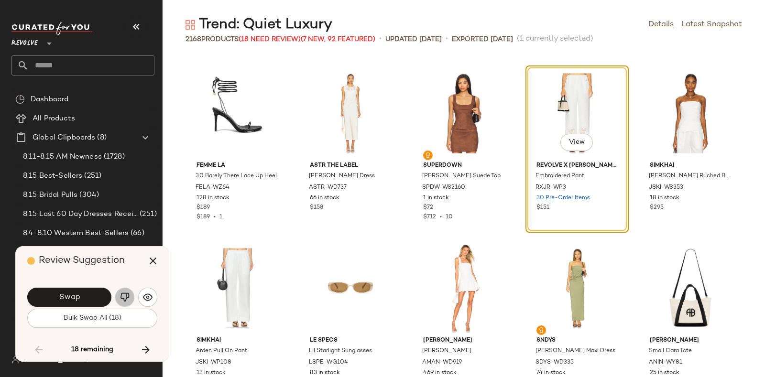
click at [126, 295] on img "button" at bounding box center [125, 298] width 10 height 10
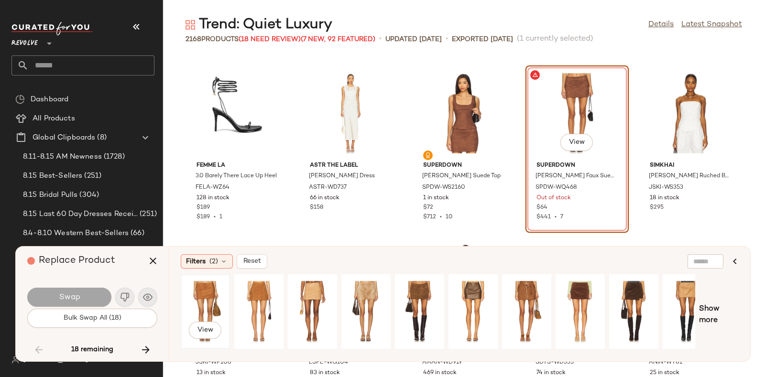
click at [203, 296] on div "View" at bounding box center [205, 312] width 43 height 68
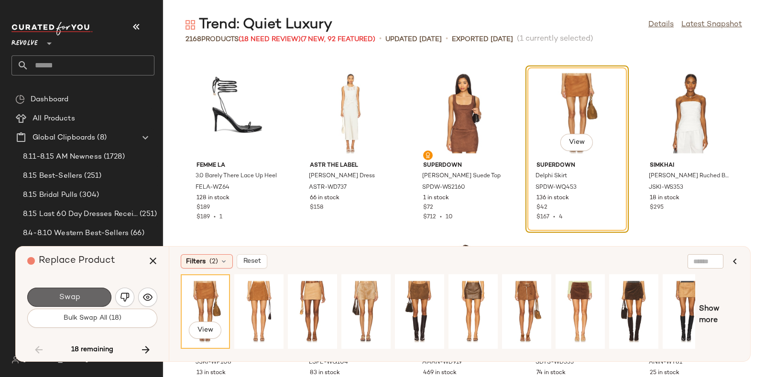
click at [88, 294] on button "Swap" at bounding box center [69, 297] width 84 height 19
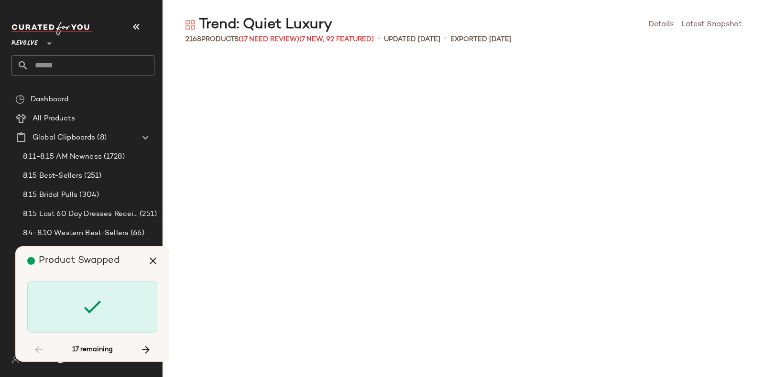
scroll to position [34664, 0]
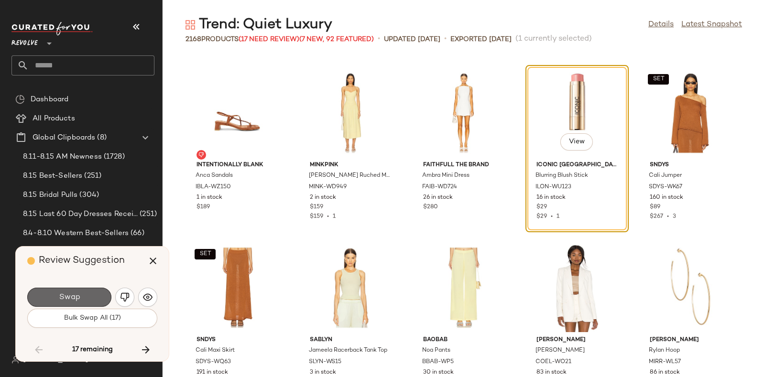
click at [95, 290] on button "Swap" at bounding box center [69, 297] width 84 height 19
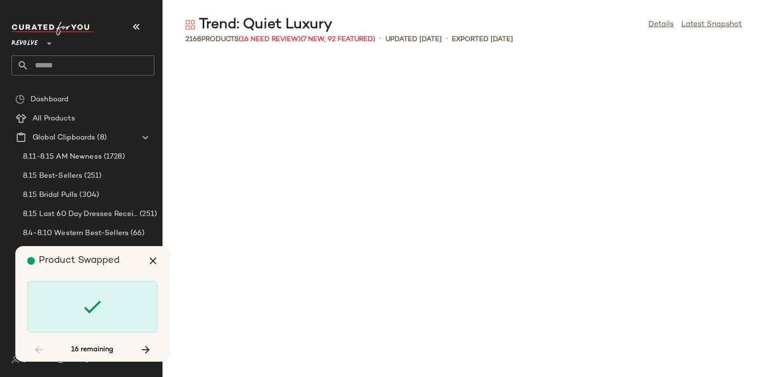
scroll to position [38865, 0]
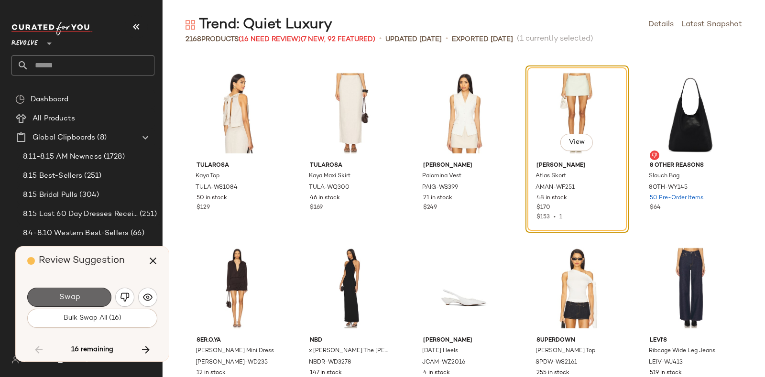
click at [80, 291] on button "Swap" at bounding box center [69, 297] width 84 height 19
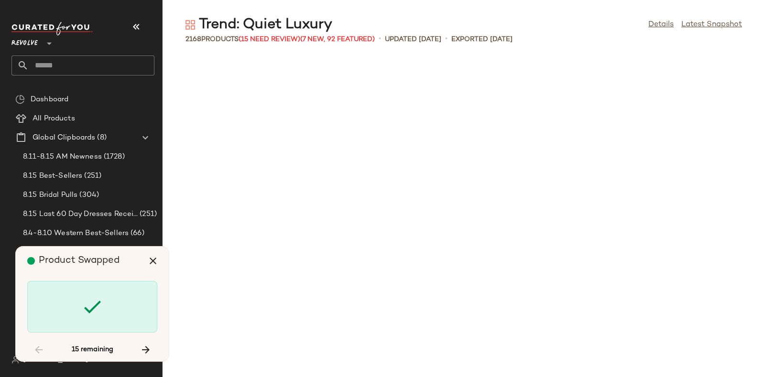
scroll to position [39565, 0]
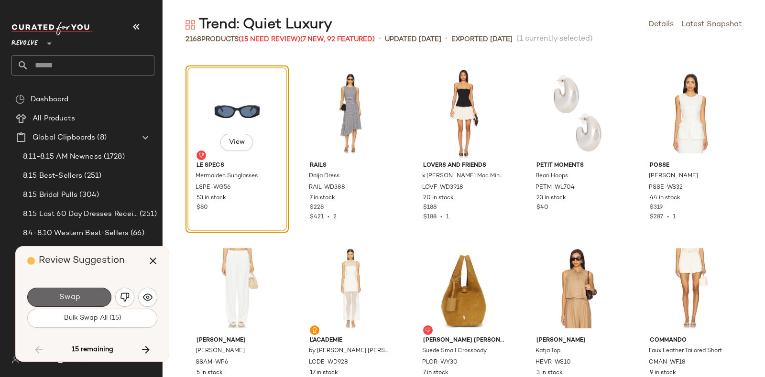
click at [88, 290] on button "Swap" at bounding box center [69, 297] width 84 height 19
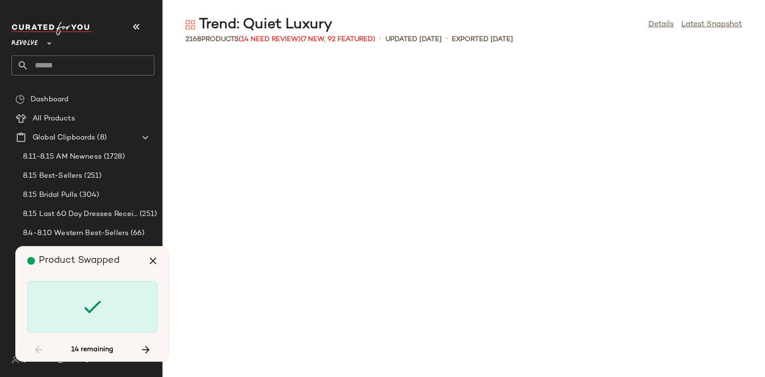
scroll to position [41316, 0]
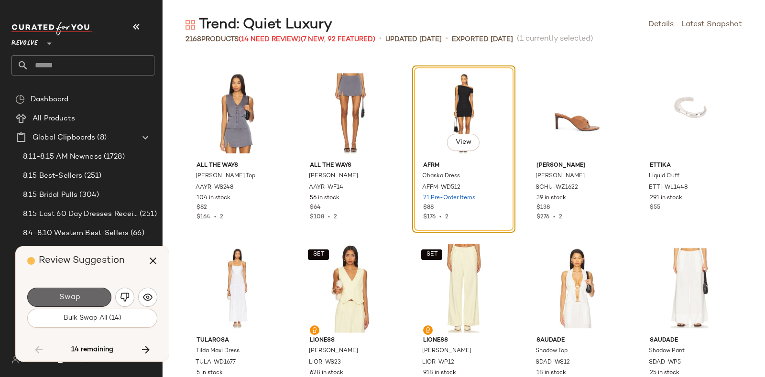
click at [88, 291] on button "Swap" at bounding box center [69, 297] width 84 height 19
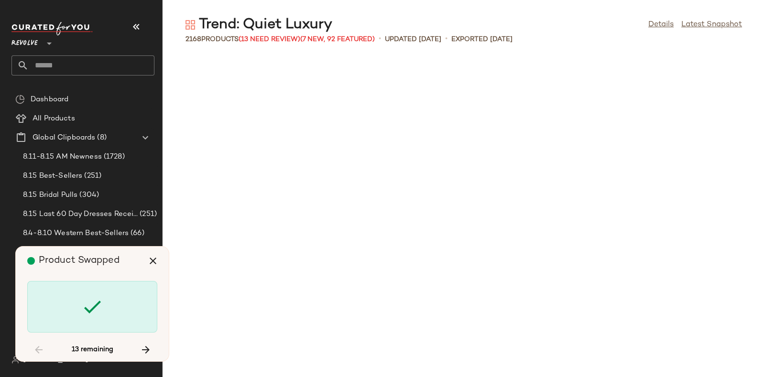
scroll to position [46743, 0]
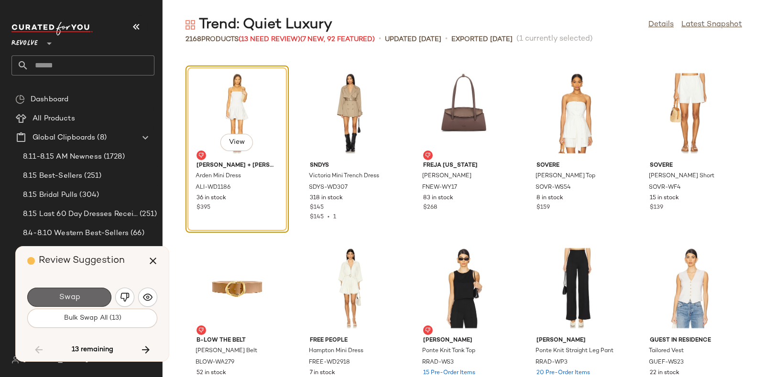
click at [88, 293] on button "Swap" at bounding box center [69, 297] width 84 height 19
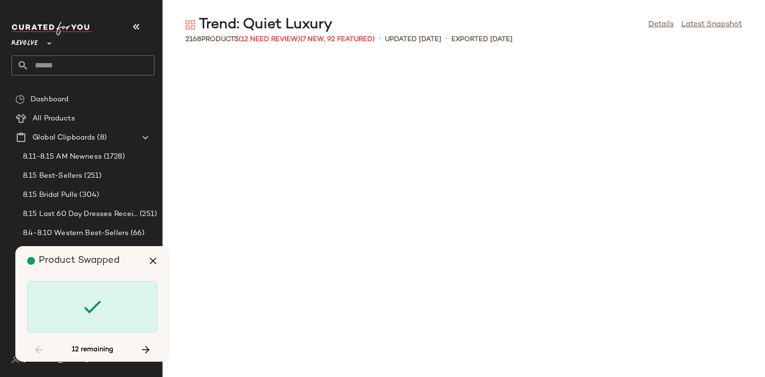
scroll to position [49019, 0]
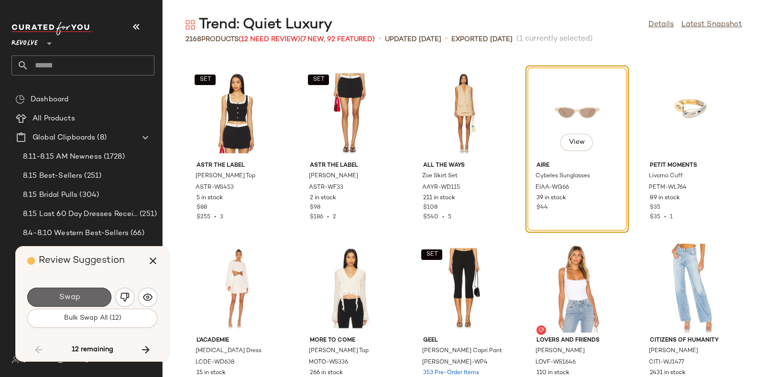
click at [93, 293] on button "Swap" at bounding box center [69, 297] width 84 height 19
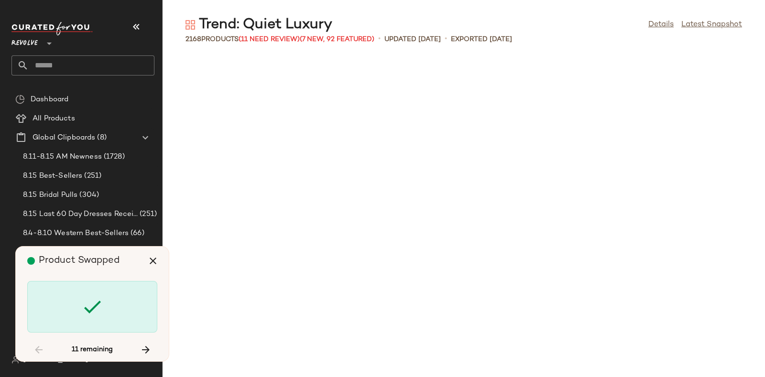
scroll to position [51820, 0]
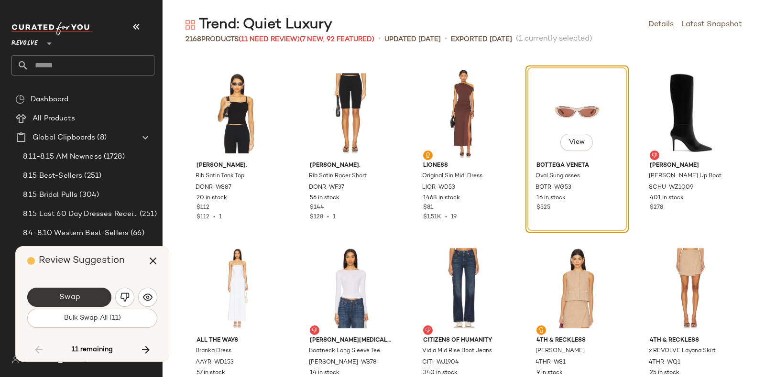
click at [91, 289] on button "Swap" at bounding box center [69, 297] width 84 height 19
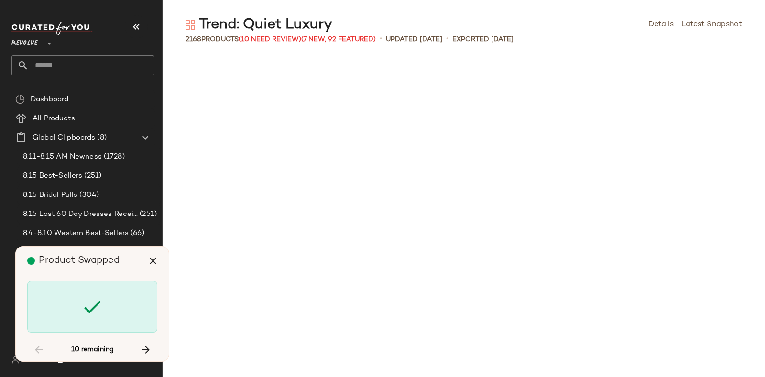
scroll to position [52871, 0]
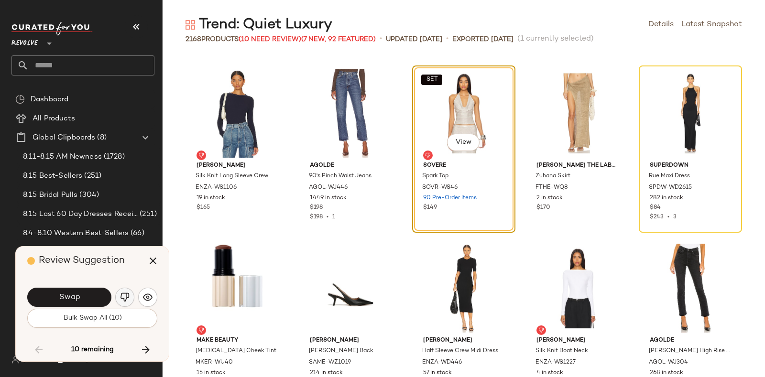
click at [124, 299] on img "button" at bounding box center [125, 298] width 10 height 10
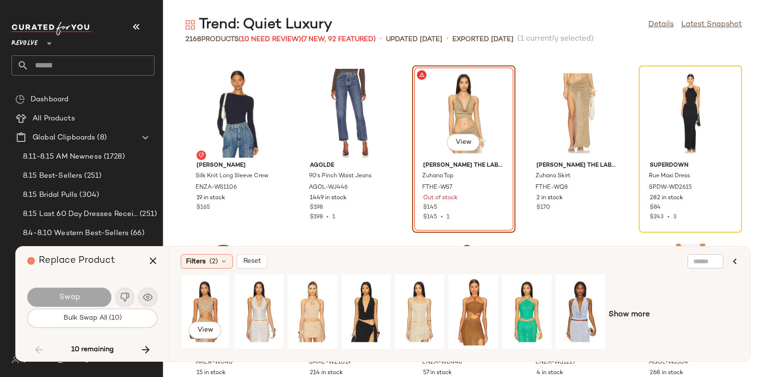
click at [195, 286] on div "View" at bounding box center [205, 312] width 43 height 68
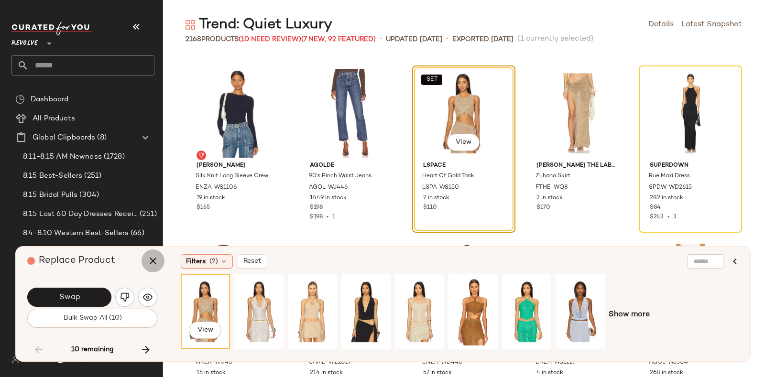
click at [152, 264] on icon "button" at bounding box center [152, 260] width 11 height 11
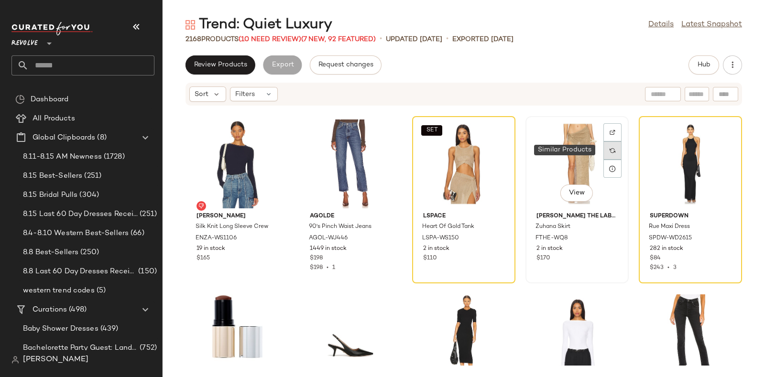
click at [610, 149] on img at bounding box center [613, 151] width 6 height 6
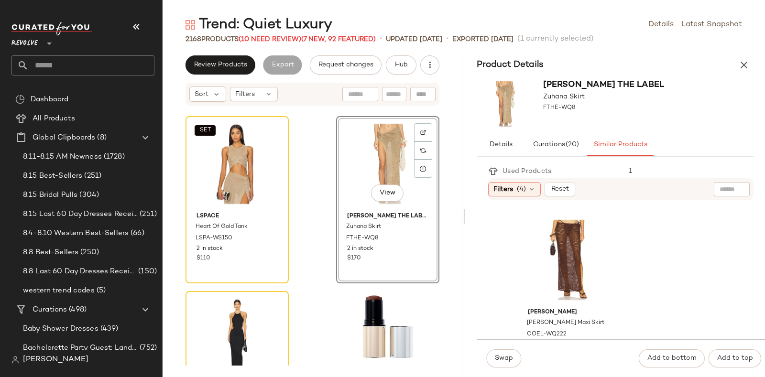
scroll to position [235, 0]
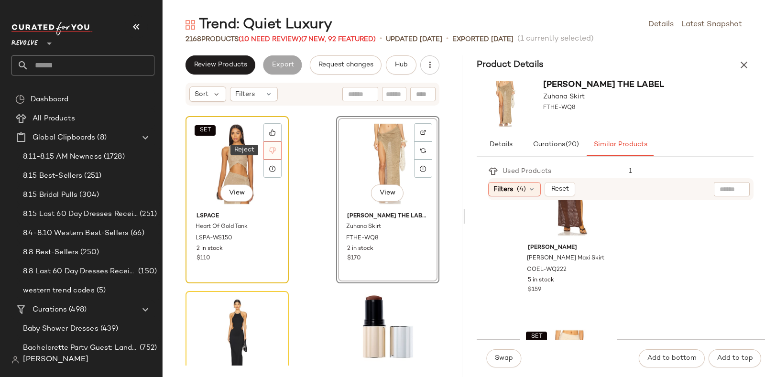
click at [273, 148] on icon at bounding box center [272, 150] width 7 height 7
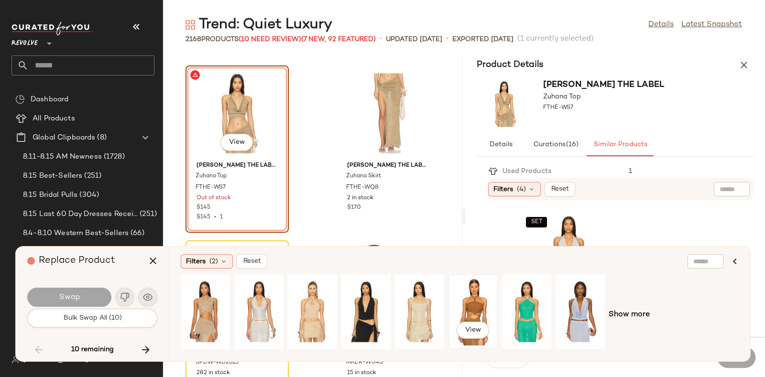
click at [472, 298] on div "View" at bounding box center [473, 312] width 43 height 68
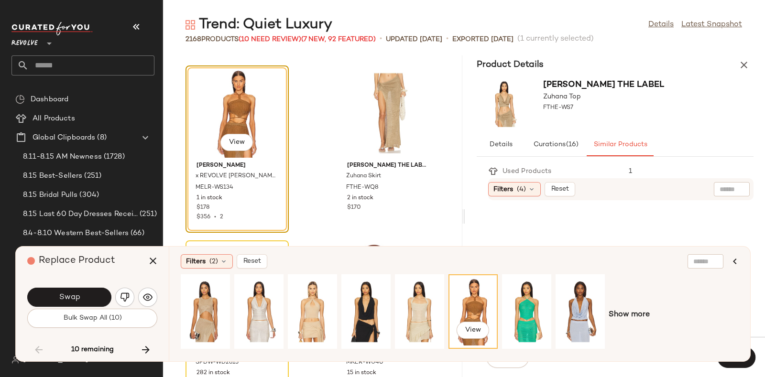
click at [472, 298] on div "View" at bounding box center [473, 312] width 43 height 68
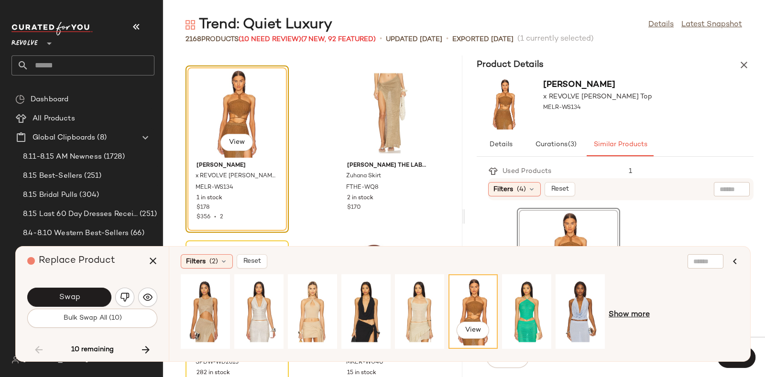
click at [635, 315] on span "Show more" at bounding box center [629, 314] width 41 height 11
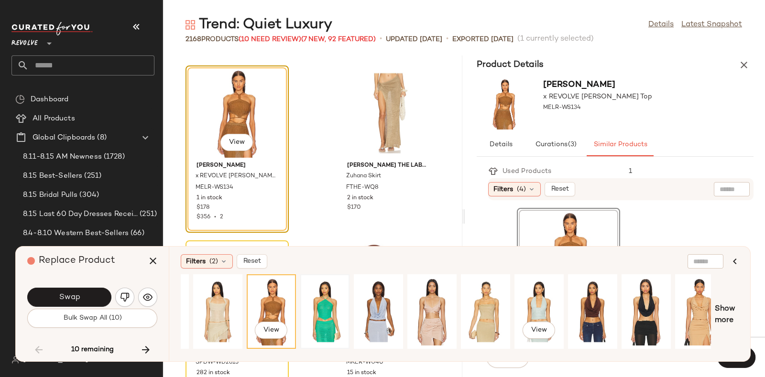
scroll to position [0, 375]
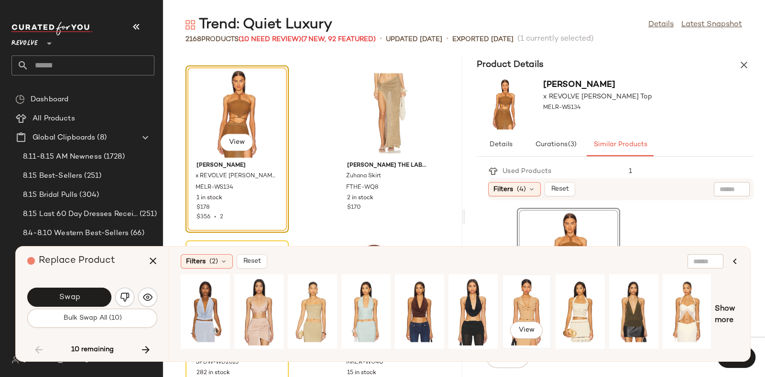
click at [529, 296] on div "View" at bounding box center [527, 312] width 43 height 68
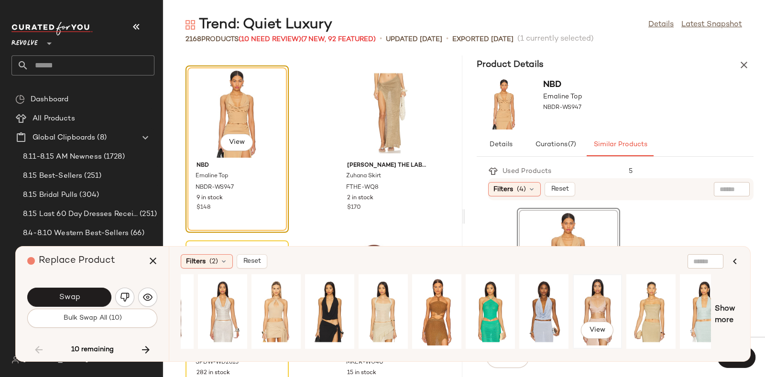
scroll to position [0, 0]
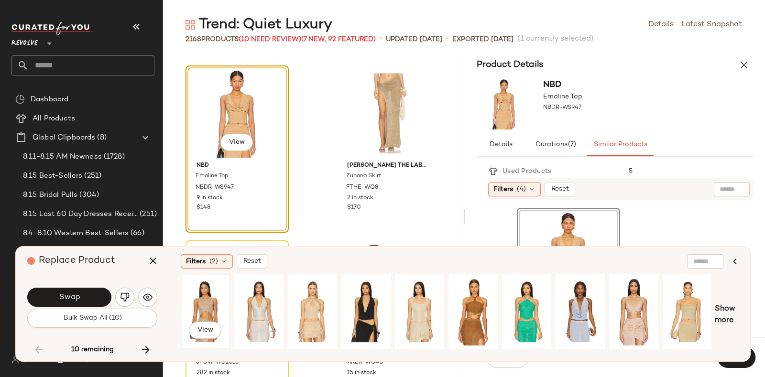
click at [211, 297] on div "View" at bounding box center [205, 312] width 43 height 68
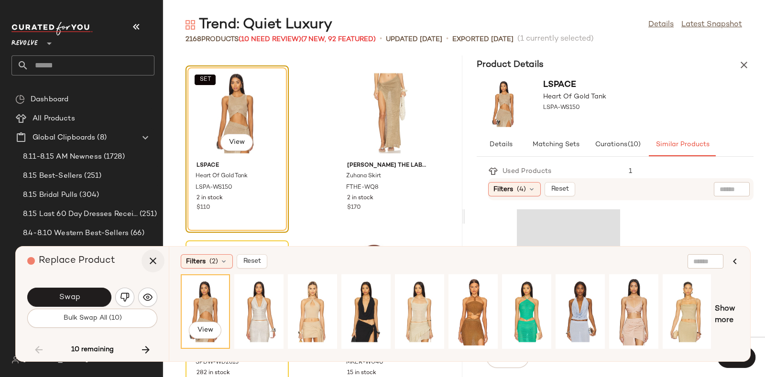
drag, startPoint x: 211, startPoint y: 297, endPoint x: 155, endPoint y: 256, distance: 69.2
click at [155, 256] on div "Replace Product Swap Bulk Swap All (10) 10 remaining Filters (2) Reset View Sho…" at bounding box center [383, 304] width 736 height 116
click at [148, 261] on icon "button" at bounding box center [152, 260] width 11 height 11
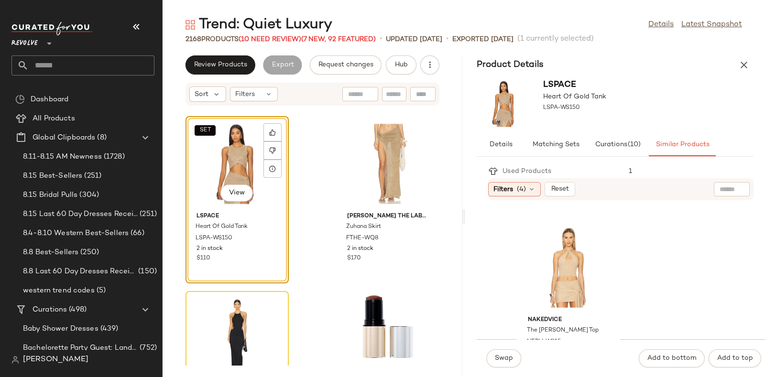
scroll to position [353, 0]
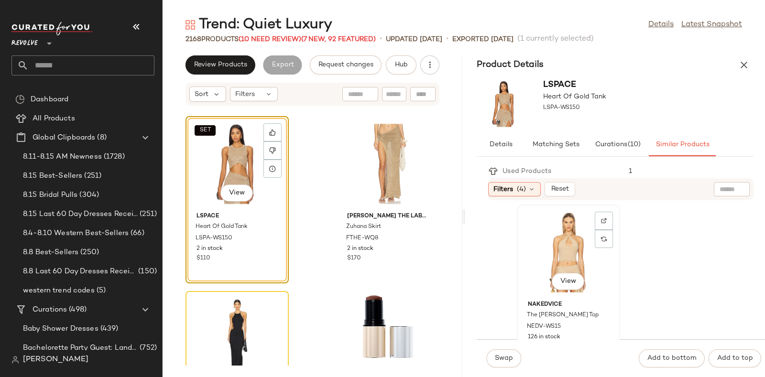
click at [575, 231] on div "View" at bounding box center [568, 252] width 97 height 89
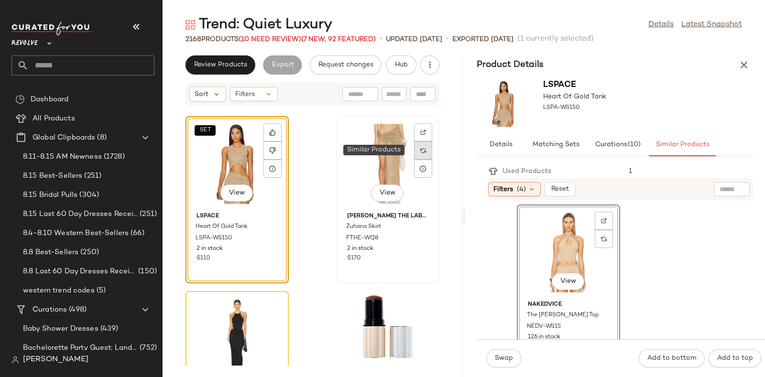
click at [420, 151] on img at bounding box center [423, 151] width 6 height 6
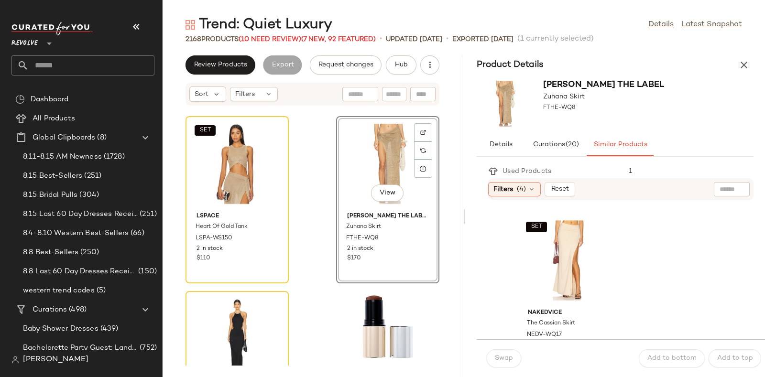
scroll to position [346, 0]
click at [580, 249] on div "SET View" at bounding box center [568, 259] width 97 height 89
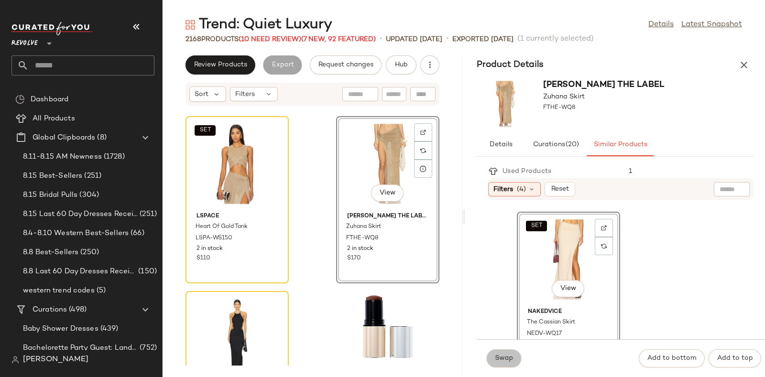
click at [505, 360] on span "Swap" at bounding box center [504, 359] width 19 height 8
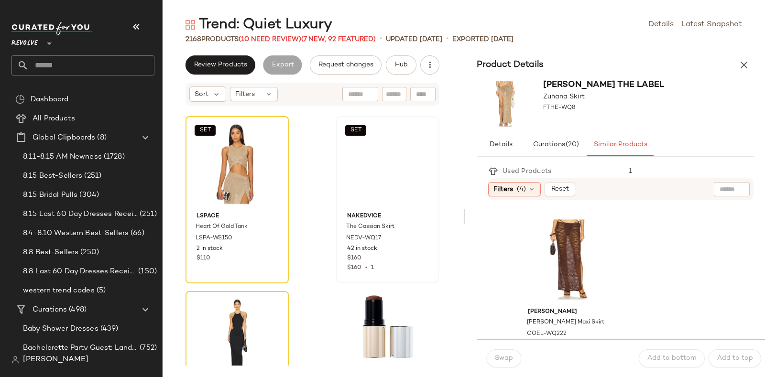
scroll to position [521, 0]
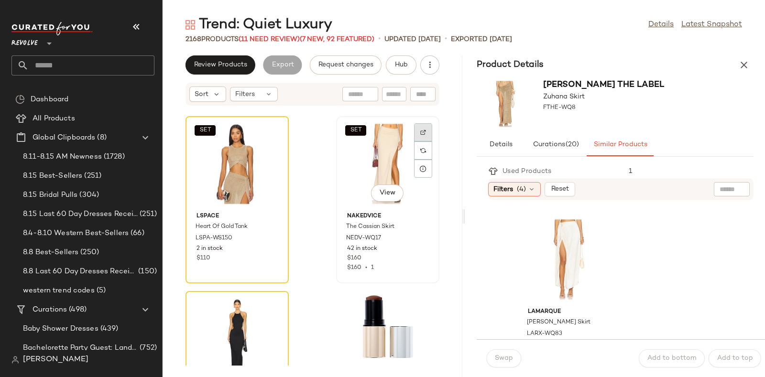
click at [420, 130] on img at bounding box center [423, 133] width 6 height 6
click at [398, 59] on button "Hub" at bounding box center [401, 64] width 31 height 19
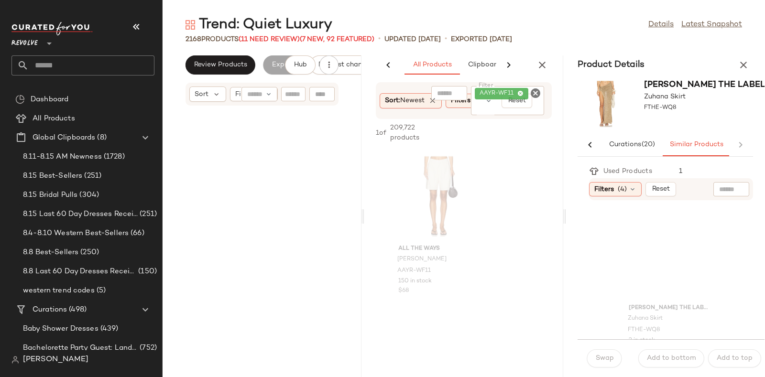
scroll to position [264706, 0]
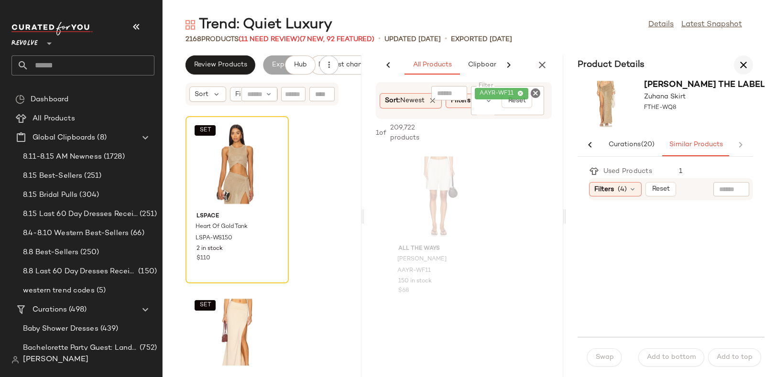
click at [745, 63] on icon "button" at bounding box center [743, 64] width 11 height 11
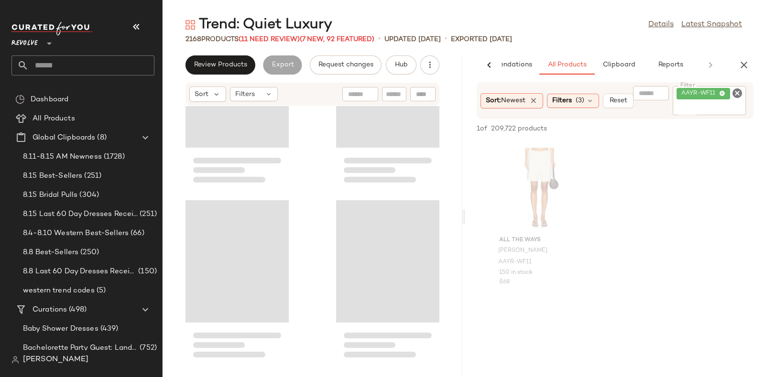
scroll to position [132353, 0]
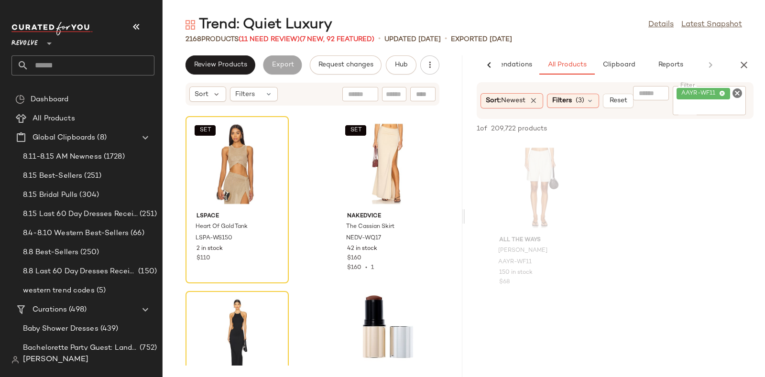
click at [737, 97] on icon "Clear Filter" at bounding box center [737, 93] width 11 height 11
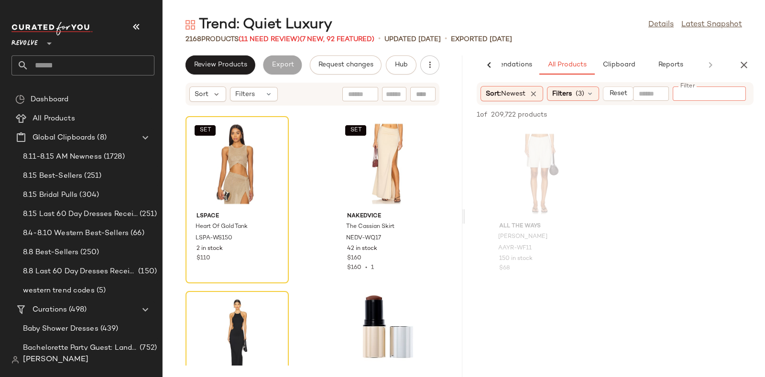
paste input "*********"
click at [679, 92] on input "*********" at bounding box center [717, 94] width 81 height 10
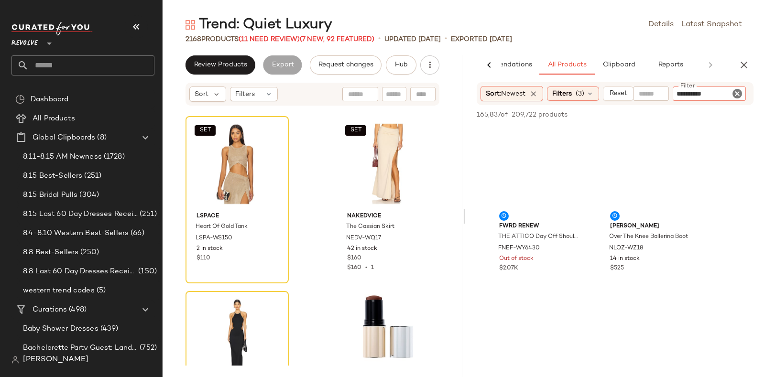
type input "*********"
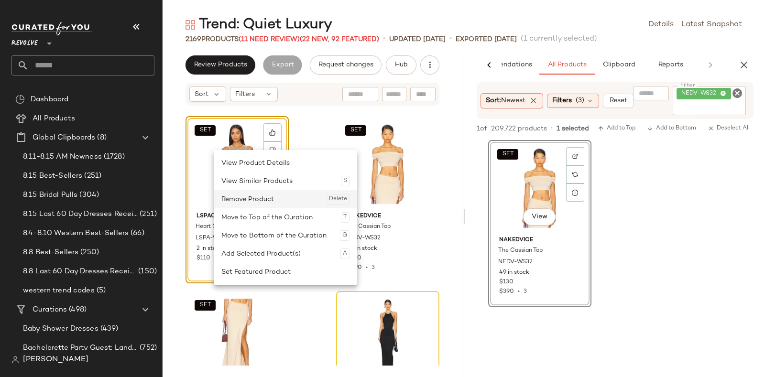
click at [247, 199] on div "Remove Product Delete" at bounding box center [285, 199] width 128 height 18
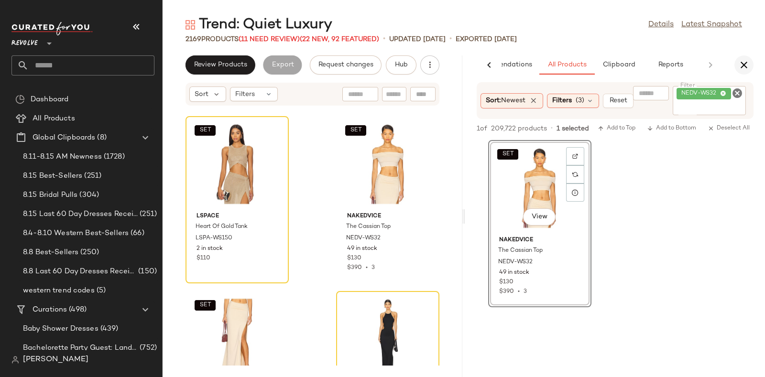
click at [744, 66] on icon "button" at bounding box center [744, 64] width 11 height 11
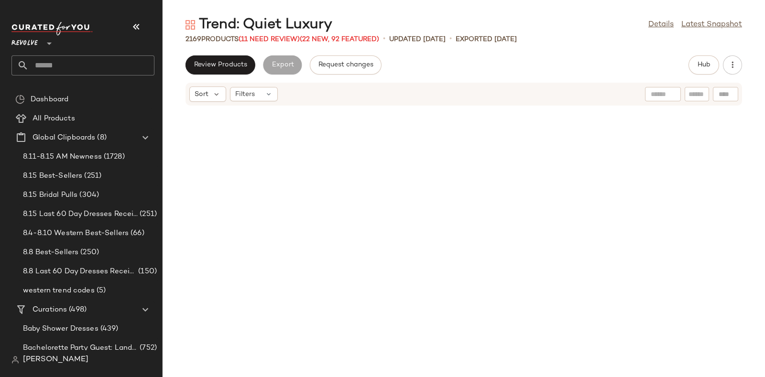
scroll to position [52871, 0]
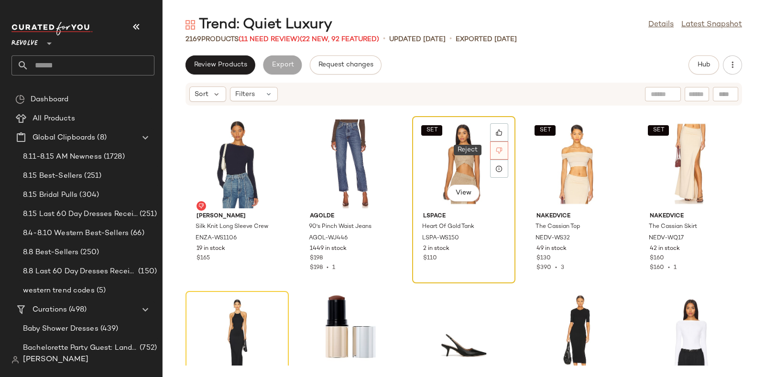
click at [496, 152] on icon at bounding box center [499, 150] width 7 height 7
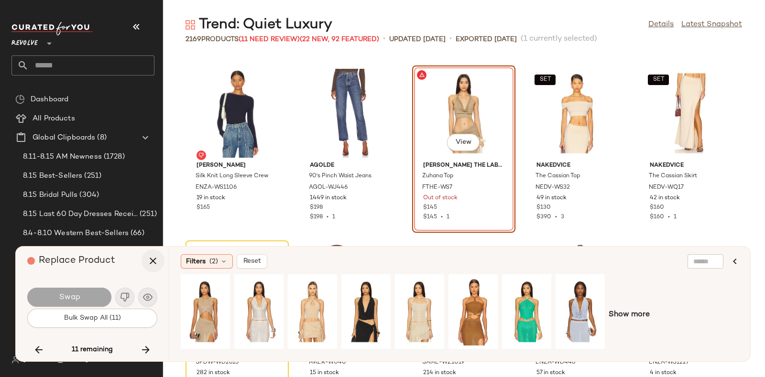
click at [149, 263] on icon "button" at bounding box center [152, 260] width 11 height 11
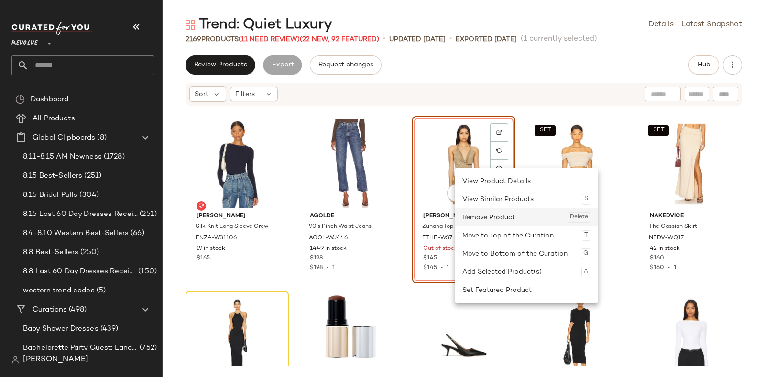
click at [483, 216] on div "Remove Product Delete" at bounding box center [527, 218] width 128 height 18
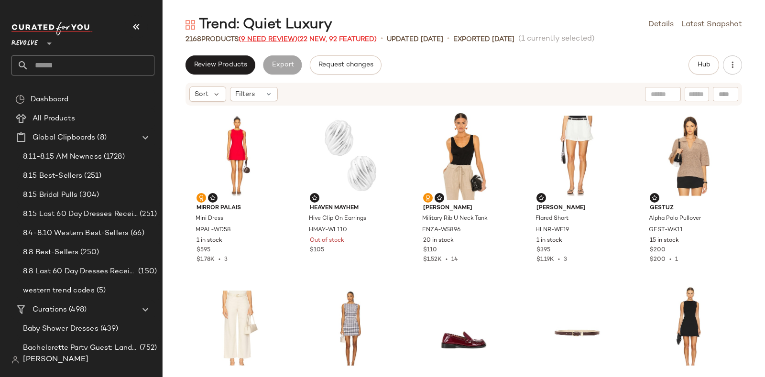
click at [258, 38] on span "(9 Need Review)" at bounding box center [268, 39] width 59 height 7
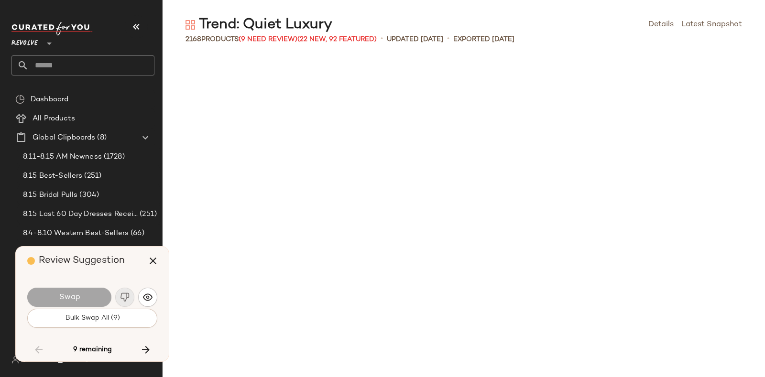
scroll to position [52871, 0]
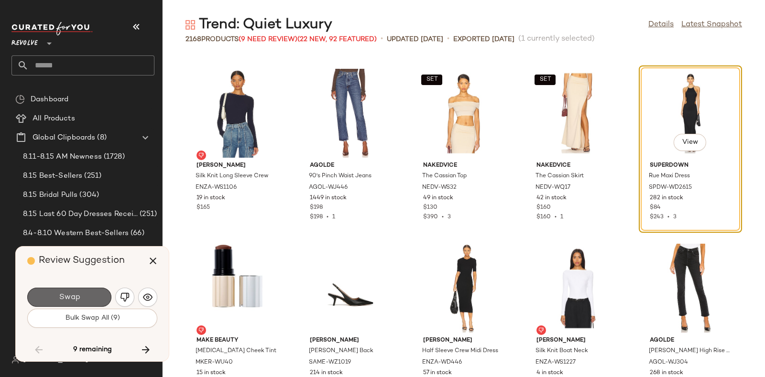
click at [80, 295] on button "Swap" at bounding box center [69, 297] width 84 height 19
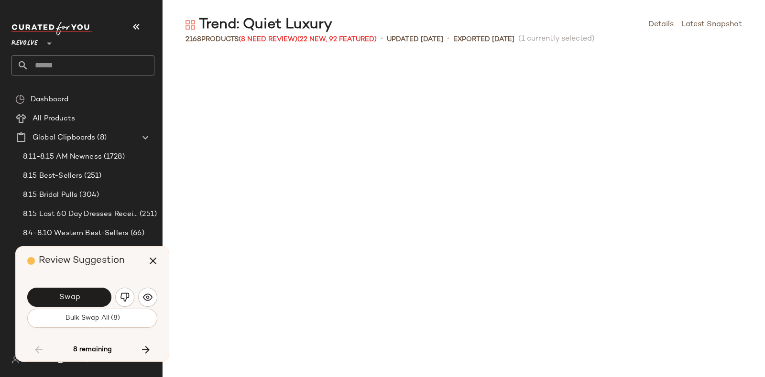
scroll to position [53396, 0]
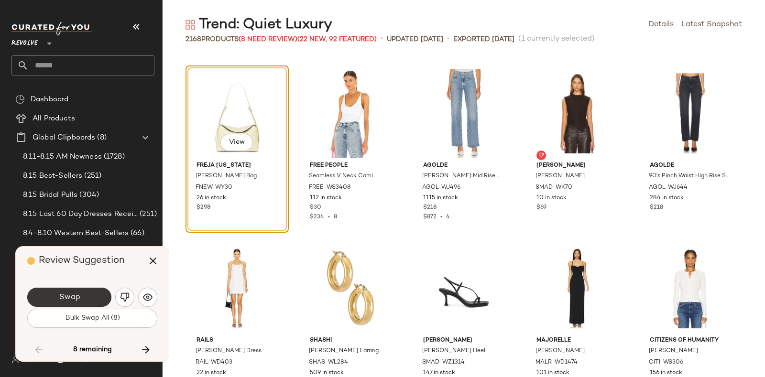
click at [76, 293] on span "Swap" at bounding box center [69, 297] width 22 height 9
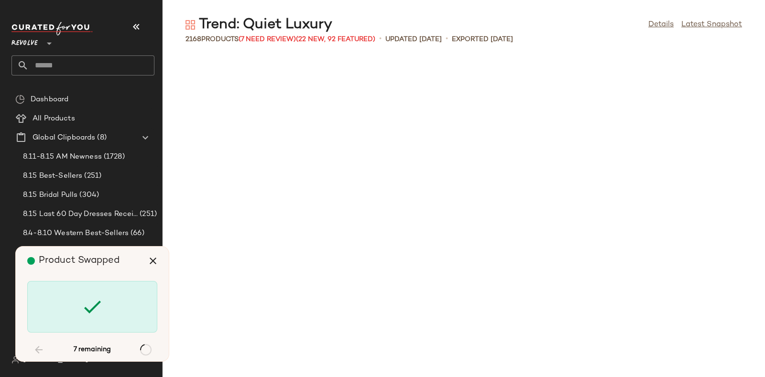
scroll to position [58123, 0]
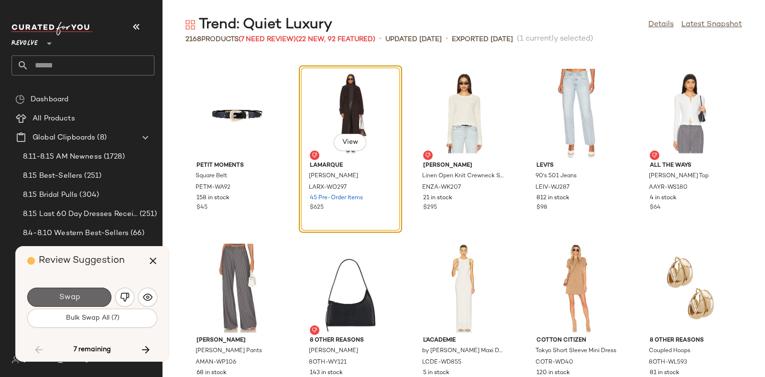
click at [97, 290] on button "Swap" at bounding box center [69, 297] width 84 height 19
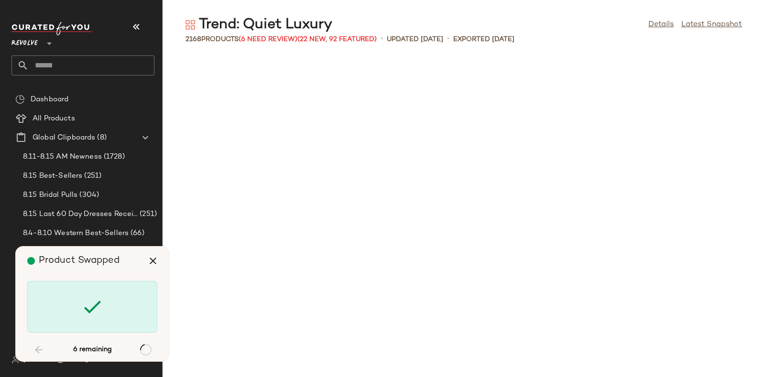
scroll to position [65301, 0]
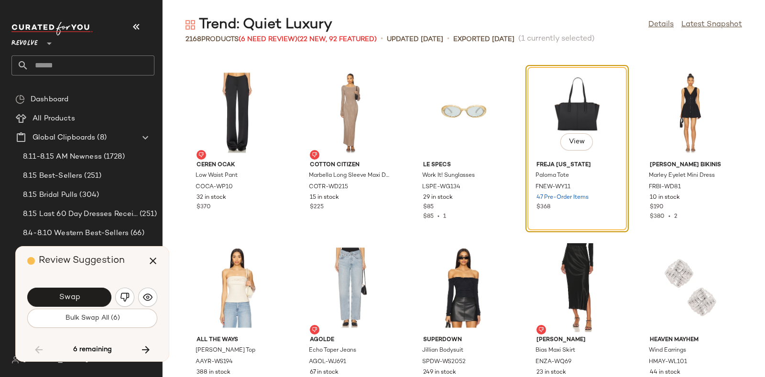
click at [97, 290] on button "Swap" at bounding box center [69, 297] width 84 height 19
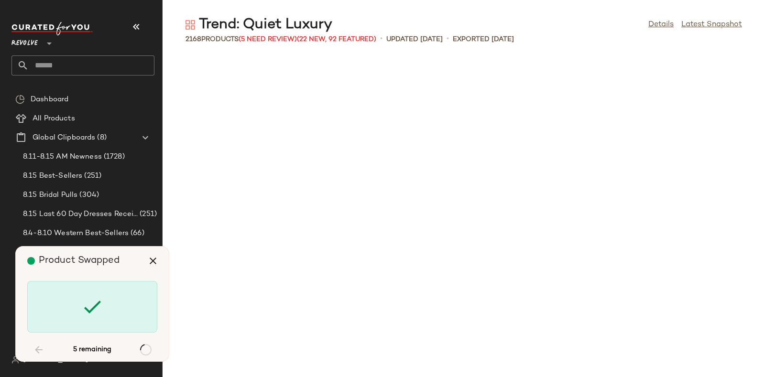
scroll to position [68452, 0]
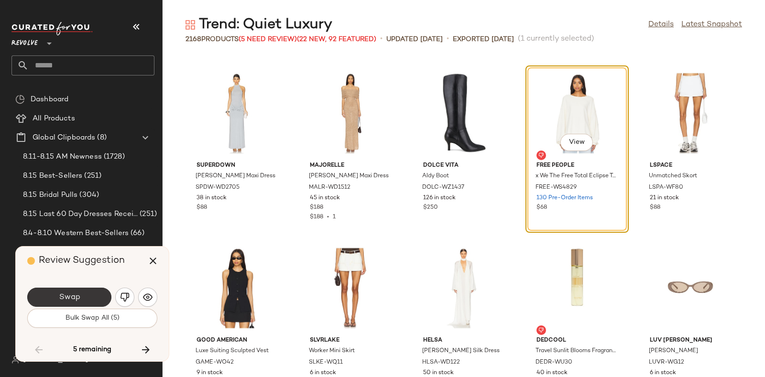
click at [89, 292] on button "Swap" at bounding box center [69, 297] width 84 height 19
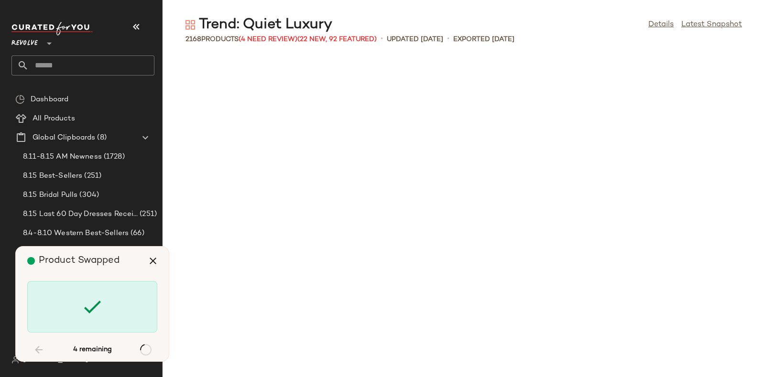
scroll to position [71429, 0]
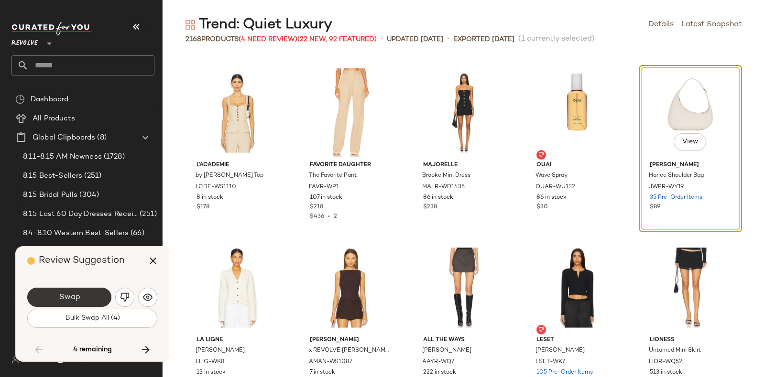
click at [93, 292] on button "Swap" at bounding box center [69, 297] width 84 height 19
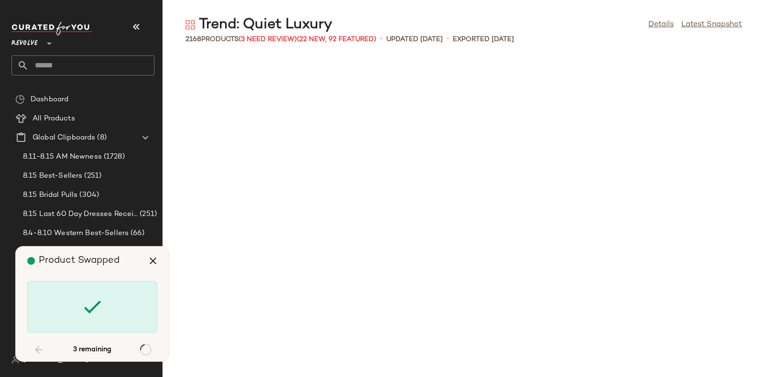
scroll to position [73529, 0]
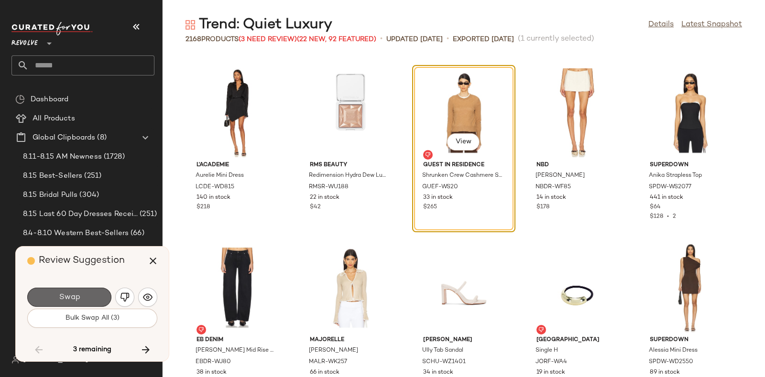
click at [96, 293] on button "Swap" at bounding box center [69, 297] width 84 height 19
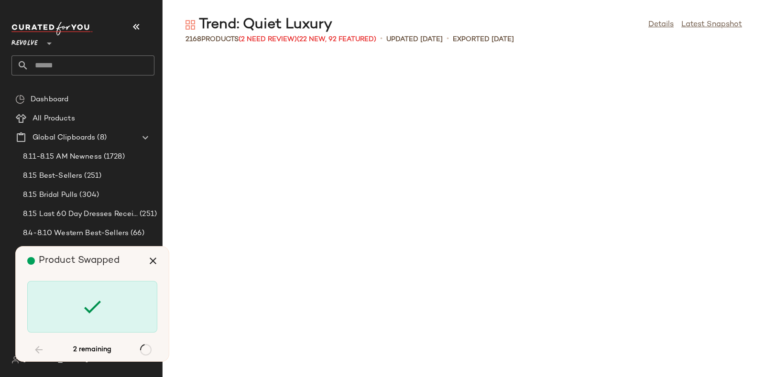
scroll to position [74405, 0]
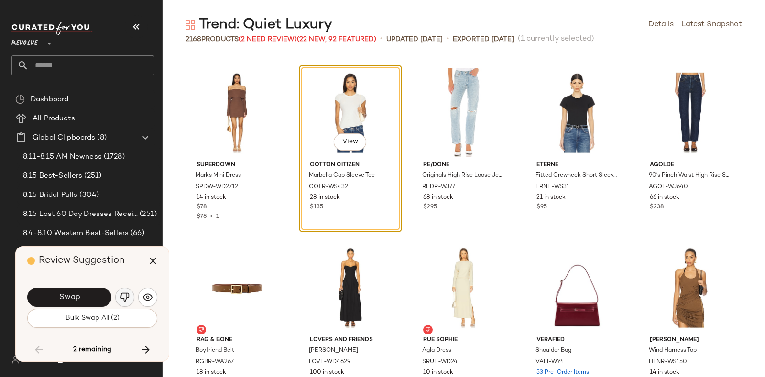
click at [121, 294] on img "button" at bounding box center [125, 298] width 10 height 10
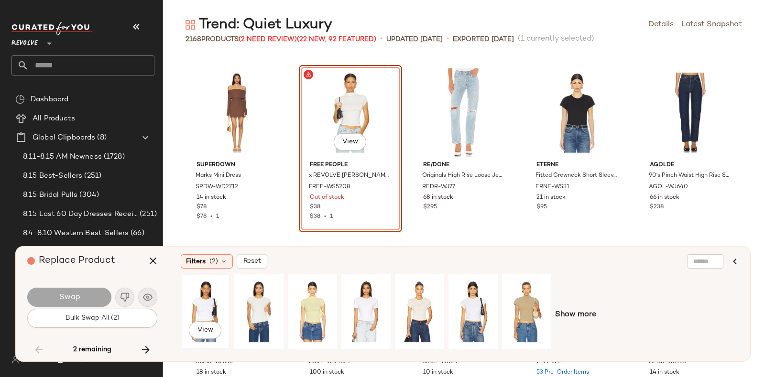
click at [222, 291] on div "View" at bounding box center [205, 312] width 43 height 68
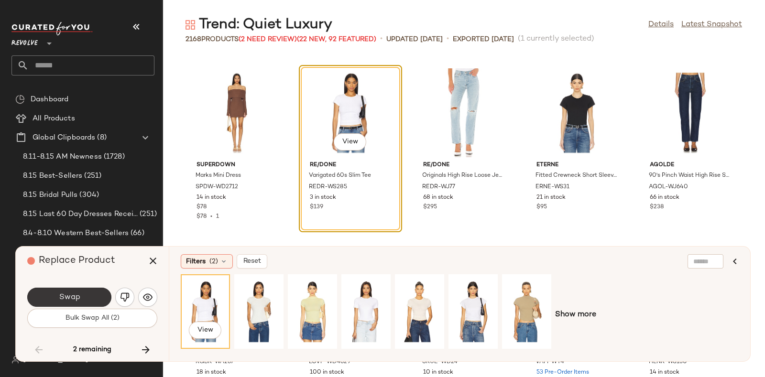
click at [98, 297] on button "Swap" at bounding box center [69, 297] width 84 height 19
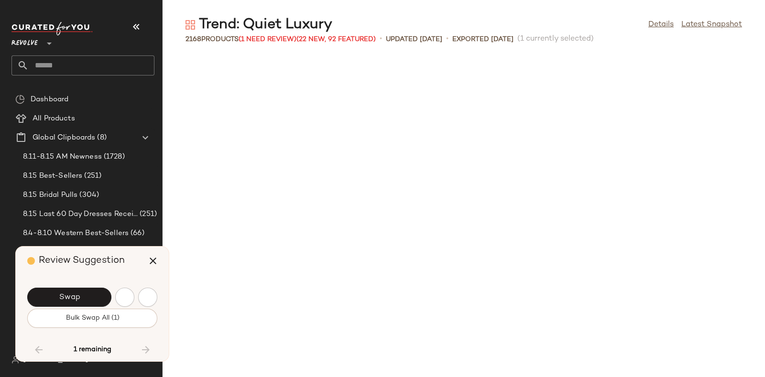
scroll to position [74930, 0]
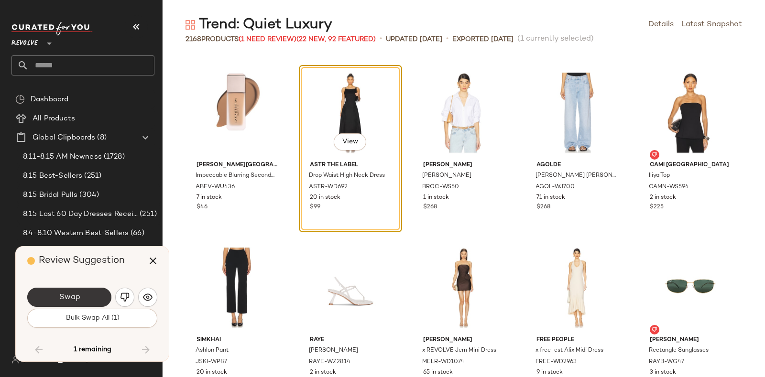
click at [89, 292] on button "Swap" at bounding box center [69, 297] width 84 height 19
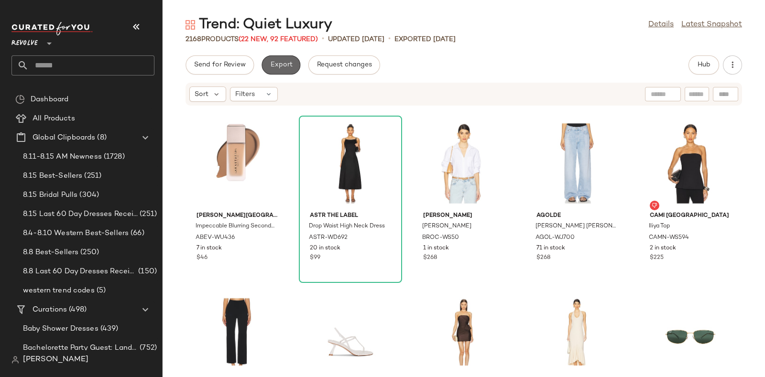
click at [281, 67] on span "Export" at bounding box center [281, 65] width 22 height 8
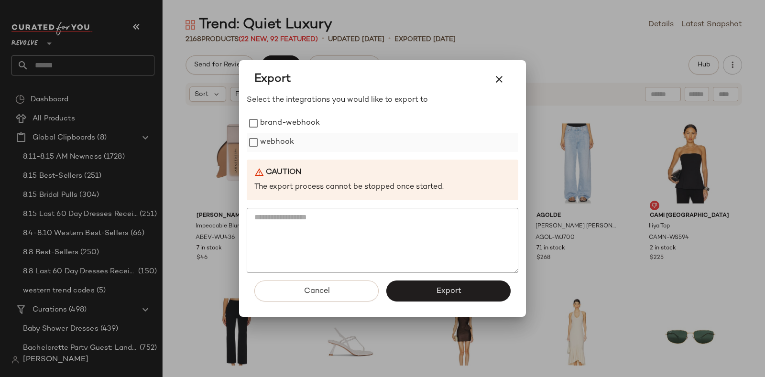
click at [289, 134] on label "webhook" at bounding box center [277, 142] width 34 height 19
click at [441, 283] on button "Export" at bounding box center [448, 291] width 124 height 21
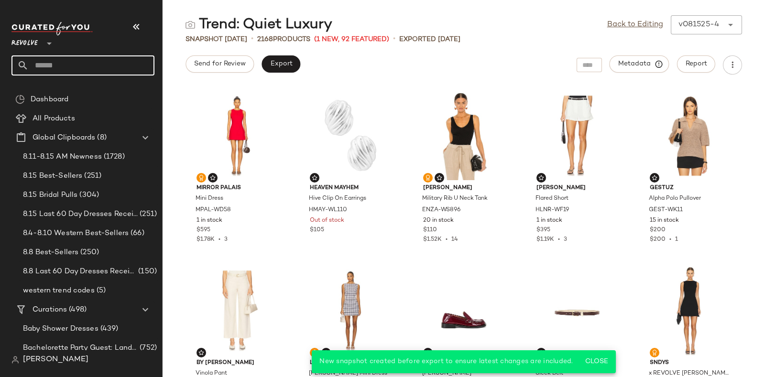
click at [109, 67] on input "text" at bounding box center [92, 65] width 126 height 20
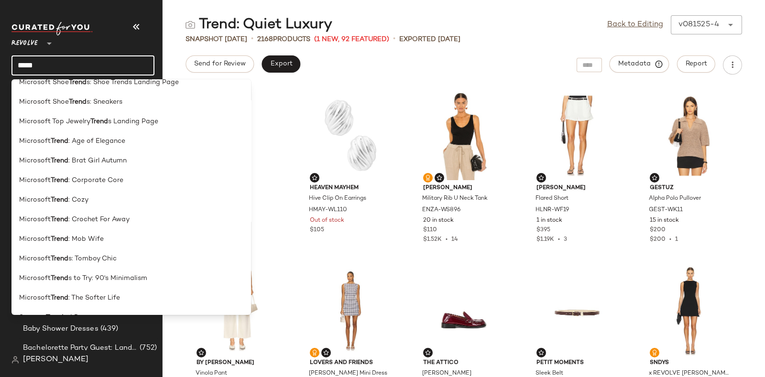
scroll to position [556, 0]
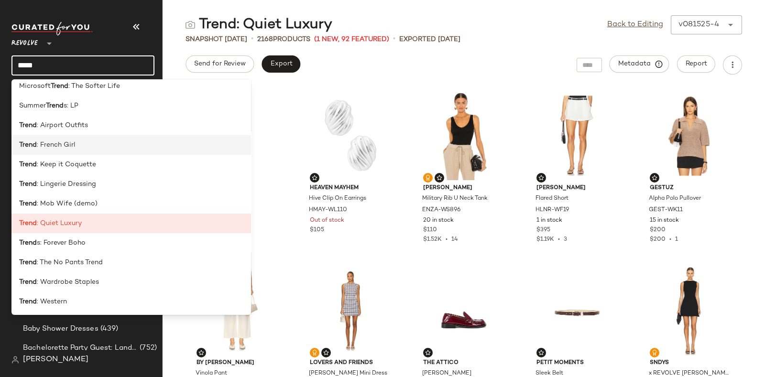
type input "*****"
click at [102, 144] on div "Trend : French Girl" at bounding box center [131, 145] width 224 height 10
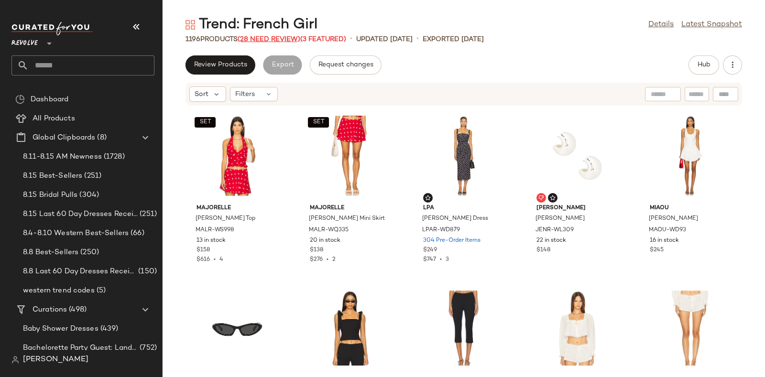
drag, startPoint x: 273, startPoint y: 34, endPoint x: 273, endPoint y: 41, distance: 6.7
click at [273, 41] on div "1196 Products (28 Need Review) (3 Featured)" at bounding box center [266, 39] width 161 height 10
click at [273, 41] on span "(28 Need Review)" at bounding box center [269, 39] width 63 height 7
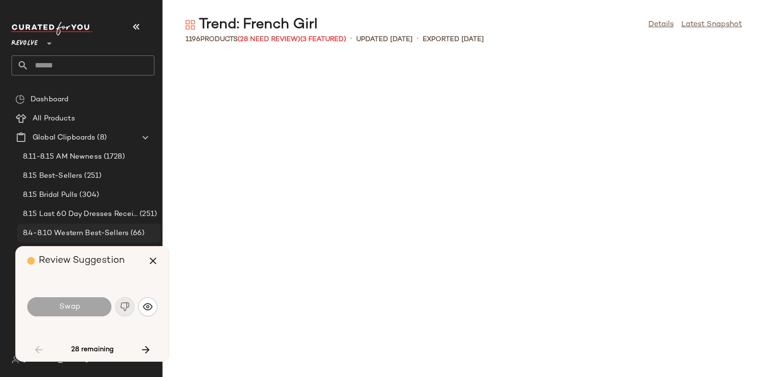
scroll to position [1225, 0]
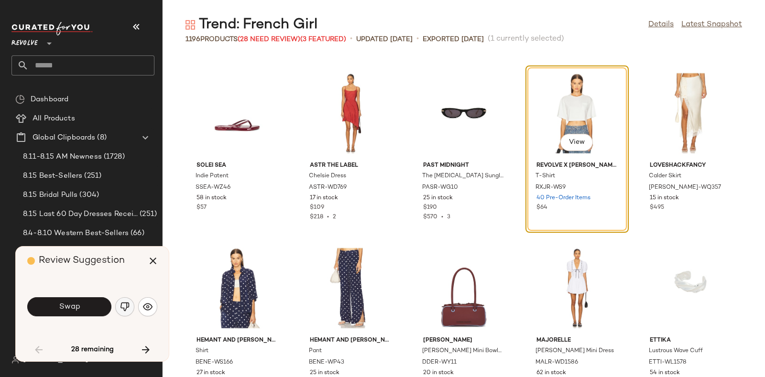
click at [122, 307] on img "button" at bounding box center [125, 307] width 10 height 10
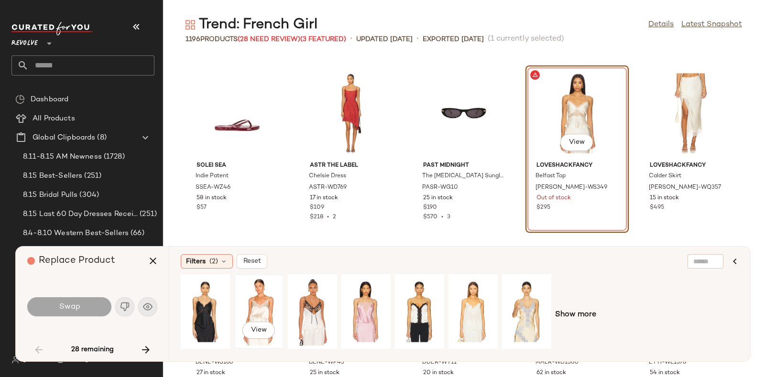
click at [258, 302] on div "View" at bounding box center [259, 312] width 43 height 68
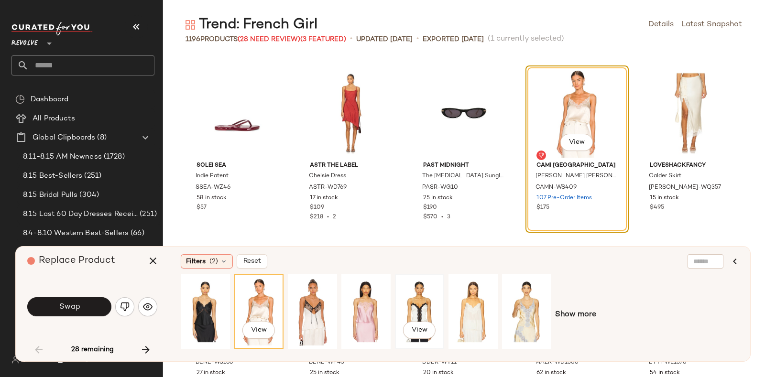
click at [418, 292] on div "View" at bounding box center [419, 312] width 43 height 68
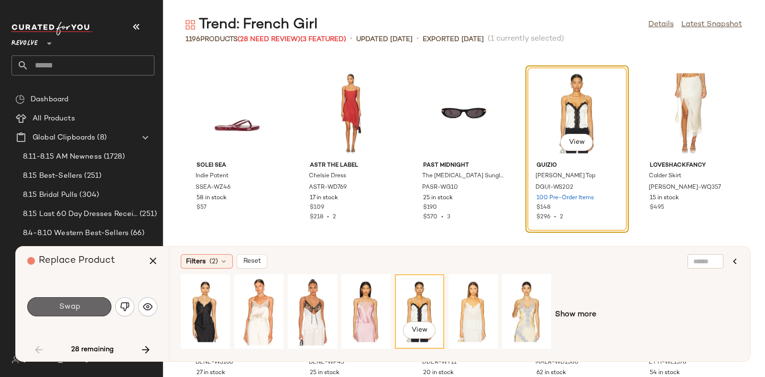
click at [80, 305] on button "Swap" at bounding box center [69, 307] width 84 height 19
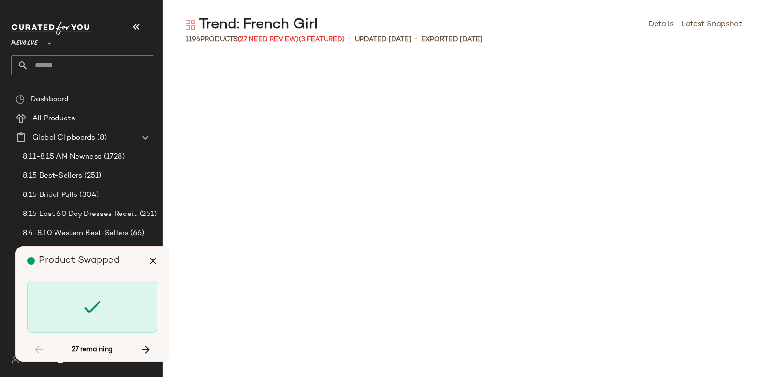
scroll to position [2976, 0]
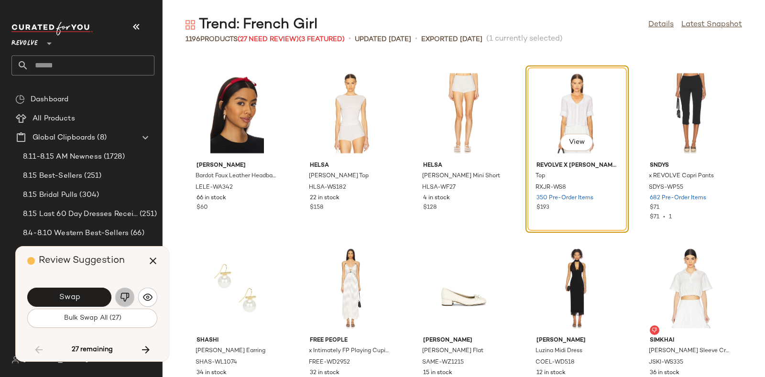
click at [120, 291] on button "button" at bounding box center [124, 297] width 19 height 19
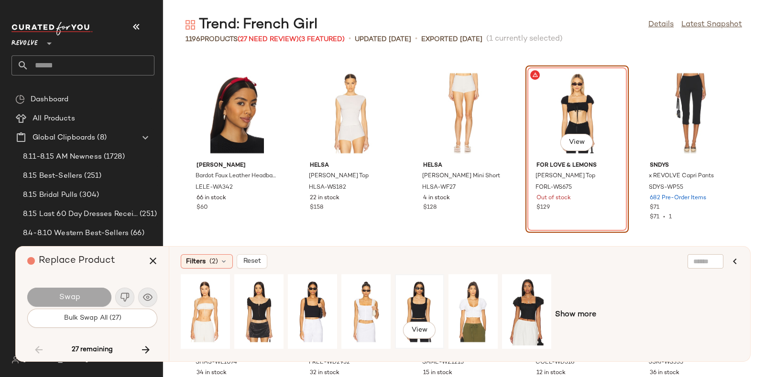
click at [417, 292] on div "View" at bounding box center [419, 312] width 43 height 68
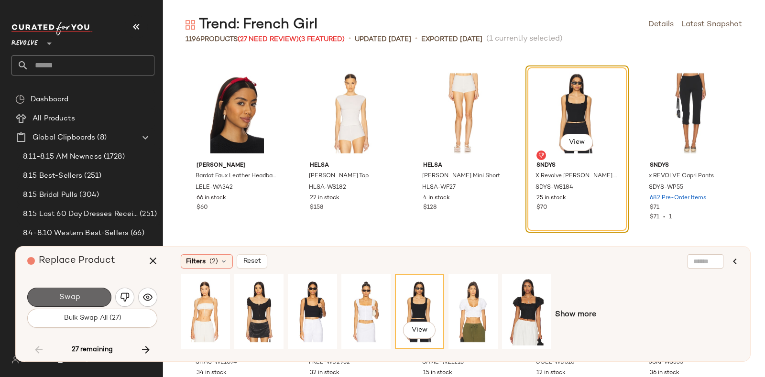
click at [84, 293] on button "Swap" at bounding box center [69, 297] width 84 height 19
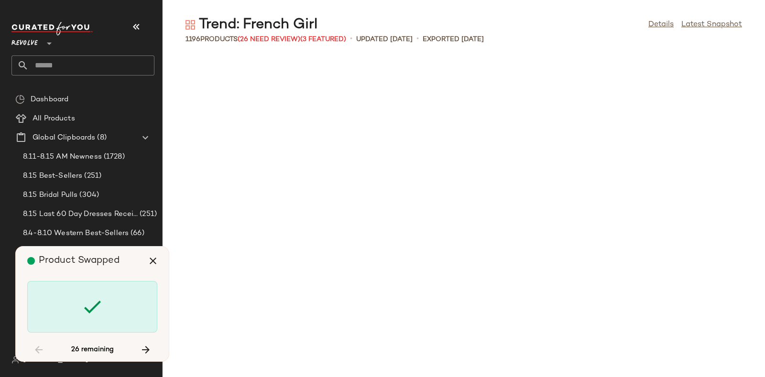
scroll to position [4902, 0]
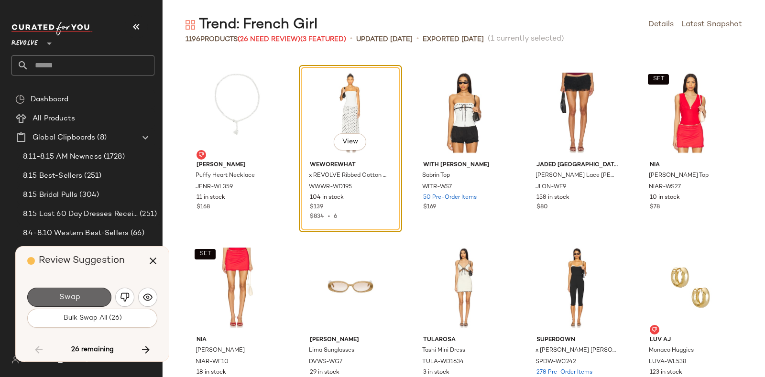
click at [75, 295] on span "Swap" at bounding box center [69, 297] width 22 height 9
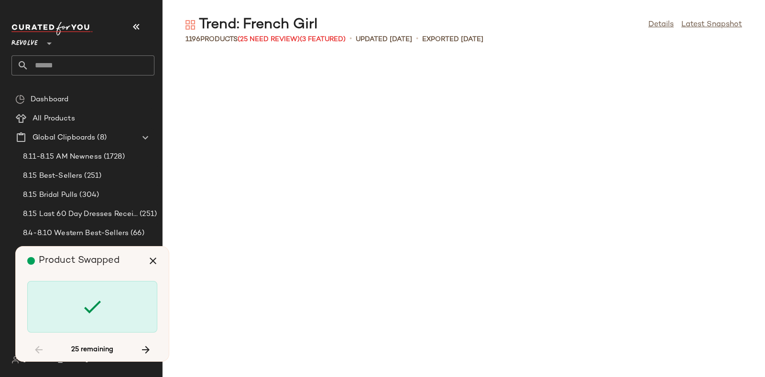
scroll to position [5777, 0]
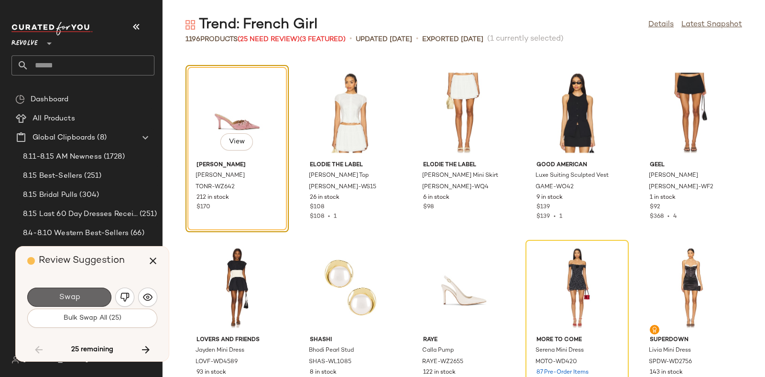
click at [83, 291] on button "Swap" at bounding box center [69, 297] width 84 height 19
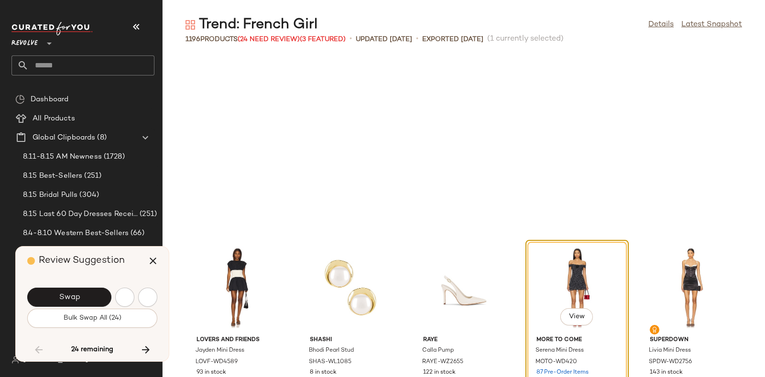
scroll to position [5952, 0]
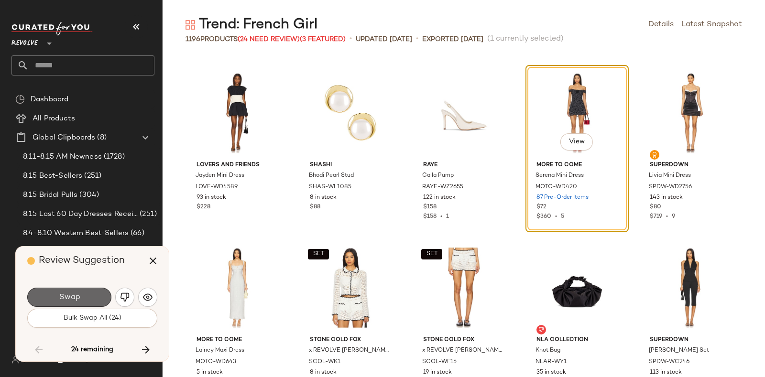
click at [86, 294] on button "Swap" at bounding box center [69, 297] width 84 height 19
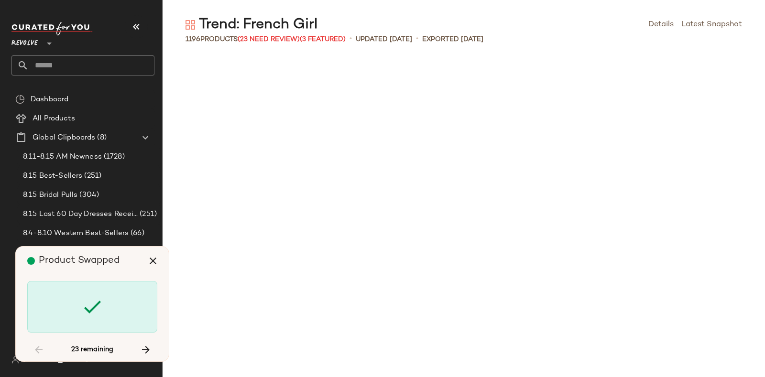
scroll to position [7352, 0]
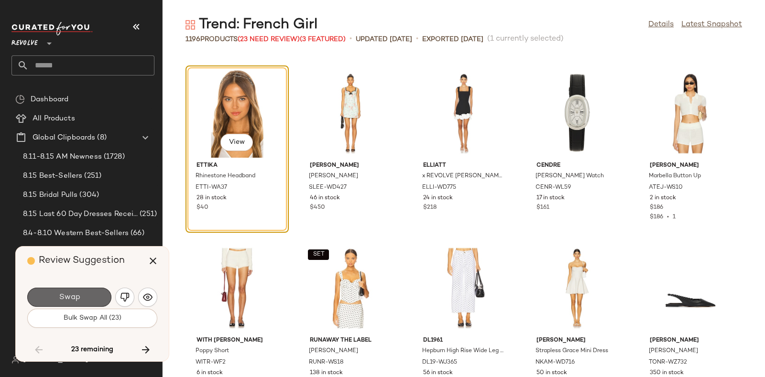
click at [88, 293] on button "Swap" at bounding box center [69, 297] width 84 height 19
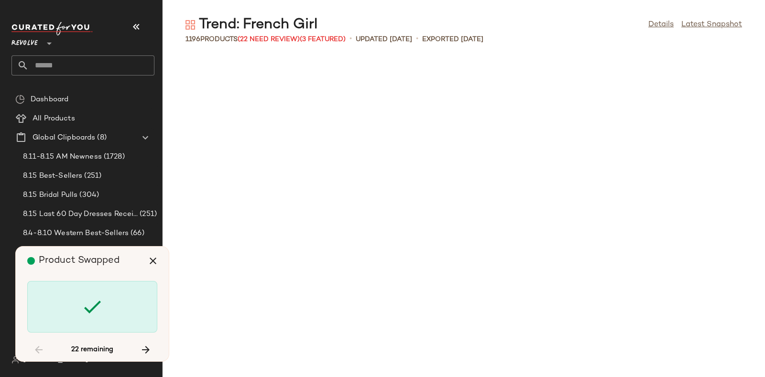
scroll to position [9103, 0]
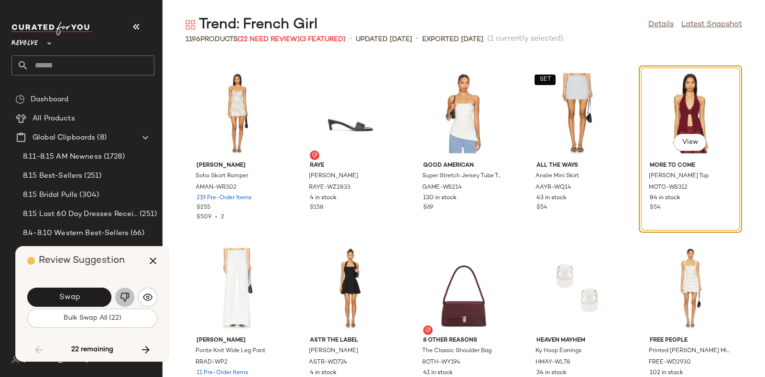
click at [123, 293] on img "button" at bounding box center [125, 298] width 10 height 10
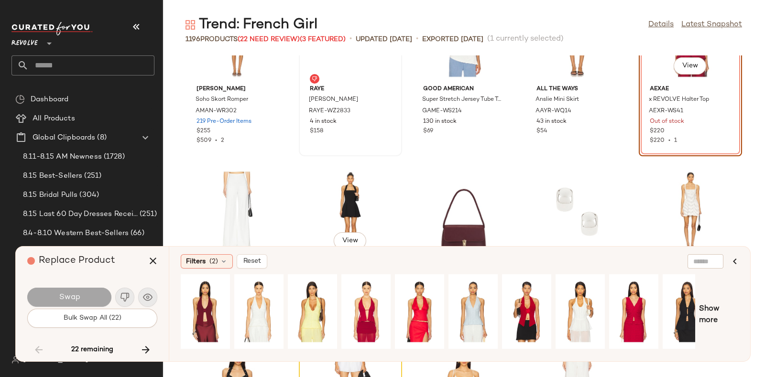
scroll to position [9187, 0]
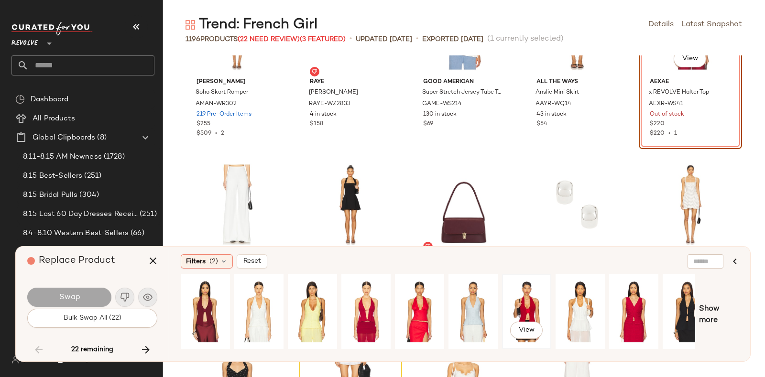
click at [515, 296] on div "View" at bounding box center [527, 312] width 43 height 68
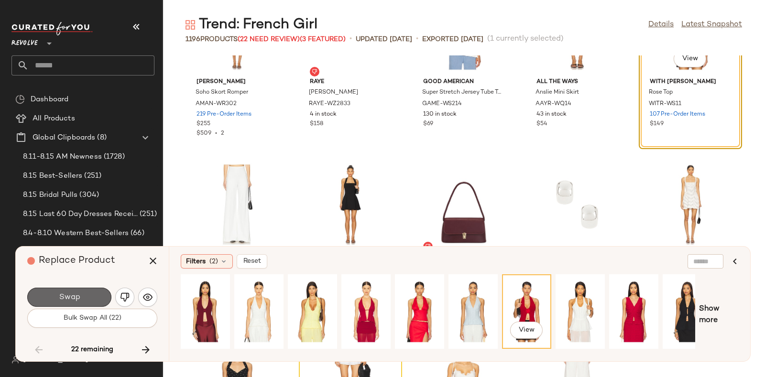
click at [74, 293] on span "Swap" at bounding box center [69, 297] width 22 height 9
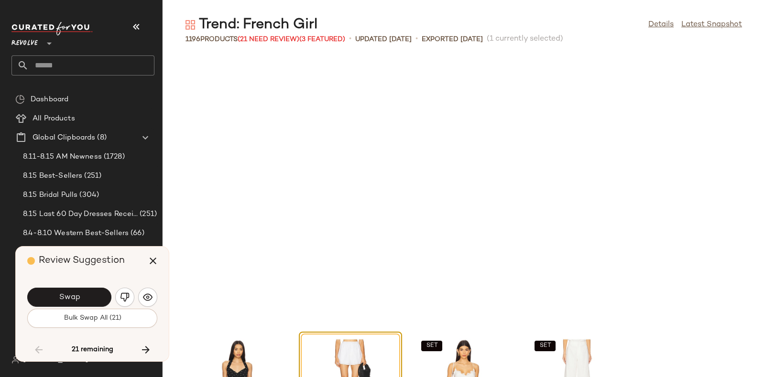
scroll to position [9454, 0]
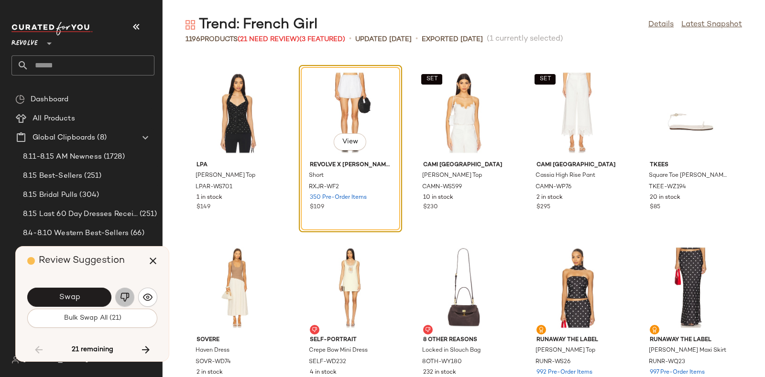
click at [120, 292] on button "button" at bounding box center [124, 297] width 19 height 19
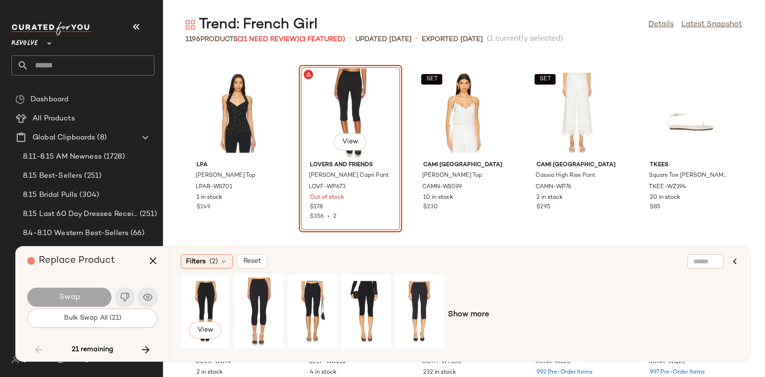
click at [200, 286] on div "View" at bounding box center [205, 312] width 43 height 68
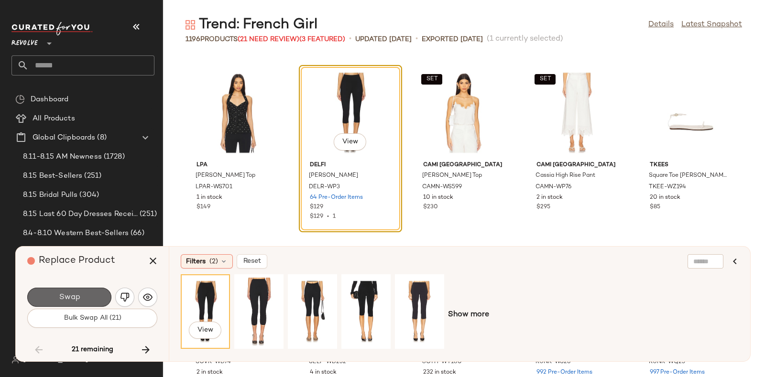
click at [86, 295] on button "Swap" at bounding box center [69, 297] width 84 height 19
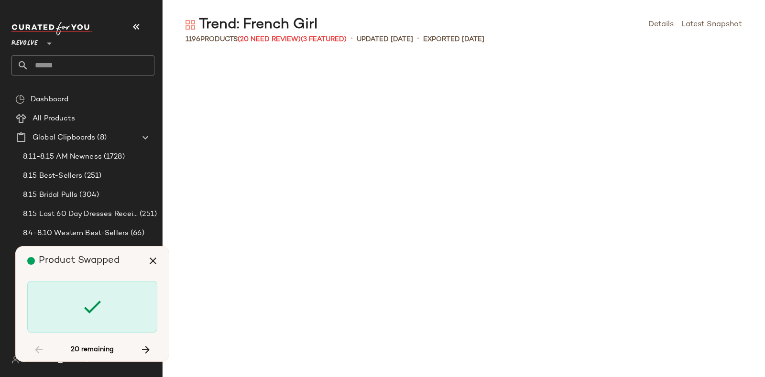
scroll to position [10154, 0]
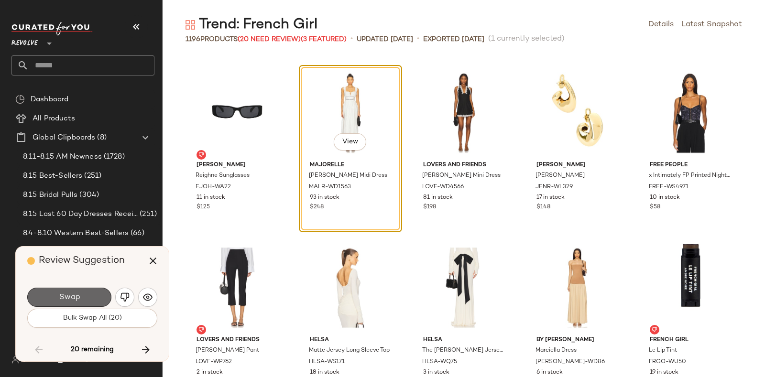
click at [87, 289] on button "Swap" at bounding box center [69, 297] width 84 height 19
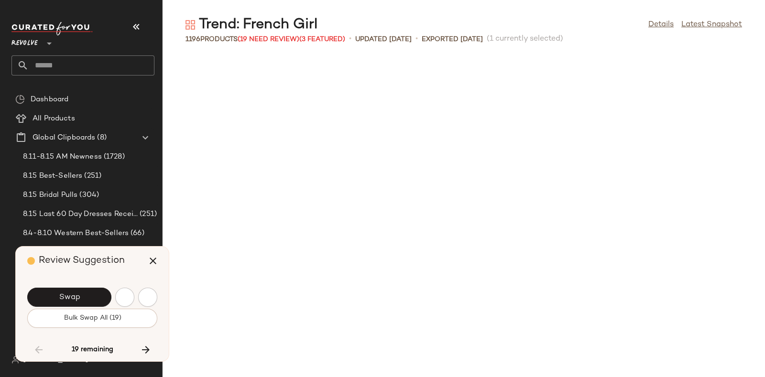
scroll to position [10504, 0]
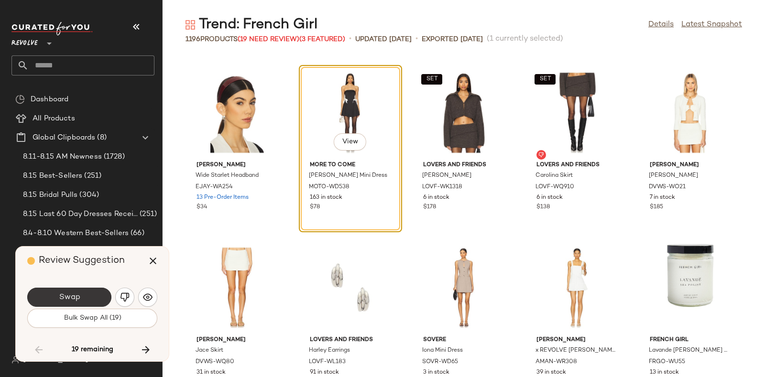
click at [92, 292] on button "Swap" at bounding box center [69, 297] width 84 height 19
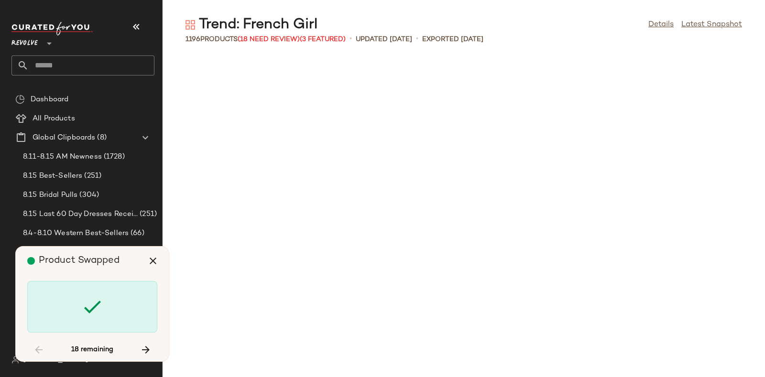
scroll to position [12430, 0]
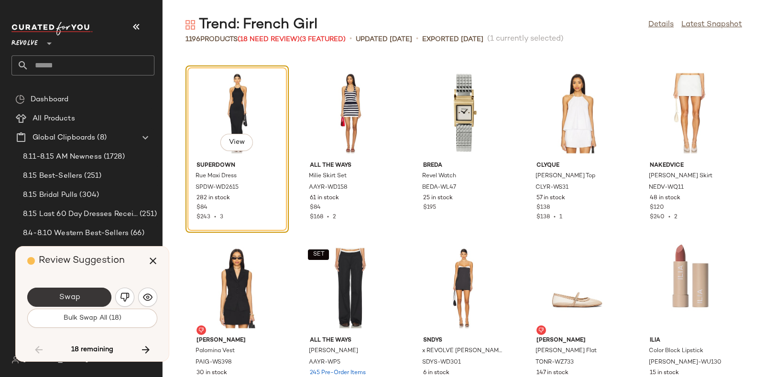
click at [99, 293] on button "Swap" at bounding box center [69, 297] width 84 height 19
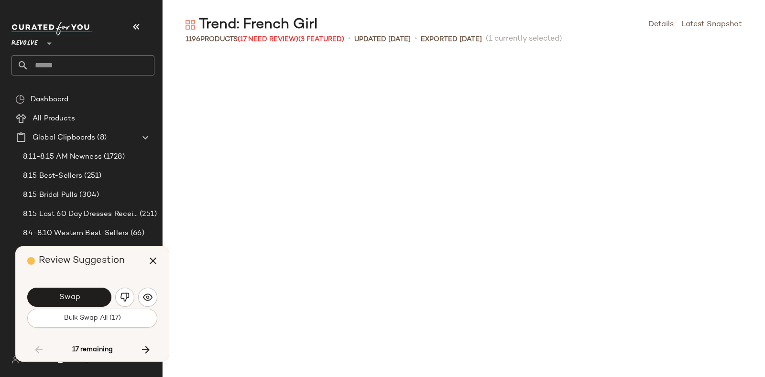
scroll to position [12955, 0]
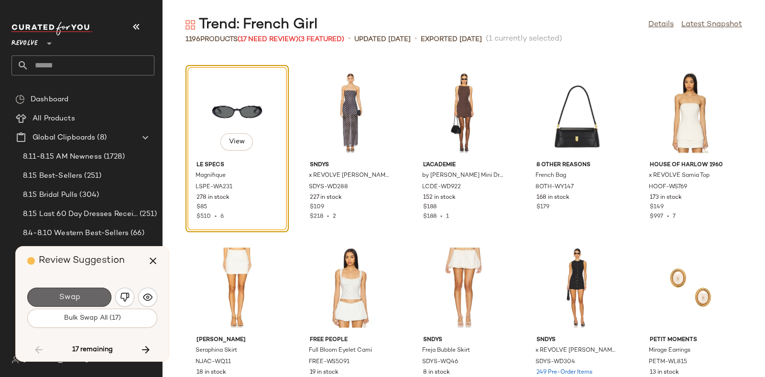
click at [96, 292] on button "Swap" at bounding box center [69, 297] width 84 height 19
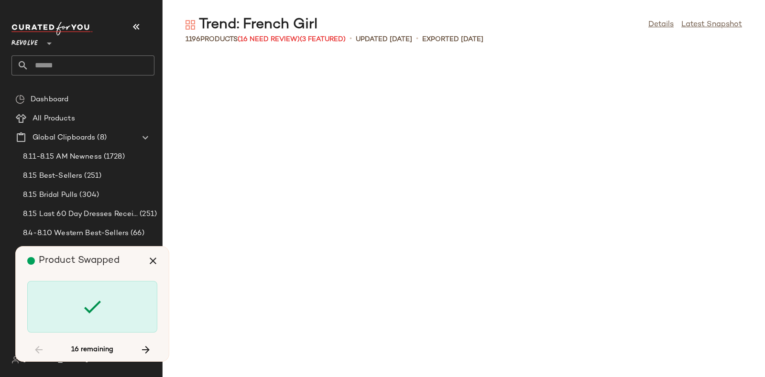
scroll to position [15231, 0]
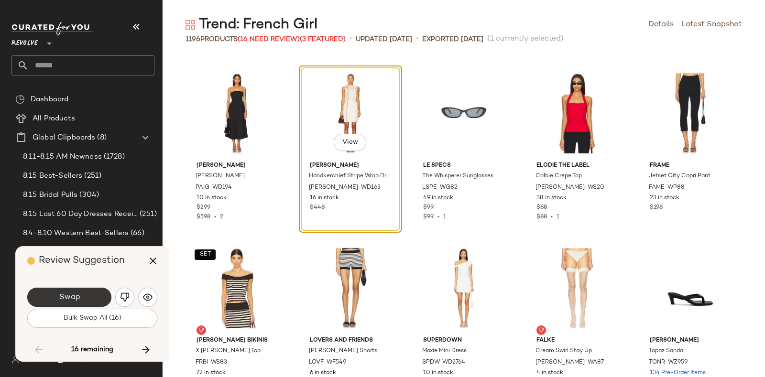
click at [93, 292] on button "Swap" at bounding box center [69, 297] width 84 height 19
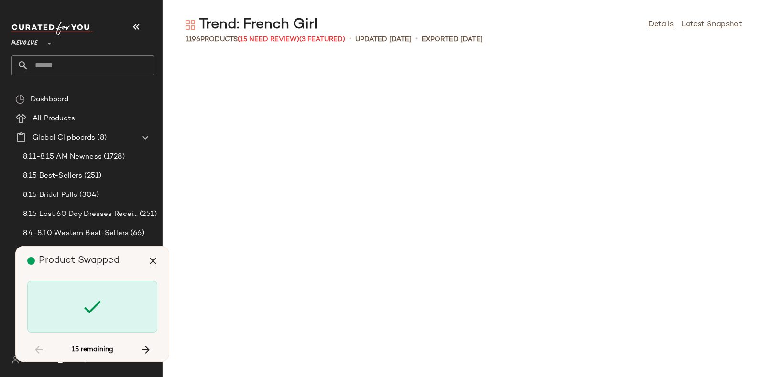
scroll to position [18207, 0]
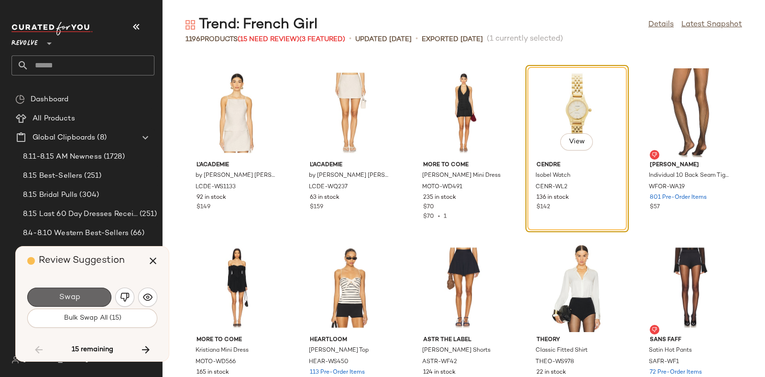
click at [97, 292] on button "Swap" at bounding box center [69, 297] width 84 height 19
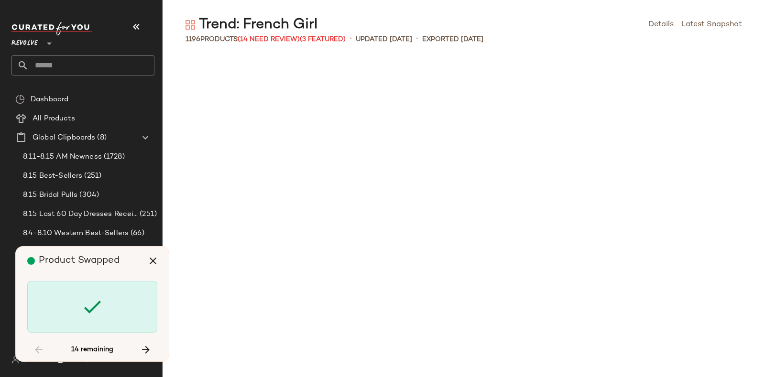
scroll to position [20133, 0]
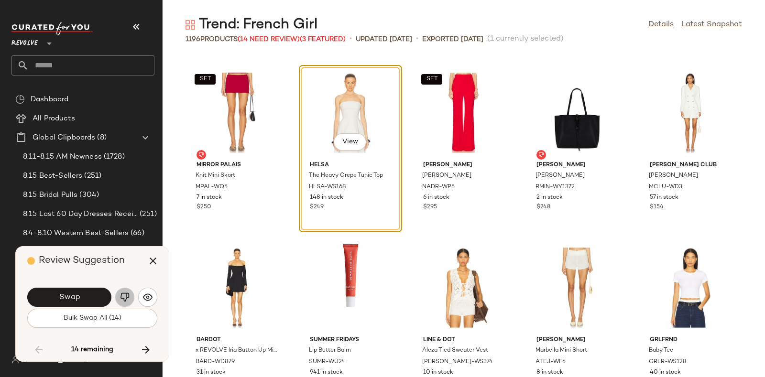
click at [119, 296] on button "button" at bounding box center [124, 297] width 19 height 19
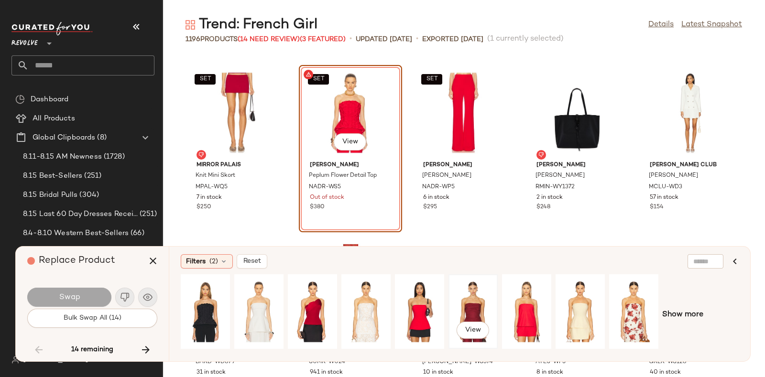
click at [477, 297] on div "View" at bounding box center [473, 312] width 43 height 68
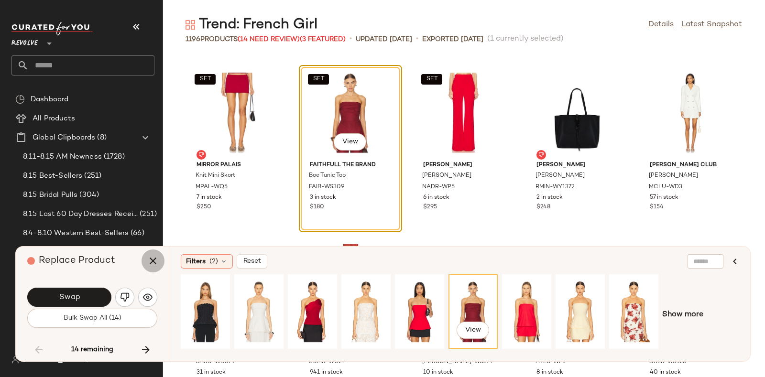
click at [150, 257] on icon "button" at bounding box center [152, 260] width 11 height 11
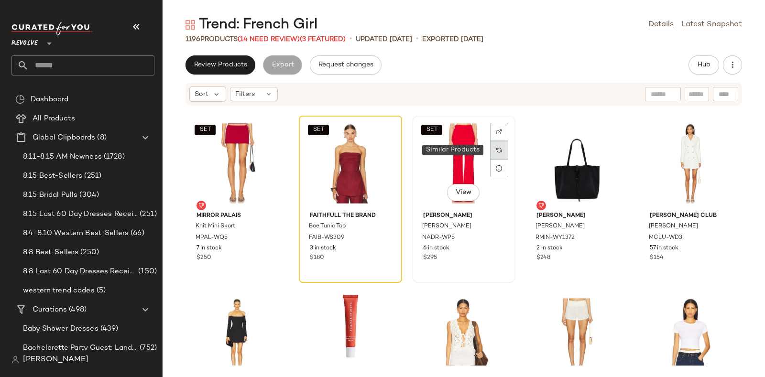
click at [499, 153] on div at bounding box center [499, 150] width 18 height 18
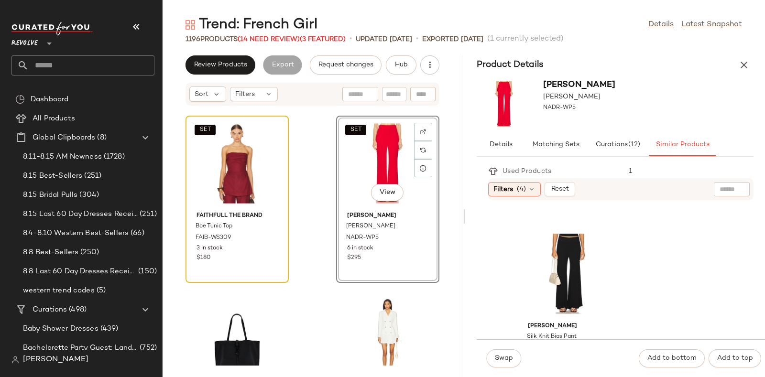
scroll to position [660, 0]
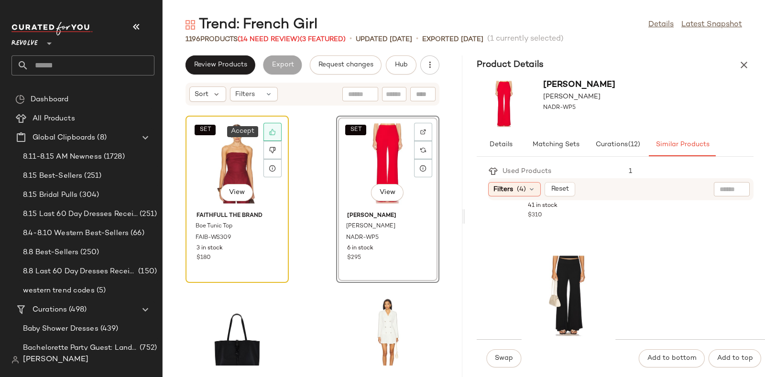
click at [270, 130] on icon at bounding box center [272, 132] width 7 height 7
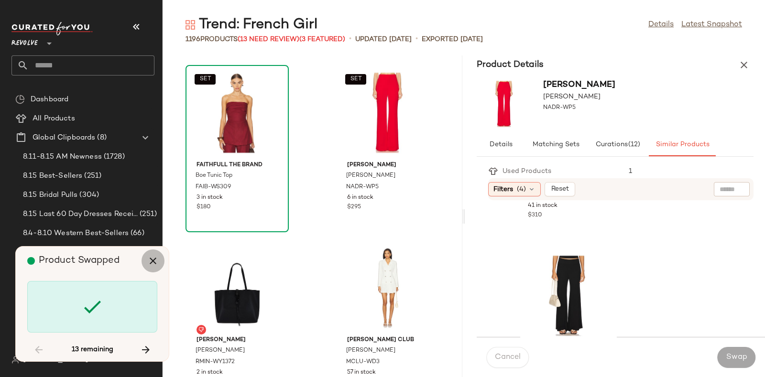
click at [153, 260] on icon "button" at bounding box center [152, 260] width 11 height 11
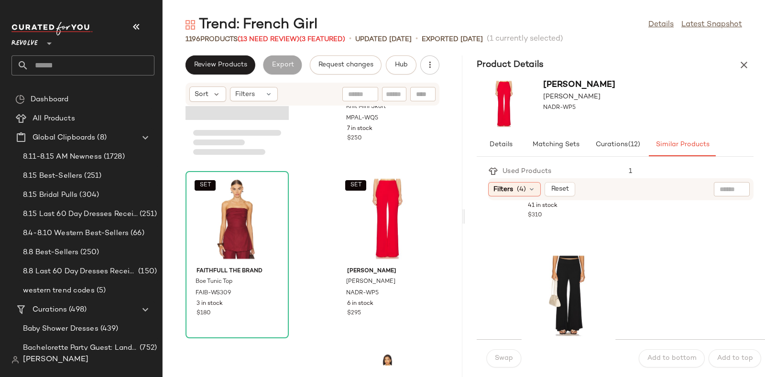
scroll to position [50363, 0]
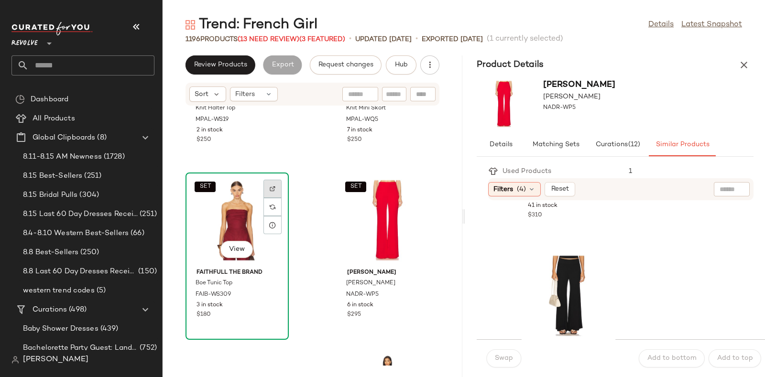
click at [271, 187] on img at bounding box center [273, 189] width 6 height 6
click at [402, 61] on span "Hub" at bounding box center [401, 65] width 13 height 8
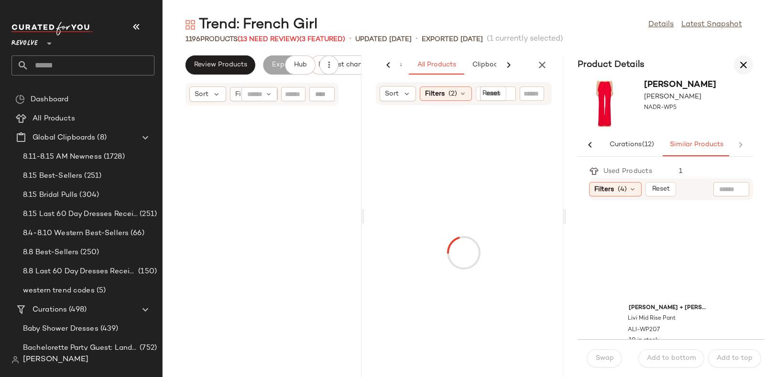
scroll to position [0, 112]
click at [749, 63] on icon "button" at bounding box center [743, 64] width 11 height 11
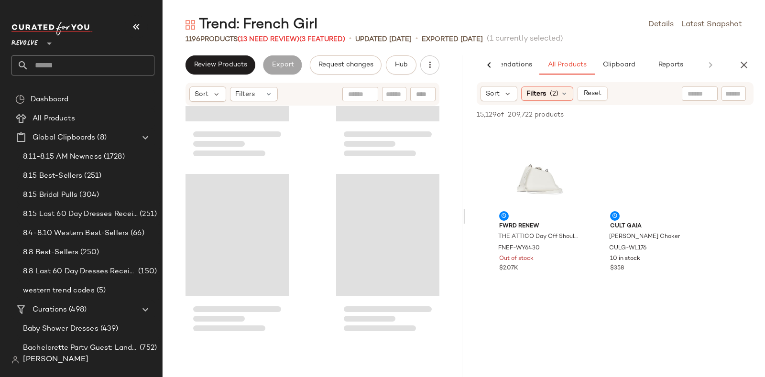
scroll to position [50013, 0]
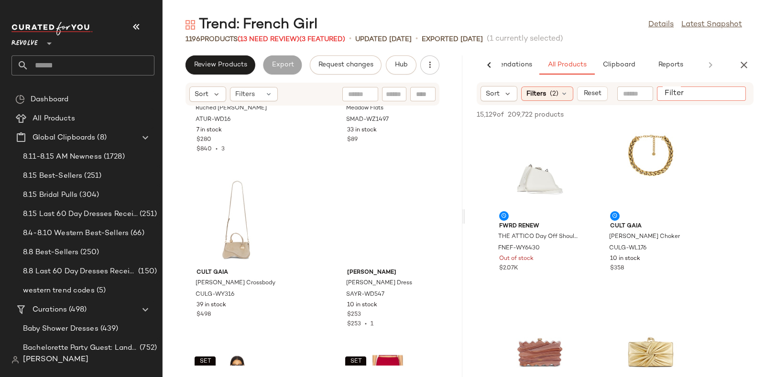
click at [739, 97] on input "Filter" at bounding box center [701, 94] width 81 height 10
paste input "*********"
type input "*********"
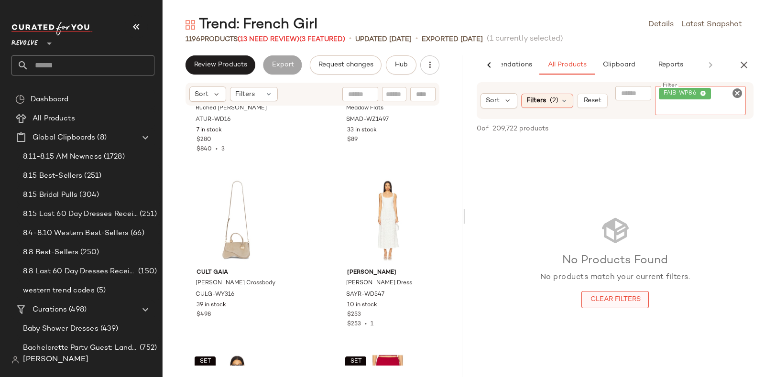
click at [607, 298] on div "No Products Found No products match your current filters. Clear Filters" at bounding box center [615, 261] width 300 height 243
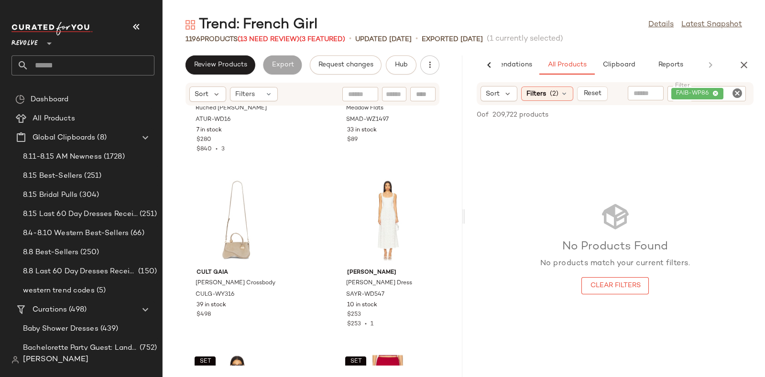
click at [738, 94] on icon "Clear Filter" at bounding box center [737, 93] width 11 height 11
paste input "*********"
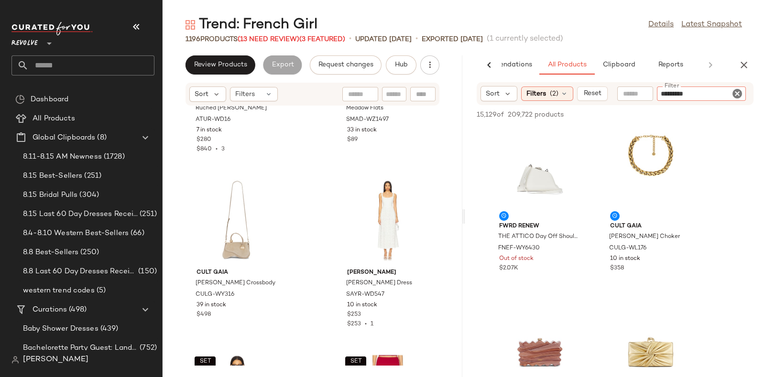
click at [663, 95] on input "*********" at bounding box center [701, 94] width 81 height 10
type input "*********"
click at [711, 92] on input "*********" at bounding box center [701, 94] width 81 height 10
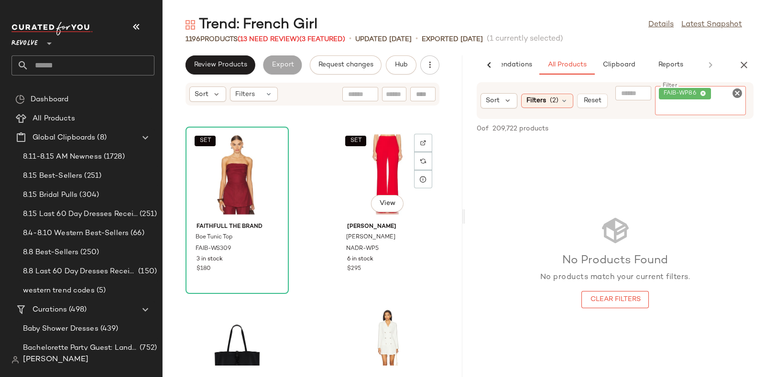
scroll to position [50429, 0]
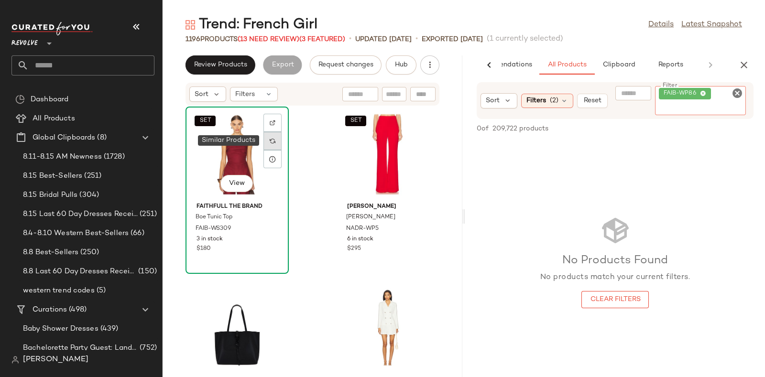
click at [273, 140] on img at bounding box center [273, 141] width 6 height 6
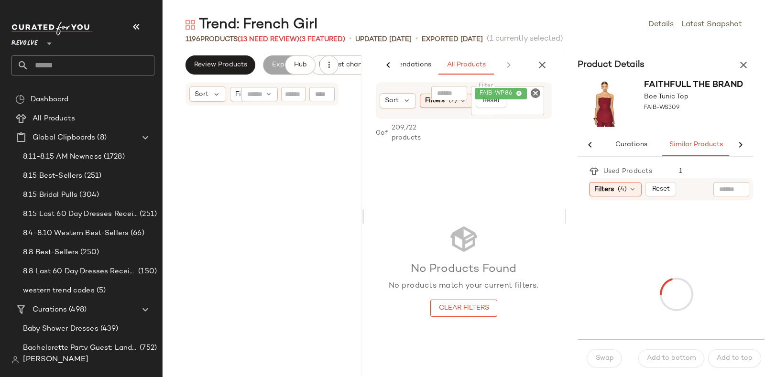
scroll to position [100840, 0]
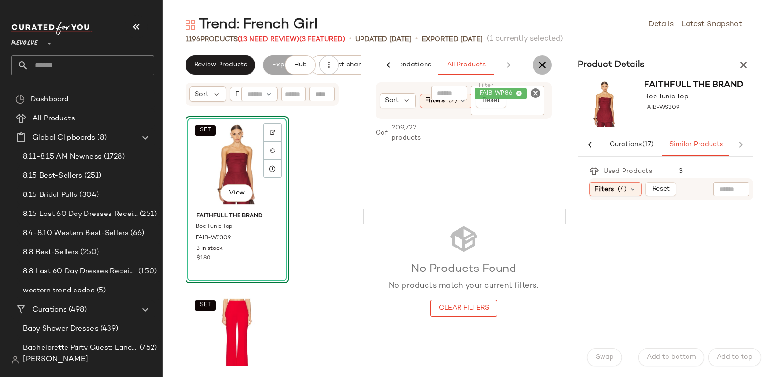
click at [543, 61] on icon "button" at bounding box center [542, 64] width 11 height 11
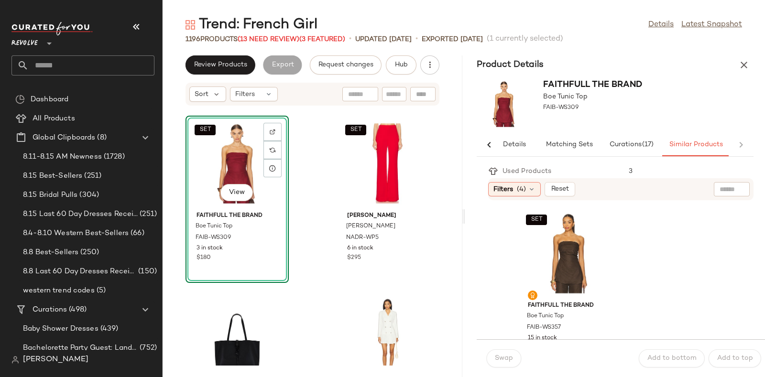
scroll to position [177, 0]
click at [579, 235] on div "SET View" at bounding box center [568, 254] width 97 height 89
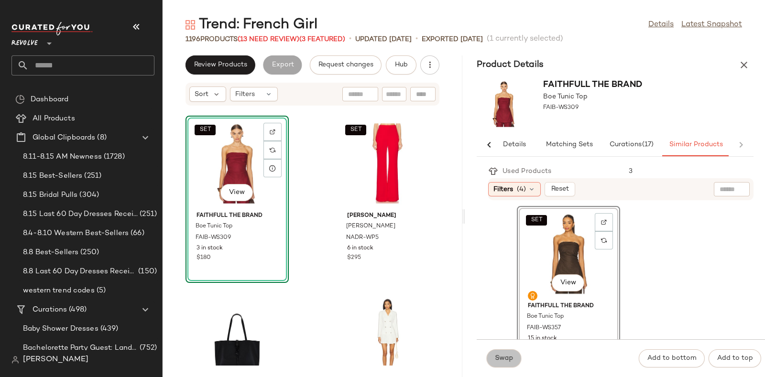
click at [502, 355] on span "Swap" at bounding box center [504, 359] width 19 height 8
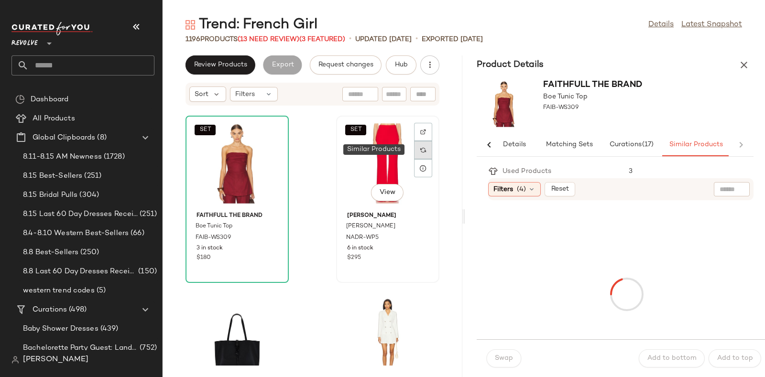
click at [420, 151] on img at bounding box center [423, 150] width 6 height 6
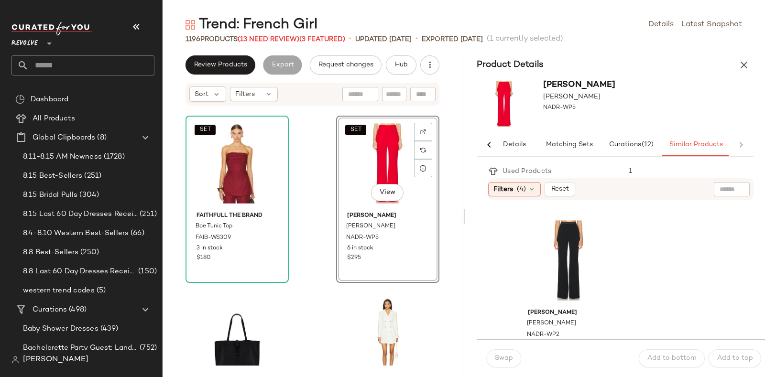
scroll to position [171, 0]
click at [581, 248] on div "View" at bounding box center [568, 260] width 97 height 89
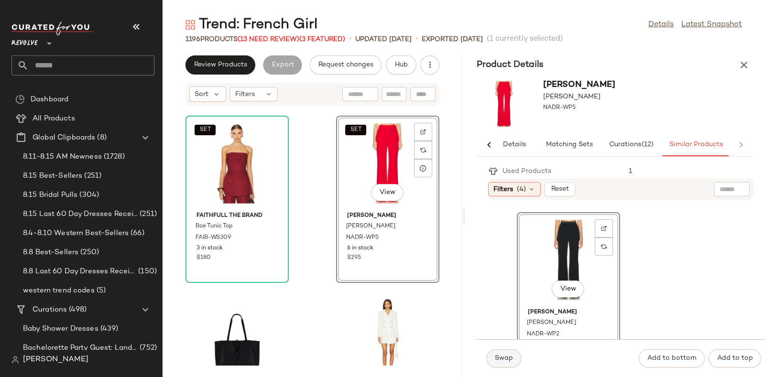
click at [501, 356] on span "Swap" at bounding box center [504, 359] width 19 height 8
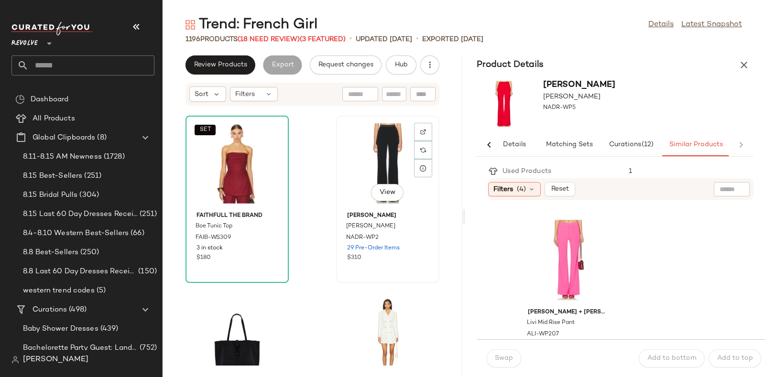
scroll to position [346, 0]
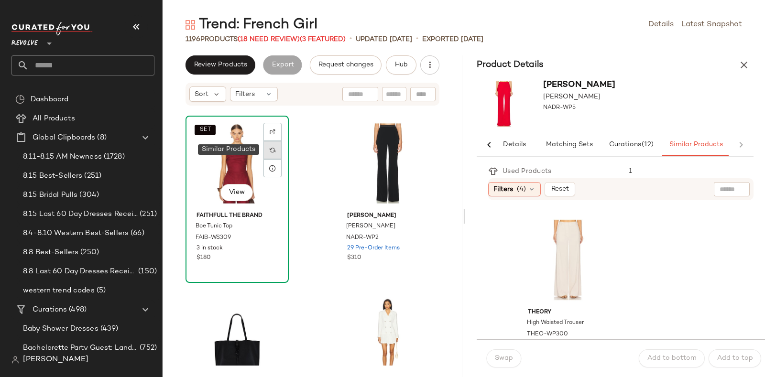
click at [274, 147] on img at bounding box center [273, 150] width 6 height 6
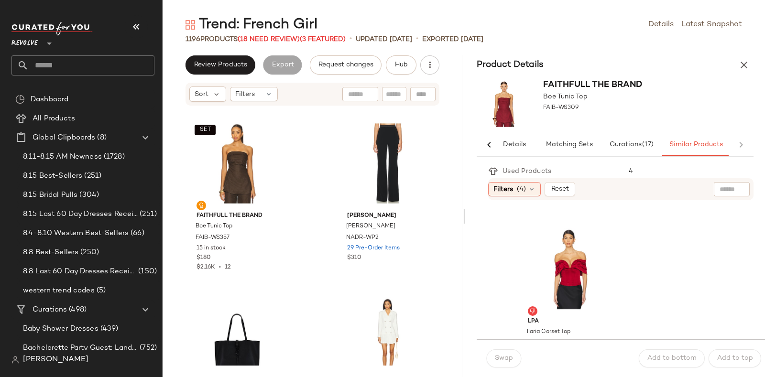
scroll to position [1057, 0]
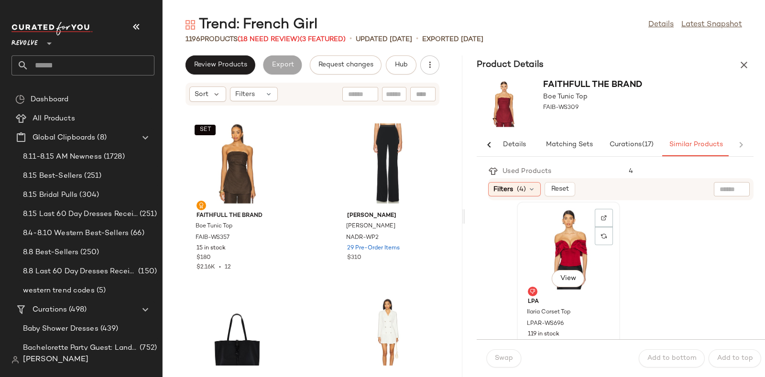
click at [583, 254] on div "View" at bounding box center [568, 249] width 97 height 89
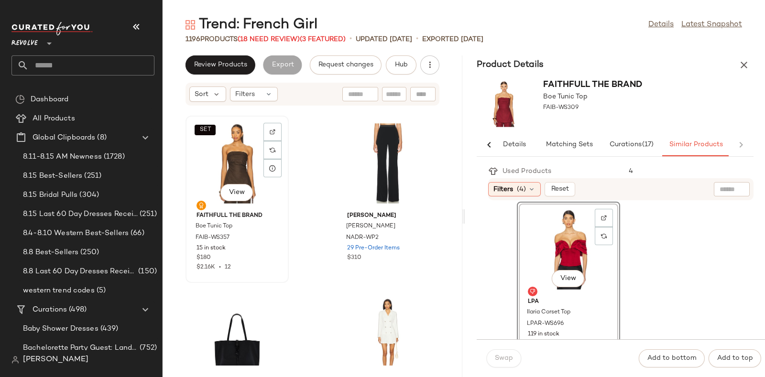
click at [256, 168] on div "SET View" at bounding box center [237, 163] width 97 height 89
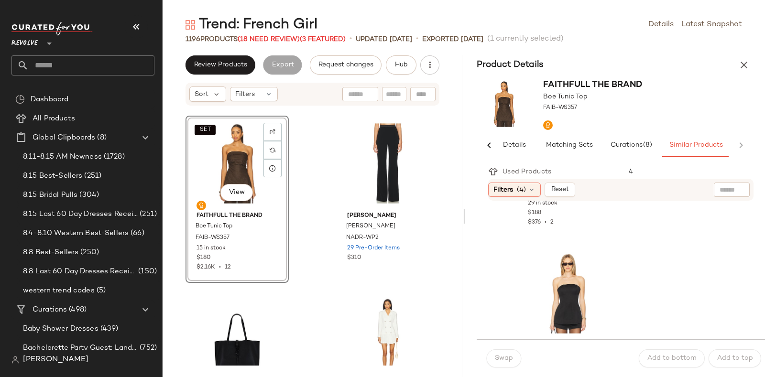
scroll to position [748, 0]
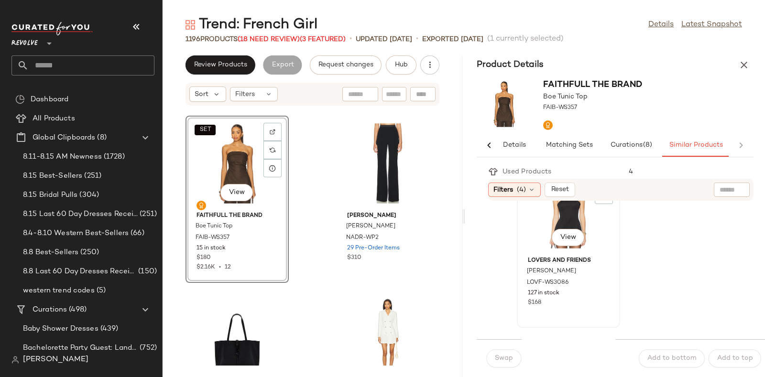
click at [593, 234] on div "View" at bounding box center [568, 208] width 97 height 89
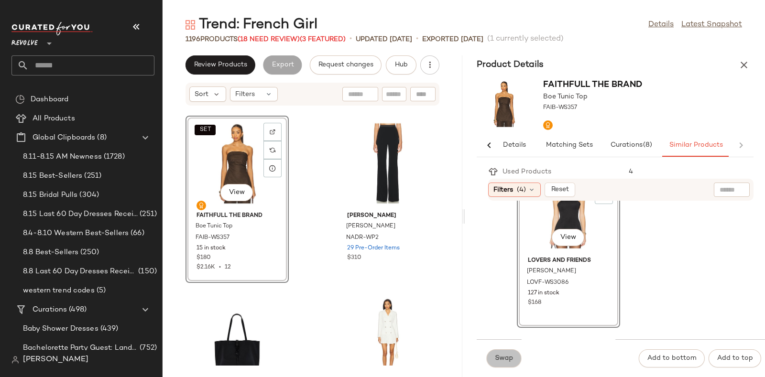
click at [497, 360] on span "Swap" at bounding box center [504, 359] width 19 height 8
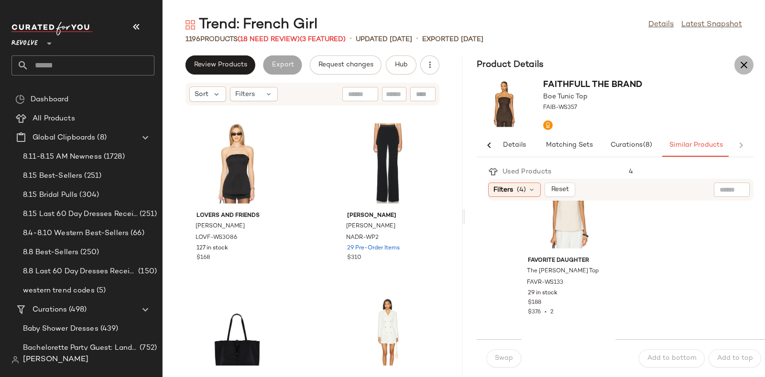
click at [741, 64] on icon "button" at bounding box center [744, 64] width 11 height 11
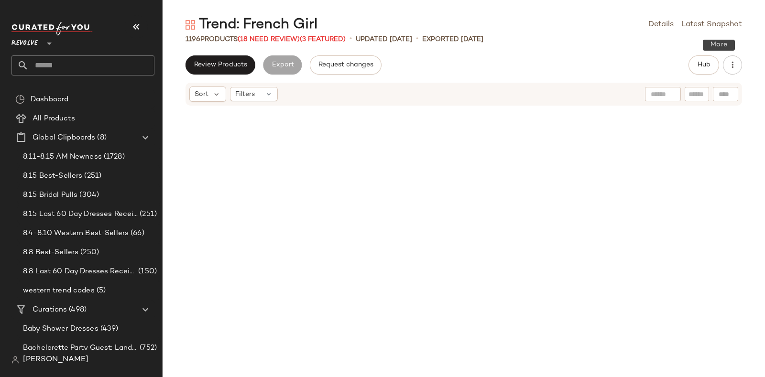
scroll to position [41759, 0]
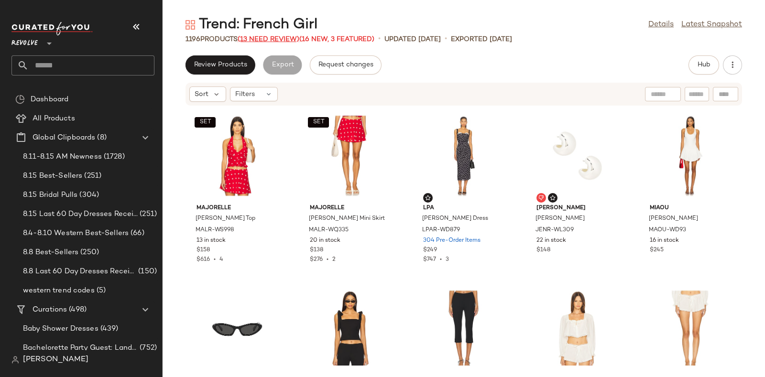
click at [270, 42] on span "(13 Need Review)" at bounding box center [269, 39] width 62 height 7
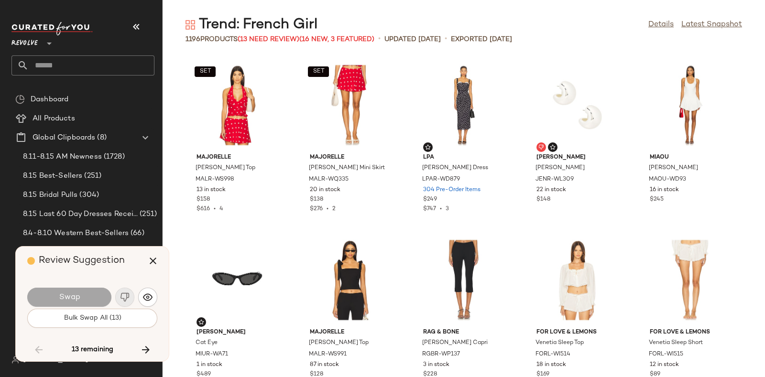
scroll to position [21183, 0]
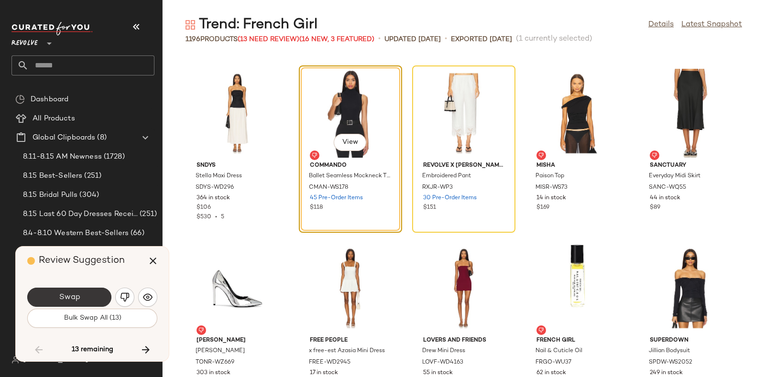
click at [90, 293] on button "Swap" at bounding box center [69, 297] width 84 height 19
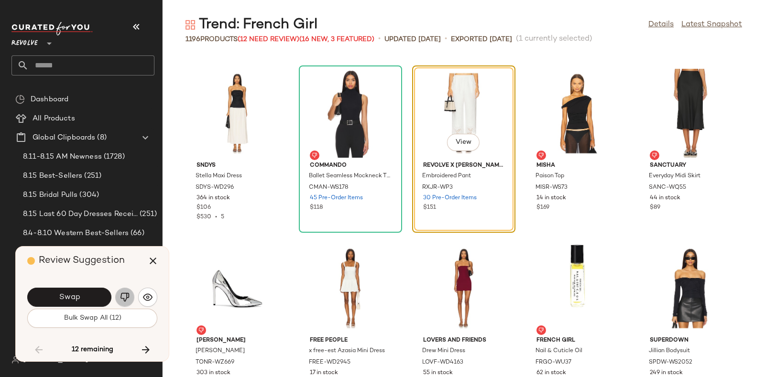
click at [119, 292] on button "button" at bounding box center [124, 297] width 19 height 19
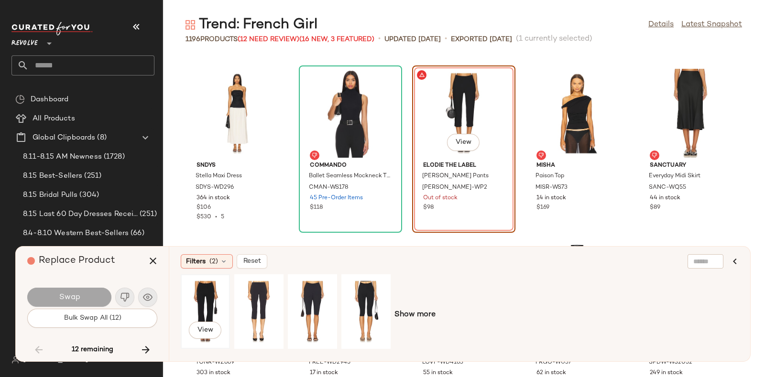
click at [194, 293] on div "View" at bounding box center [205, 312] width 43 height 68
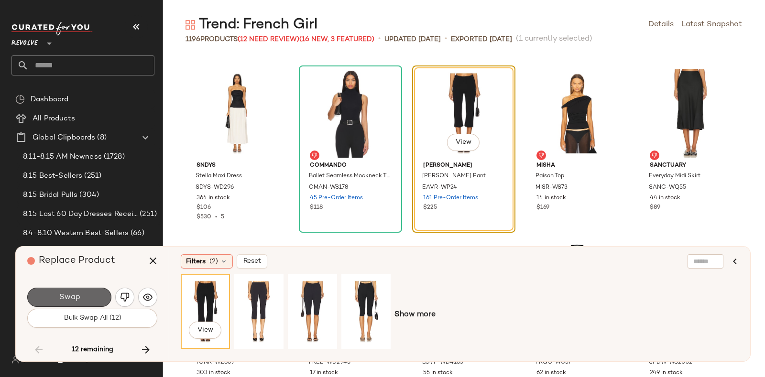
click at [96, 291] on button "Swap" at bounding box center [69, 297] width 84 height 19
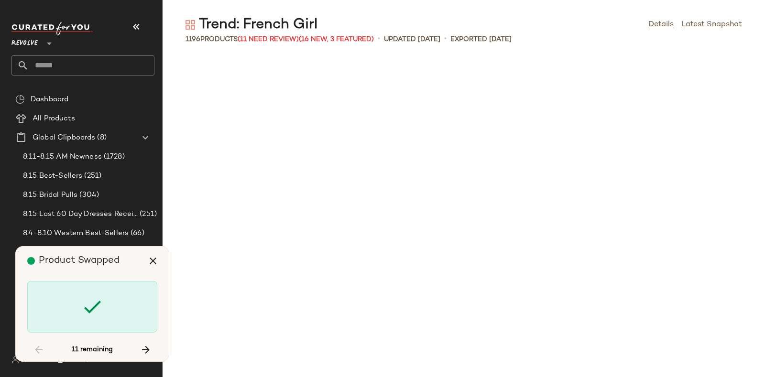
scroll to position [25035, 0]
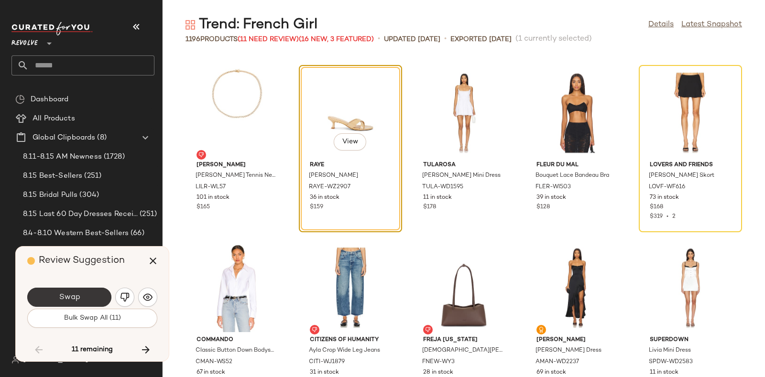
click at [90, 295] on button "Swap" at bounding box center [69, 297] width 84 height 19
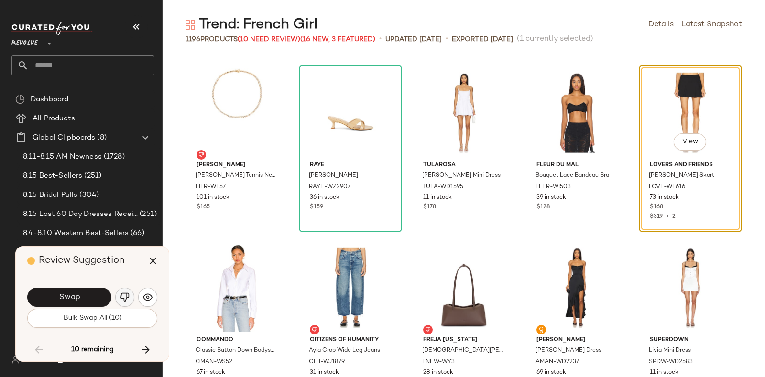
click at [121, 297] on img "button" at bounding box center [125, 298] width 10 height 10
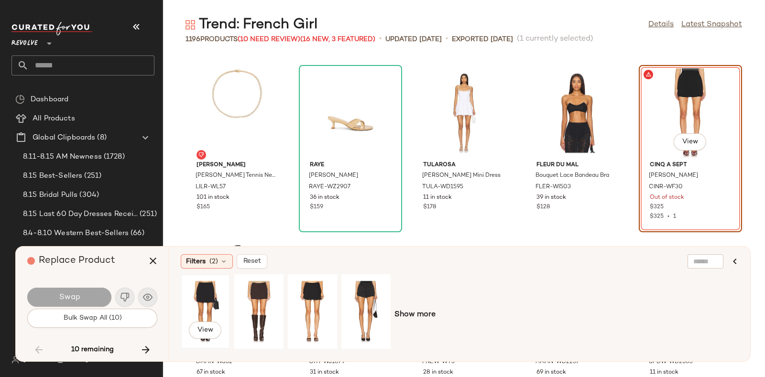
click at [215, 289] on div "View" at bounding box center [205, 312] width 43 height 68
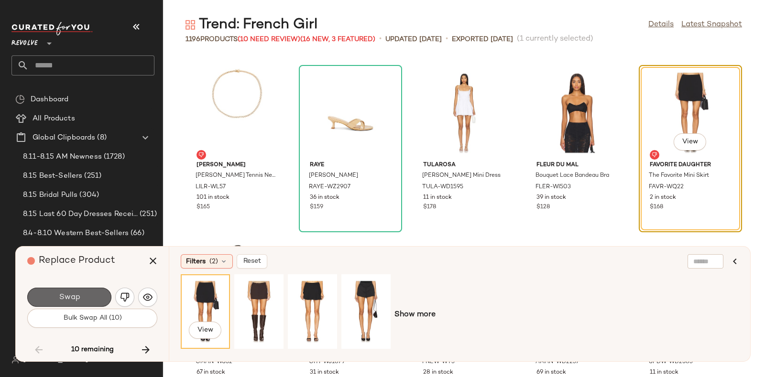
click at [84, 293] on button "Swap" at bounding box center [69, 297] width 84 height 19
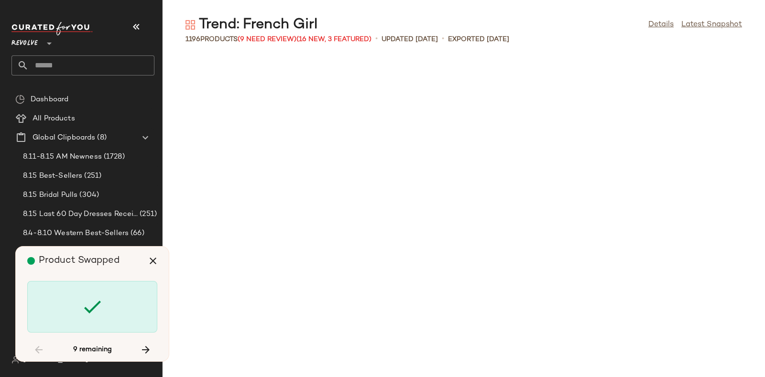
scroll to position [25910, 0]
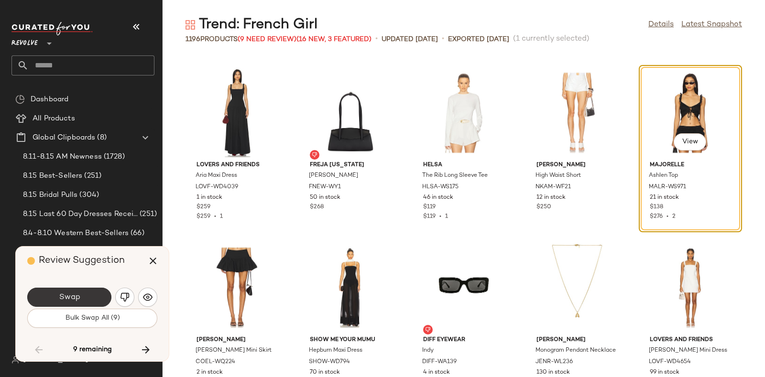
click at [87, 291] on button "Swap" at bounding box center [69, 297] width 84 height 19
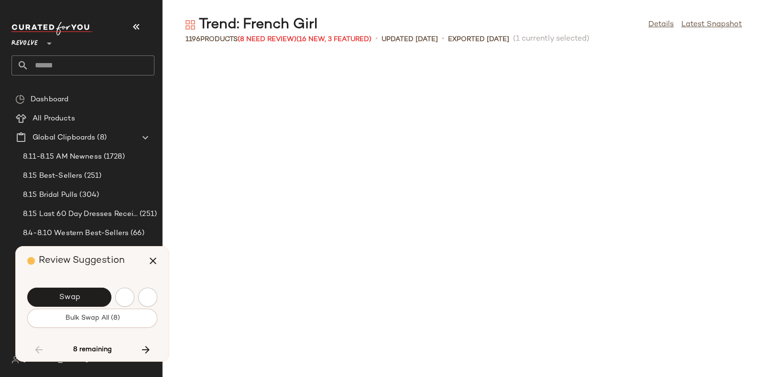
scroll to position [26435, 0]
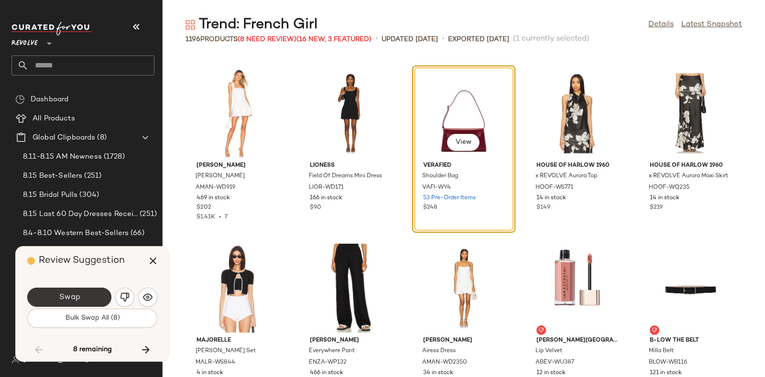
click at [82, 292] on button "Swap" at bounding box center [69, 297] width 84 height 19
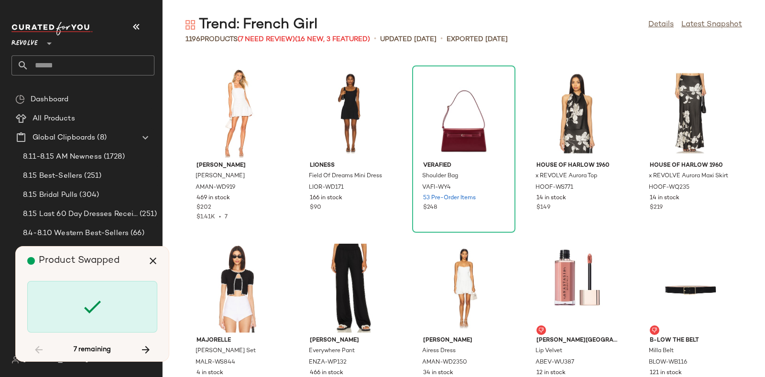
scroll to position [29412, 0]
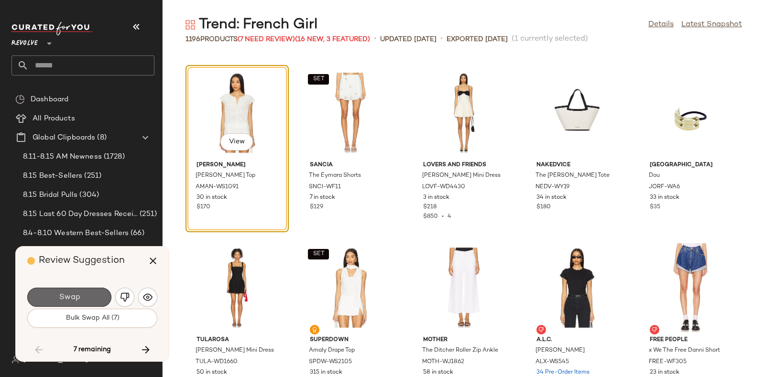
click at [91, 289] on button "Swap" at bounding box center [69, 297] width 84 height 19
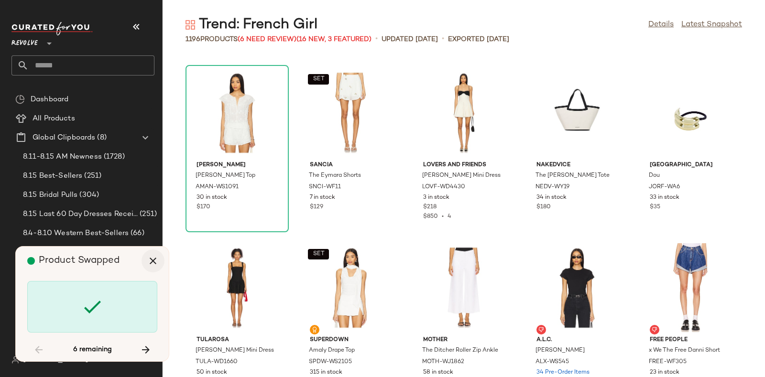
click at [153, 256] on icon "button" at bounding box center [152, 260] width 11 height 11
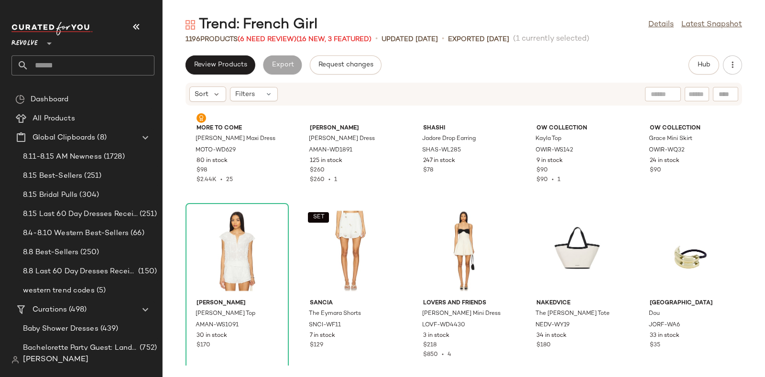
scroll to position [29335, 0]
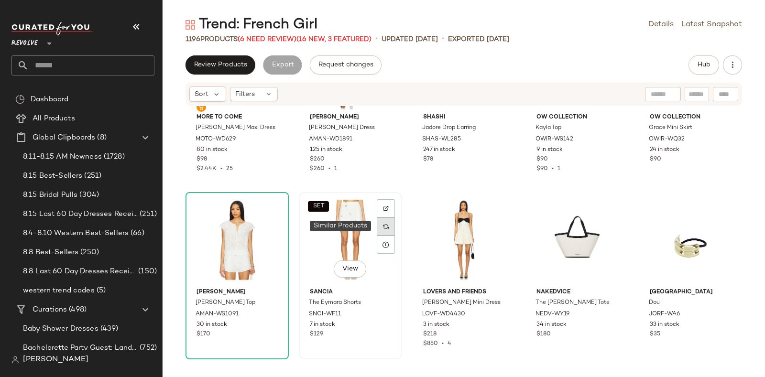
click at [386, 224] on img at bounding box center [386, 227] width 6 height 6
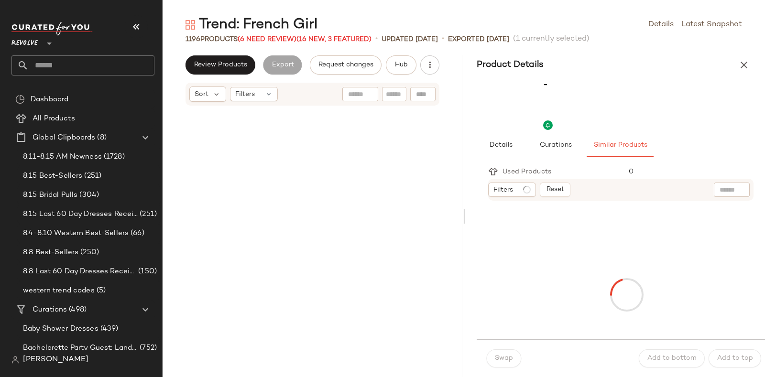
scroll to position [29685, 0]
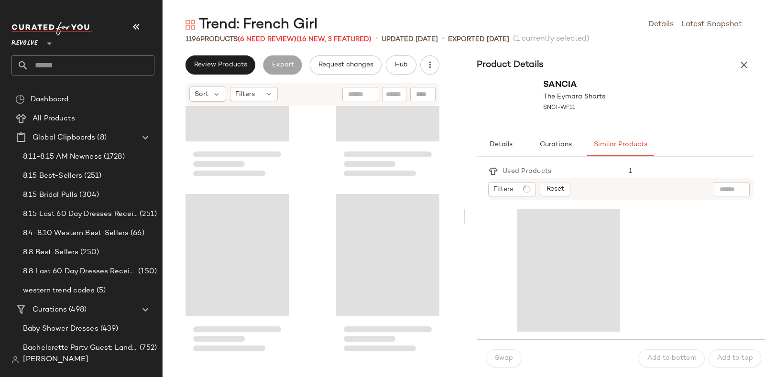
click at [386, 224] on div "Loading..." at bounding box center [387, 255] width 103 height 122
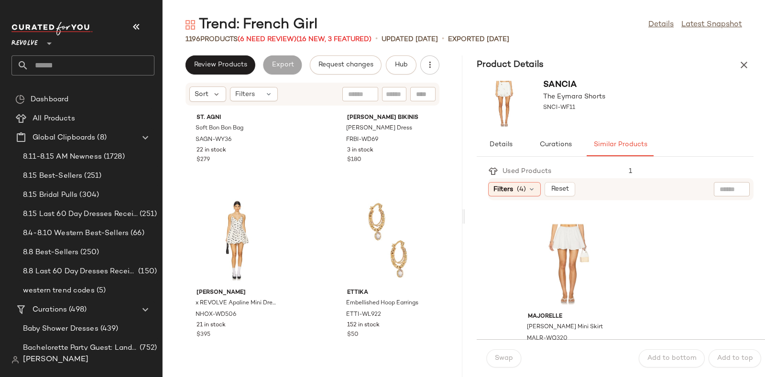
scroll to position [343, 0]
click at [565, 245] on div "View" at bounding box center [568, 263] width 97 height 89
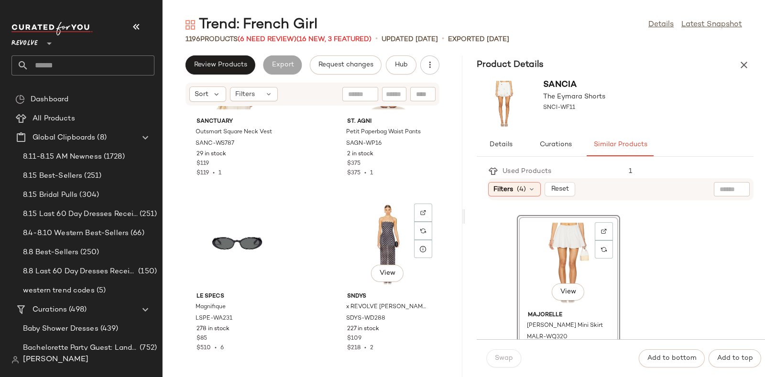
scroll to position [32309, 0]
click at [282, 36] on span "(6 Need Review)" at bounding box center [267, 39] width 59 height 7
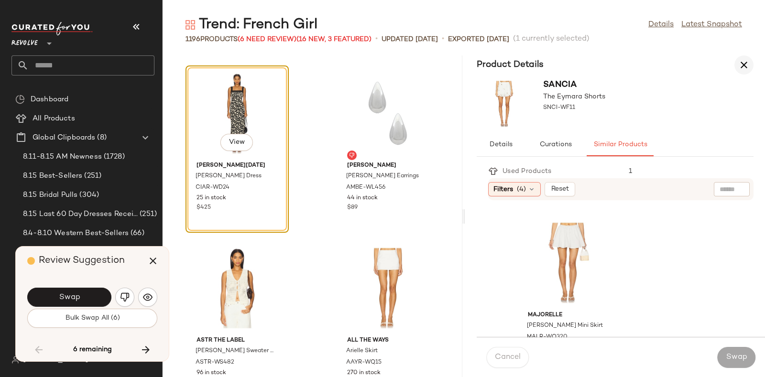
click at [749, 65] on icon "button" at bounding box center [744, 64] width 11 height 11
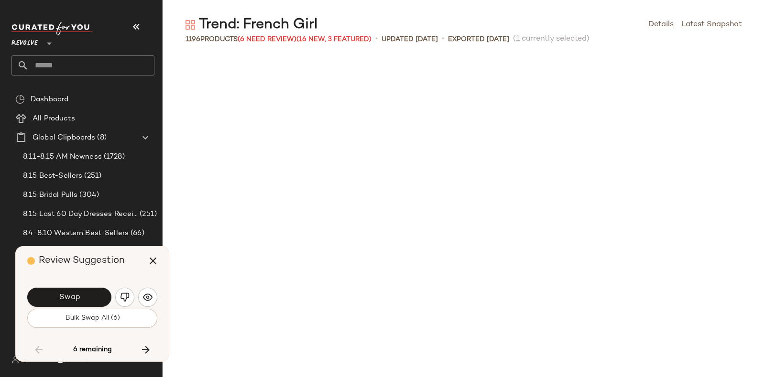
scroll to position [32563, 0]
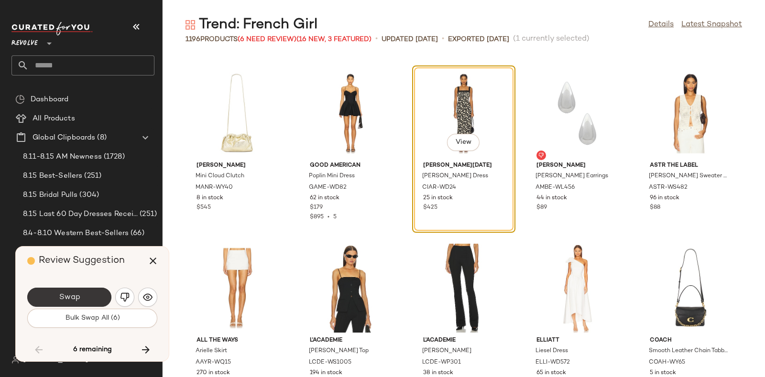
click at [68, 293] on span "Swap" at bounding box center [69, 297] width 22 height 9
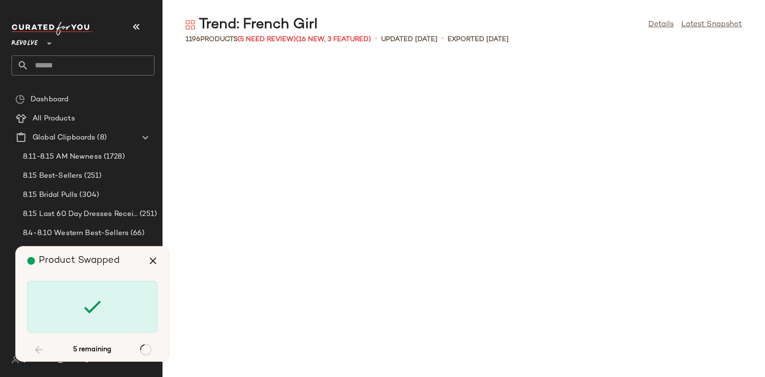
scroll to position [35014, 0]
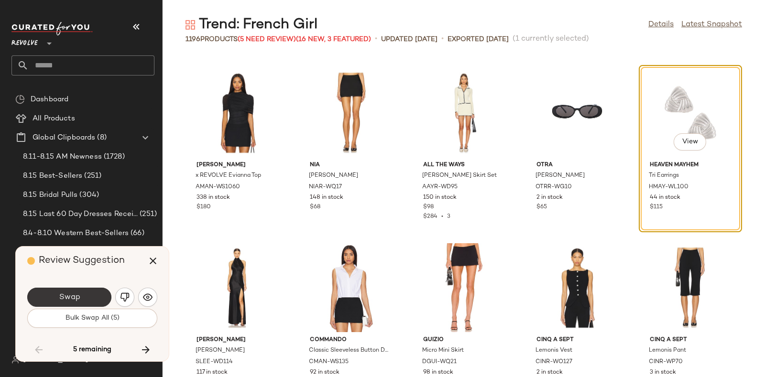
click at [83, 297] on button "Swap" at bounding box center [69, 297] width 84 height 19
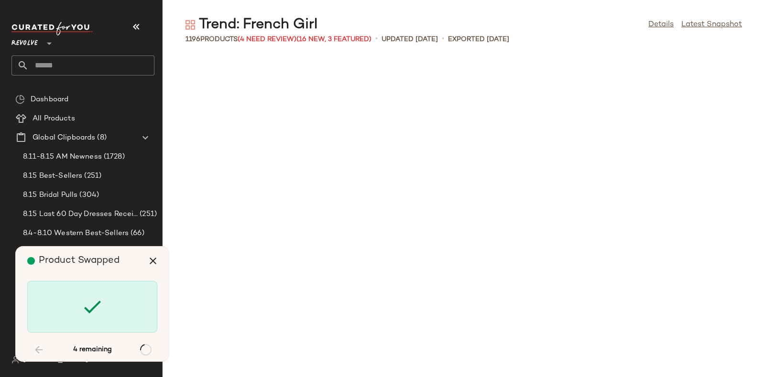
scroll to position [37114, 0]
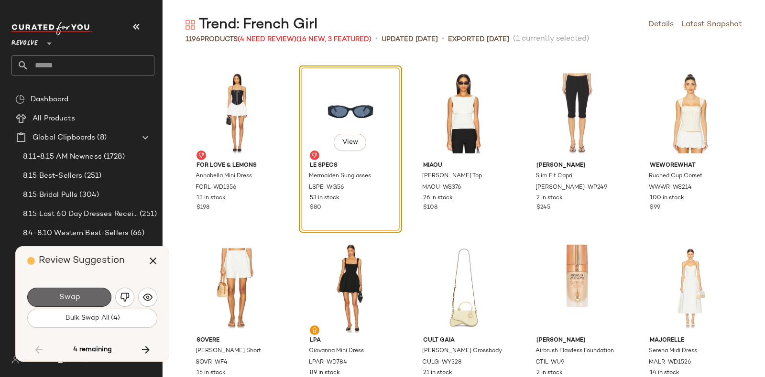
click at [87, 289] on button "Swap" at bounding box center [69, 297] width 84 height 19
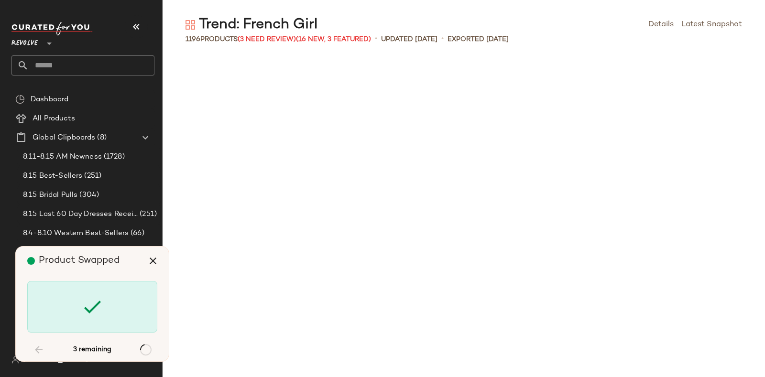
scroll to position [37815, 0]
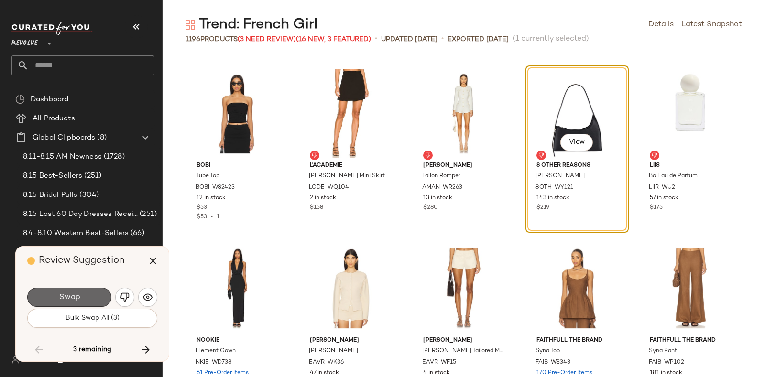
click at [80, 298] on button "Swap" at bounding box center [69, 297] width 84 height 19
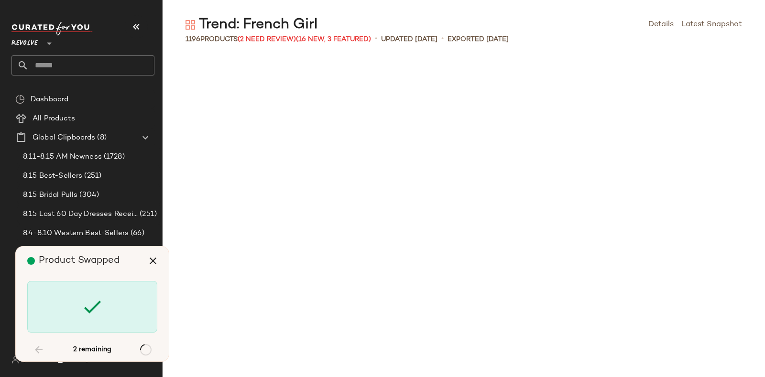
scroll to position [39041, 0]
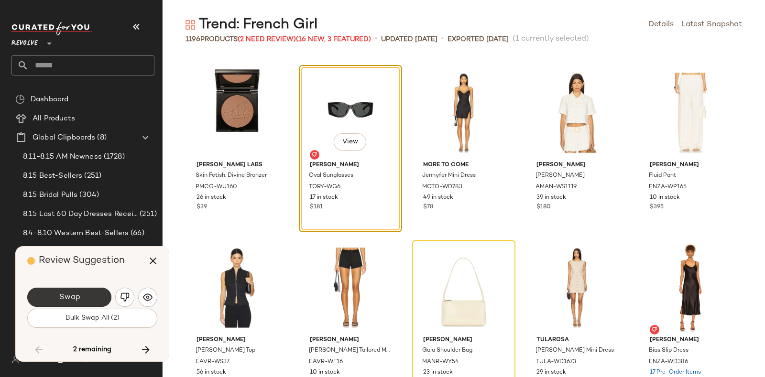
click at [94, 293] on button "Swap" at bounding box center [69, 297] width 84 height 19
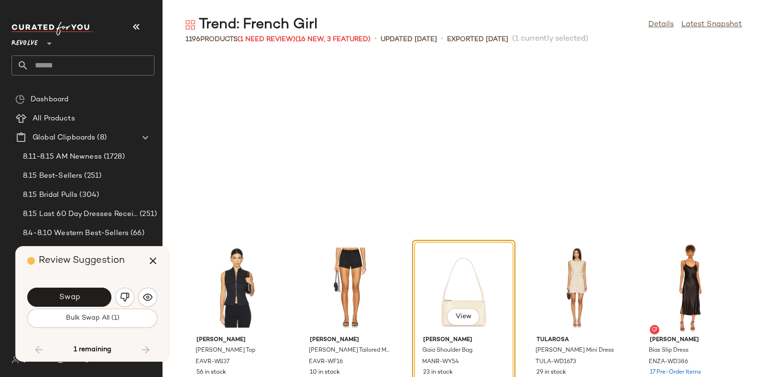
scroll to position [39216, 0]
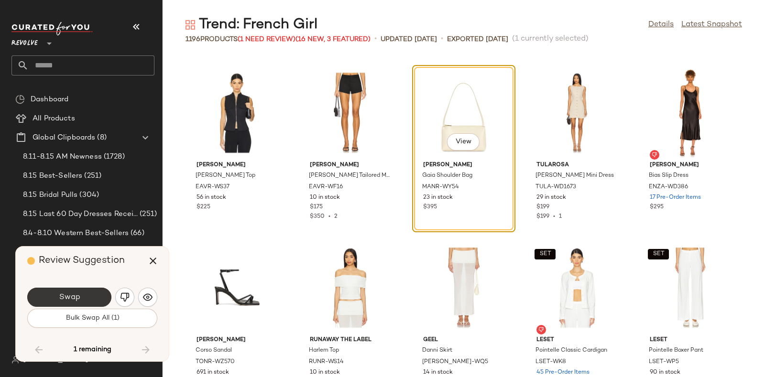
click at [86, 293] on button "Swap" at bounding box center [69, 297] width 84 height 19
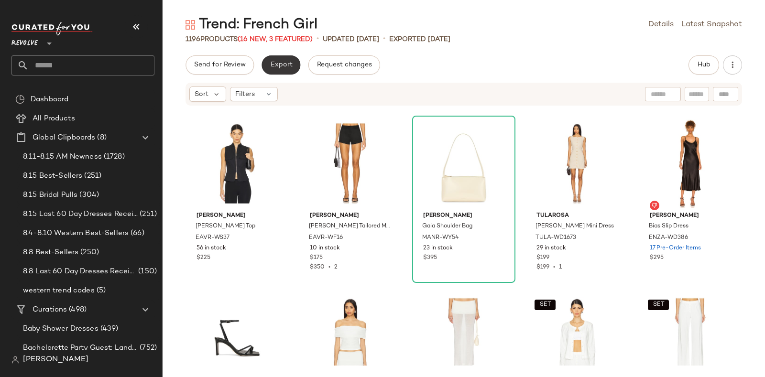
click at [282, 66] on span "Export" at bounding box center [281, 65] width 22 height 8
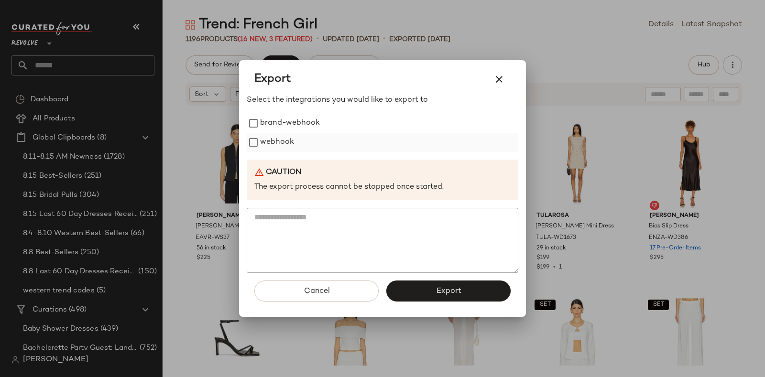
click at [278, 141] on label "webhook" at bounding box center [277, 142] width 34 height 19
click at [432, 298] on button "Export" at bounding box center [448, 291] width 124 height 21
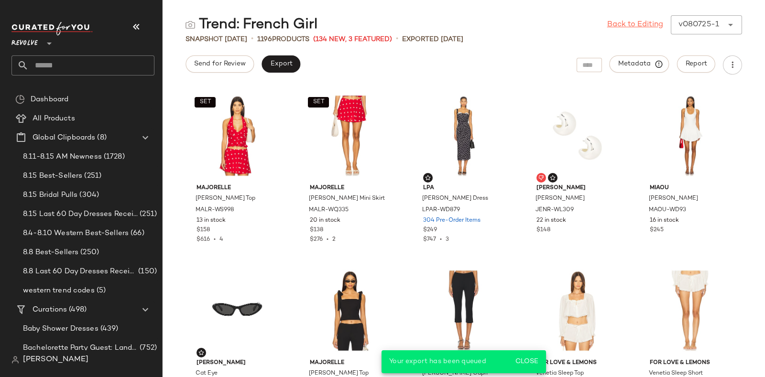
click at [618, 22] on link "Back to Editing" at bounding box center [635, 24] width 56 height 11
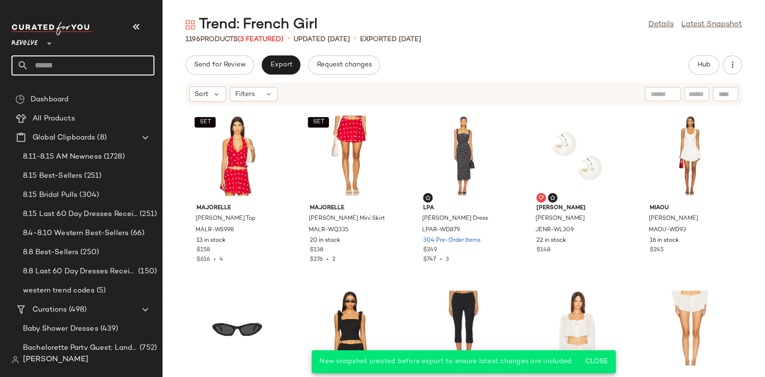
click at [86, 72] on input "text" at bounding box center [92, 65] width 126 height 20
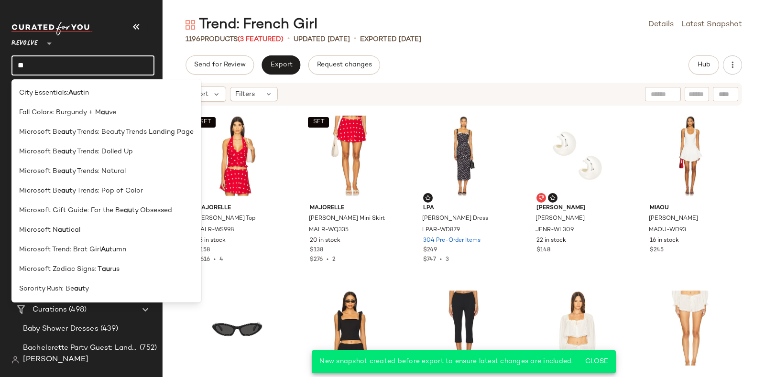
type input "*"
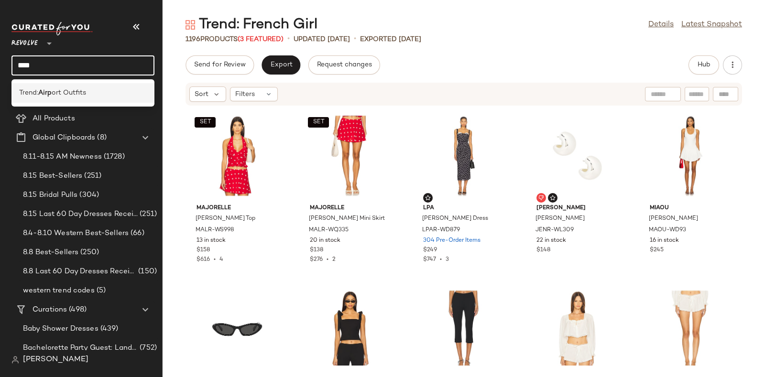
type input "****"
click at [90, 97] on div "Trend: Airp ort Outfits" at bounding box center [83, 93] width 128 height 10
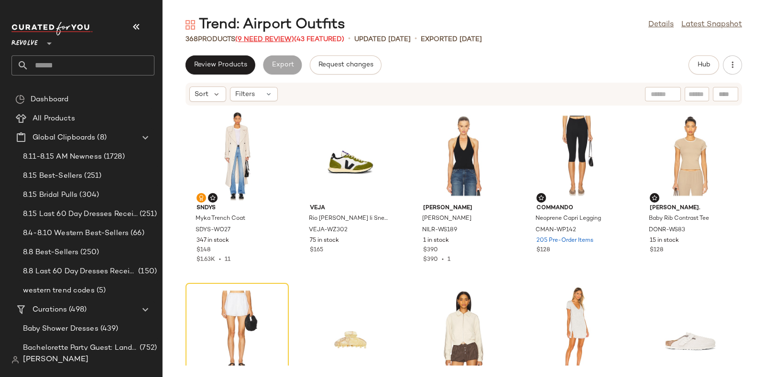
click at [254, 37] on span "(9 Need Review)" at bounding box center [264, 39] width 59 height 7
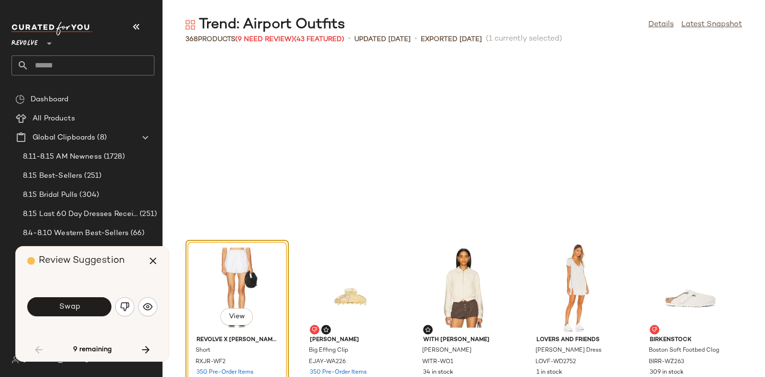
scroll to position [182, 0]
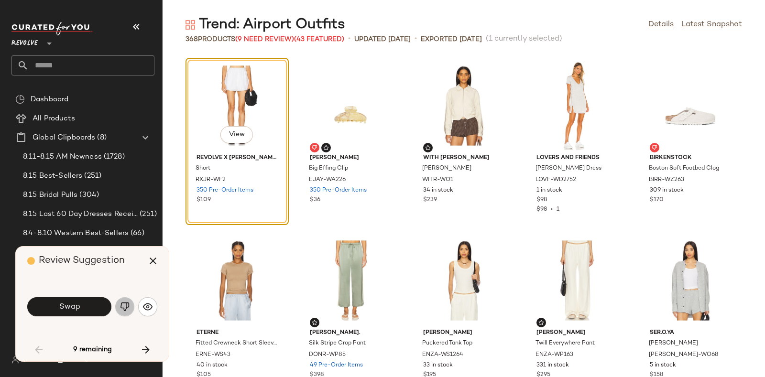
click at [122, 300] on button "button" at bounding box center [124, 307] width 19 height 19
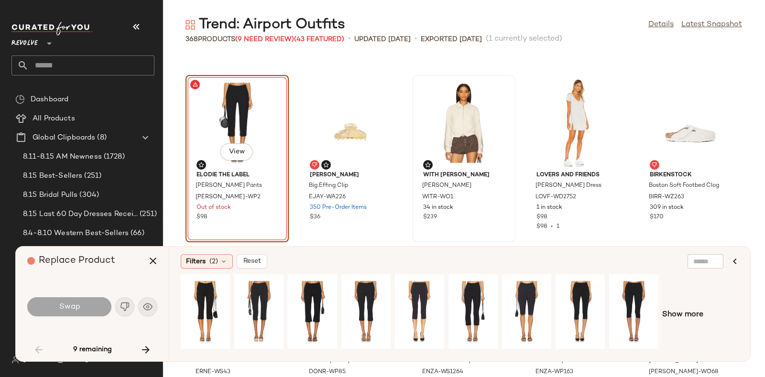
scroll to position [161, 0]
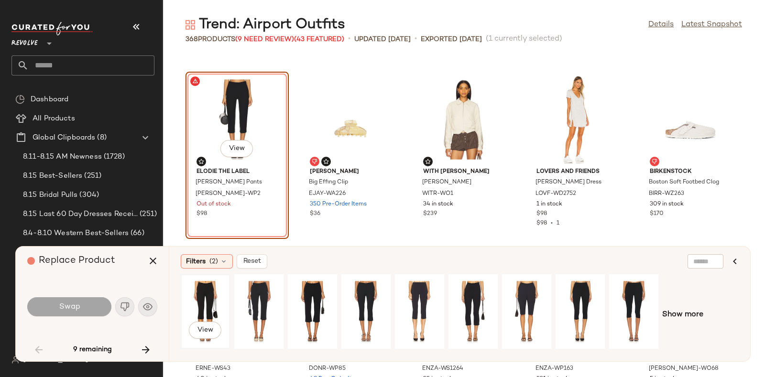
click at [208, 295] on div "View" at bounding box center [205, 312] width 43 height 68
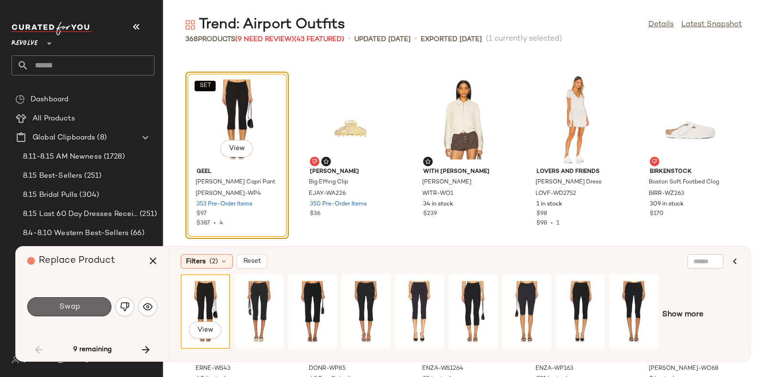
click at [72, 306] on span "Swap" at bounding box center [69, 307] width 22 height 9
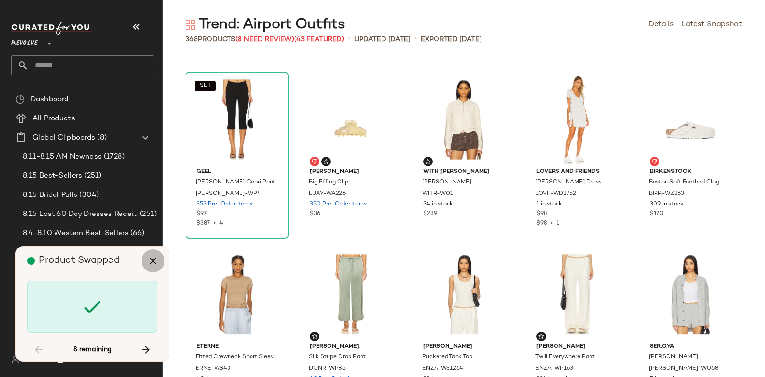
click at [160, 255] on button "button" at bounding box center [153, 261] width 23 height 23
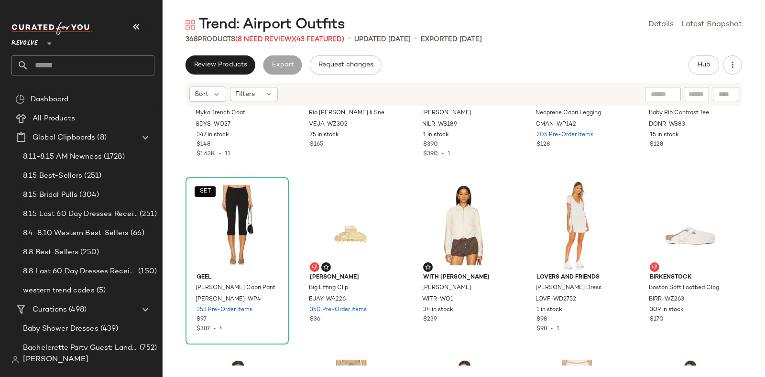
scroll to position [105, 0]
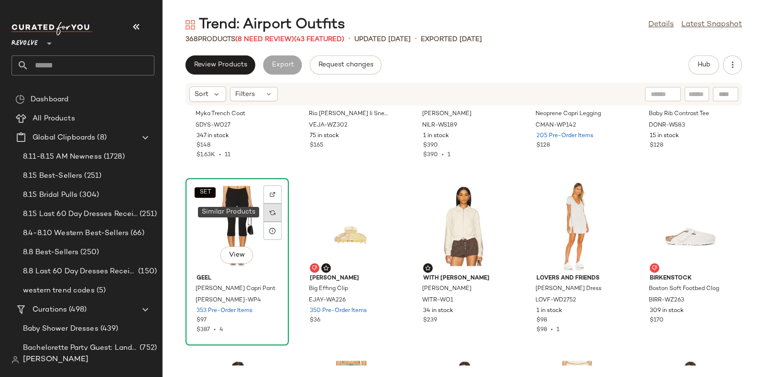
click at [270, 211] on img at bounding box center [273, 213] width 6 height 6
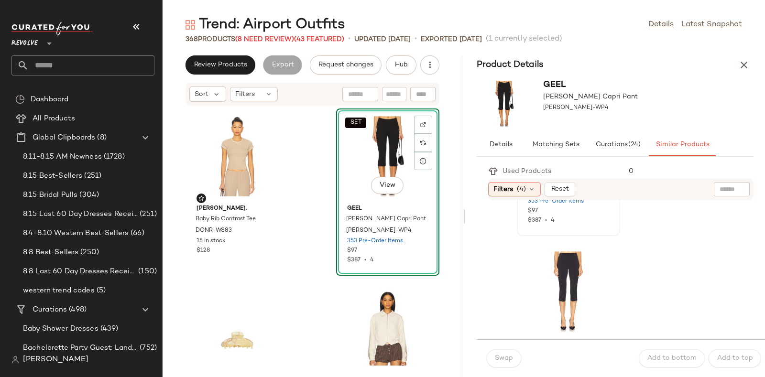
scroll to position [209, 0]
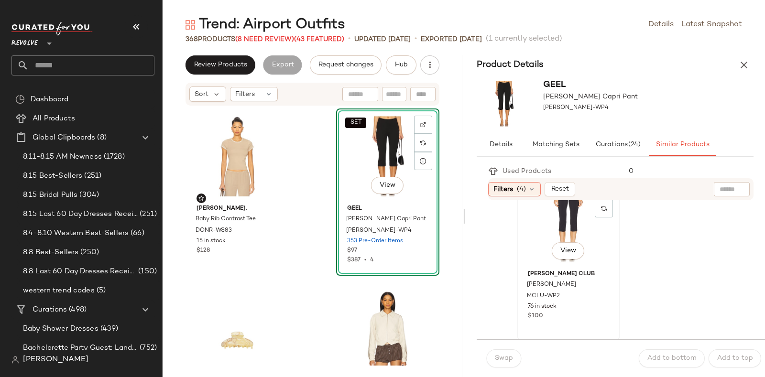
click at [587, 235] on div "View" at bounding box center [568, 221] width 97 height 89
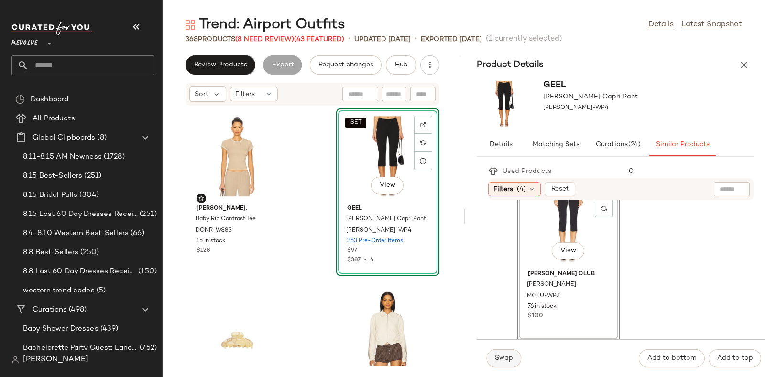
click at [505, 355] on span "Swap" at bounding box center [504, 359] width 19 height 8
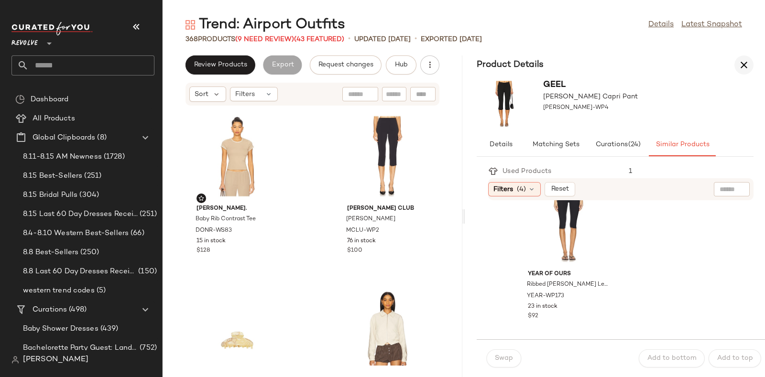
click at [742, 61] on icon "button" at bounding box center [744, 64] width 11 height 11
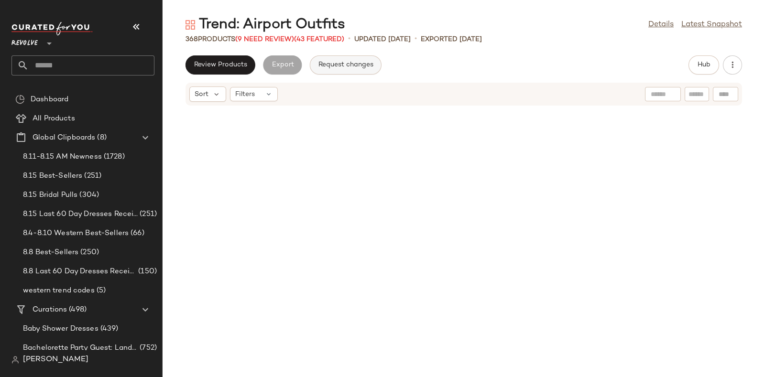
scroll to position [533, 0]
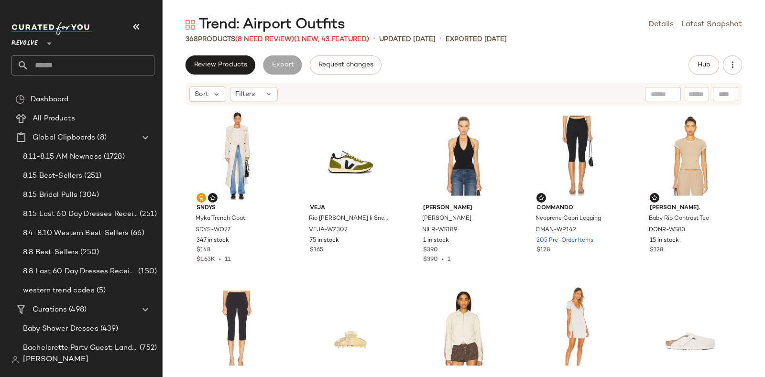
click at [265, 34] on div "368 Products (8 Need Review) (1 New, 43 Featured)" at bounding box center [278, 39] width 184 height 10
click at [267, 37] on span "(8 Need Review)" at bounding box center [264, 39] width 59 height 7
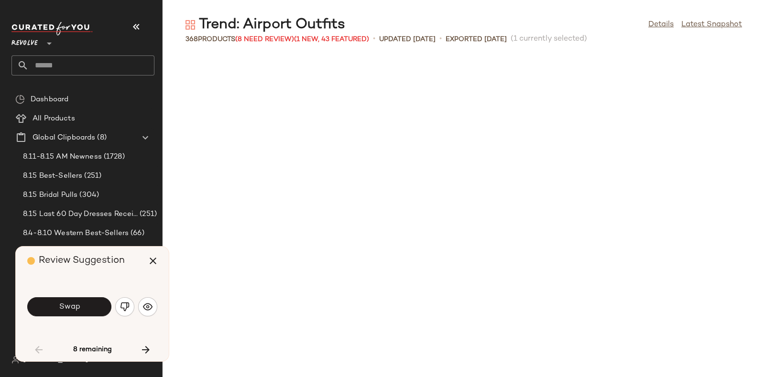
scroll to position [533, 0]
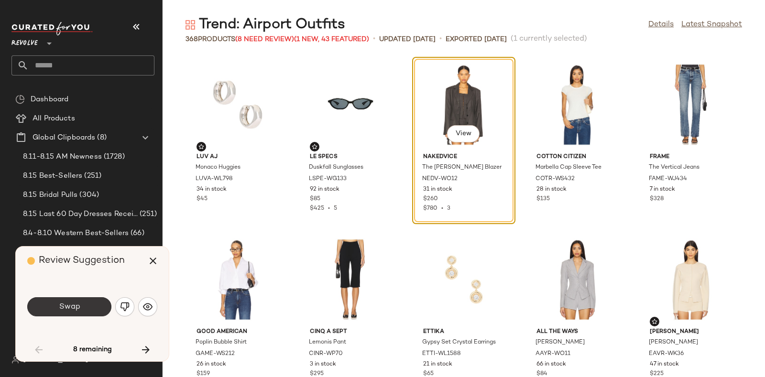
click at [88, 300] on button "Swap" at bounding box center [69, 307] width 84 height 19
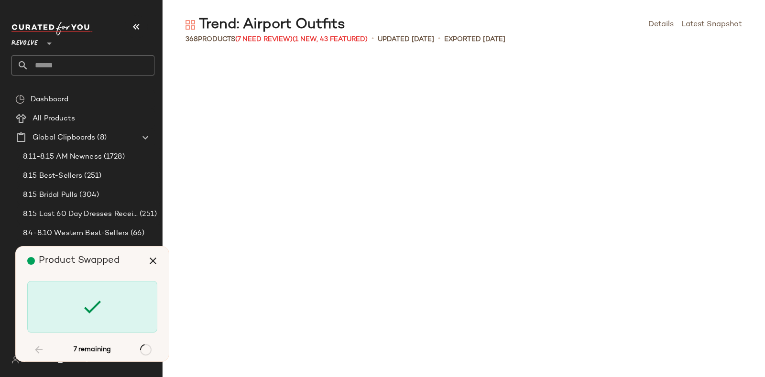
scroll to position [4902, 0]
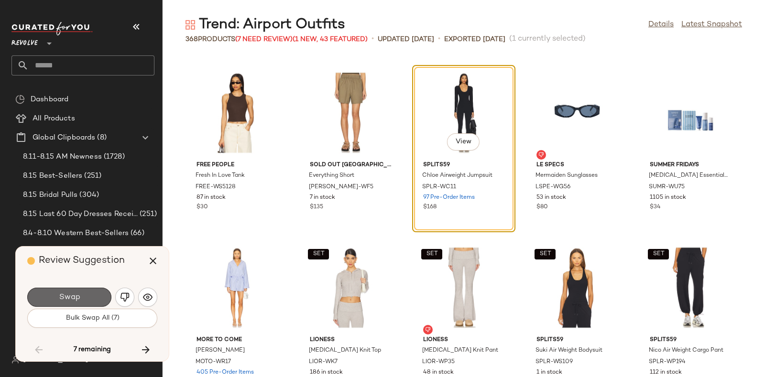
click at [98, 293] on button "Swap" at bounding box center [69, 297] width 84 height 19
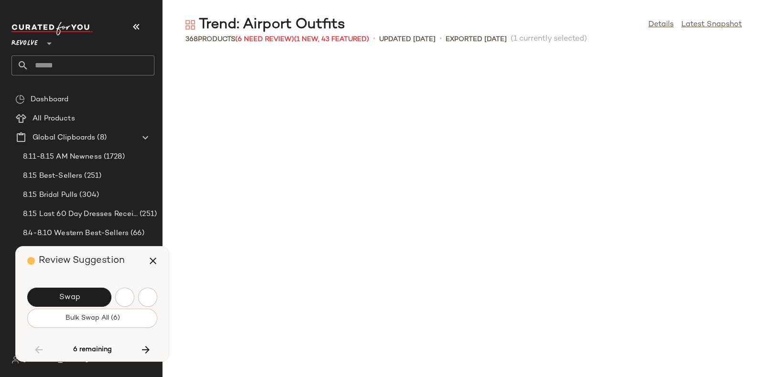
scroll to position [5252, 0]
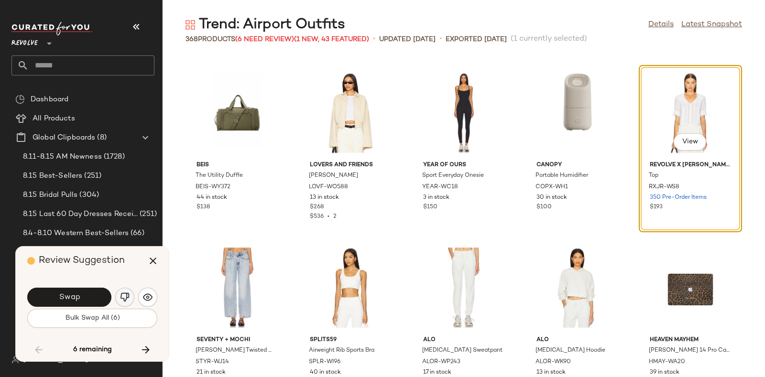
click at [121, 294] on img "button" at bounding box center [125, 298] width 10 height 10
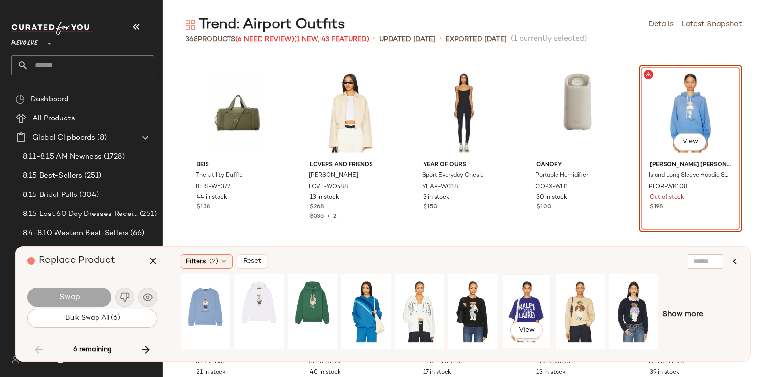
click at [519, 296] on div "View" at bounding box center [527, 312] width 43 height 68
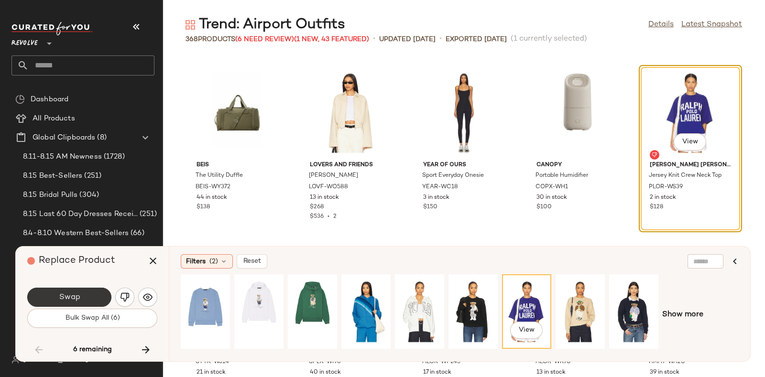
click at [81, 293] on button "Swap" at bounding box center [69, 297] width 84 height 19
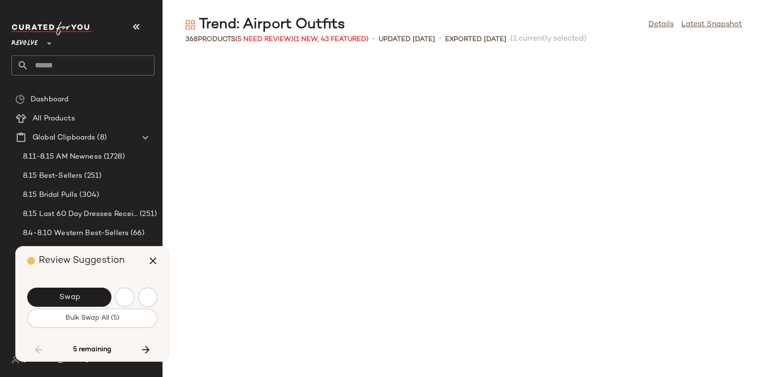
scroll to position [5602, 0]
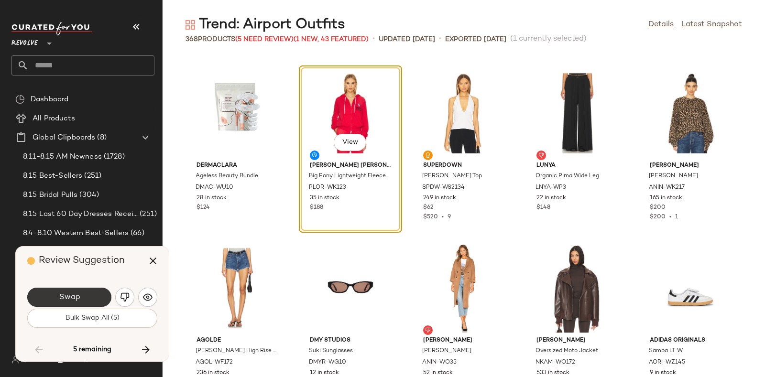
click at [89, 292] on button "Swap" at bounding box center [69, 297] width 84 height 19
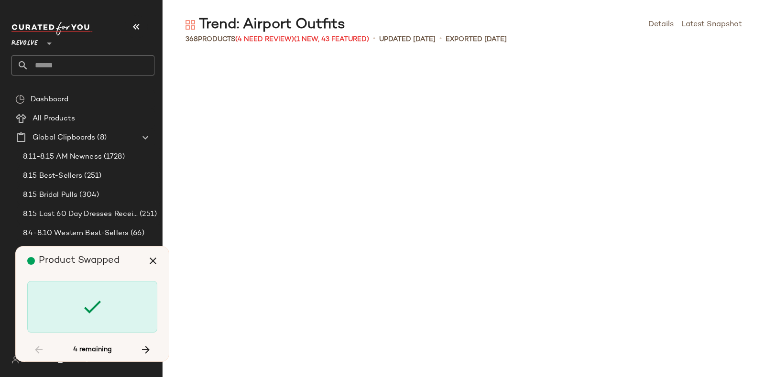
scroll to position [6477, 0]
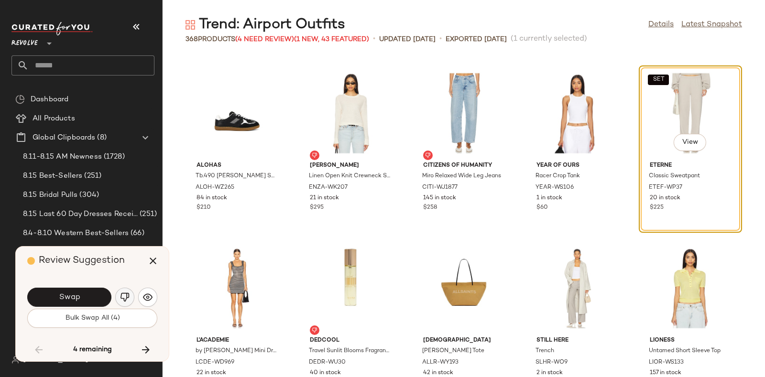
click at [122, 292] on button "button" at bounding box center [124, 297] width 19 height 19
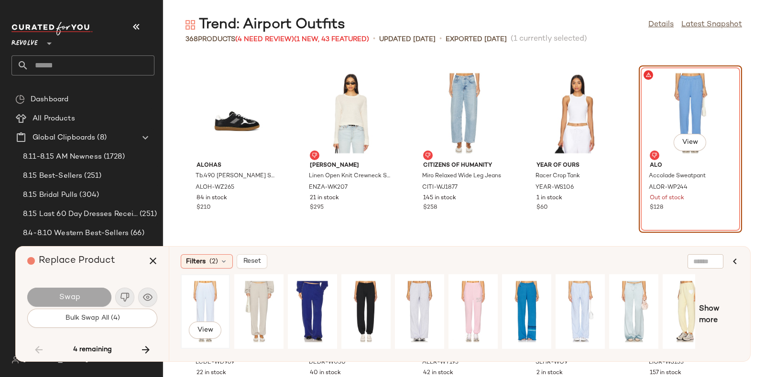
click at [210, 298] on div "View" at bounding box center [205, 312] width 43 height 68
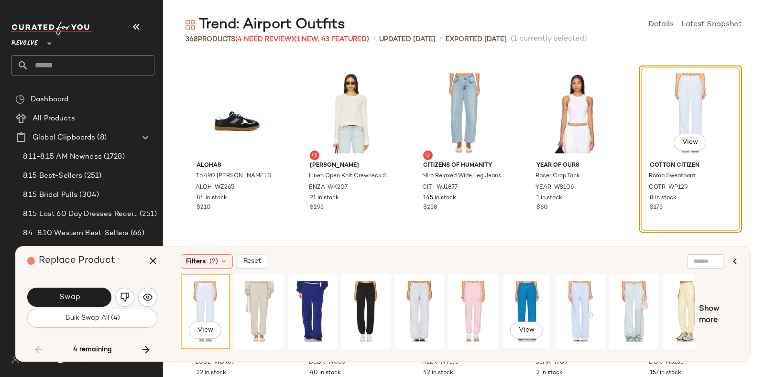
click at [527, 299] on div "View" at bounding box center [527, 312] width 43 height 68
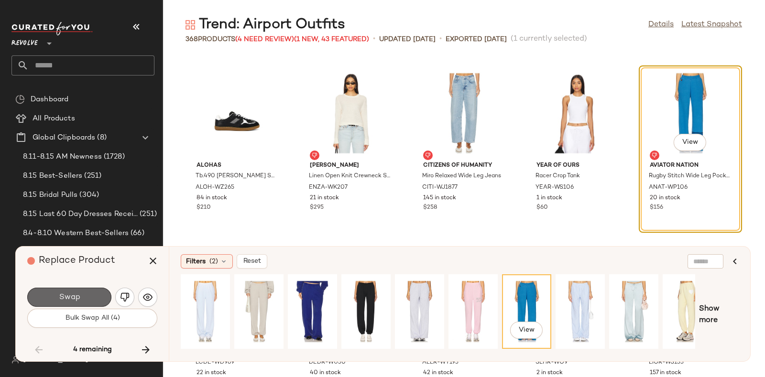
click at [69, 289] on button "Swap" at bounding box center [69, 297] width 84 height 19
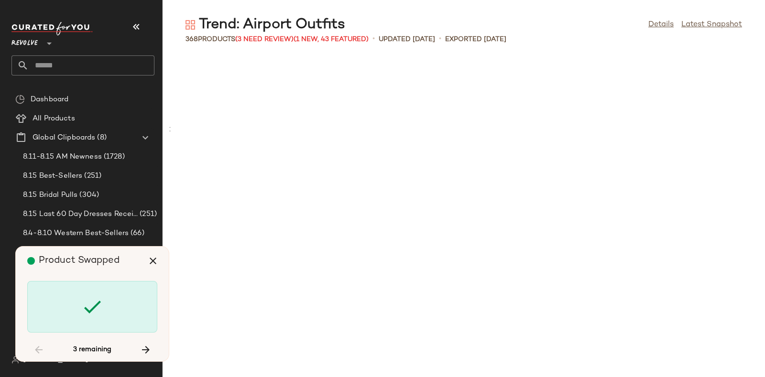
scroll to position [7352, 0]
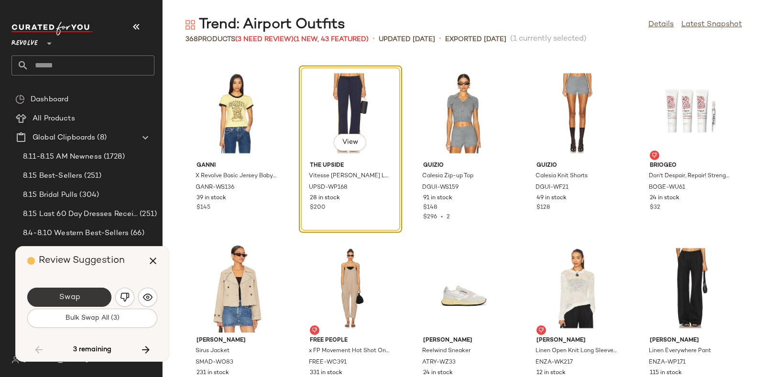
click at [68, 293] on span "Swap" at bounding box center [69, 297] width 22 height 9
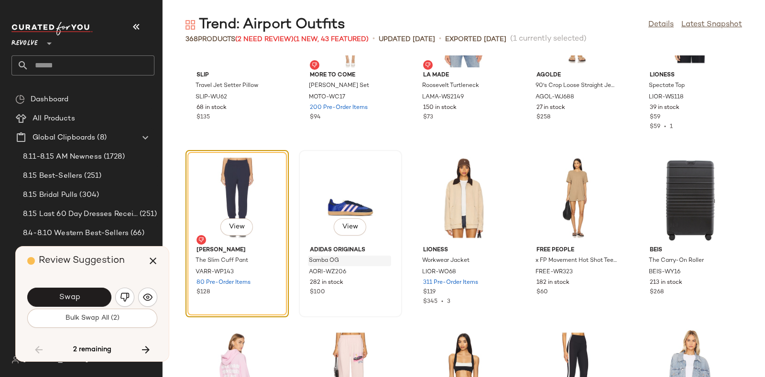
scroll to position [8495, 0]
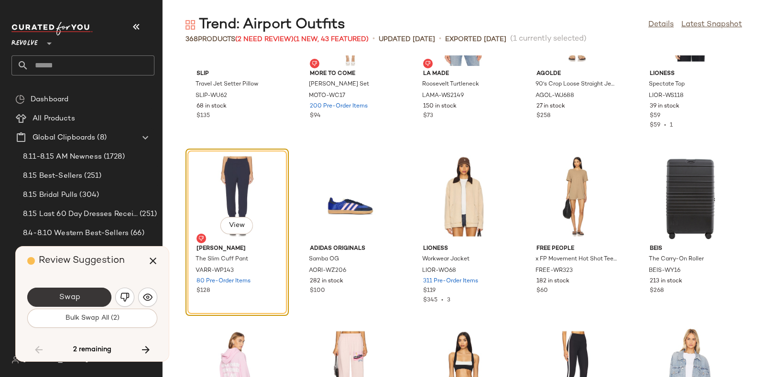
click at [93, 291] on button "Swap" at bounding box center [69, 297] width 84 height 19
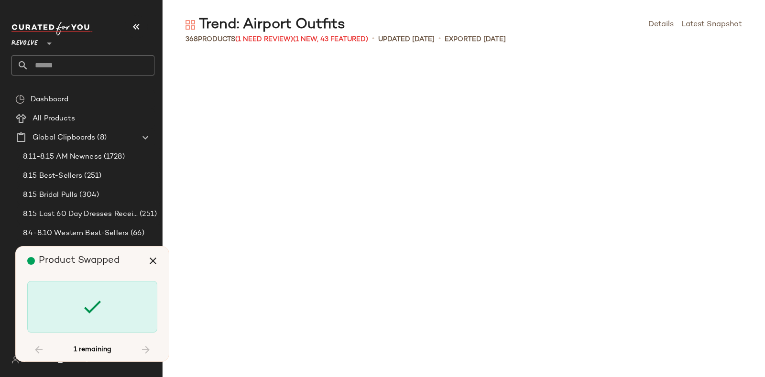
scroll to position [9629, 0]
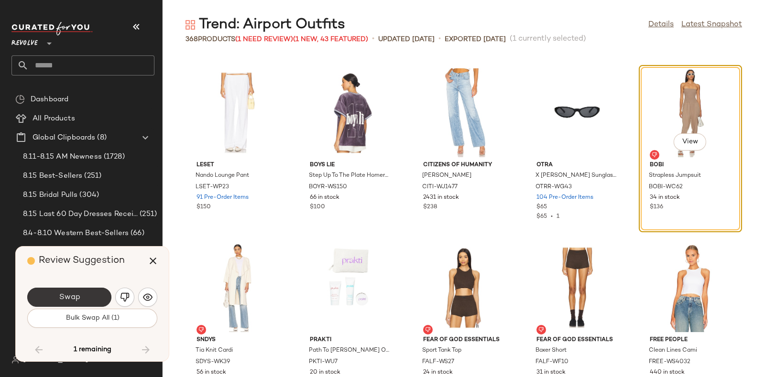
click at [72, 295] on span "Swap" at bounding box center [69, 297] width 22 height 9
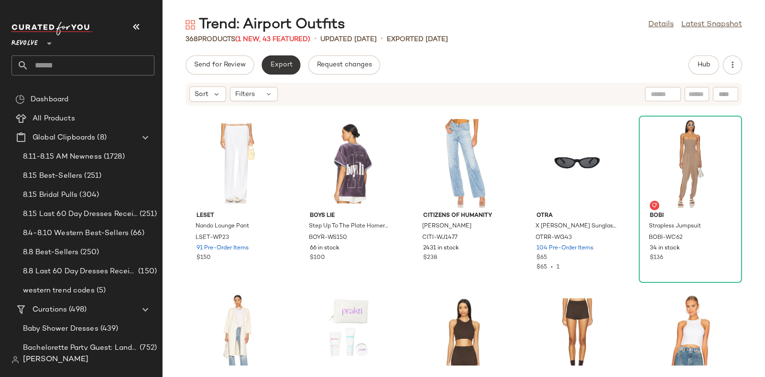
click at [280, 59] on button "Export" at bounding box center [281, 64] width 39 height 19
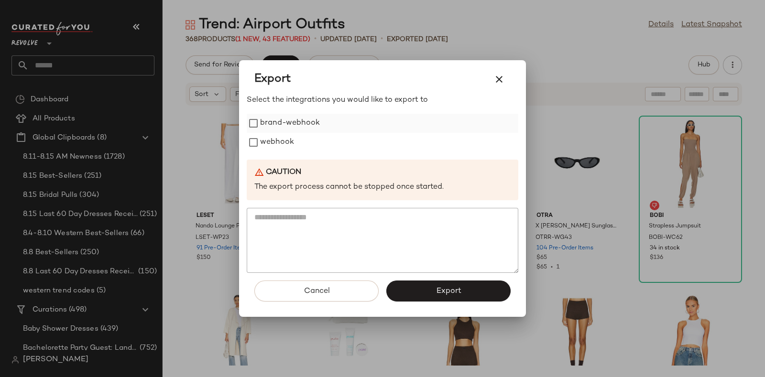
click at [276, 132] on label "brand-webhook" at bounding box center [290, 123] width 60 height 19
click at [283, 144] on label "webhook" at bounding box center [277, 142] width 34 height 19
click at [485, 295] on button "Export" at bounding box center [448, 291] width 124 height 21
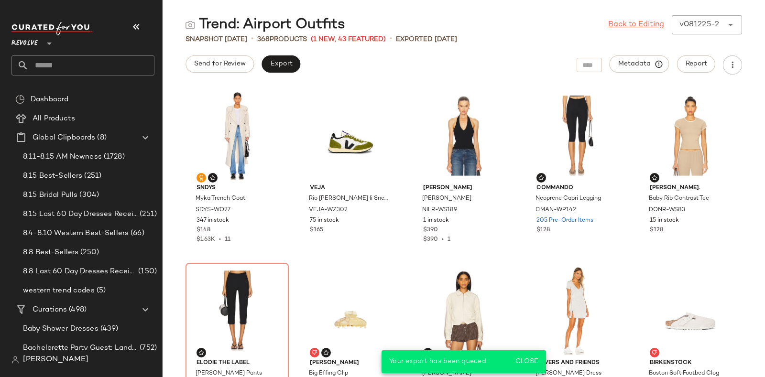
click at [624, 27] on link "Back to Editing" at bounding box center [636, 24] width 56 height 11
